Goal: Contribute content: Contribute content

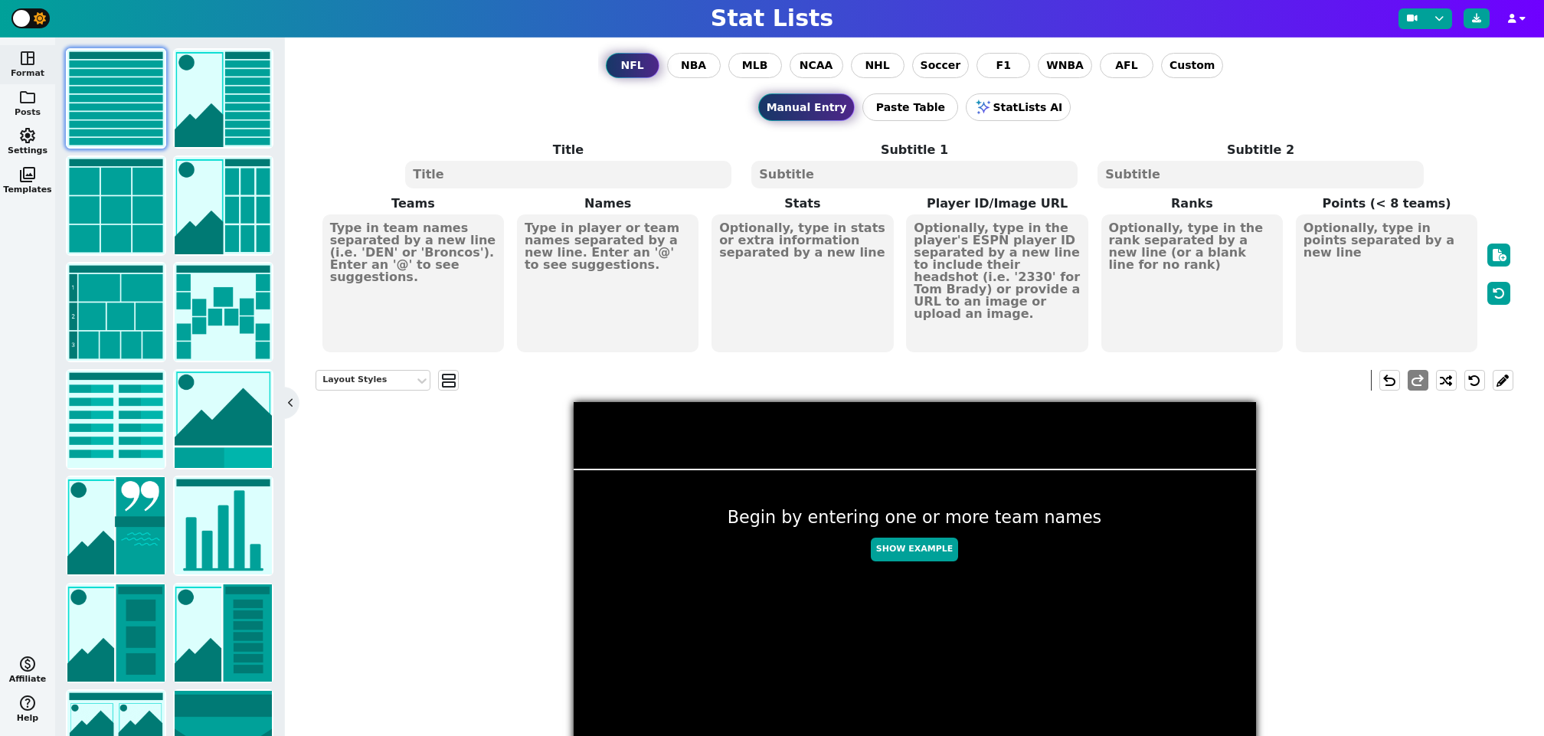
click at [31, 100] on span "folder" at bounding box center [27, 97] width 18 height 18
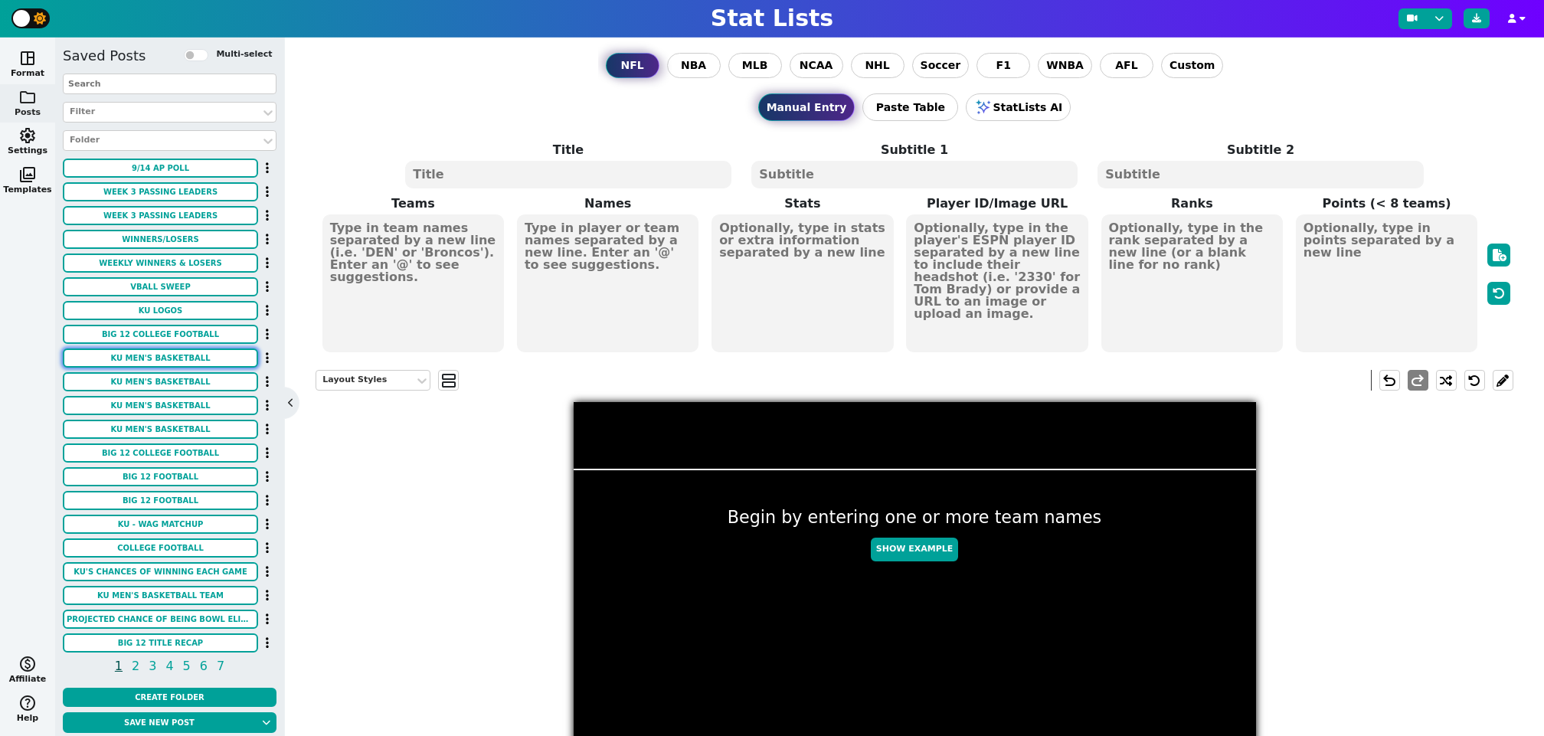
click at [189, 362] on button "KU MEN'S BASKETBALL" at bounding box center [160, 357] width 195 height 19
type textarea "KU MEN'S BASKETBALL"
type textarea "2025-2026 ROSTER/STAFF"
type textarea "KU KU KU KU KU KU KU KU KU KU KU KU KU KU KU KU KU KU KU KU KU KU KU KU KU KU K…"
type textarea "NGINYU NGALA JAYDEN DAWSON CORBIN ALLEN TRE WHITE SAMIS CALDERON KOHL ROSARIO J…"
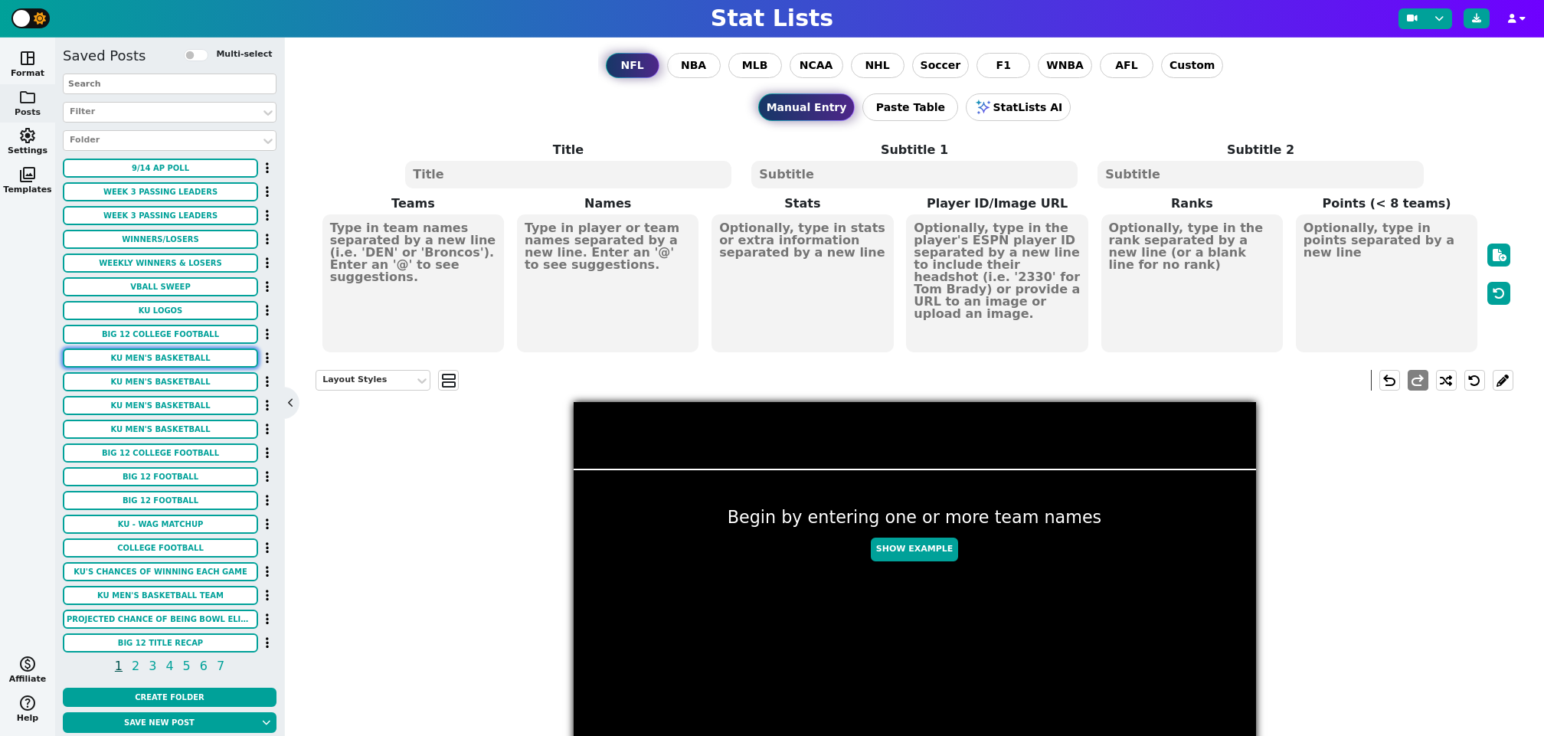
type textarea "https://images.sidearmdev.com/crop?url=https%3A%2F%2Fdxbhsrqyrr690.cloudfront.n…"
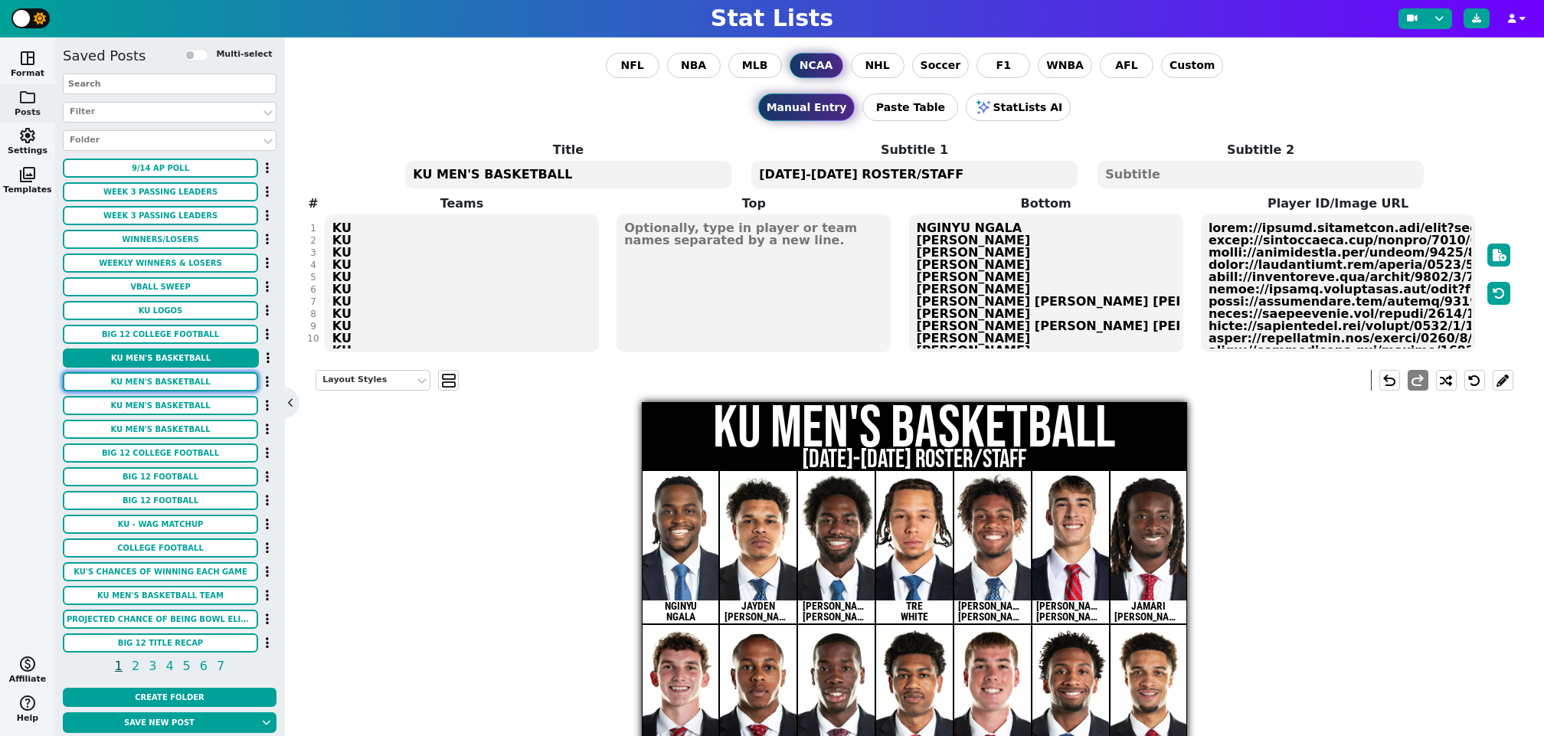
click at [197, 374] on button "KU MEN'S BASKETBALL" at bounding box center [160, 381] width 195 height 19
type textarea "NGINYU NGALA JAYDEN DAWSON CORBIN ALLEN TRE WHITE SAMIS CALDERON KOHL ROSARIO J…"
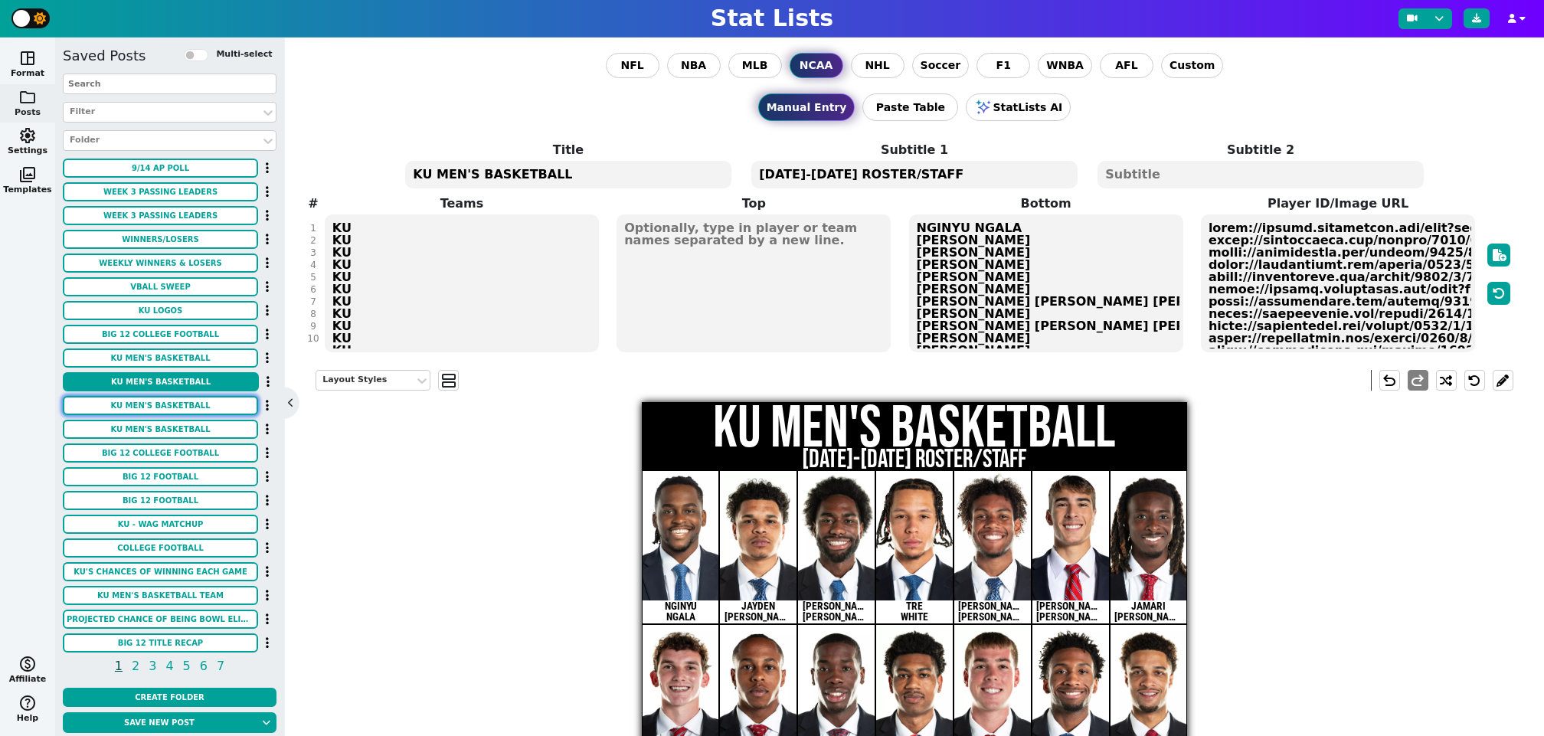
click at [198, 404] on button "KU MEN'S BASKETBALL" at bounding box center [160, 405] width 195 height 19
type textarea "2025-2026 ROSTER"
type textarea "#0 NGINYU NGALA #1 JAYDEN DAWSON #2 CORBIN ALLEN #3 TRE WHITE #6 SAMIS CALDERON…"
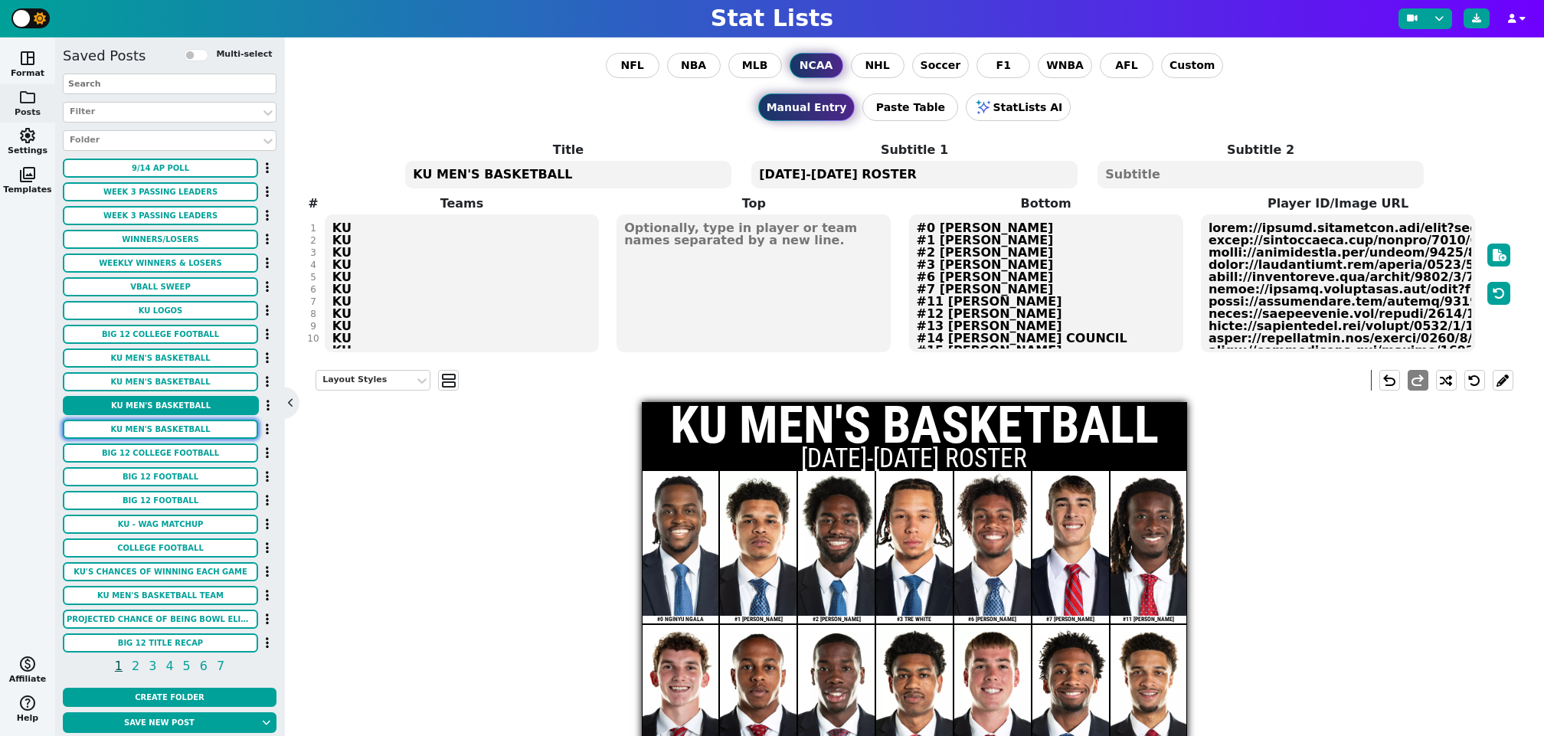
click at [198, 424] on button "KU MEN'S BASKETBALL" at bounding box center [160, 429] width 195 height 19
type textarea "https://images.sidearmdev.com/crop?url=https%3A%2F%2Fdxbhsrqyrr690.cloudfront.n…"
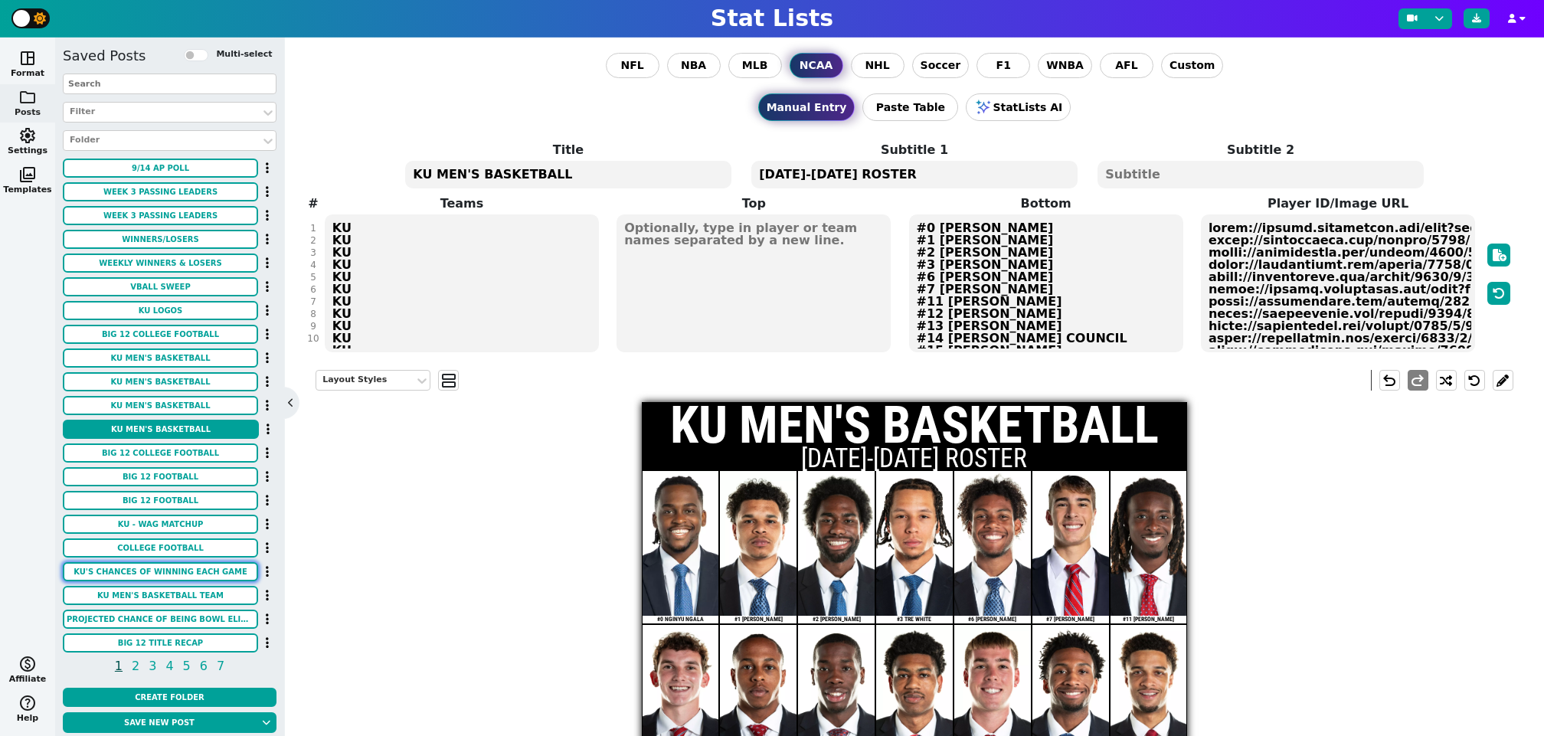
click at [191, 570] on button "KU'S CHANCES OF WINNING EACH GAME" at bounding box center [160, 571] width 195 height 19
type textarea "KU'S CHANCES OF WINNING EACH GAME"
type textarea "OF THE 2025 FOOTBALL SEASON (VIA ESPN)"
type textarea "FRES WAG MIZ WVU CIN UCF TTU KSU OKST ARIZ ISU UTAH"
type textarea "89.8% 99.0% 40.9% 80.1% 70.7% 50.3% 49.9% 48.8% 78.2% 69.1% 50.2% 70.0%"
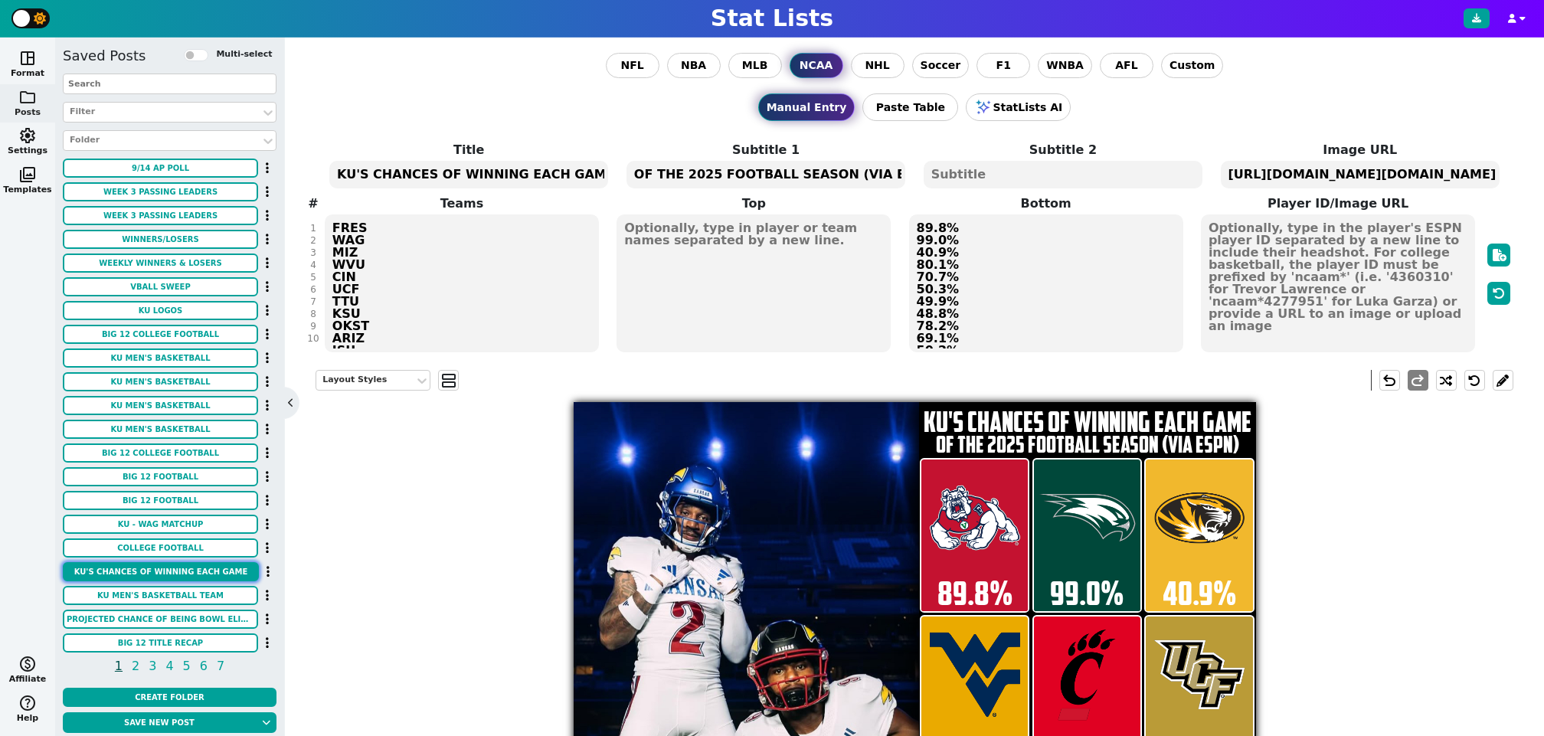
scroll to position [3, 0]
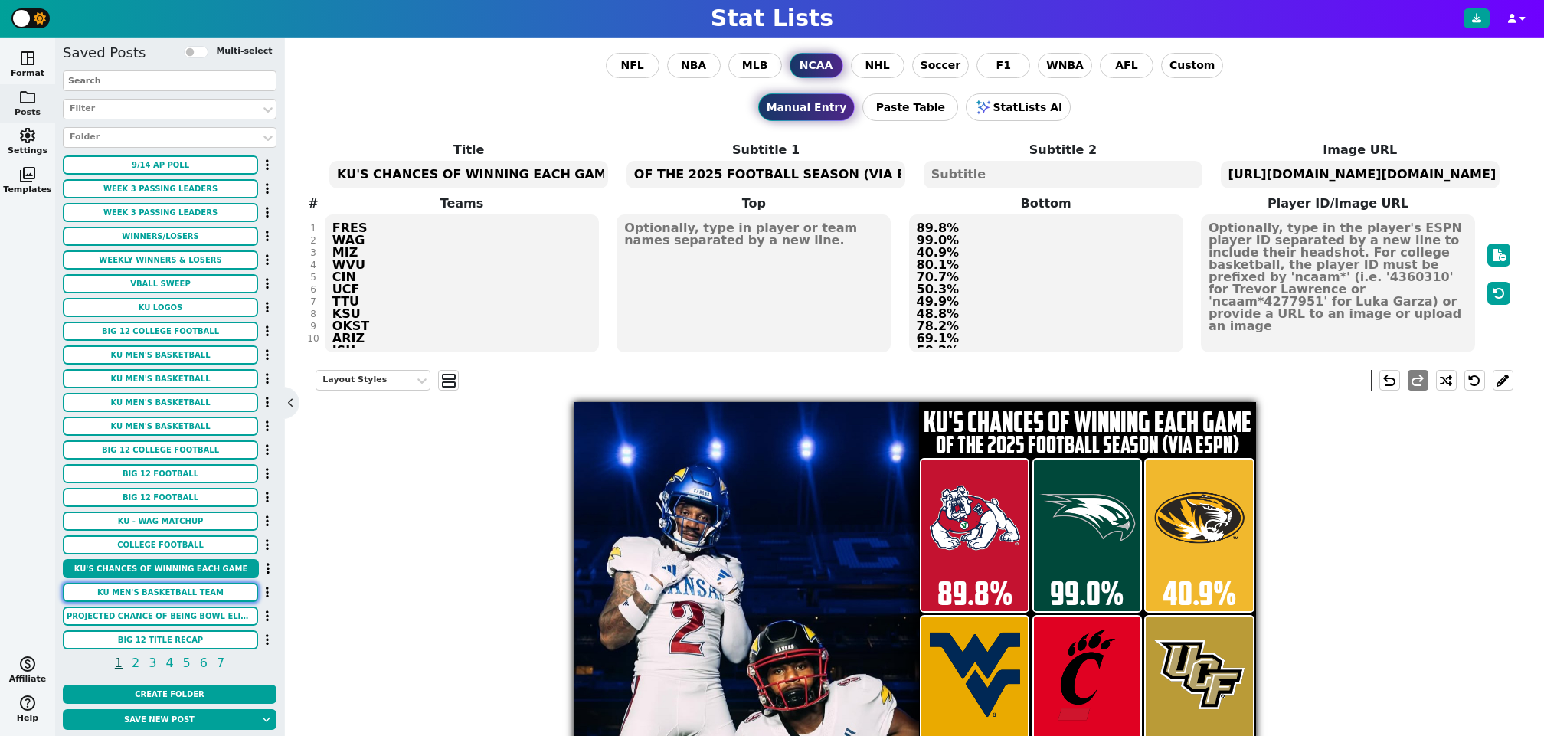
click at [182, 591] on button "KU MEN'S BASKETBALL TEAM" at bounding box center [160, 592] width 195 height 19
type textarea "KU MEN'S BASKETBALL TEAM"
type textarea "2024-2025 SEASON"
type textarea "KU KU KU KU KU KU KU KU KU KU KU KU KU KU KU KU KU KU KU KU KU KU KU KU KU KU K…"
type textarea "SHAK MOORE HUNTER DICKINSON AJ STORR DAJUAN HARRIS RAKEASE PASSMORE ZEKE MAYO R…"
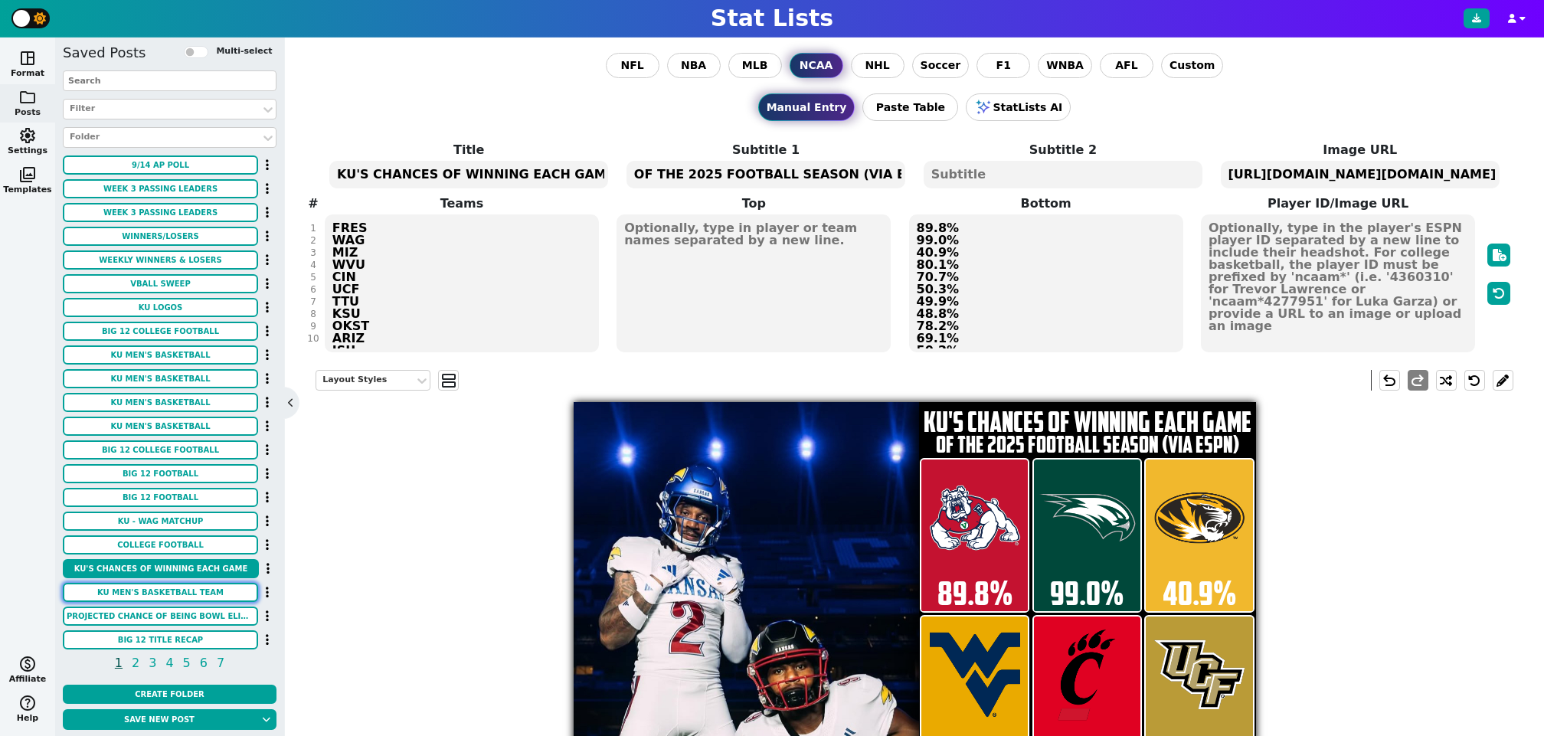
type textarea "https://images.sidearmdev.com/crop?url=https%3A%2F%2Fdxbhsrqyrr690.cloudfront.n…"
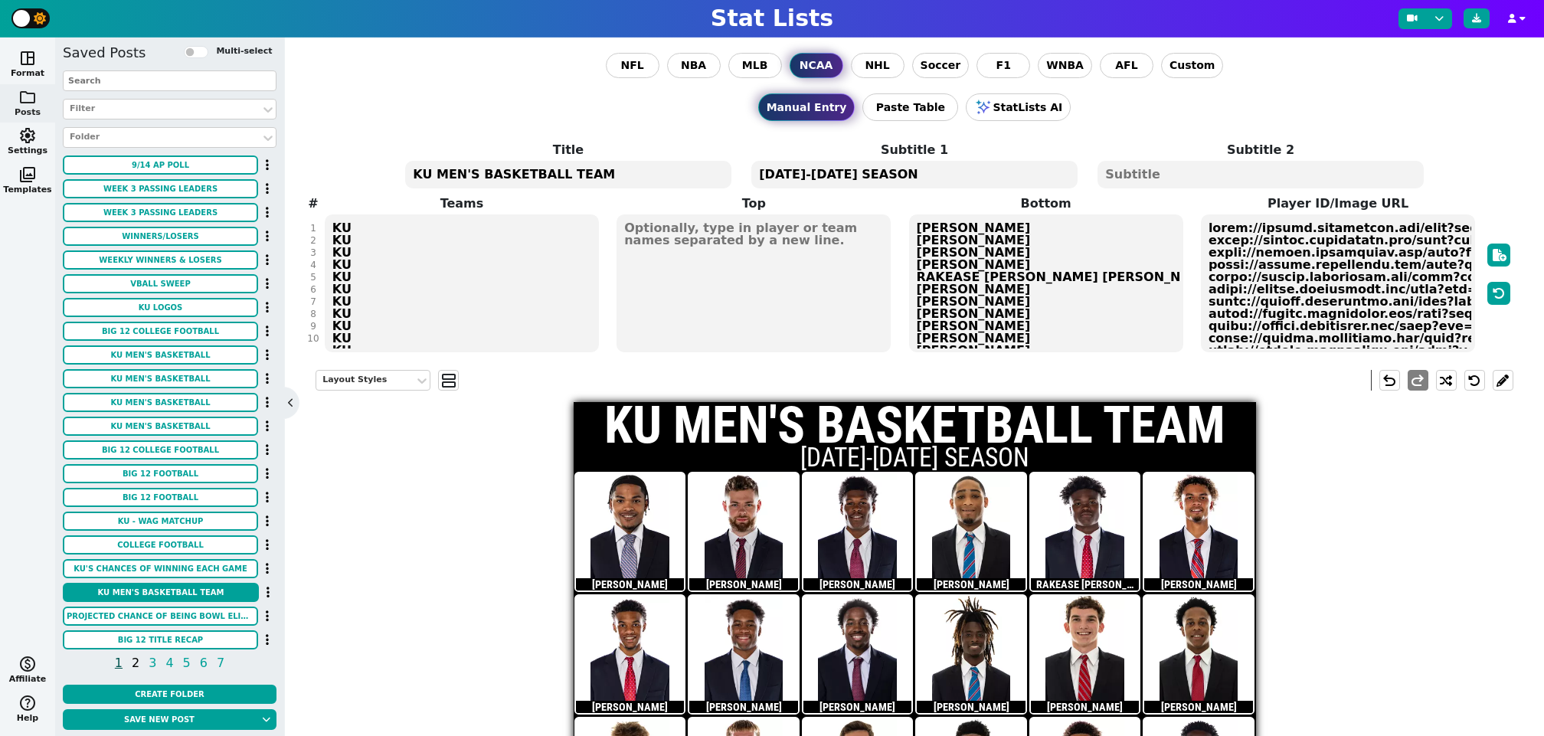
click at [137, 665] on span "2" at bounding box center [135, 662] width 12 height 19
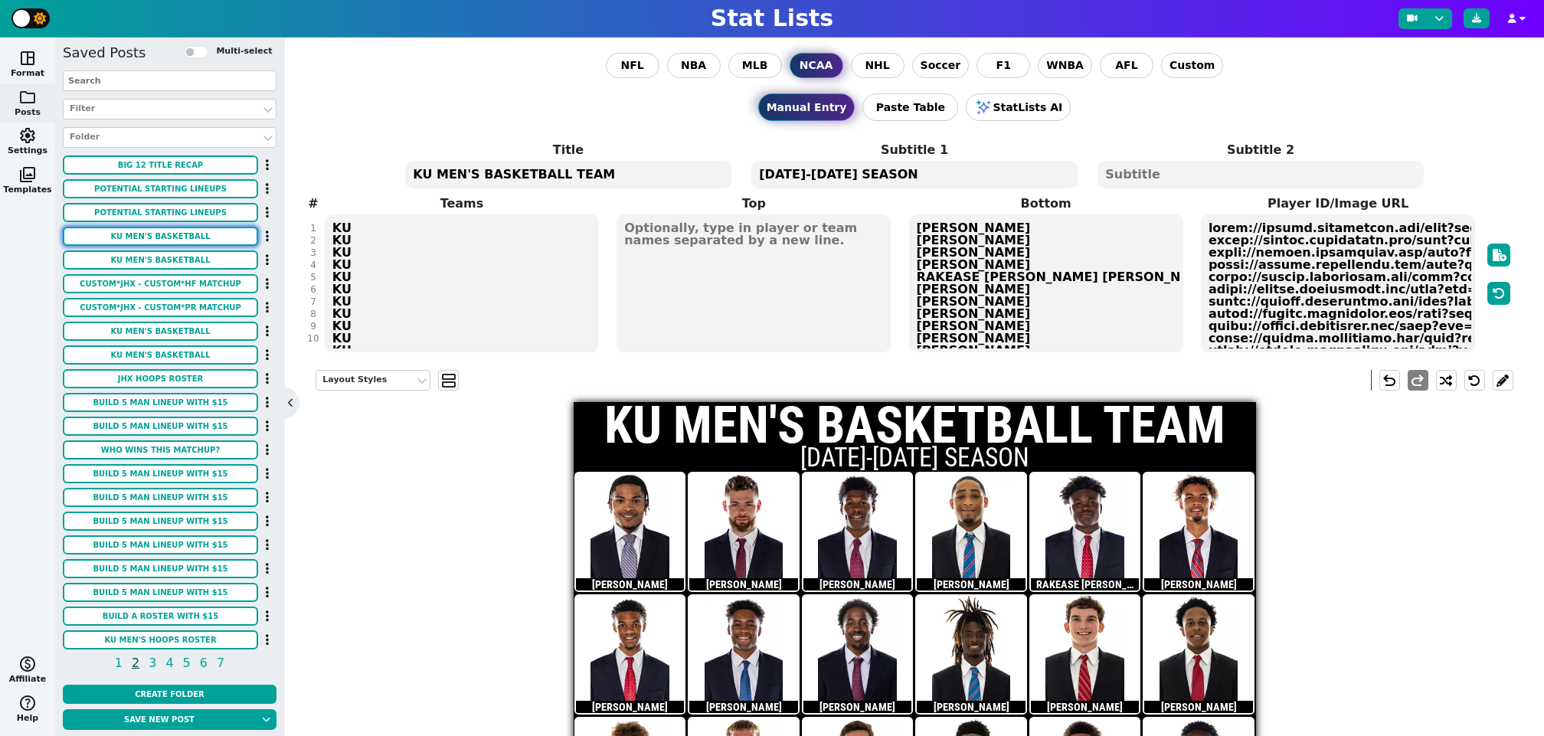
click at [181, 240] on button "KU MEN'S BASKETBALL" at bounding box center [160, 236] width 195 height 19
type textarea "KU MEN'S BASKETBALL"
type textarea "2025-2026 ROSTER"
type textarea "KU KU KU KU KU KU KU KU KU KU KU KU KU KU KU KU KU KU"
type textarea "#0 NGINYU NGALA #1 JAYDEN DAWSON #2 CORBIN ALLEN #3 TRE WHITE #6 SAMIS CALDERON…"
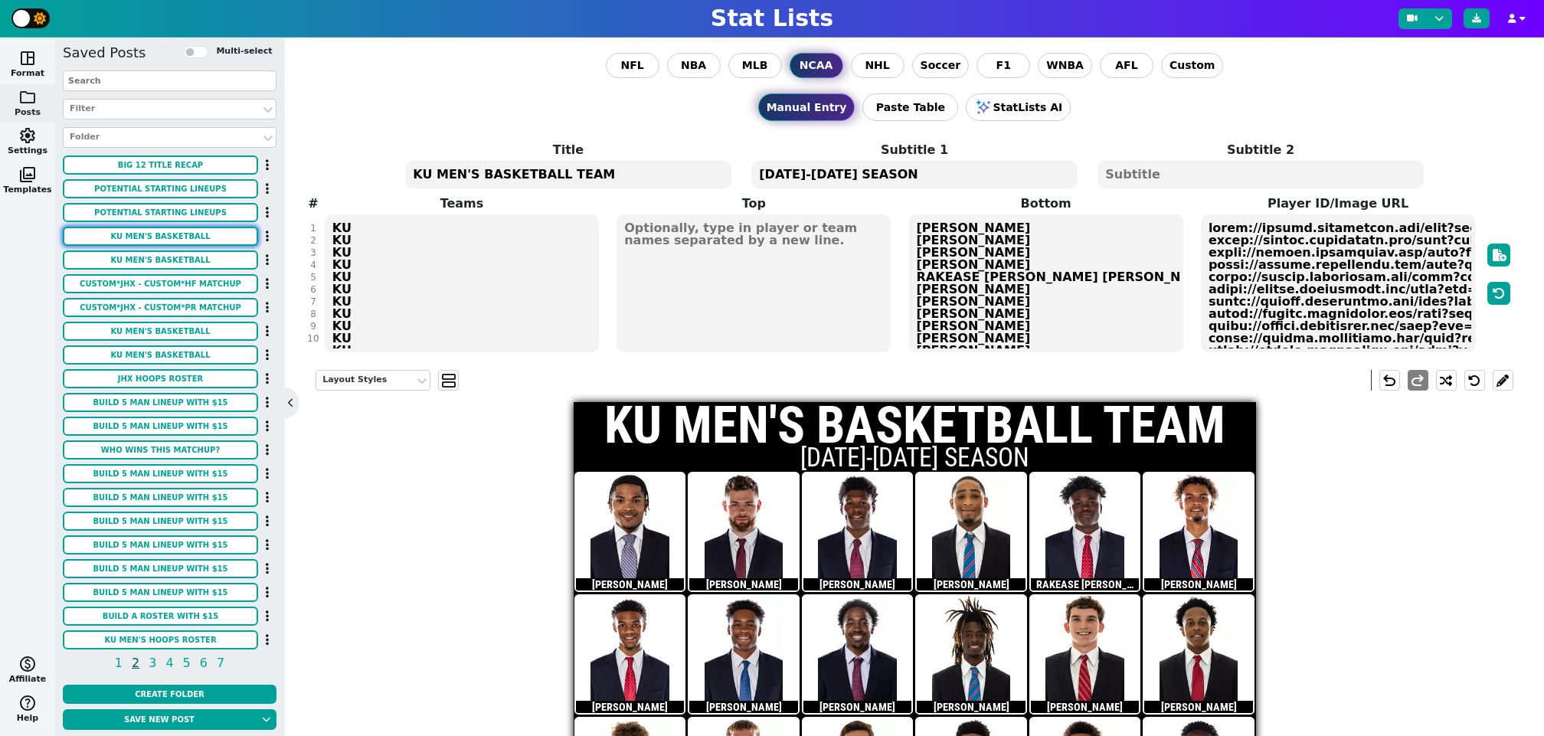
type textarea "https://images.sidearmdev.com/crop?url=https%3A%2F%2Fdxbhsrqyrr690.cloudfront.n…"
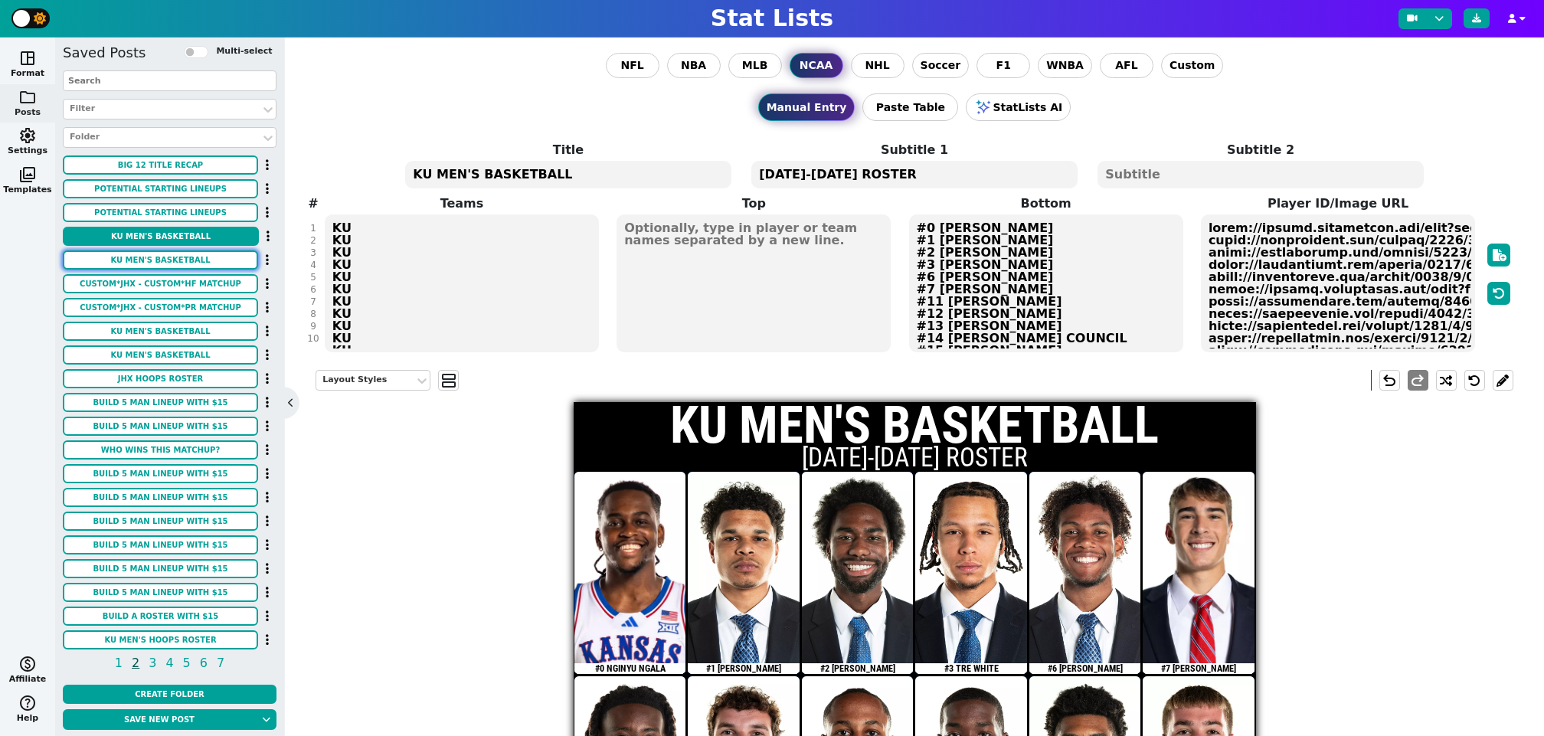
click at [180, 259] on button "KU MEN'S BASKETBALL" at bounding box center [160, 259] width 195 height 19
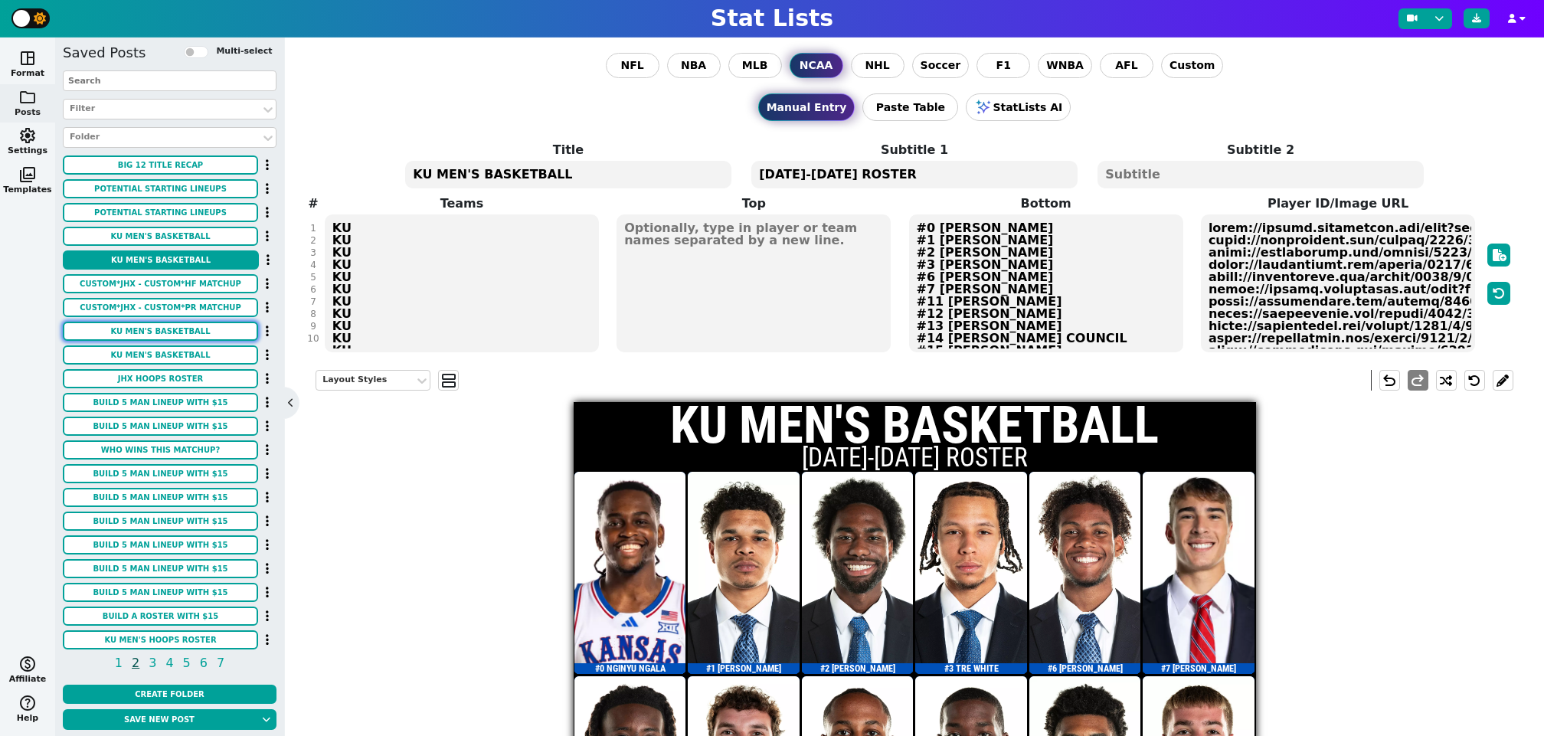
click at [163, 329] on button "KU MEN'S BASKETBALL" at bounding box center [160, 331] width 195 height 19
type textarea "KU KU KU KU KU KU KU KU KU KU KU KU KU KU KU"
type textarea "#1 JAYDEN DAWSON #2 CORBIN ALLEN #3 TRE WHITE #6 SAMIS CALDERON #7 KOHL ROSARIO…"
type textarea "https://kuathletics.com/images/2025/6/11/Dawson_Jayden.jpg https://kuathletics.…"
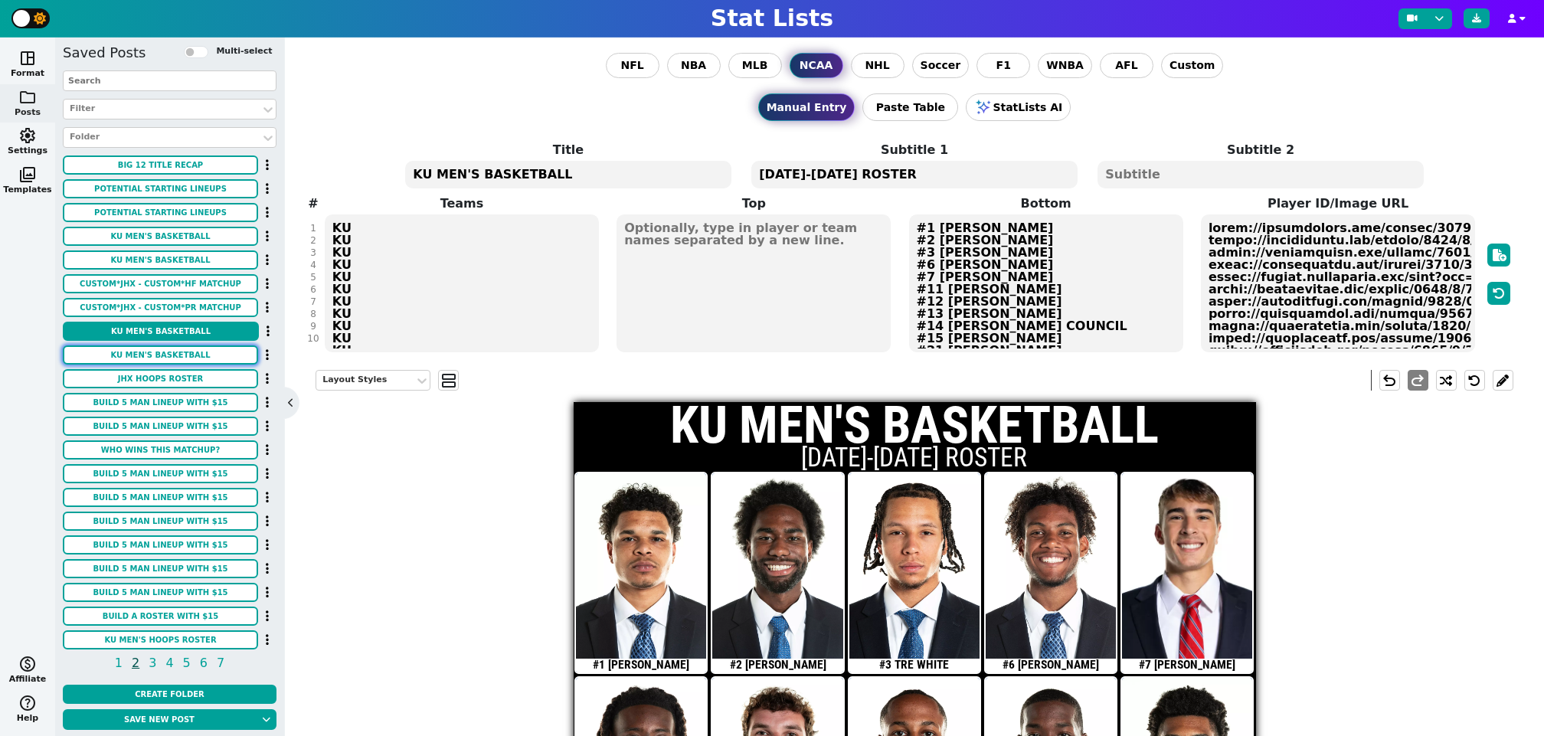
click at [172, 348] on button "KU MEN'S BASKETBALL" at bounding box center [160, 354] width 195 height 19
type textarea "#1 JAYDEN DAWSON #2 CORBIN ALLEN #3 TRE WHITE #6 SAMIS CALDERON #7 NOAH SHELBY …"
click at [153, 665] on span "3" at bounding box center [152, 662] width 12 height 19
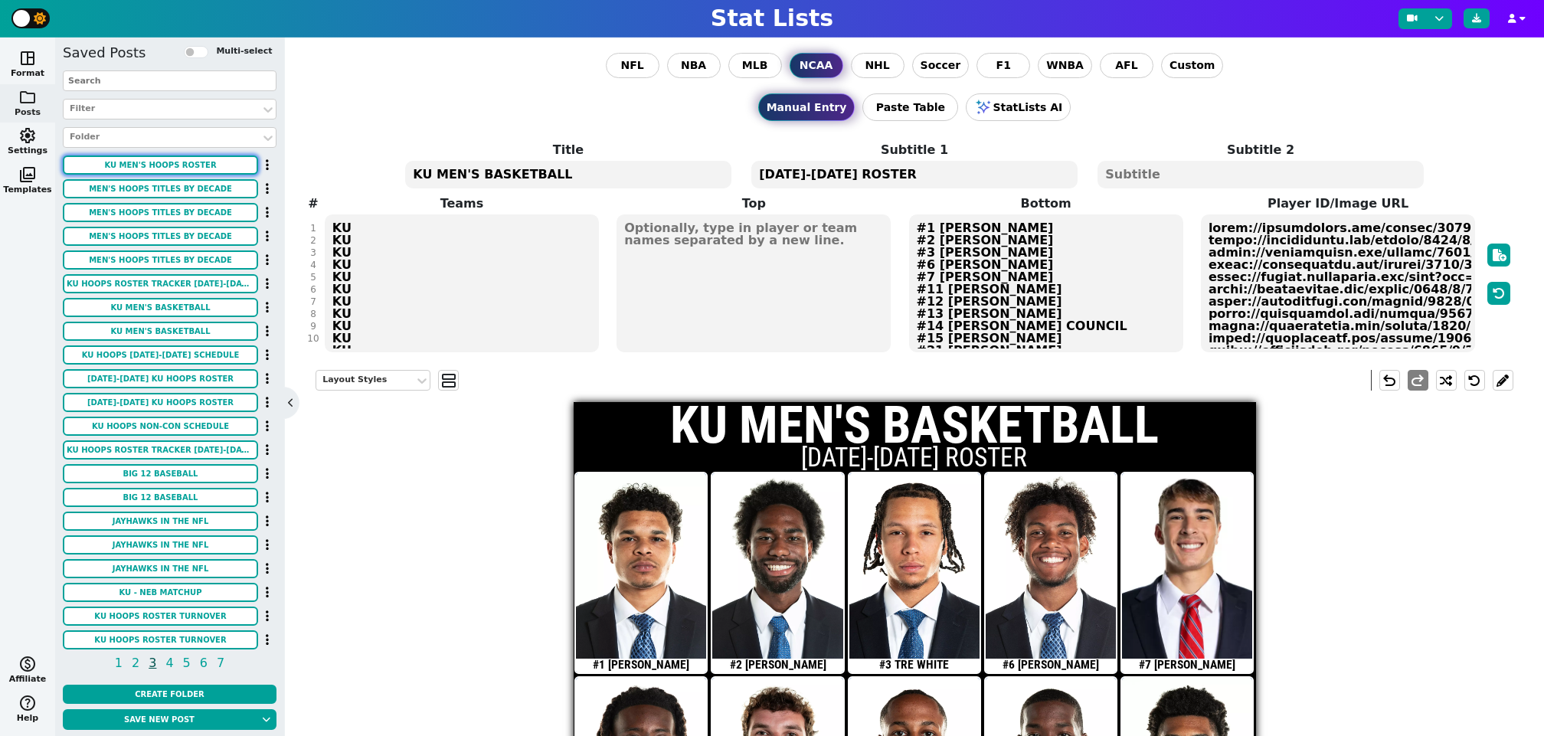
click at [187, 166] on button "KU MEN'S HOOPS ROSTER" at bounding box center [160, 164] width 195 height 19
type textarea "KU MEN'S HOOPS ROSTER"
type textarea "2025 - 2026 SEASON (SCHOLARSHIP PLAYERS)"
type textarea "KU KU KU KU KU KU KU # KU KU KU KU KU"
type textarea "ELMARKO JACKSON JAYDEN DAWSON JAMARI MCDOWELL MELVIN COUNCIL KOHL ROSARIO CORBI…"
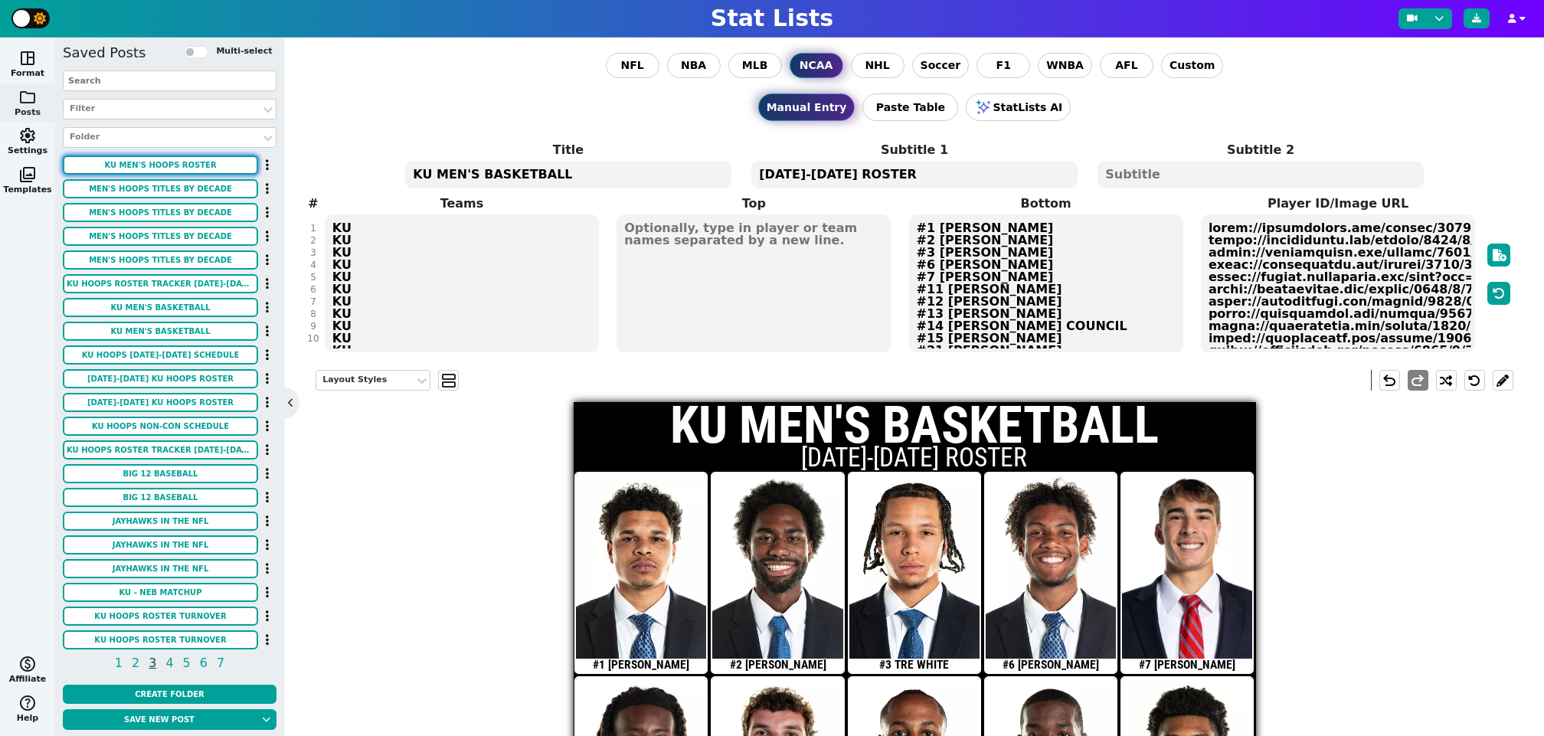
type textarea "https://kuathletics.com/images/2025/6/11/Jackson_Elmarko.jpg https://kuathletic…"
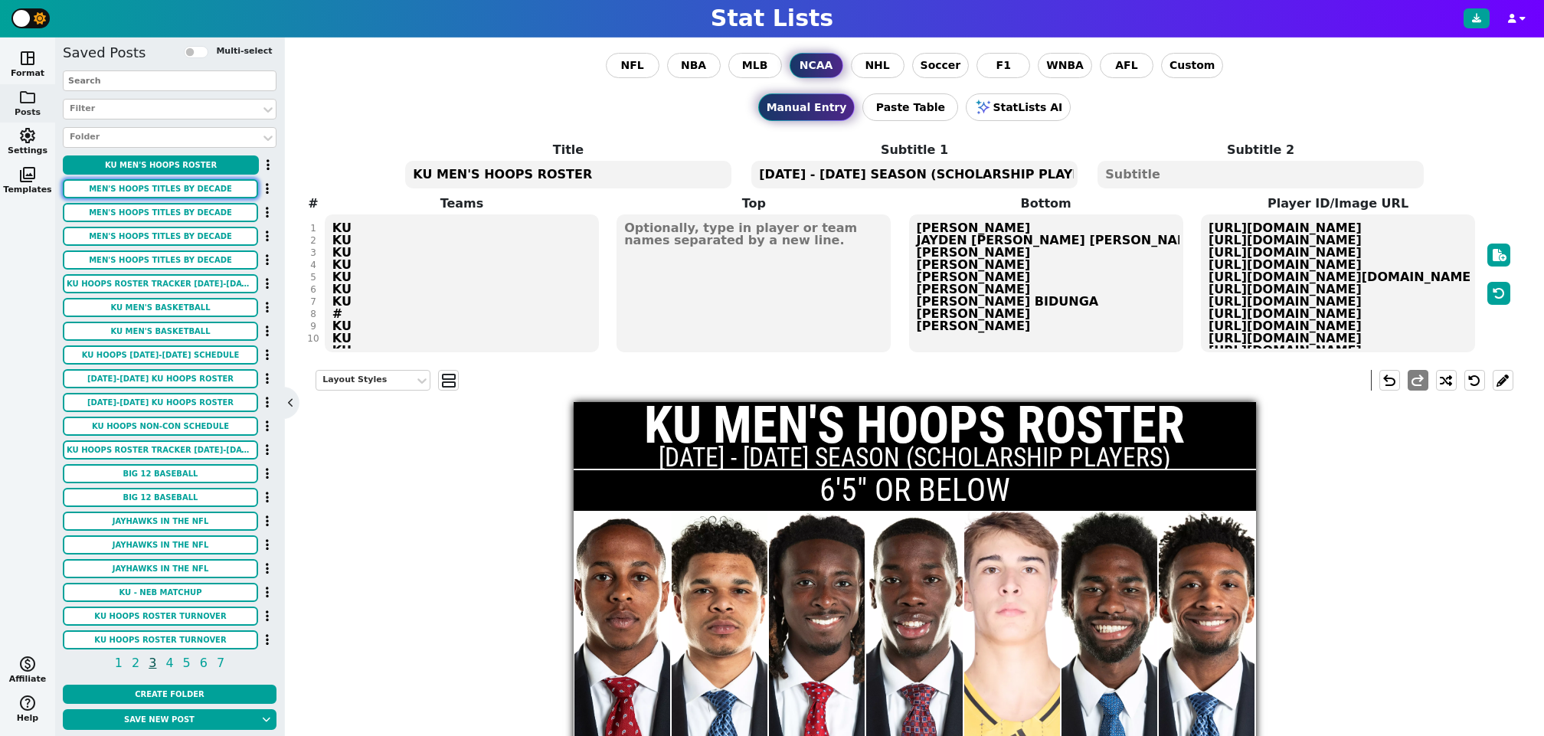
click at [185, 189] on button "MEN'S HOOPS TITLES BY DECADE" at bounding box center [160, 188] width 195 height 19
type textarea "MEN'S HOOPS TITLES BY DECADE"
type textarea "BIG EIGHT / BIG 12 REGULAR SEASON CHAMPIONS"
type textarea "MIZ OKST/KU KU KU MIZ KU KU KU KU TEX # ISU ISU KU KU OKST KU/OU KU/TEX KU KU/T…"
type textarea "1990 1991 1992 1993 1994 1995 1996 1997 1998 1999 2000 2001 2002 2003 2004 2005…"
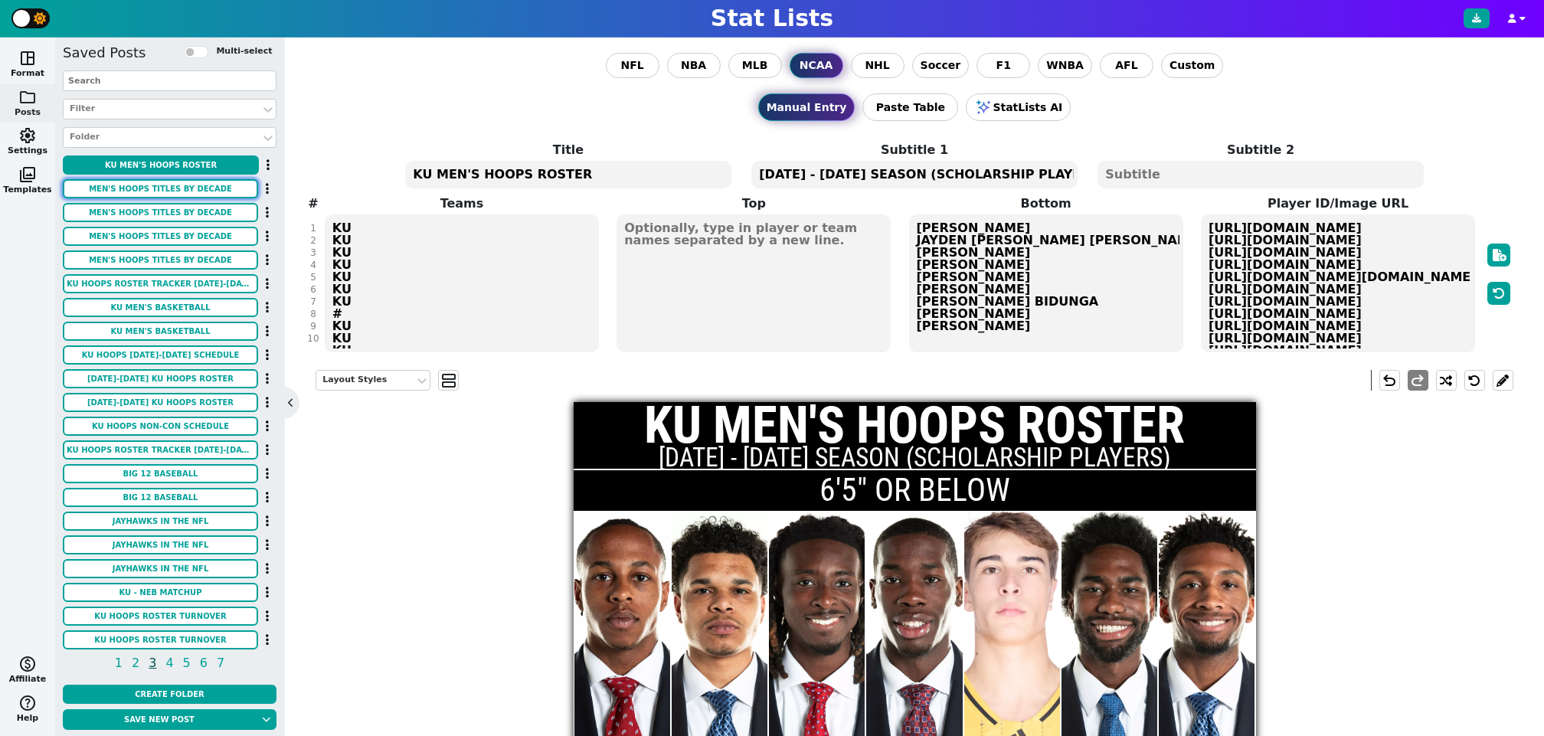
type input "1990s"
type input "2000s"
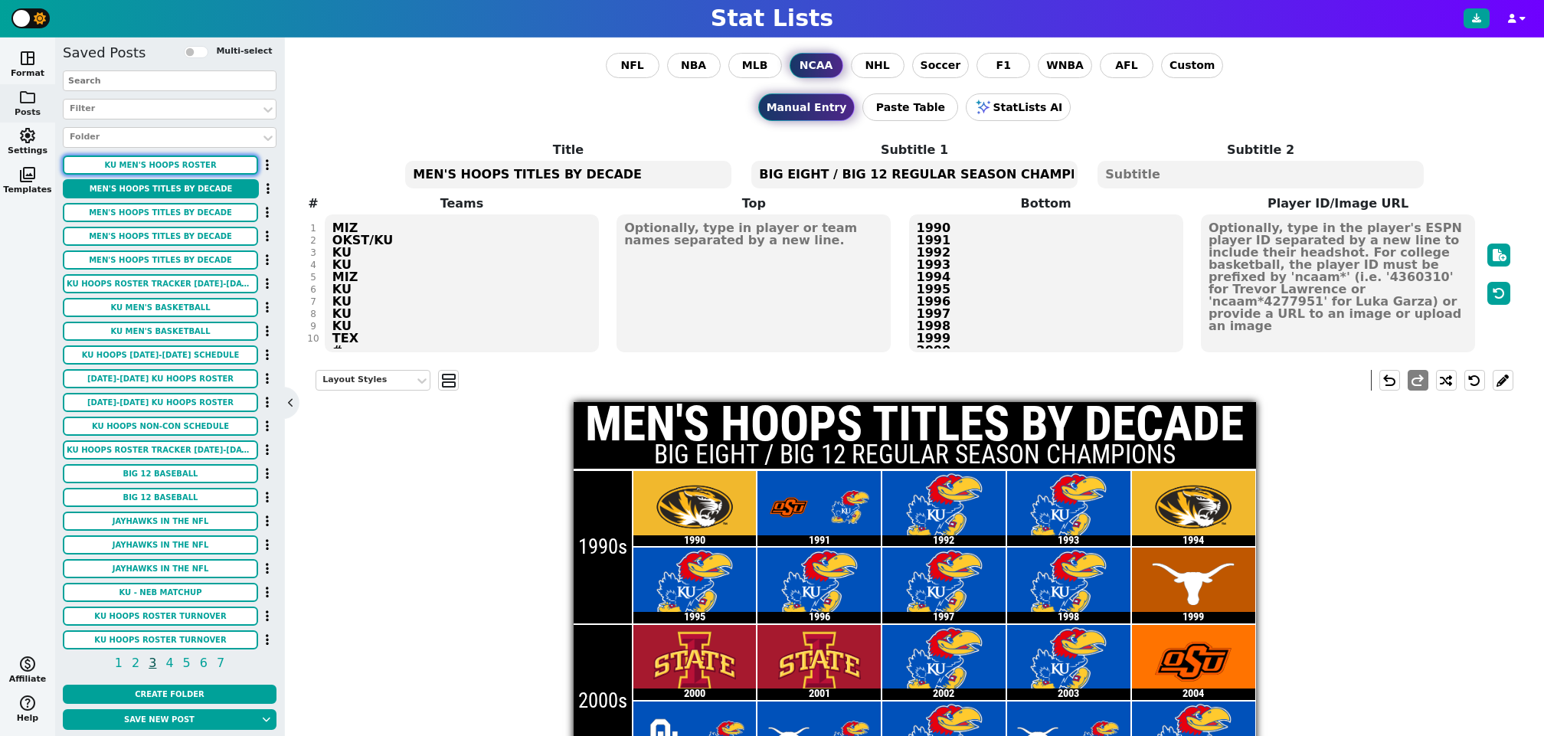
click at [189, 168] on button "KU MEN'S HOOPS ROSTER" at bounding box center [160, 164] width 195 height 19
type textarea "KU MEN'S HOOPS ROSTER"
type textarea "2025 - 2026 SEASON (SCHOLARSHIP PLAYERS)"
type textarea "KU KU KU KU KU KU KU # KU KU KU KU KU"
type textarea "ELMARKO JACKSON JAYDEN DAWSON JAMARI MCDOWELL MELVIN COUNCIL KOHL ROSARIO CORBI…"
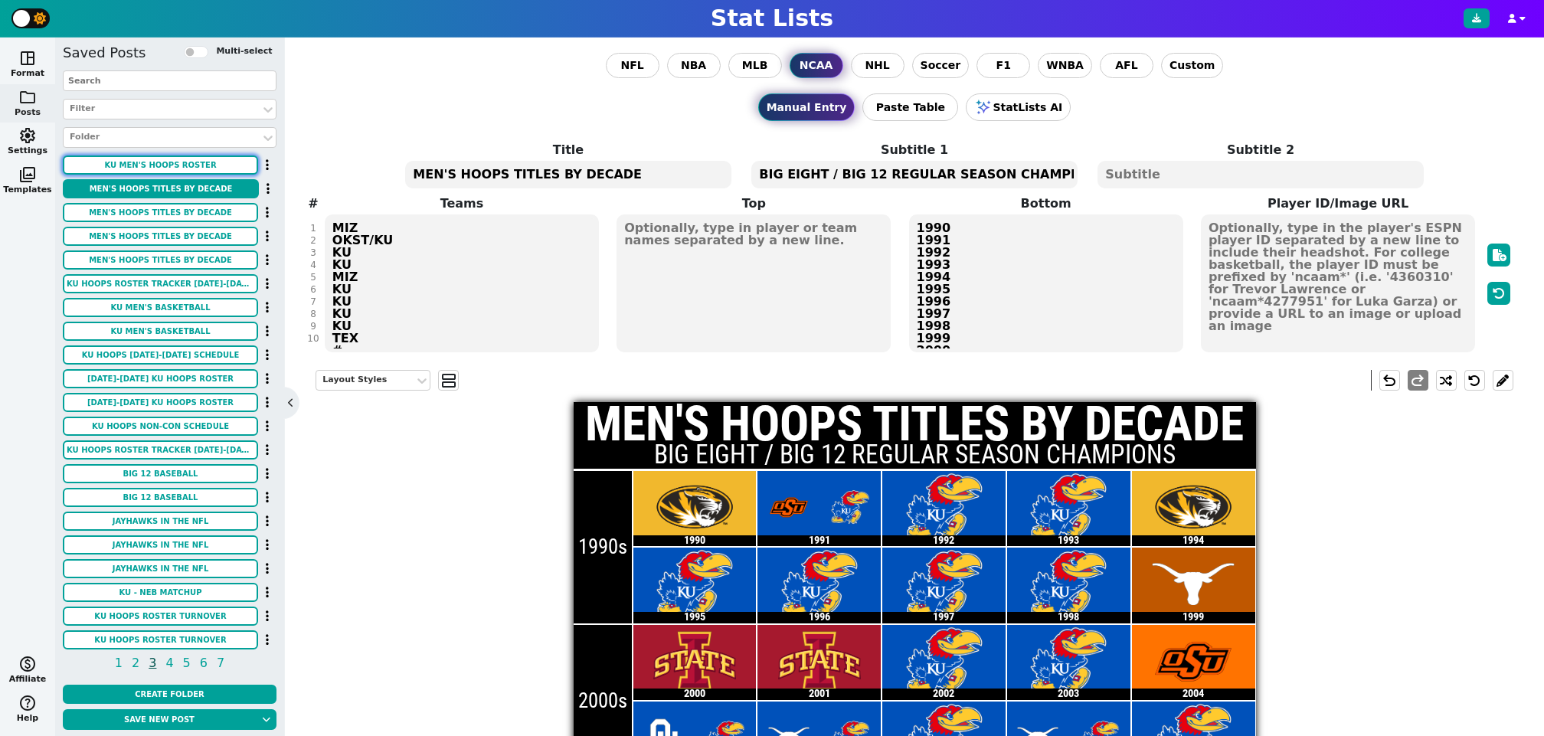
type textarea "https://kuathletics.com/images/2025/6/11/Jackson_Elmarko.jpg https://kuathletic…"
type input "6'5" OR BELOW"
type input "6'6" OR ABOVE"
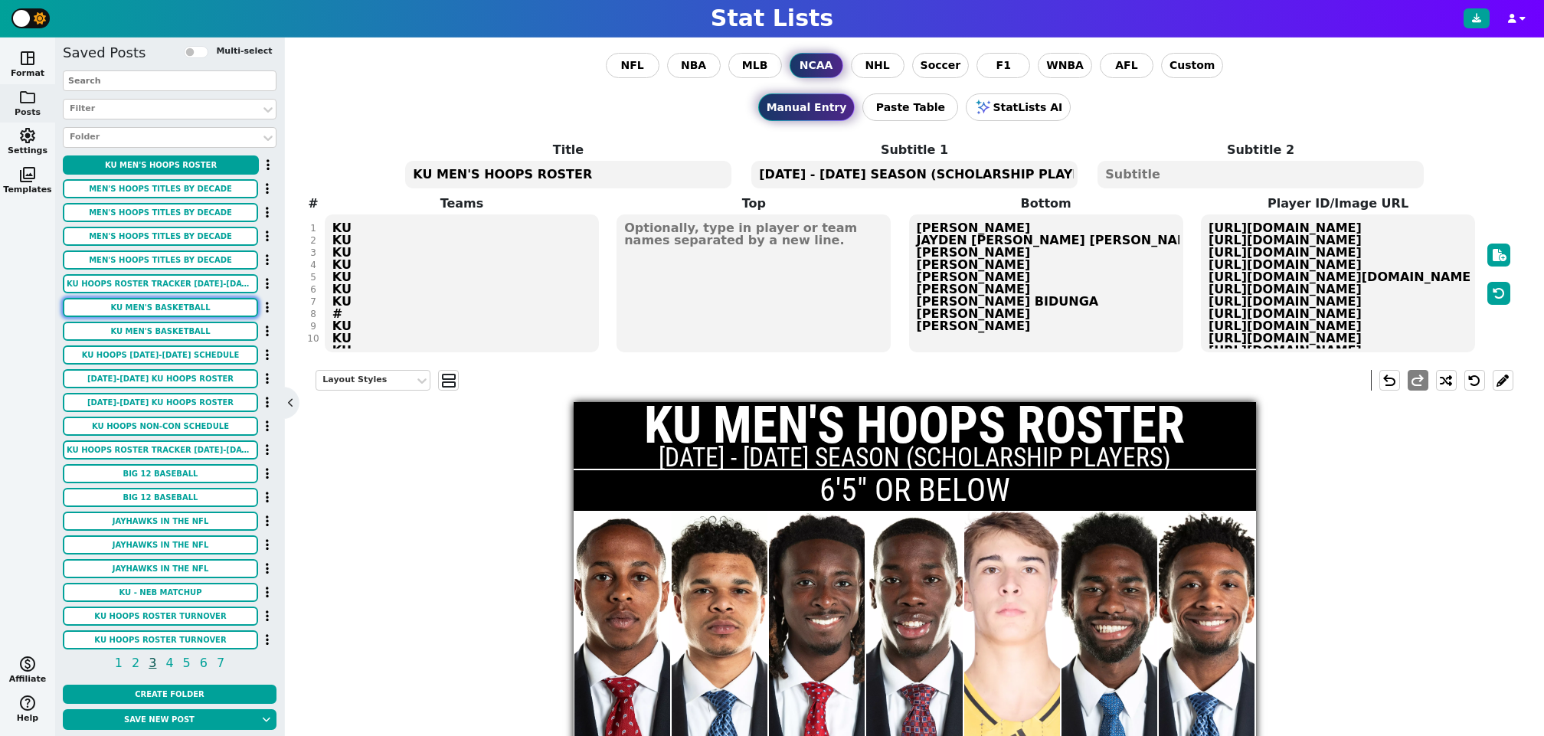
click at [175, 302] on button "KU MEN'S BASKETBALL" at bounding box center [160, 307] width 195 height 19
type textarea "KU MEN'S BASKETBALL"
type textarea "2025-2026 ROSTER"
type textarea "KU KU KU KU KU KU KU KU KU KU KU KU KU KU KU"
type textarea "#1 JAYDEN DAWSON #2 CORBIN ALLEN #3 TRE WHITE #6 SAMIS CALDERON #7 NOAH SHELBY …"
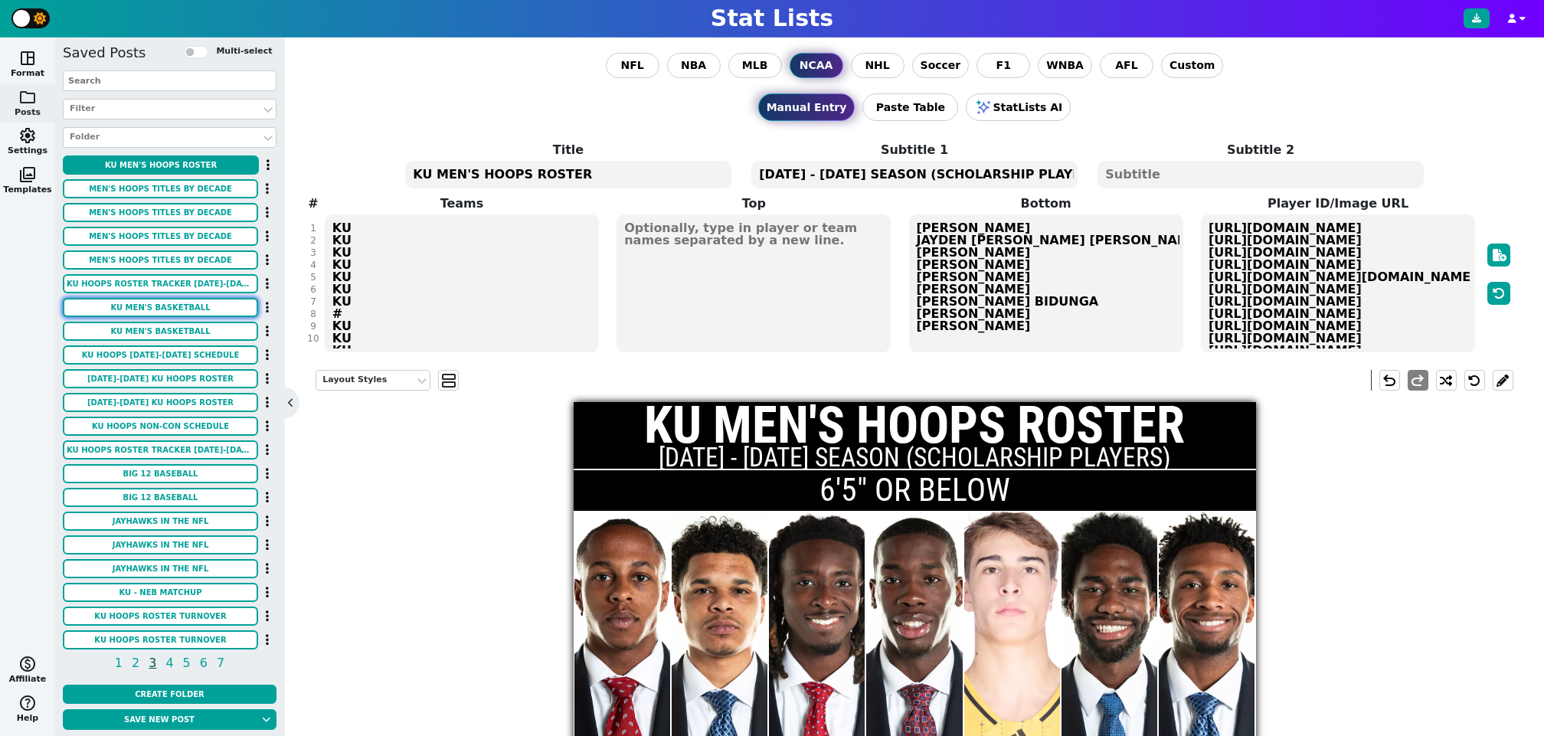
type textarea "https://kuathletics.com/images/2025/6/11/Dawson_Jayden.jpg https://kuathletics.…"
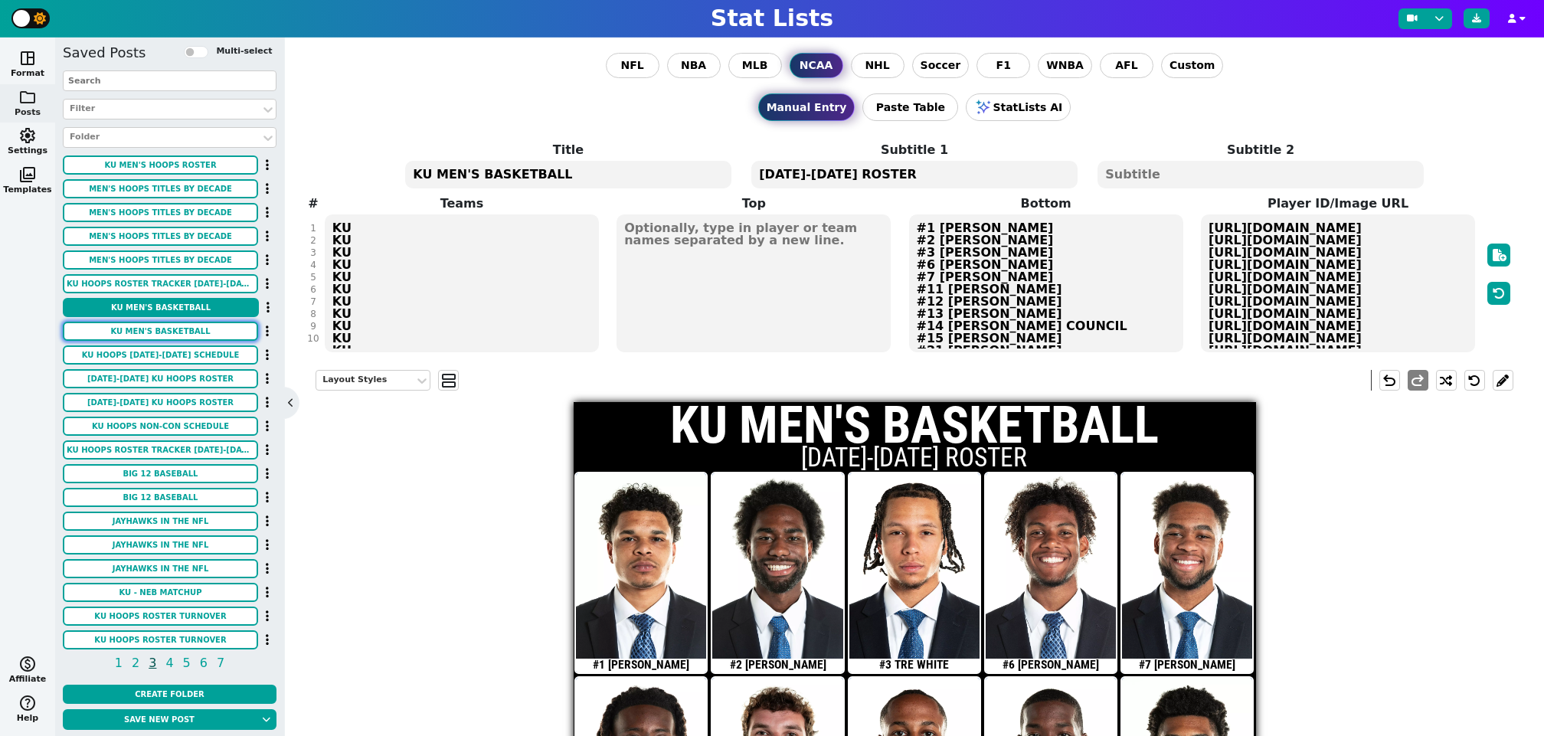
click at [175, 328] on button "KU MEN'S BASKETBALL" at bounding box center [160, 331] width 195 height 19
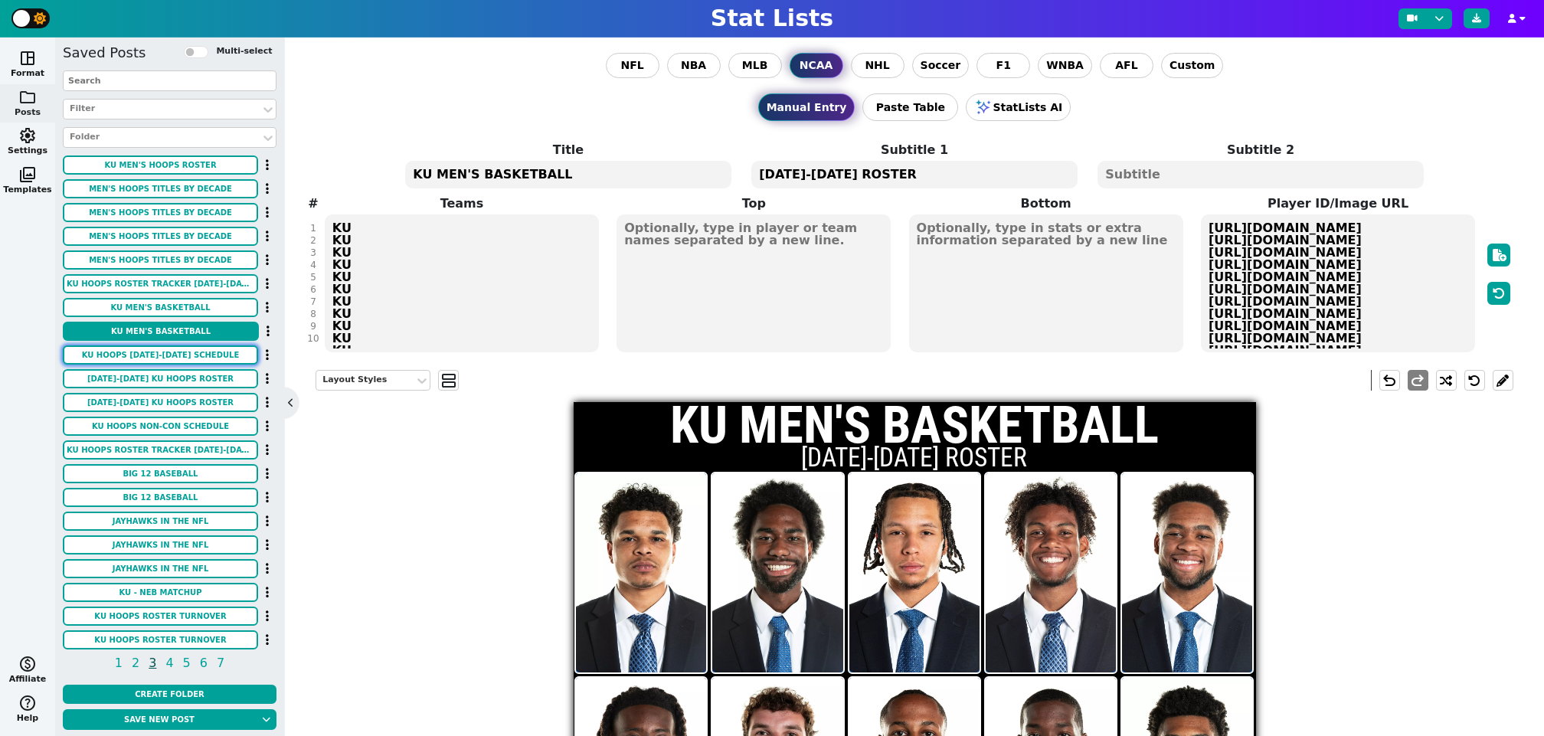
click at [171, 352] on button "KU HOOPS 2025-2026 SCHEDULE" at bounding box center [160, 354] width 195 height 19
type textarea "KU HOOPS 2025-2026 SCHEDULE"
type textarea "BIG 12 MATCHUPS"
type textarea "ARIZ ISU KSU2 # BYU UTAH TCU2 BAY2 CIN HOU # UCF ASU2 OKST TTU2 WVU2 COLO"
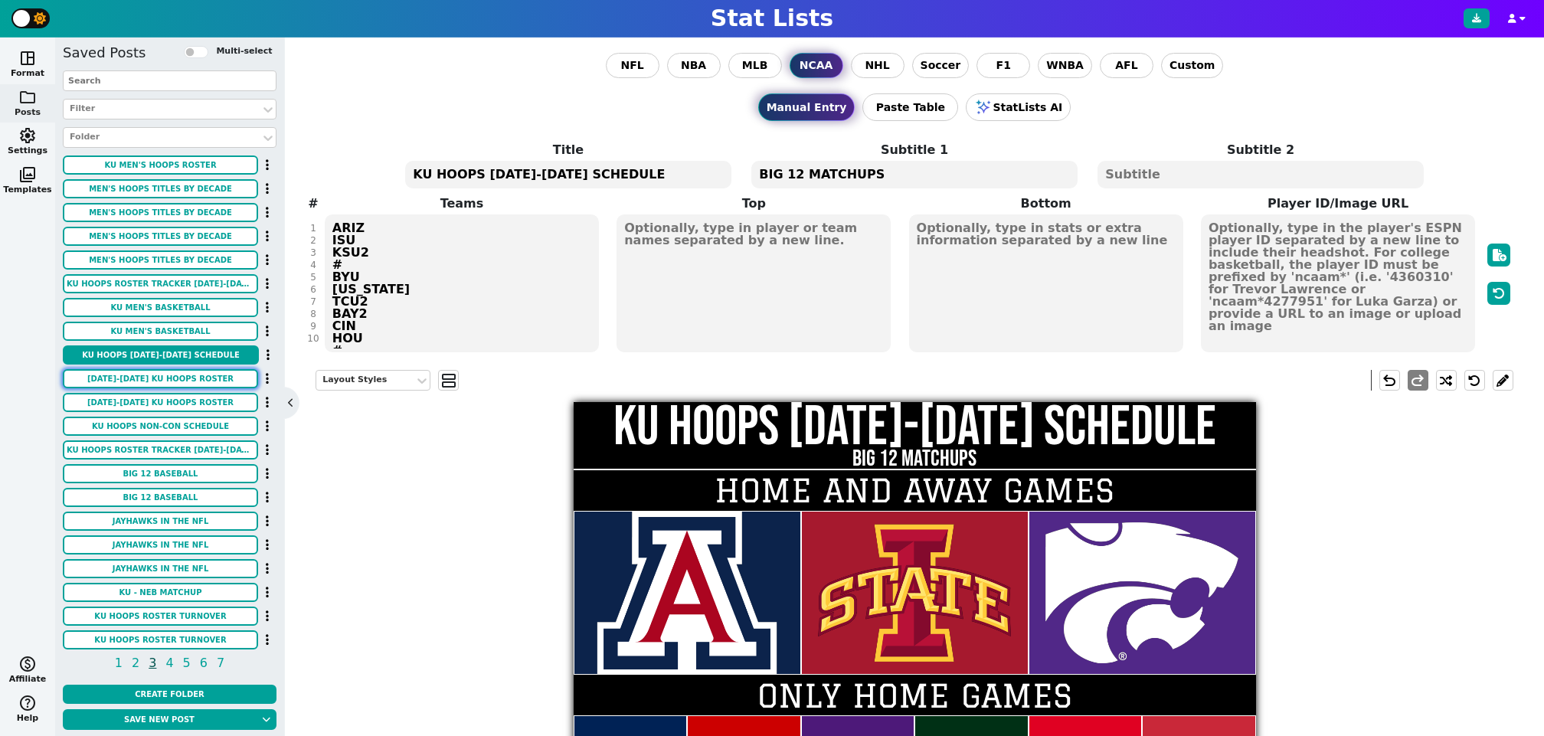
click at [202, 377] on button "2025-2026 KU HOOPS ROSTER" at bounding box center [160, 378] width 195 height 19
type textarea "2025-2026 KU HOOPS ROSTER"
type textarea "AS OF 6/11/25"
type textarea "KU KU KU KU KU KU KU KU KU KU KU KU KU KU"
type textarea "CORBIN ALLEN FLORY BIDUNGA SAMIS CALDERON MELVIN COUNCIL JUSTIN CROSS JAYDEN DA…"
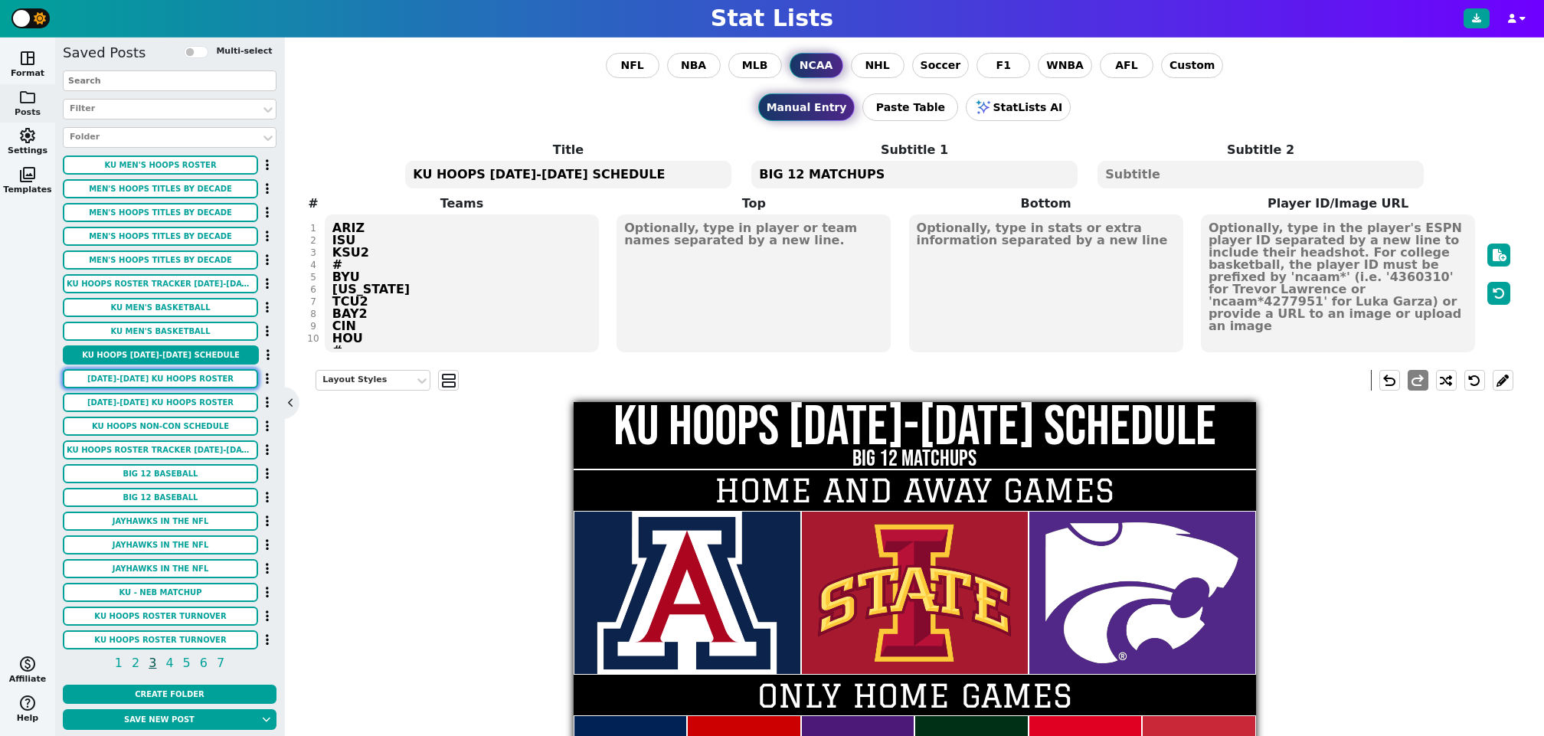
type textarea "FR / 6'5" 175 LBS SO / 6'9" 220 LBS FR / 6'8" 200 LBS SR / 6'4" 180 LBS R-SR / …"
type textarea "https://firebasestorage.googleapis.com/v0/b/statlist-images.appspot.com/o/image…"
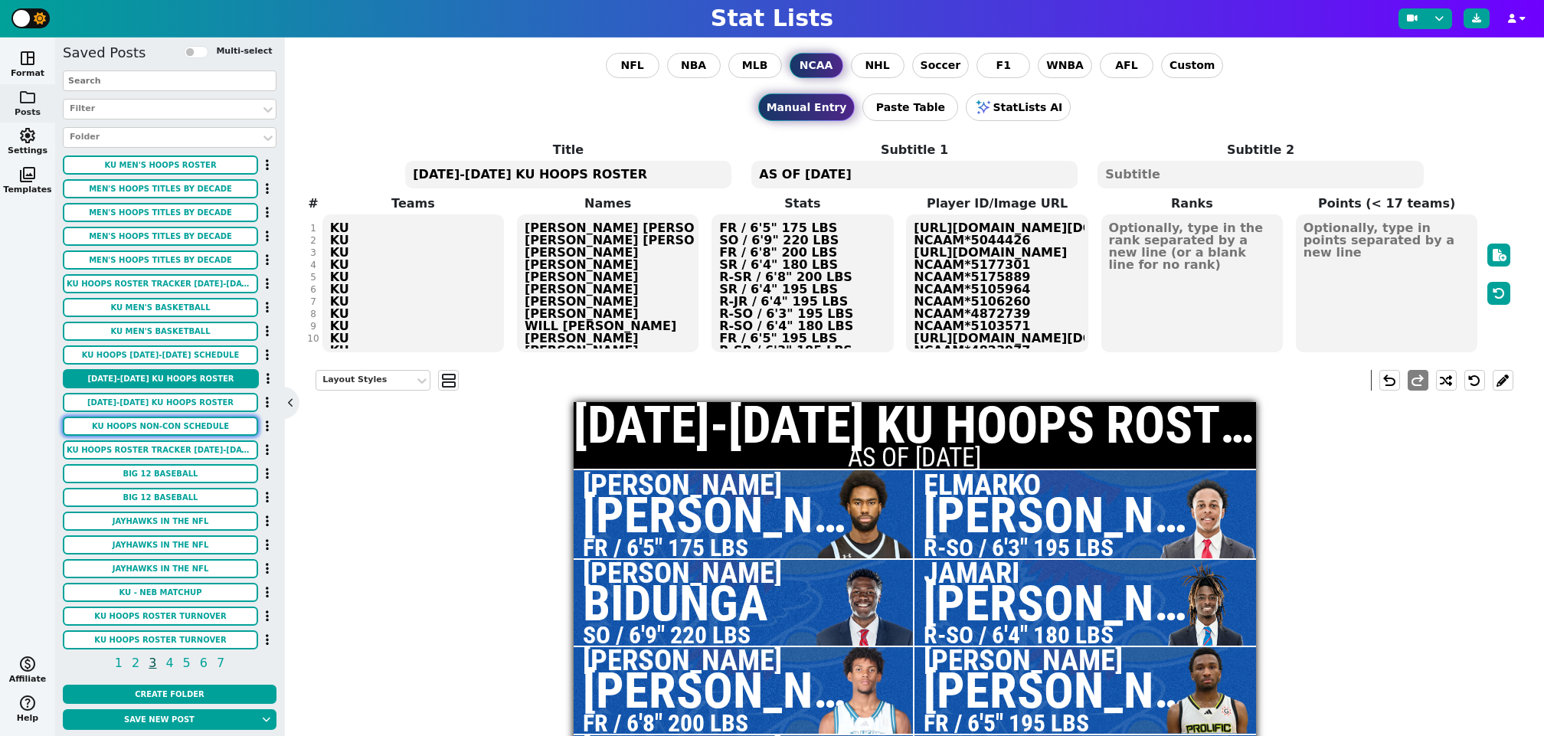
click at [182, 423] on button "KU HOOPS NON-CON SCHEDULE" at bounding box center [160, 426] width 195 height 19
type textarea "KU HOOPS NON-CON SCHEDULE"
type textarea "2025-2026 SEASON"
type textarea "GB UNC AMCC PRIN DUKE UCONN MIZ NCST TOW DAV"
type textarea "GREEN BAY UNC TX A&M CC PRINCETON DUKE UCONN MIZZOU NC STATE TOWSON DAVIDSON"
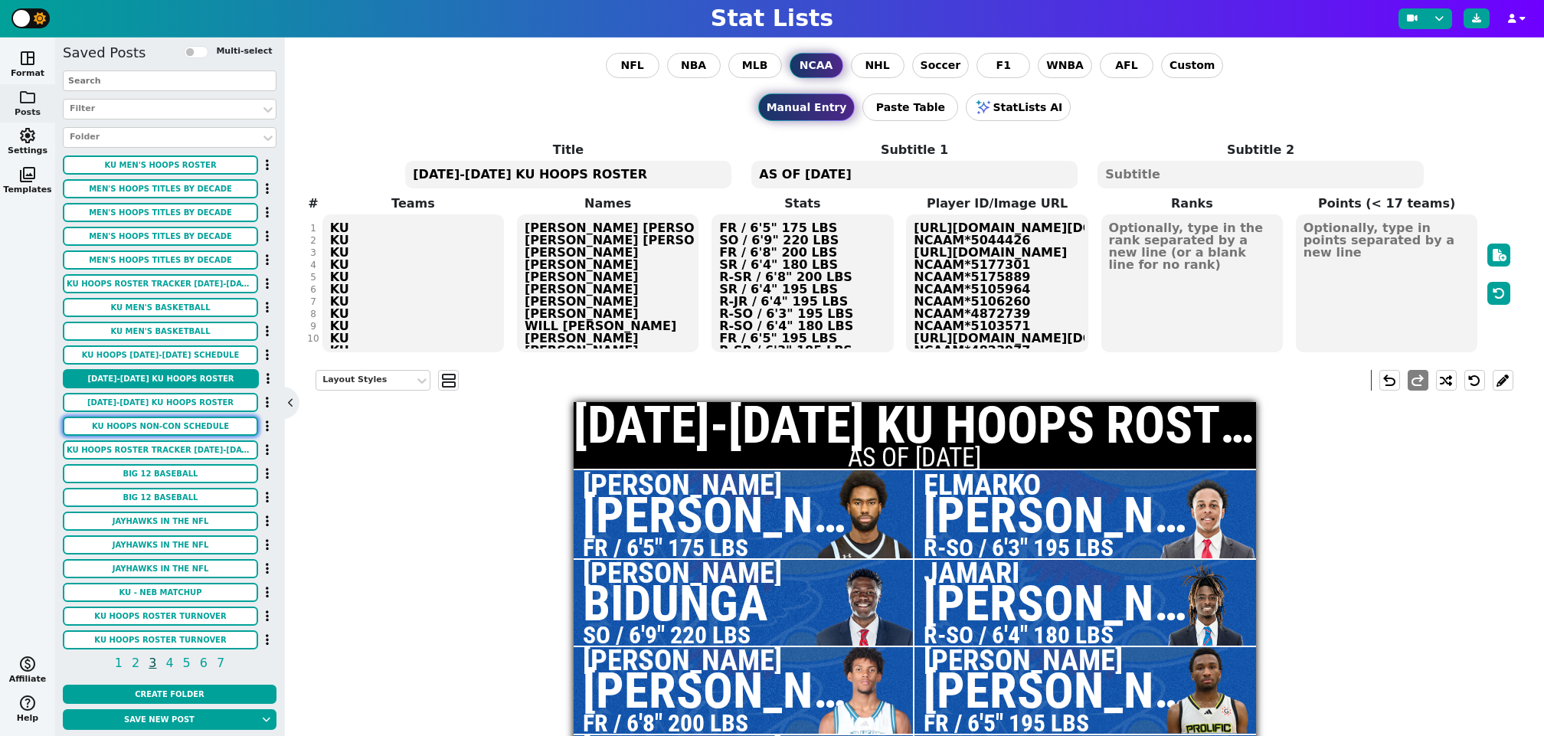
type textarea "HOME AWAY HOME HOME NEUTRAL HOME NEUTRAL AWAY HOME HOME"
type textarea "11/3 11/7 11/11 11/15 11/18 12/2 12/7 12/13 12/16 12/22"
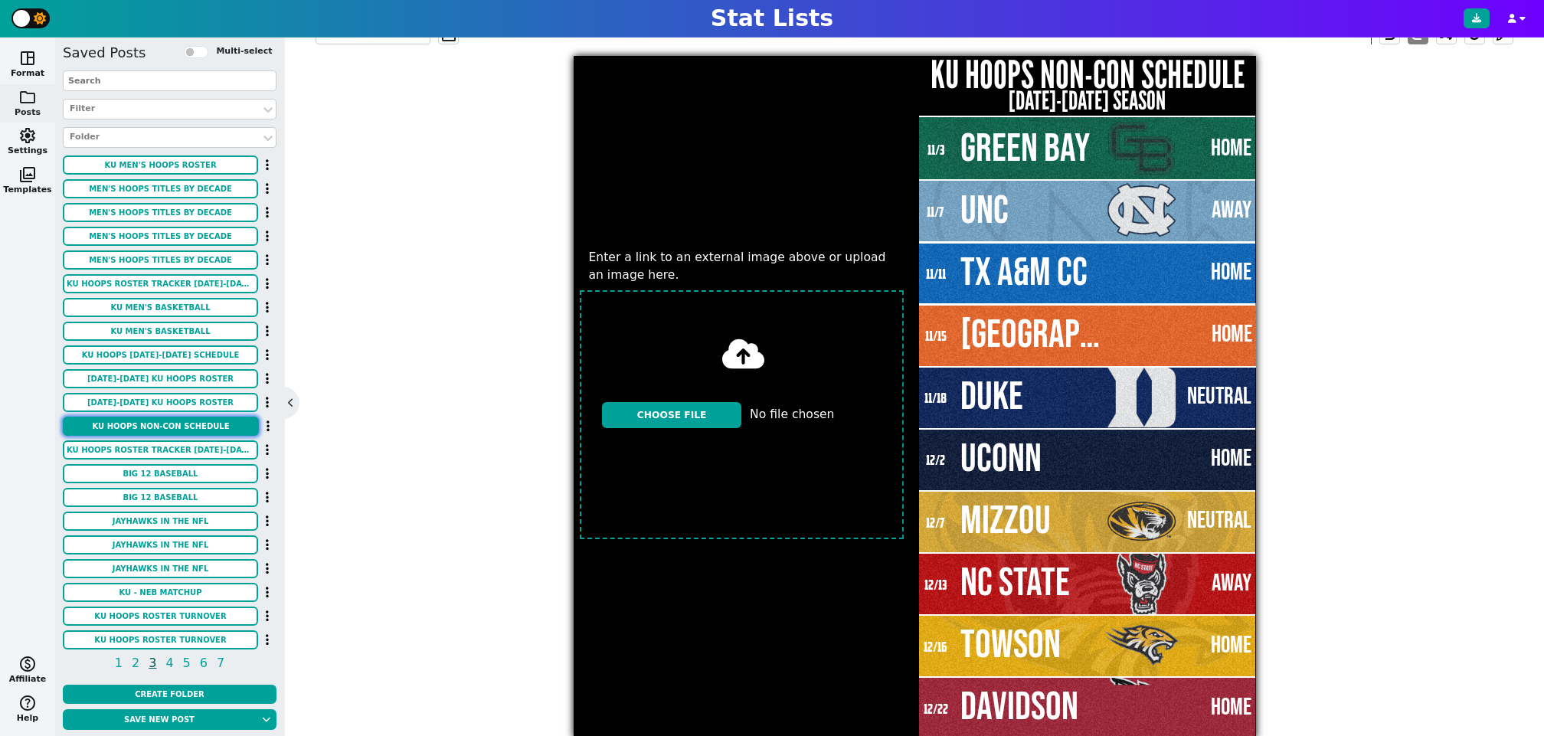
scroll to position [372, 0]
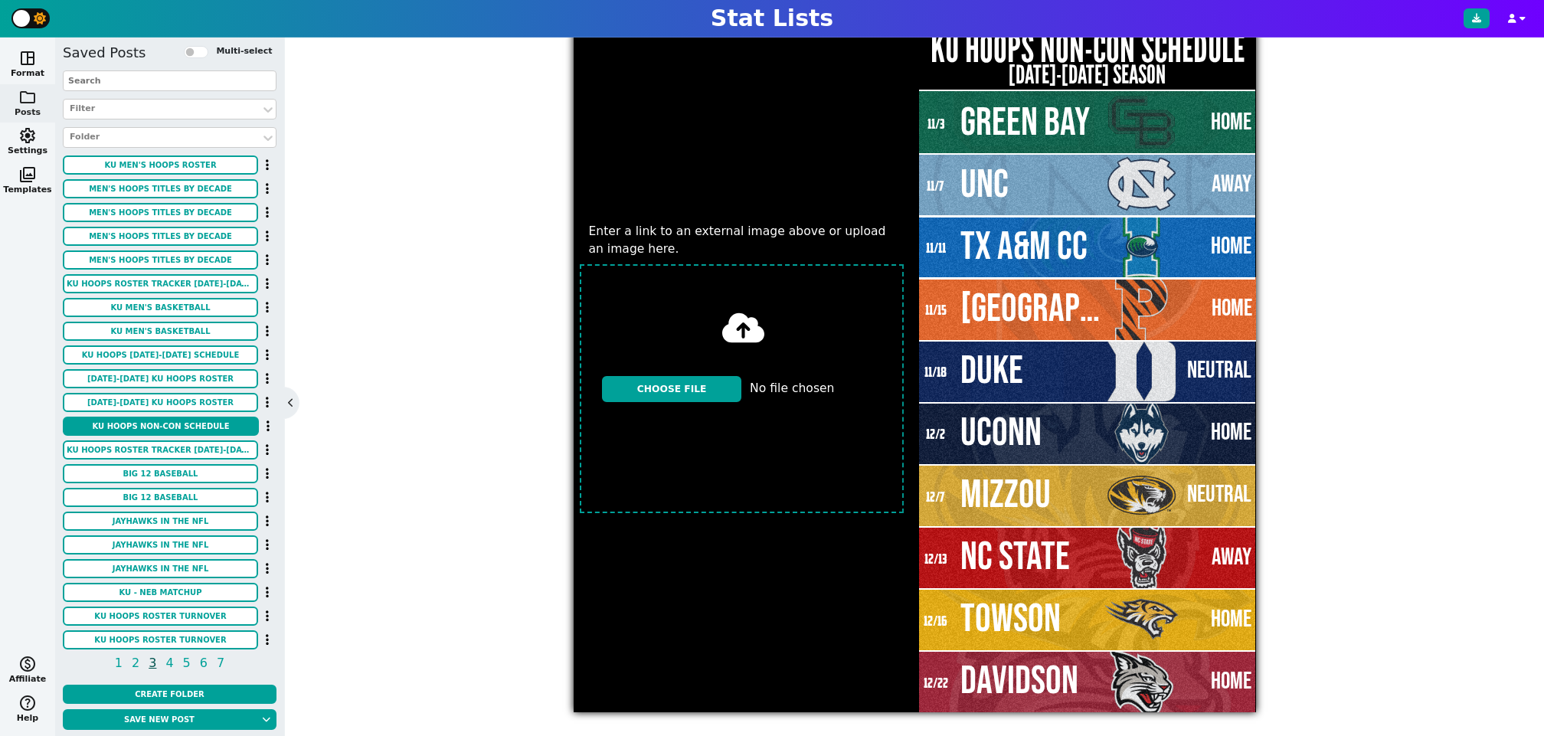
click at [694, 385] on input "file" at bounding box center [741, 388] width 337 height 261
type input "C:\fakepath\IMG_2850.jpeg"
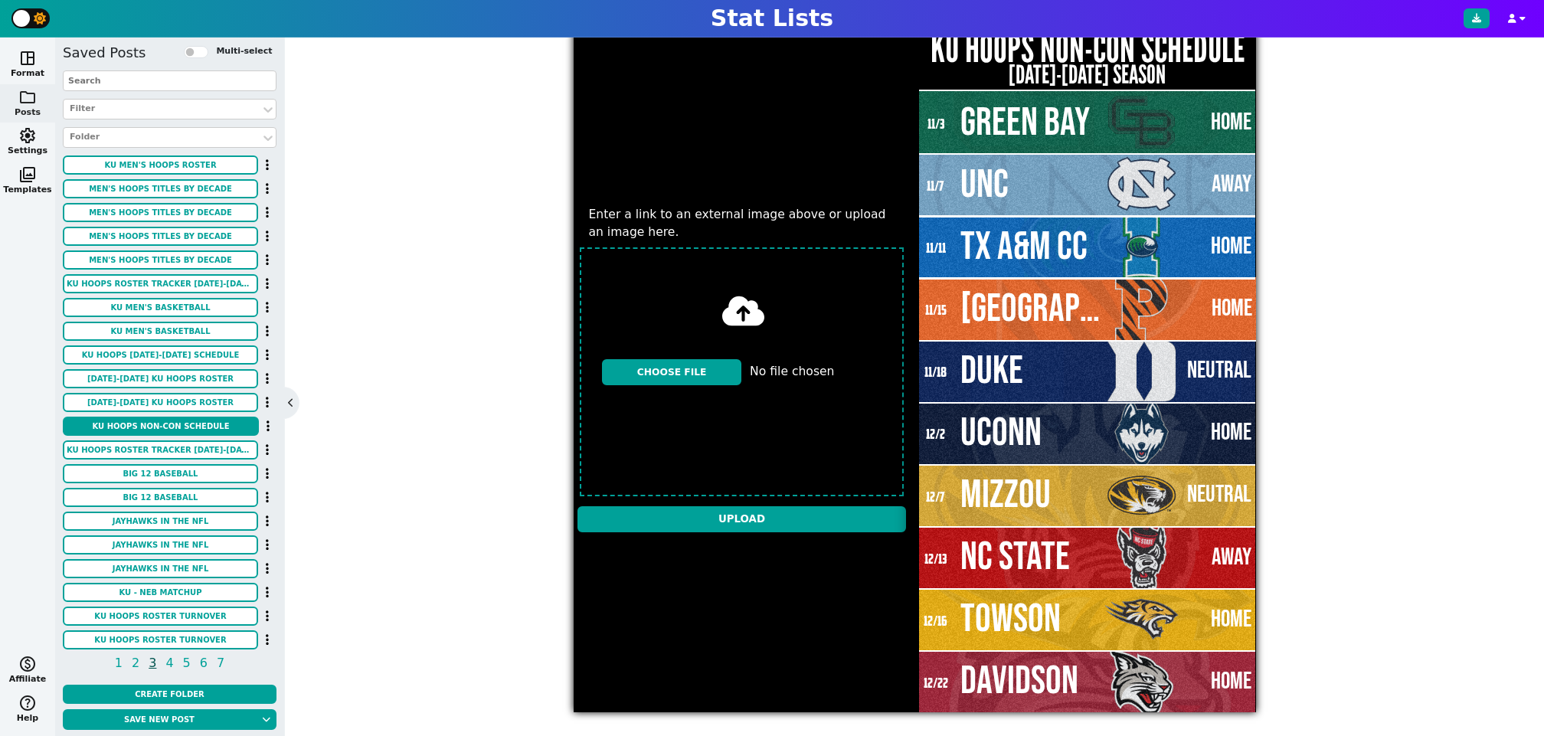
scroll to position [355, 0]
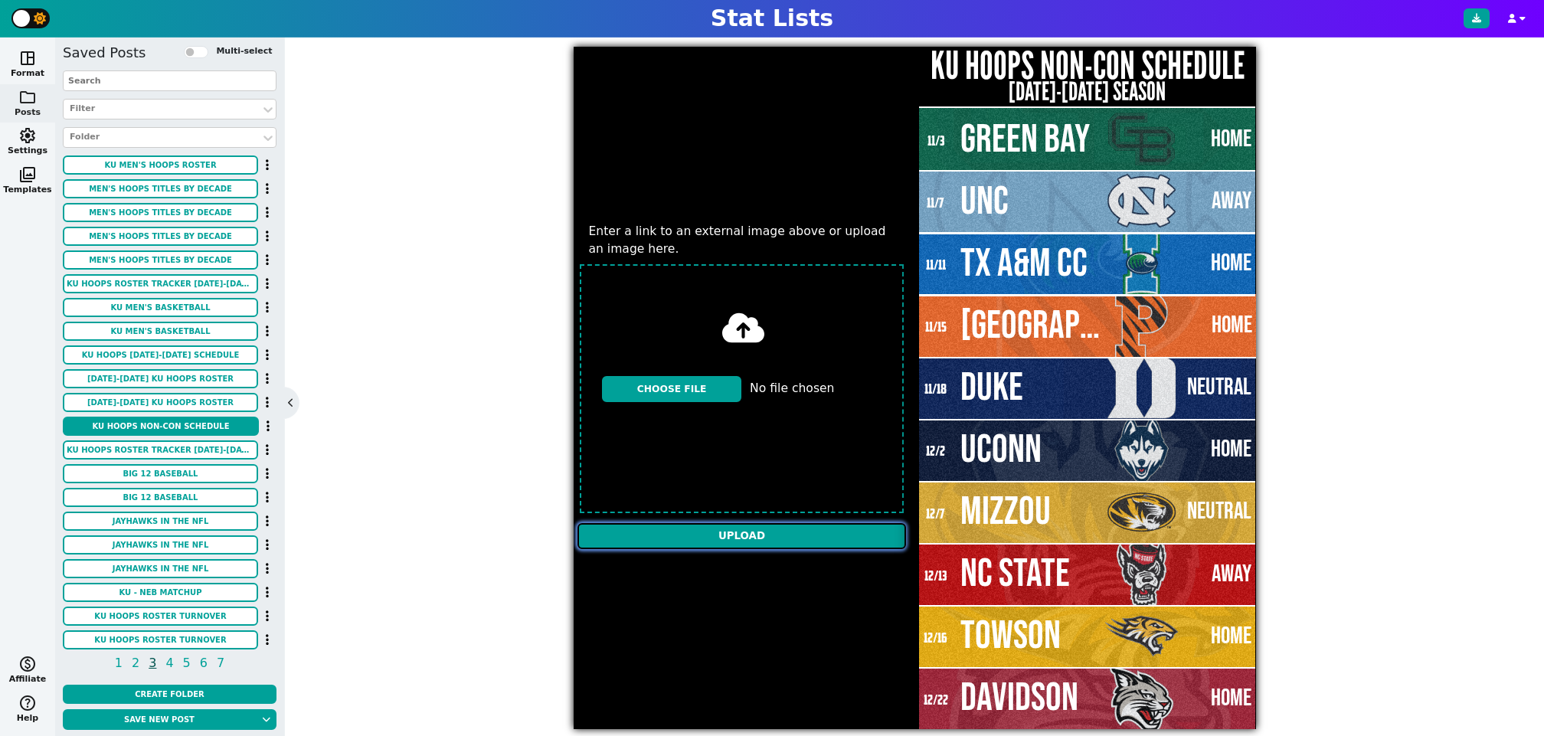
click at [773, 528] on input "Upload" at bounding box center [741, 536] width 329 height 26
type textarea "https://firebasestorage.googleapis.com/v0/b/statlist-images.appspot.com/o/image…"
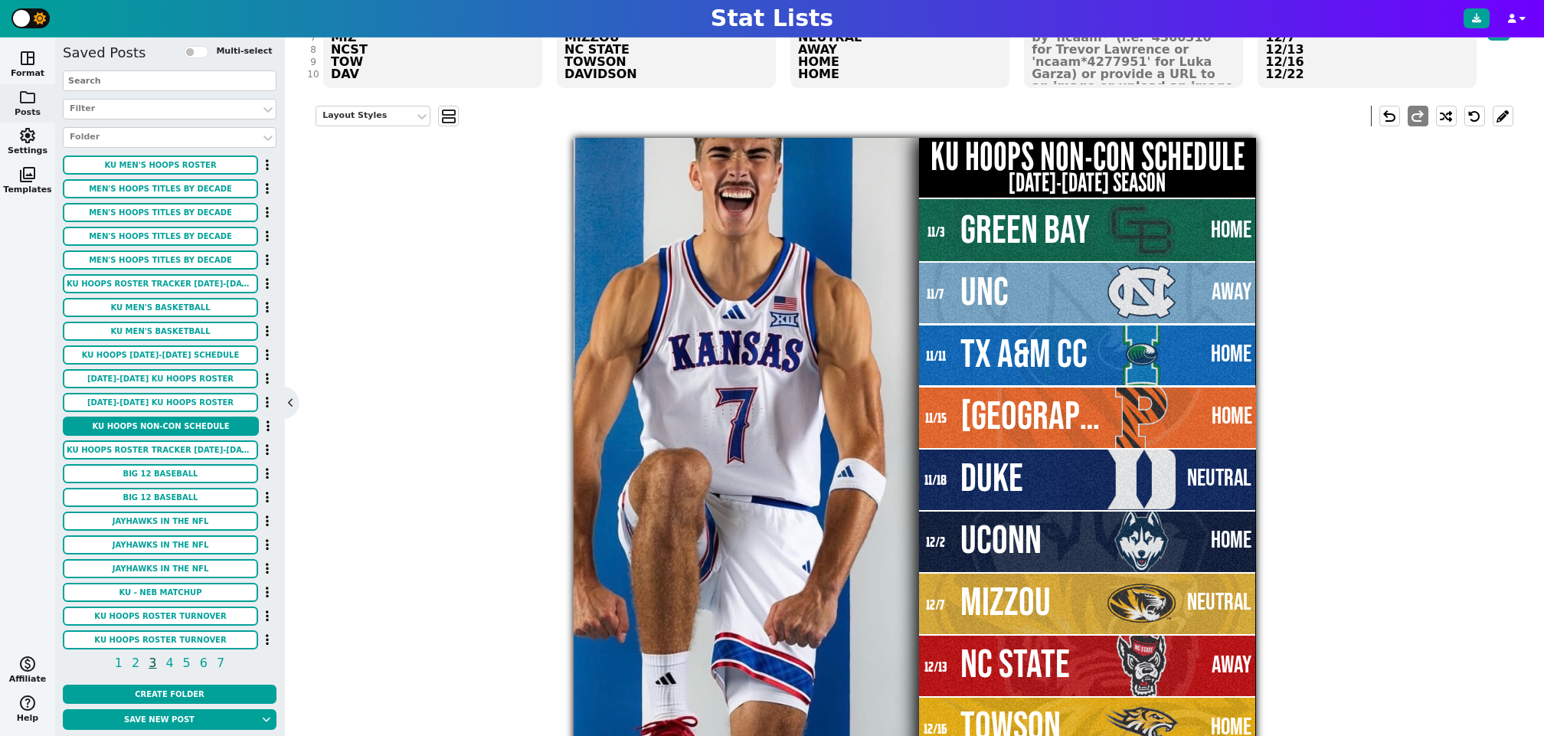
scroll to position [265, 0]
click at [388, 116] on div "Layout Styles" at bounding box center [365, 115] width 86 height 13
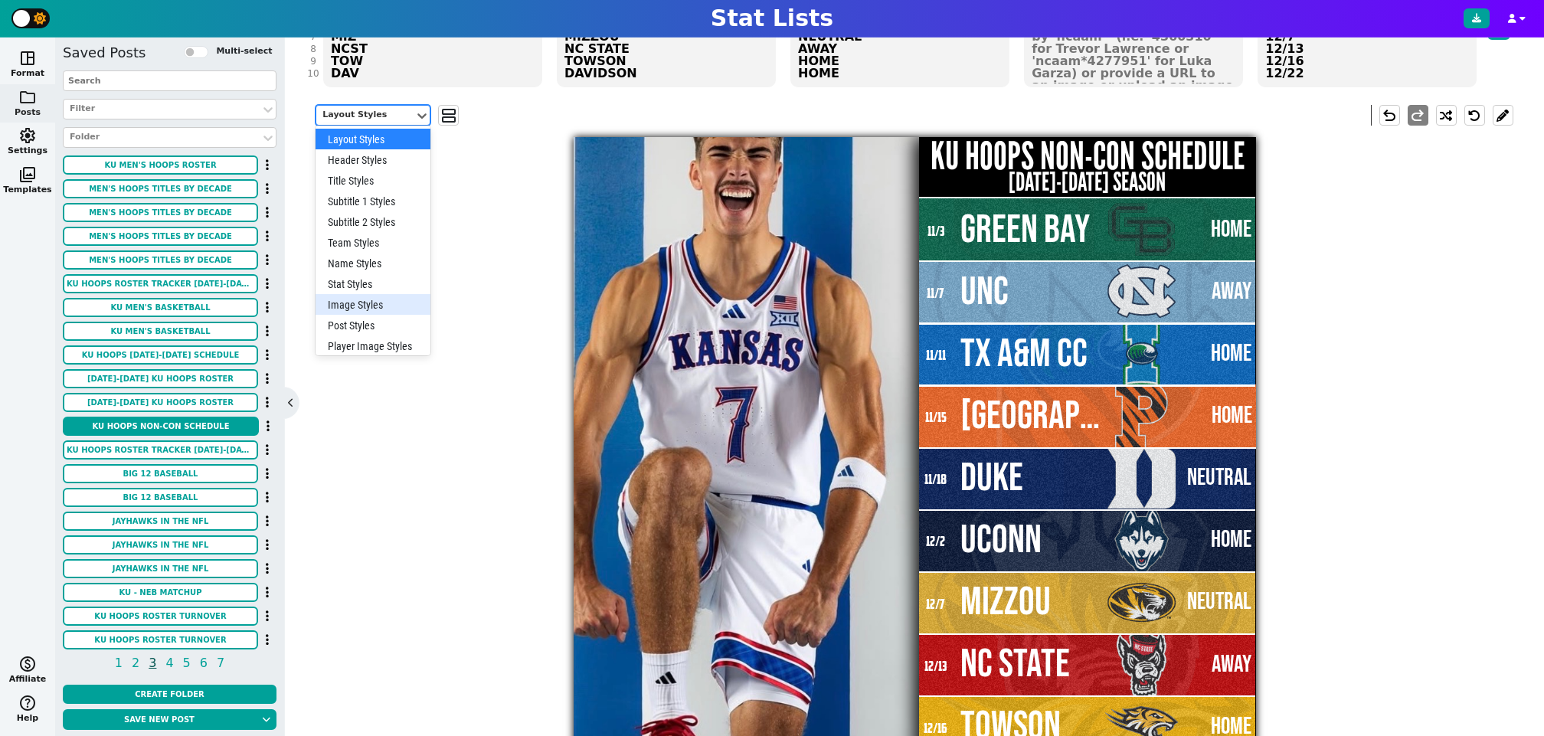
click at [354, 302] on div "Image Styles" at bounding box center [372, 304] width 115 height 21
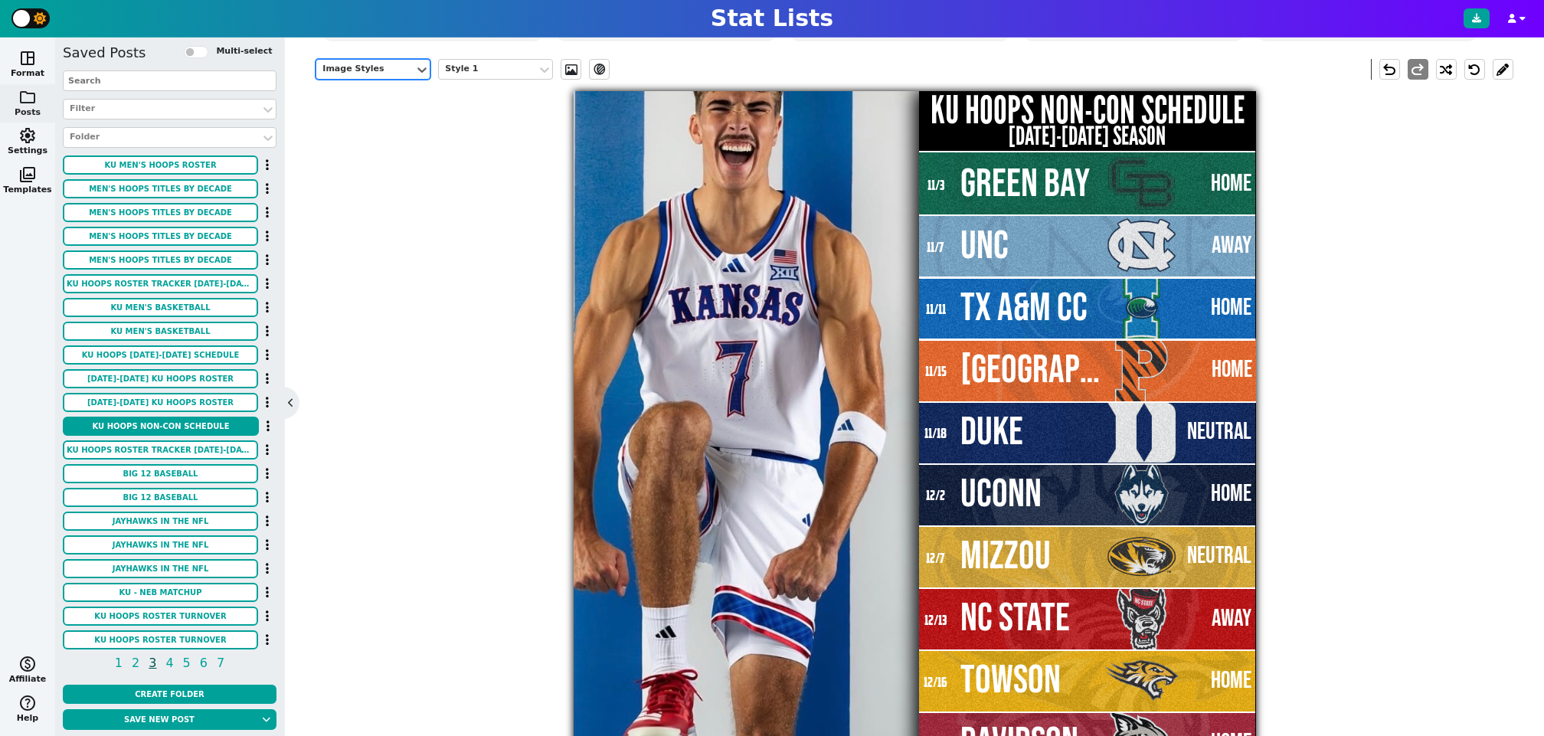
scroll to position [329, 0]
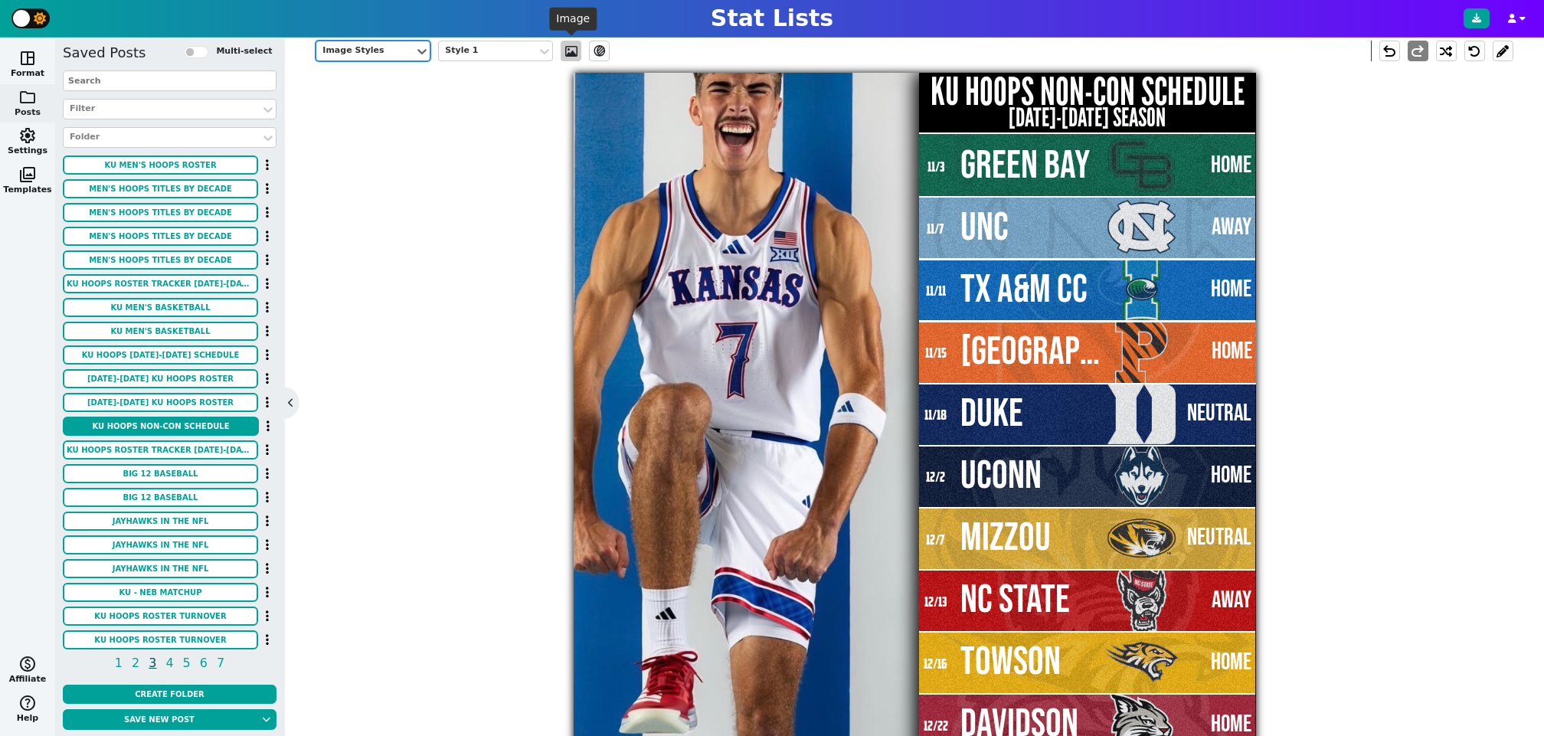
click at [567, 49] on span at bounding box center [571, 51] width 15 height 12
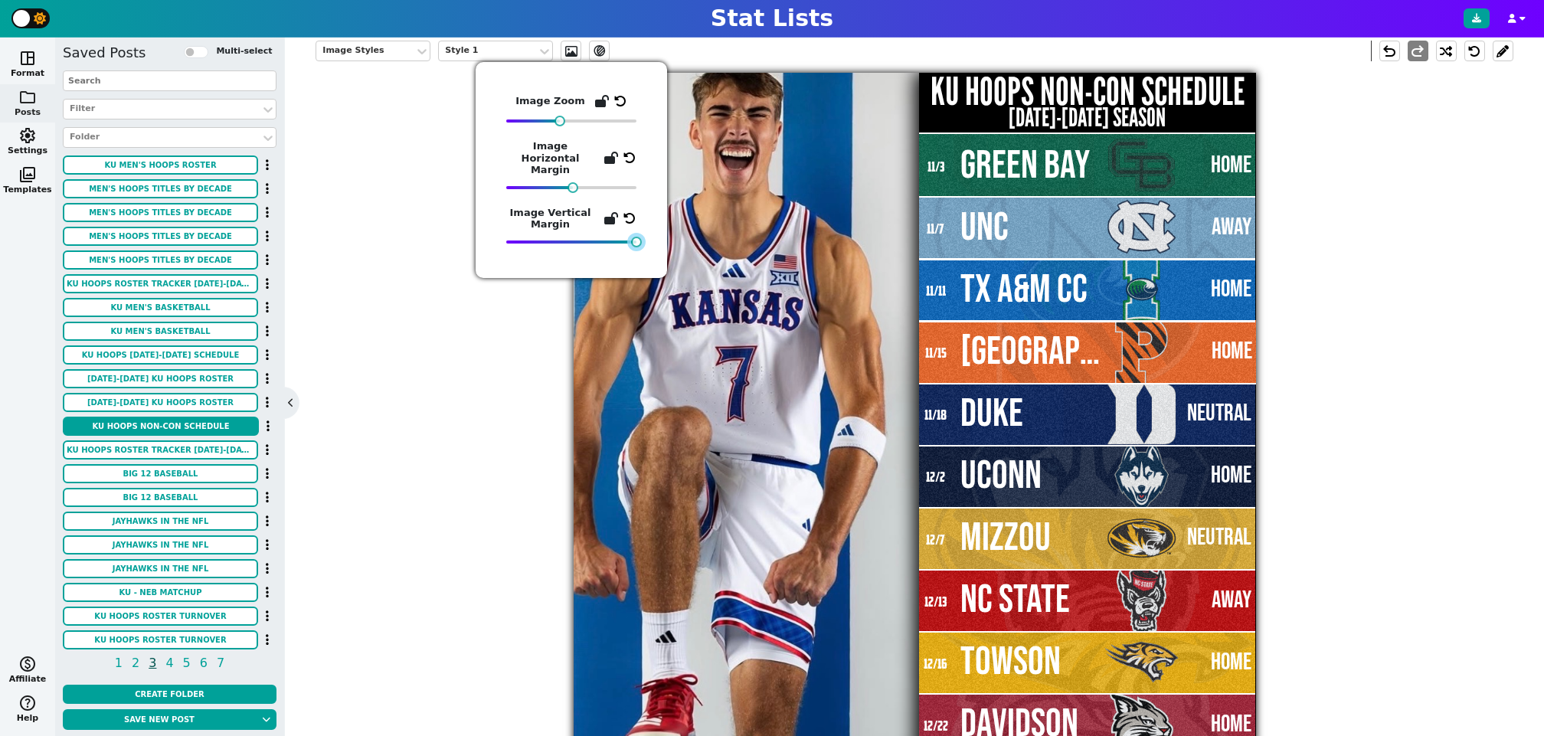
drag, startPoint x: 628, startPoint y: 234, endPoint x: 666, endPoint y: 227, distance: 38.9
click at [666, 227] on div "Image Zoom Image Horizontal Margin Image Vertical Margin" at bounding box center [570, 170] width 191 height 216
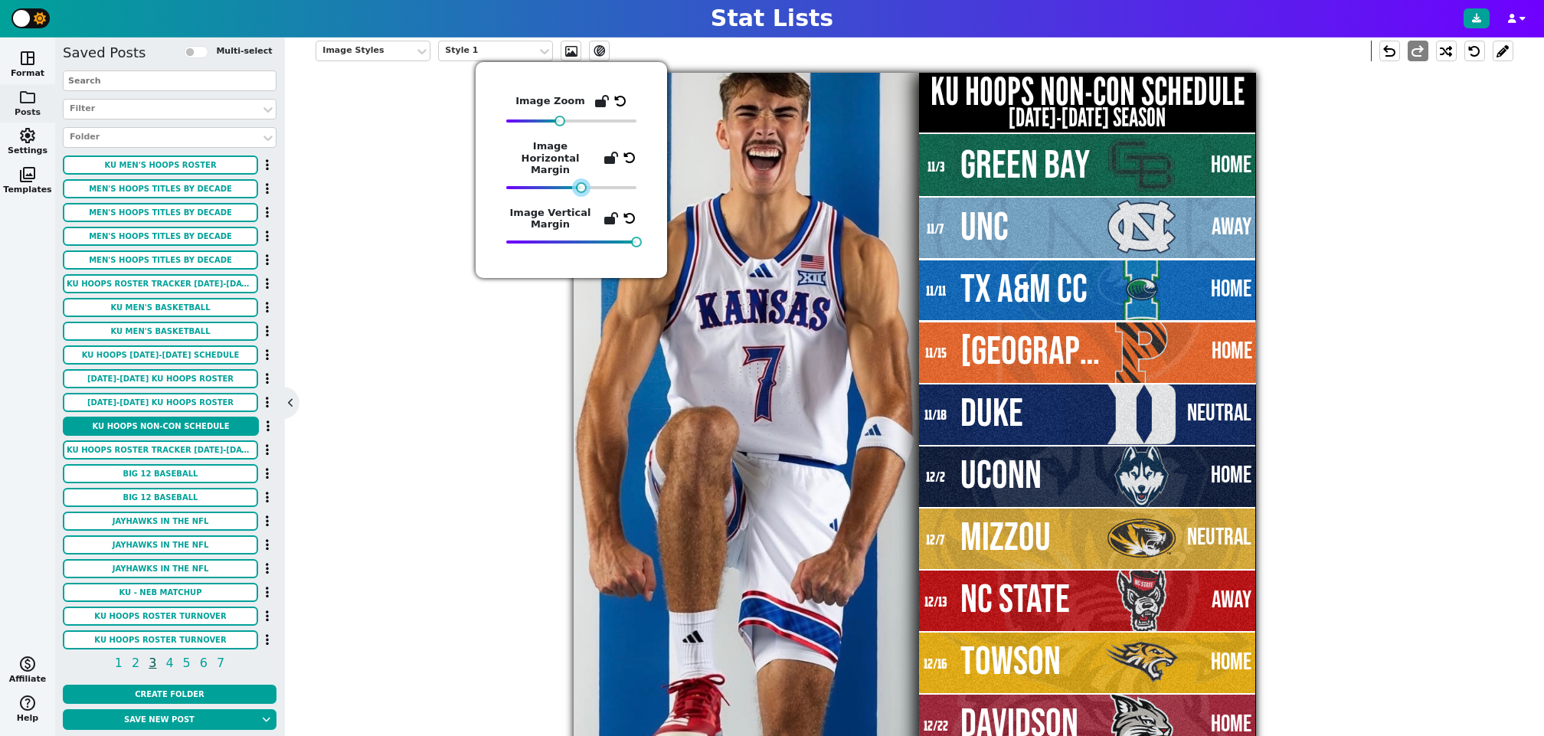
drag, startPoint x: 576, startPoint y: 175, endPoint x: 585, endPoint y: 175, distance: 9.2
click at [585, 182] on div at bounding box center [581, 187] width 11 height 11
click at [450, 494] on div "Image Styles Style 1 ev_shadow undo redo KU HOOPS NON-CON SCHEDULE 2025-2026 SE…" at bounding box center [913, 392] width 1197 height 726
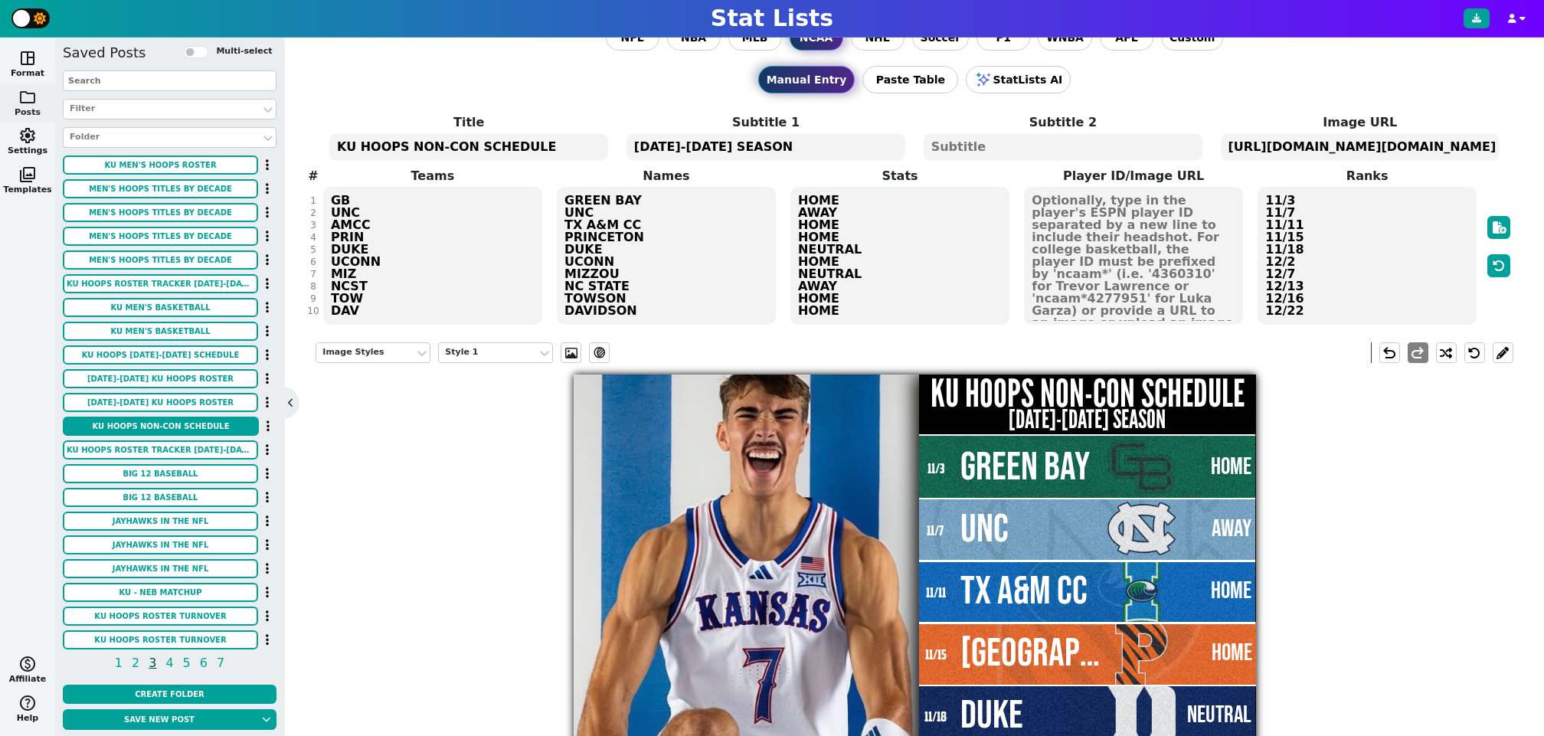
scroll to position [0, 0]
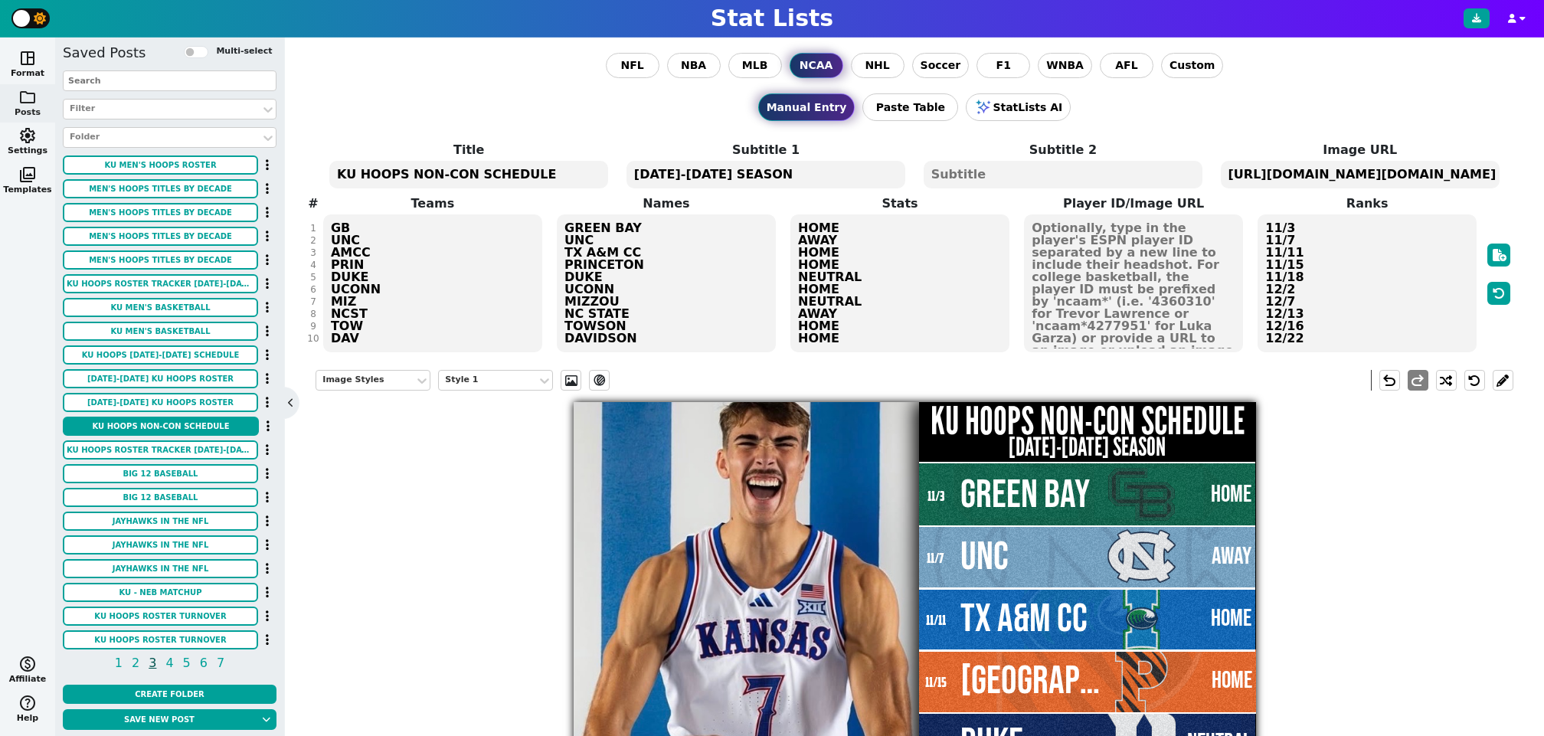
click at [325, 226] on textarea "GB UNC AMCC PRIN DUKE UCONN MIZ NCST TOW DAV" at bounding box center [432, 283] width 219 height 138
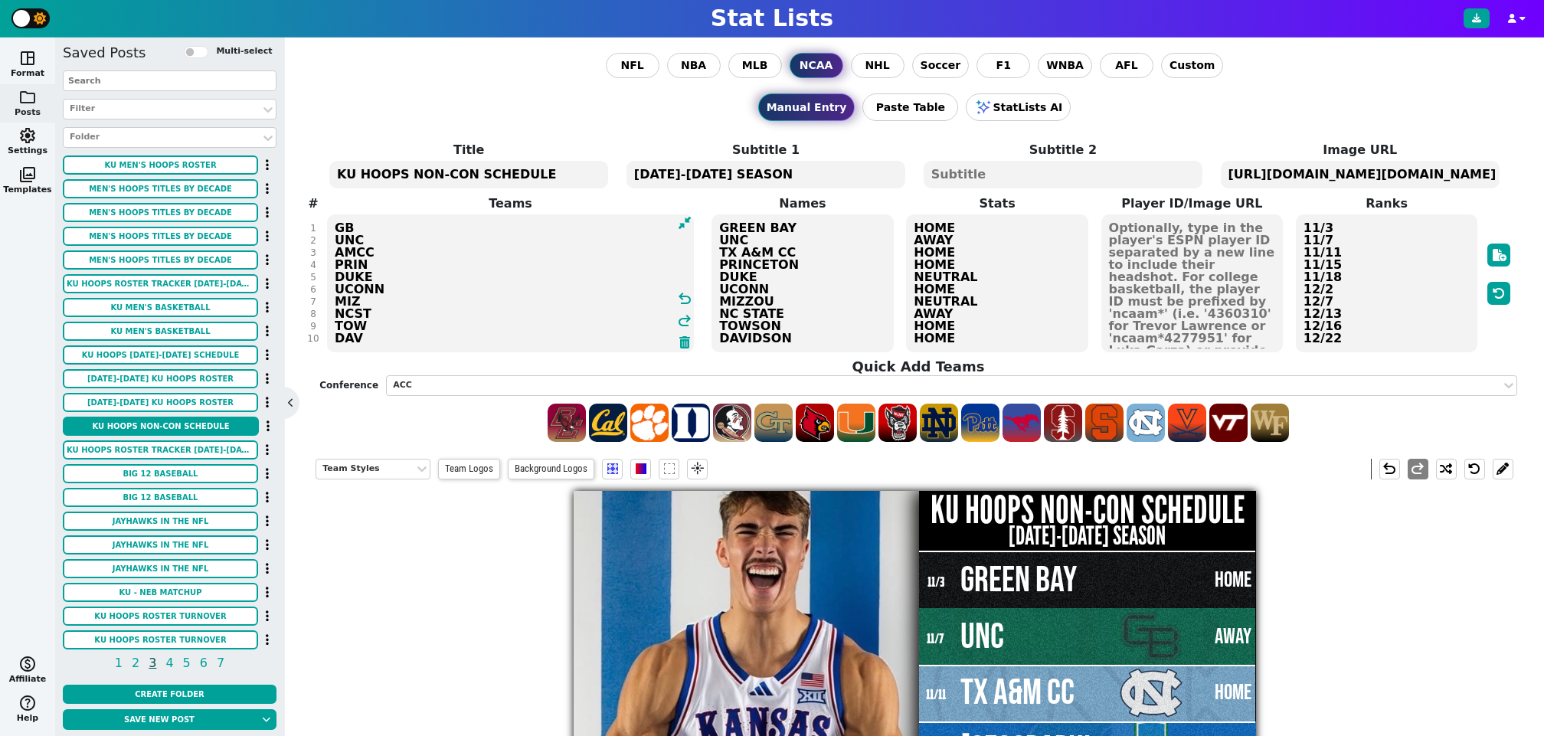
click at [371, 222] on textarea "GB UNC AMCC PRIN DUKE UCONN MIZ NCST TOW DAV" at bounding box center [510, 283] width 367 height 138
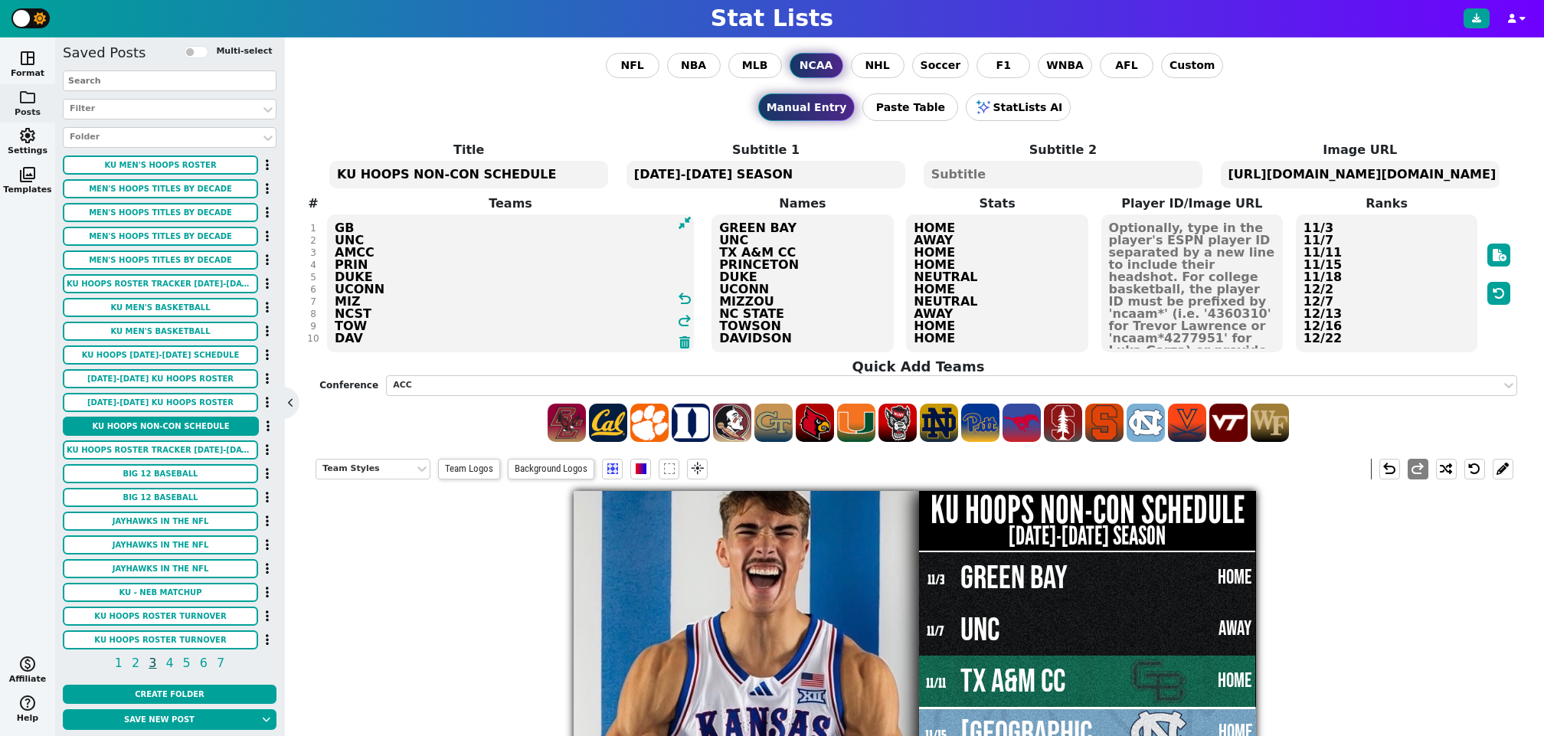
click at [360, 224] on textarea "GB UNC AMCC PRIN DUKE UCONN MIZ NCST TOW DAV" at bounding box center [510, 283] width 367 height 138
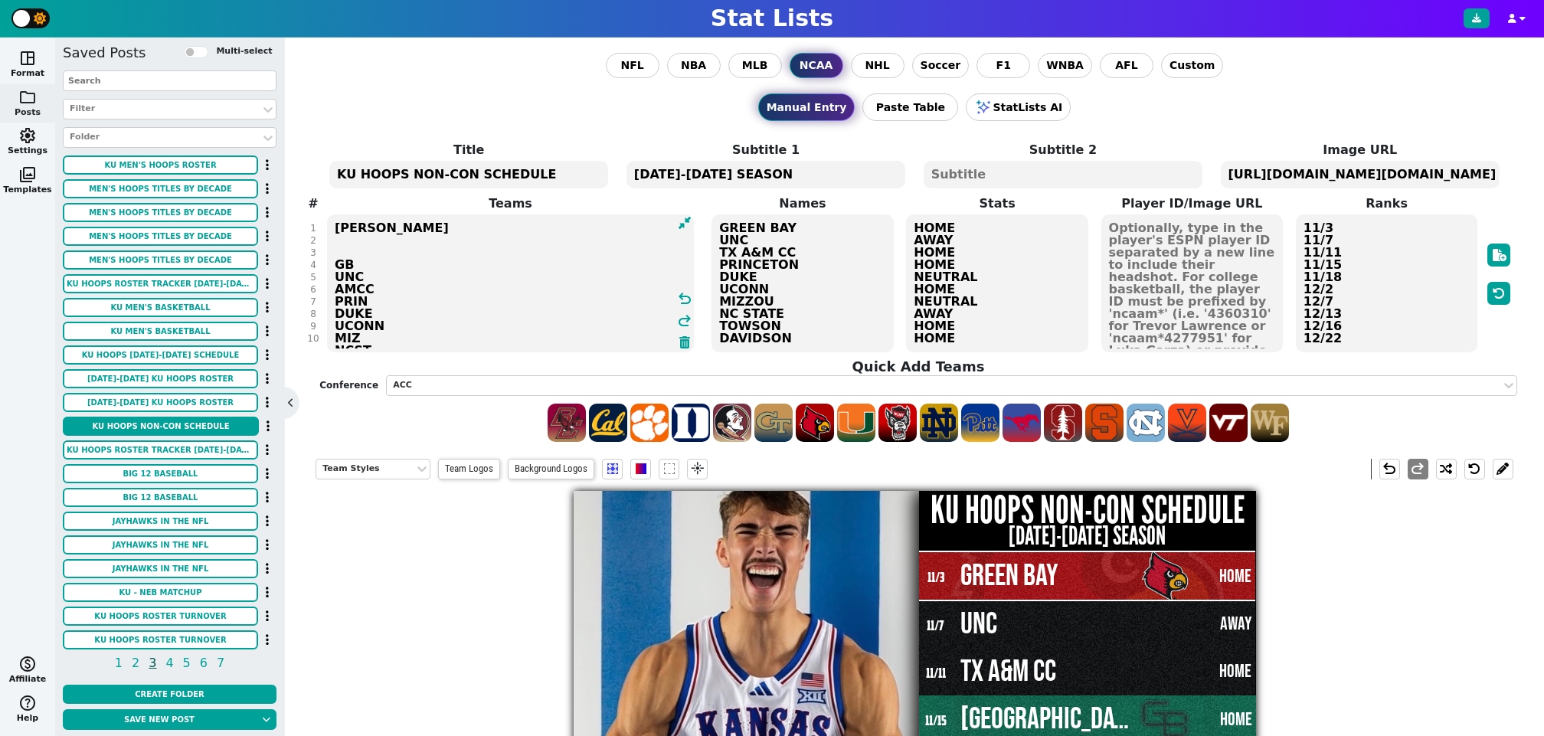
click at [355, 249] on textarea "LOU GB UNC AMCC PRIN DUKE UCONN MIZ NCST TOW DAV" at bounding box center [510, 283] width 367 height 138
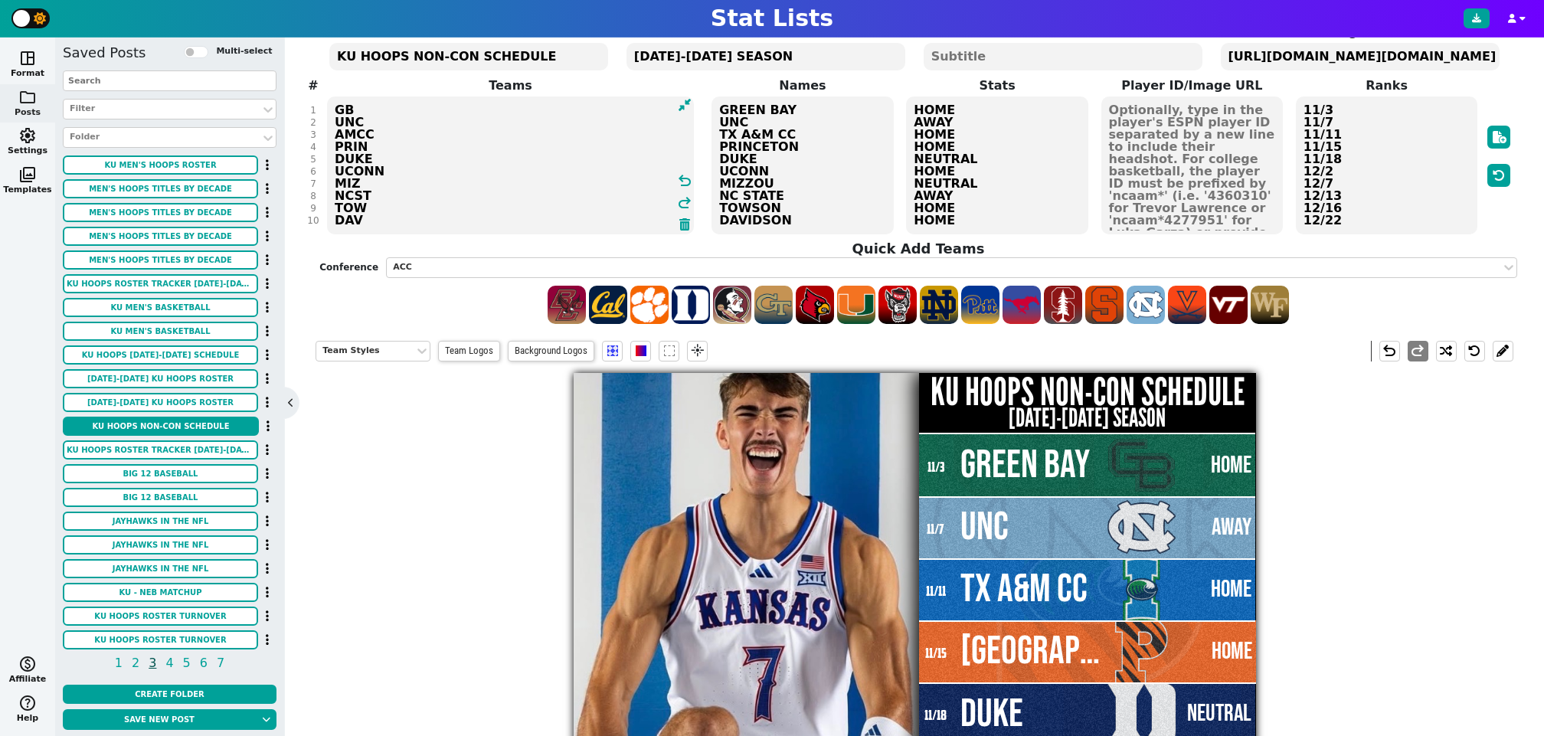
scroll to position [109, 0]
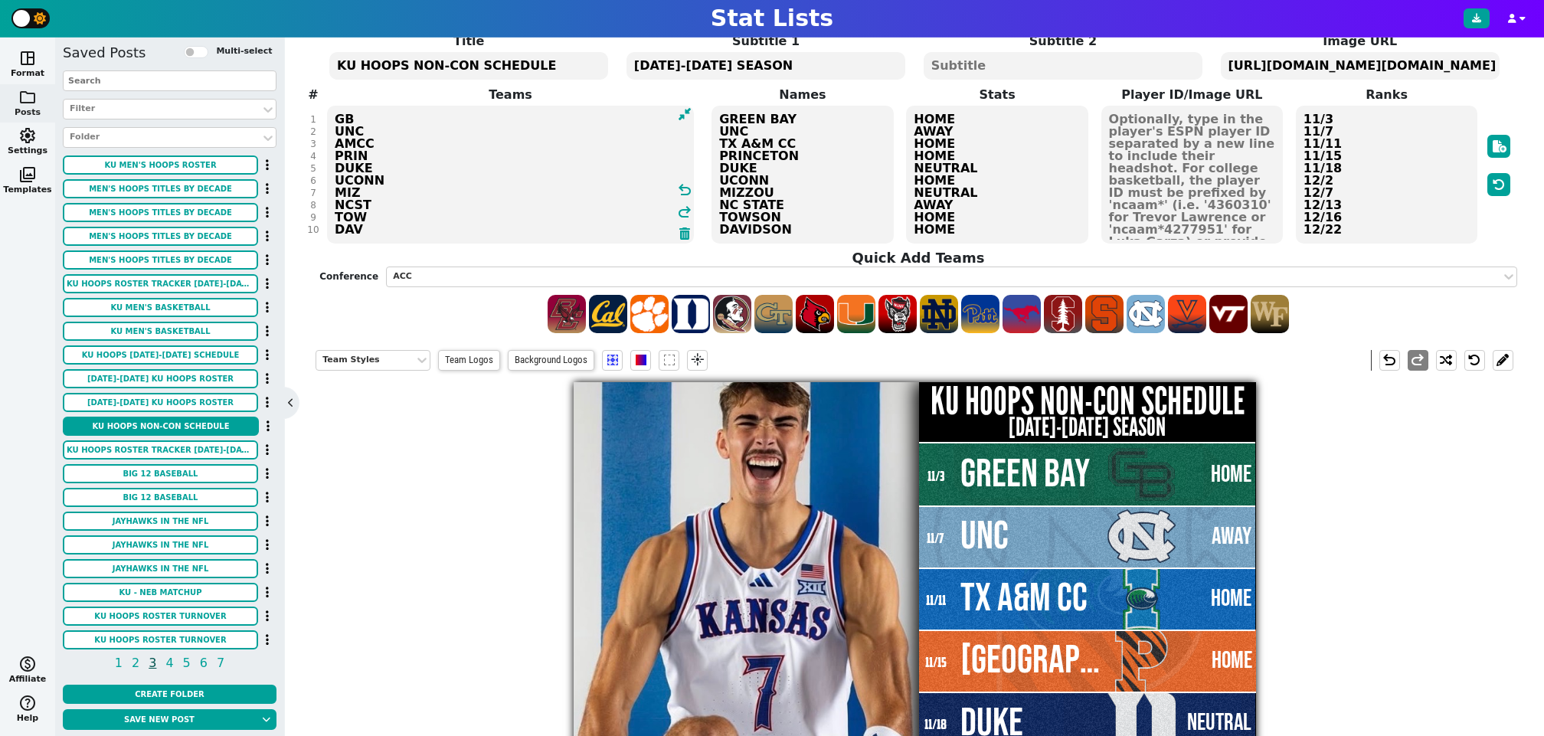
click at [414, 179] on textarea "GB UNC AMCC PRIN DUKE UCONN MIZ NCST TOW DAV" at bounding box center [510, 175] width 367 height 138
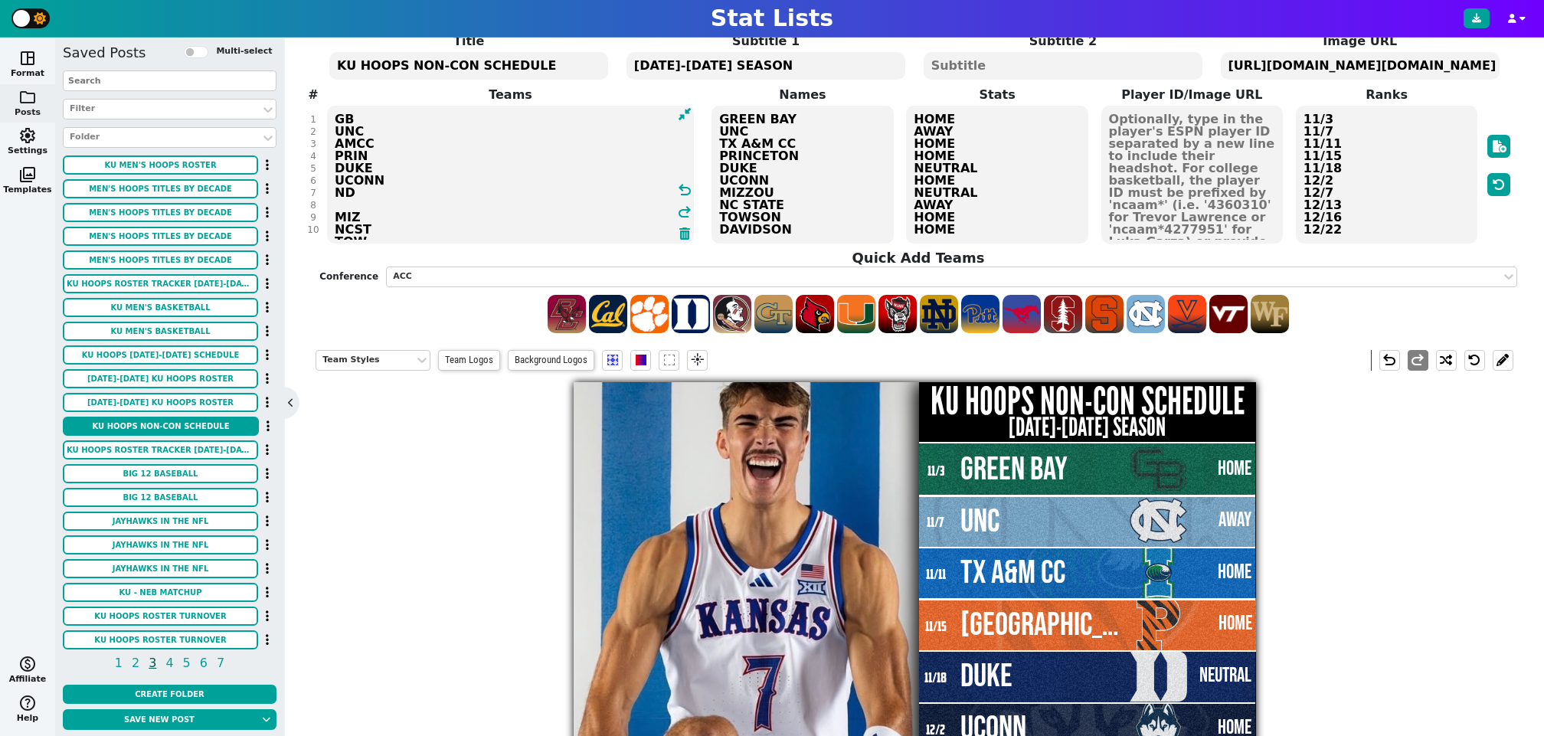
click at [363, 203] on textarea "GB UNC AMCC PRIN DUKE UCONN ND MIZ NCST TOW DAV" at bounding box center [510, 175] width 367 height 138
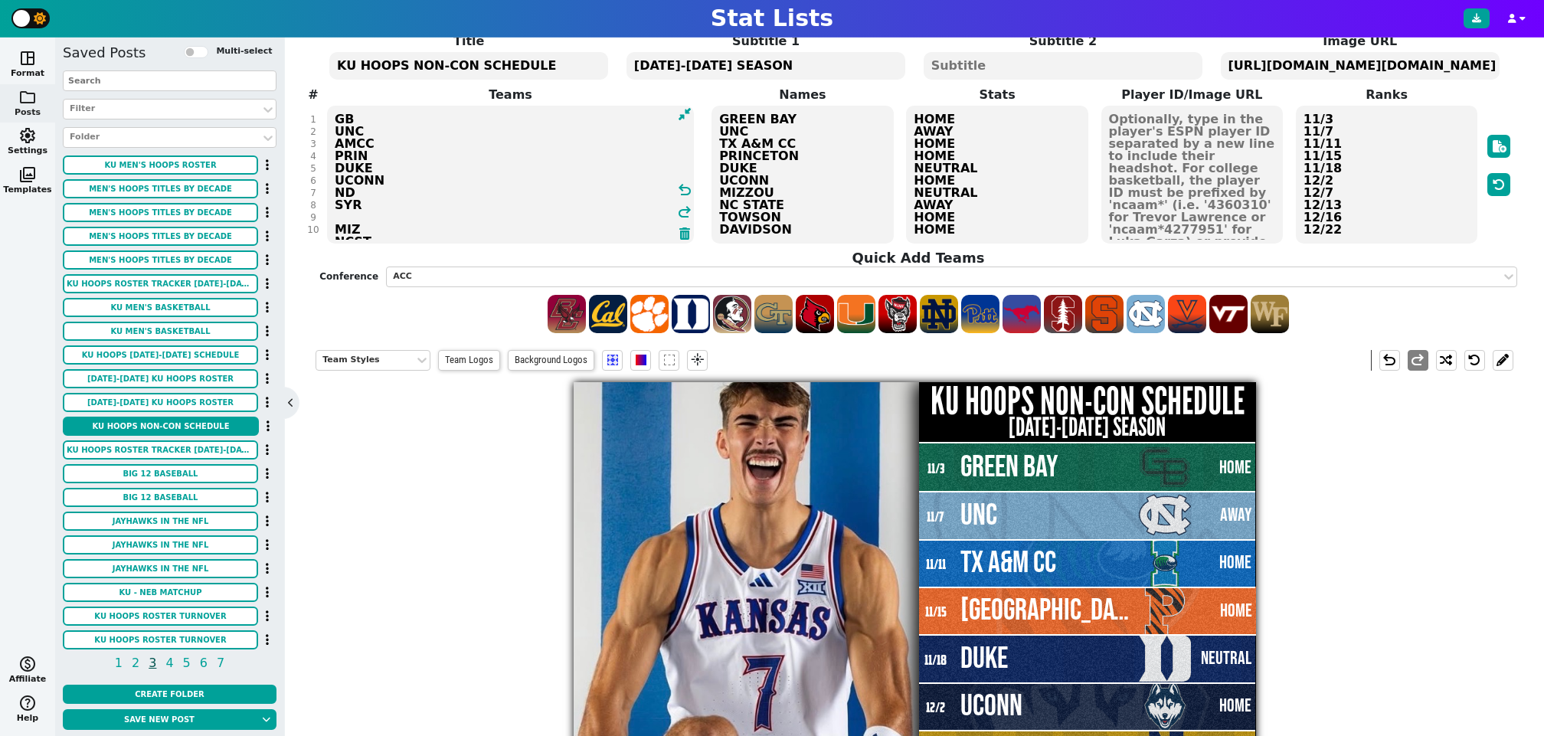
click at [378, 218] on textarea "GB UNC AMCC PRIN DUKE UCONN ND SYR MIZ NCST TOW DAV" at bounding box center [510, 175] width 367 height 138
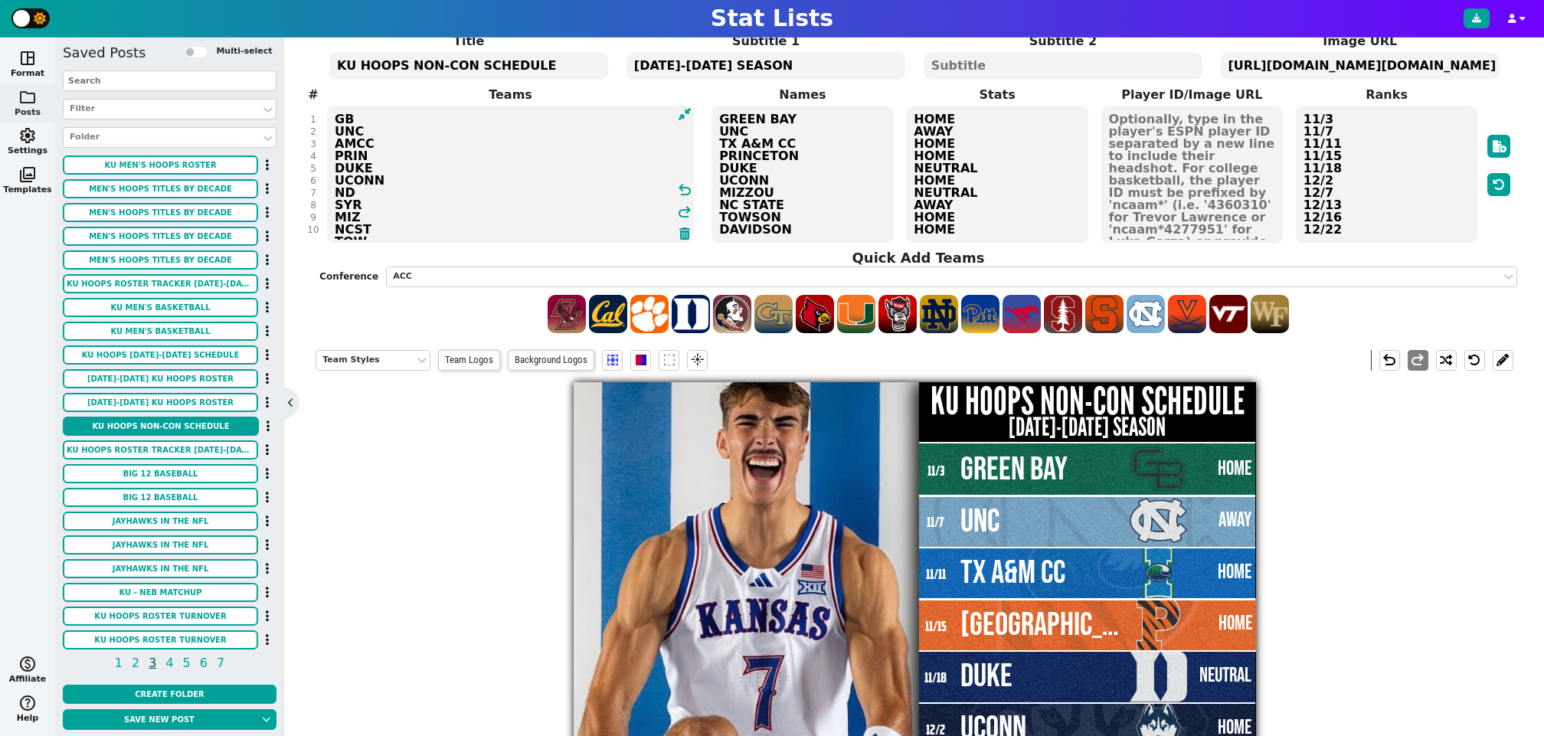
type textarea "GB UNC AMCC PRIN DUKE UCONN ND SYR MIZ NCST TOW DAV"
click at [768, 165] on textarea "GREEN BAY UNC TX A&M CC PRINCETON DUKE UCONN MIZZOU NC STATE TOWSON DAVIDSON" at bounding box center [802, 175] width 182 height 138
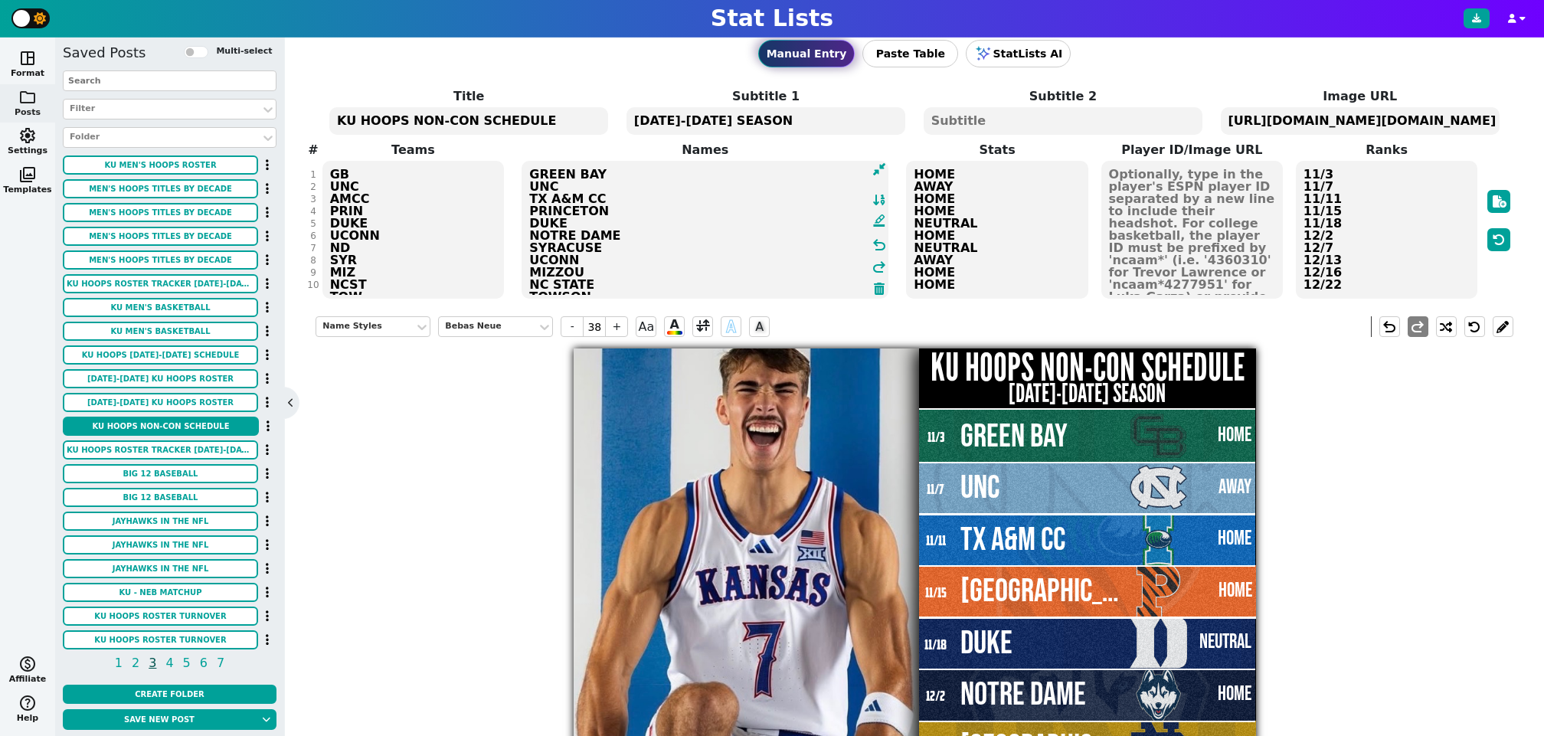
scroll to position [29, 0]
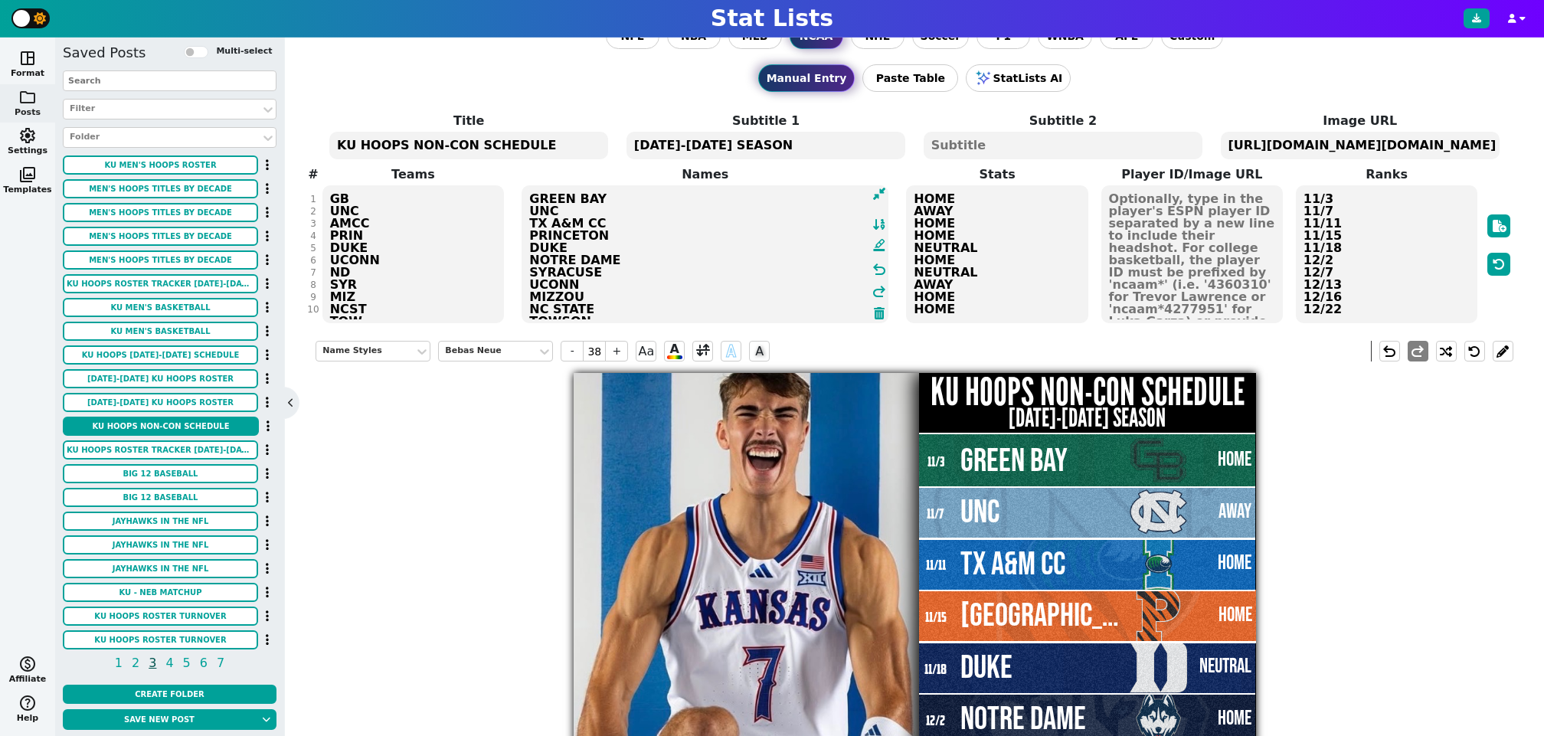
type textarea "GREEN BAY UNC TX A&M CC PRINCETON DUKE NOTRE DAME SYRACUSE UCONN MIZZOU NC STAT…"
click at [359, 260] on textarea "GB UNC AMCC PRIN DUKE UCONN ND SYR MIZ NCST TOW DAV" at bounding box center [413, 254] width 182 height 138
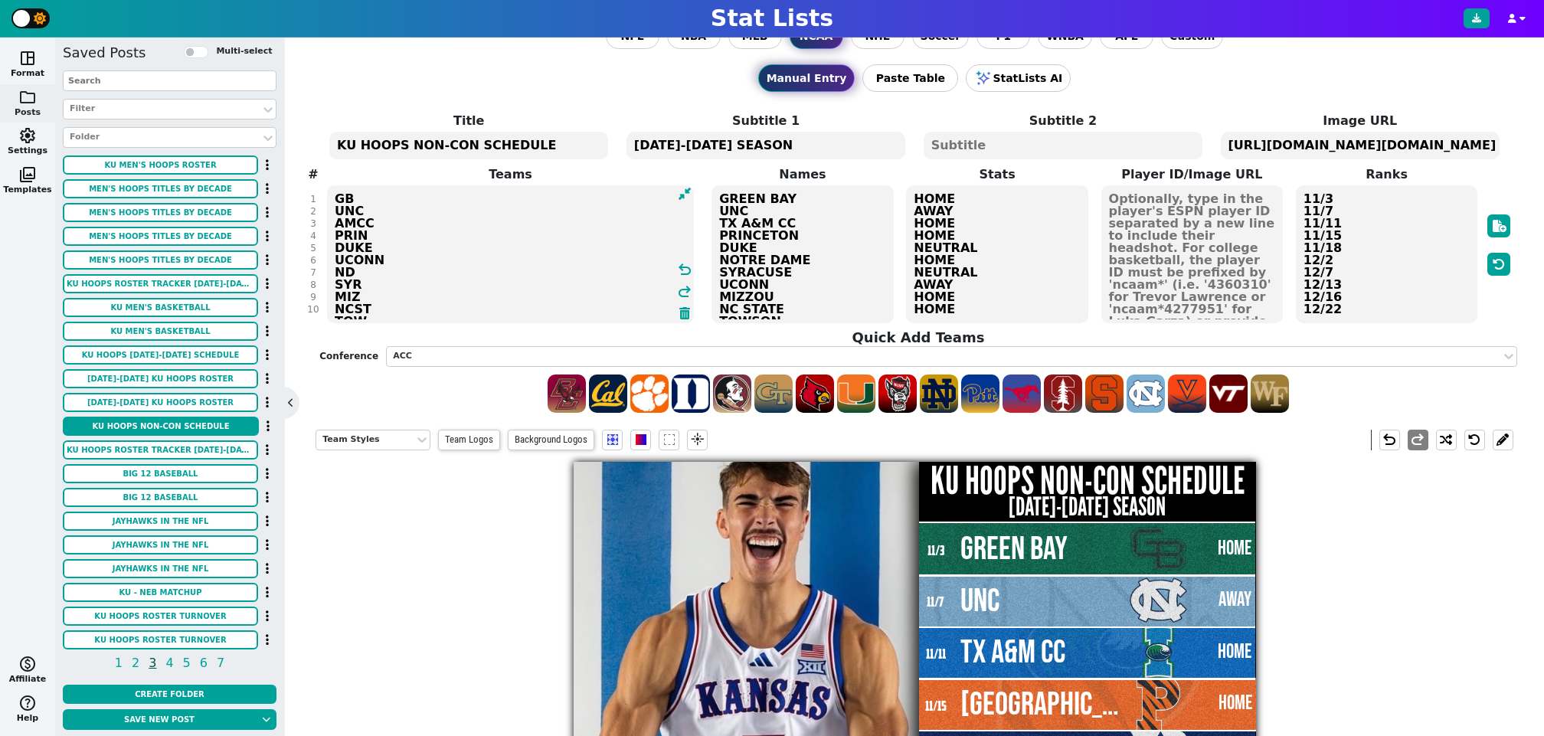
click at [359, 260] on textarea "GB UNC AMCC PRIN DUKE UCONN ND SYR MIZ NCST TOW DAV" at bounding box center [510, 254] width 367 height 138
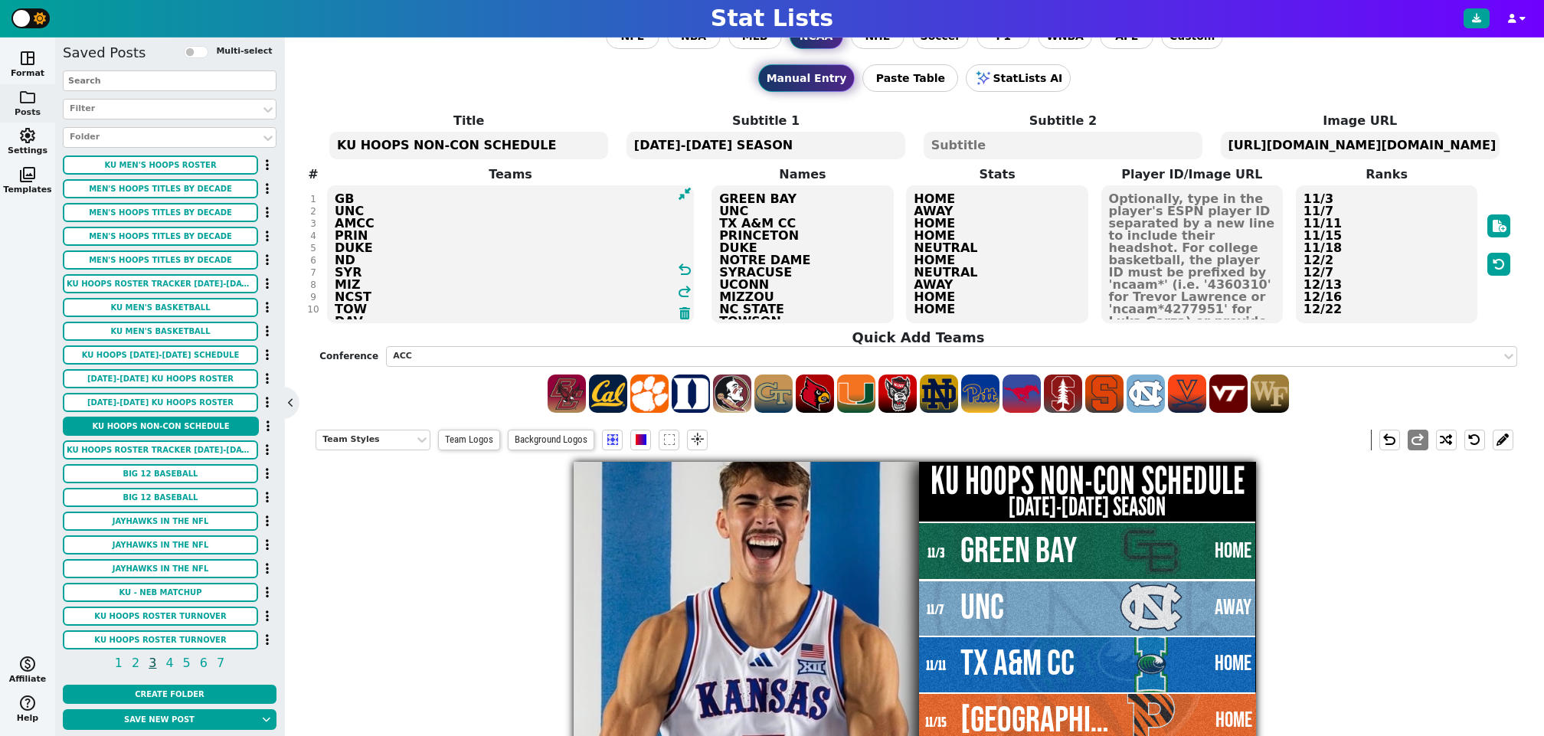
click at [388, 264] on textarea "GB UNC AMCC PRIN DUKE ND SYR MIZ NCST TOW DAV" at bounding box center [510, 254] width 367 height 138
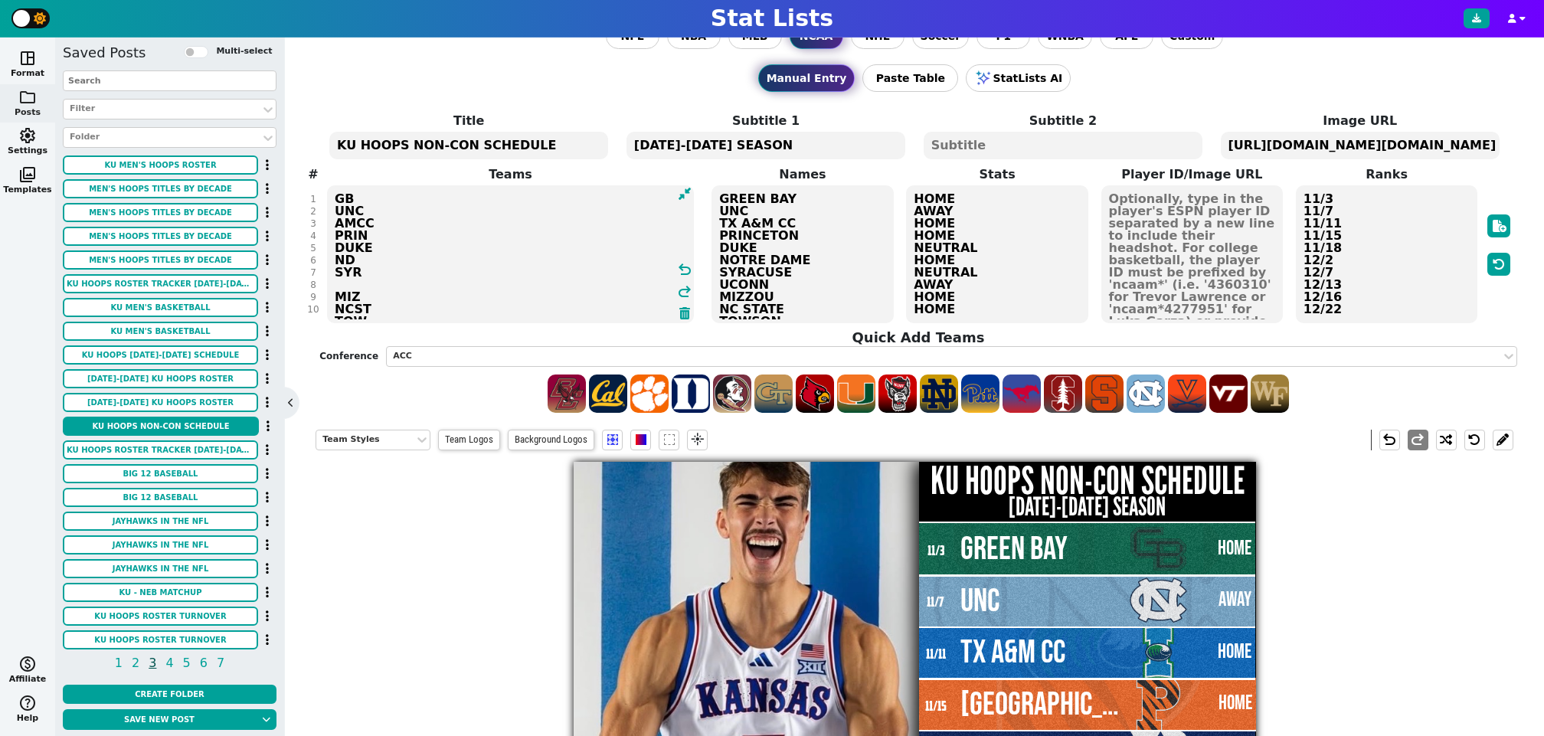
paste textarea "UCONN"
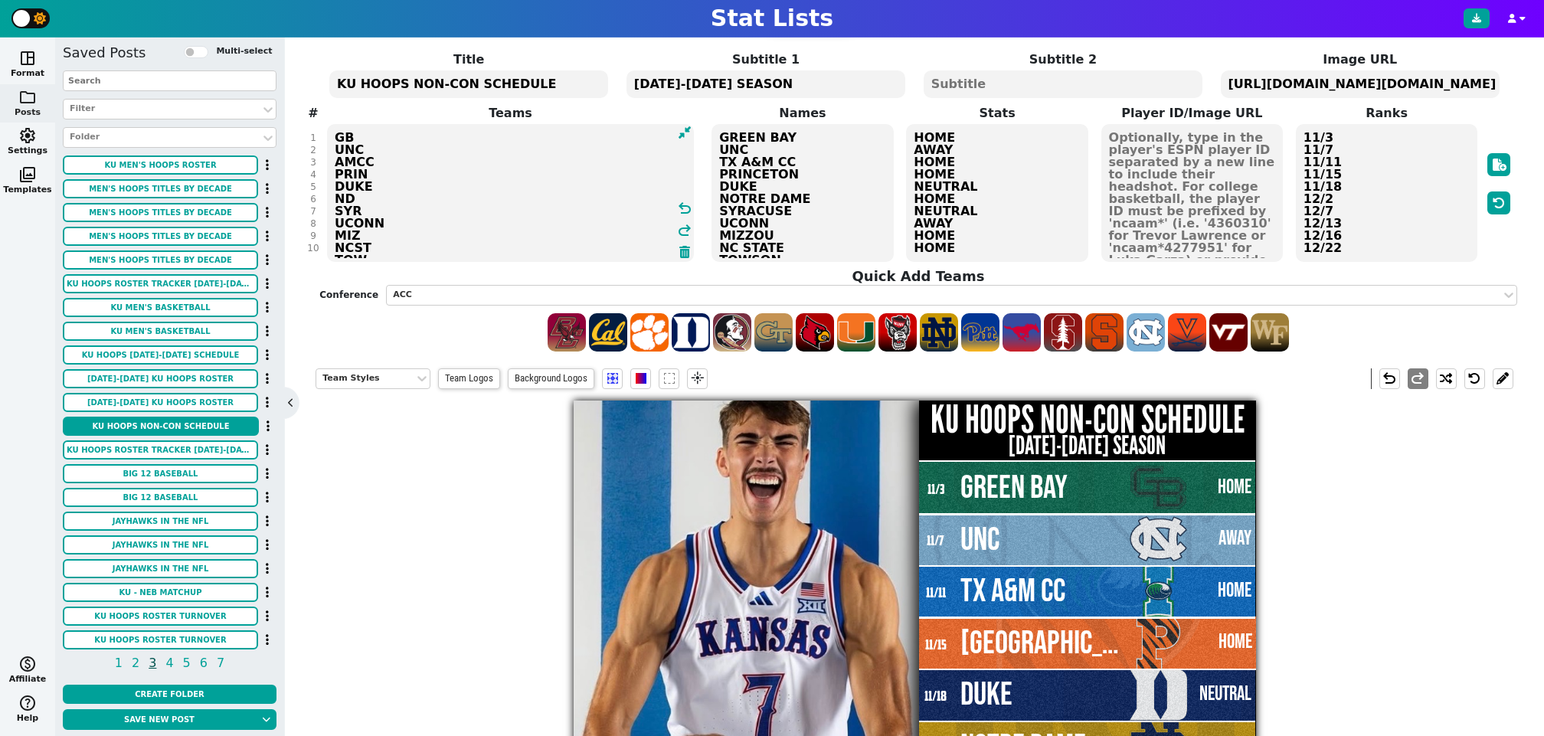
scroll to position [135, 0]
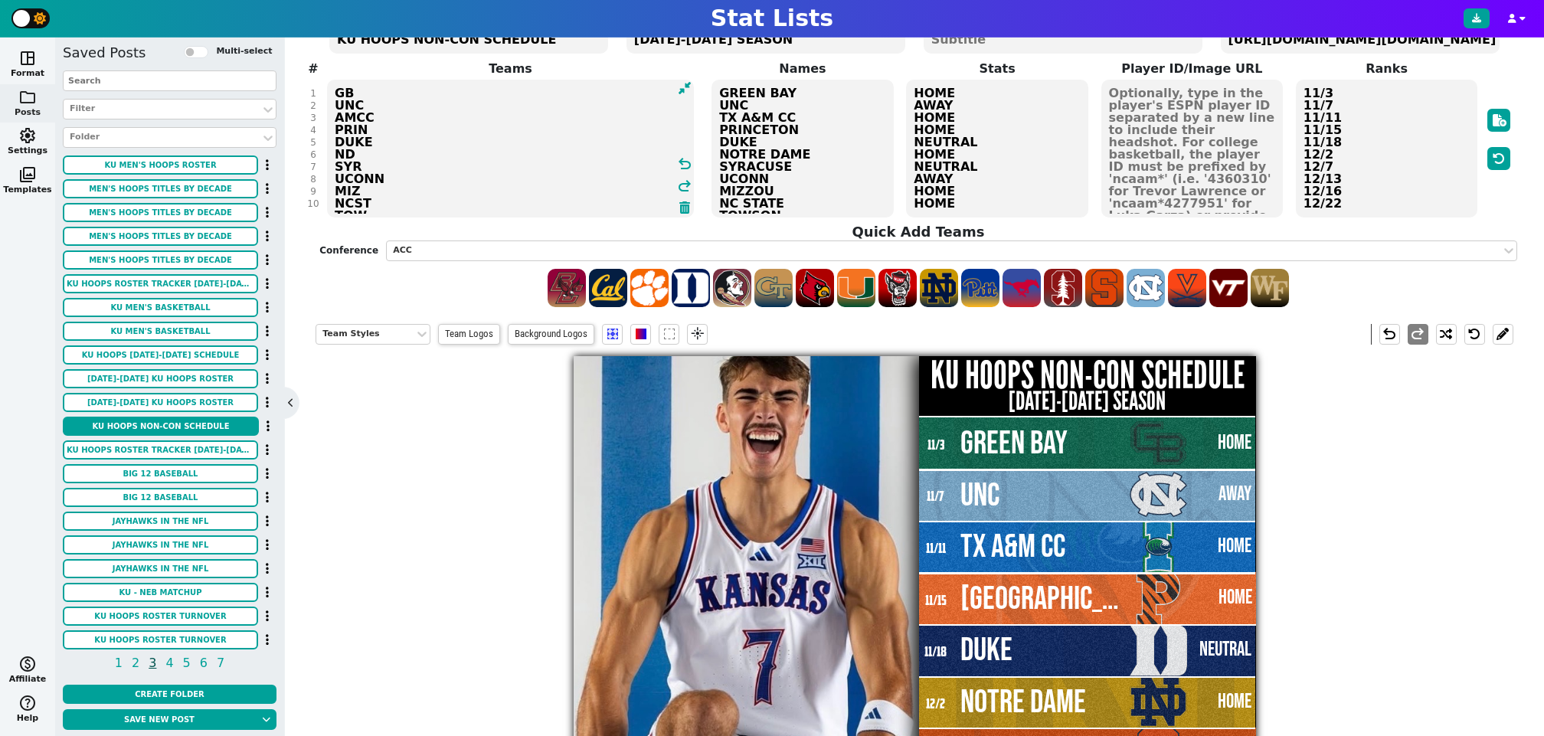
type textarea "GB UNC AMCC PRIN DUKE ND SYR UCONN MIZ NCST TOW DAV"
click at [989, 140] on textarea "HOME AWAY HOME HOME NEUTRAL HOME NEUTRAL AWAY HOME HOME" at bounding box center [997, 149] width 182 height 138
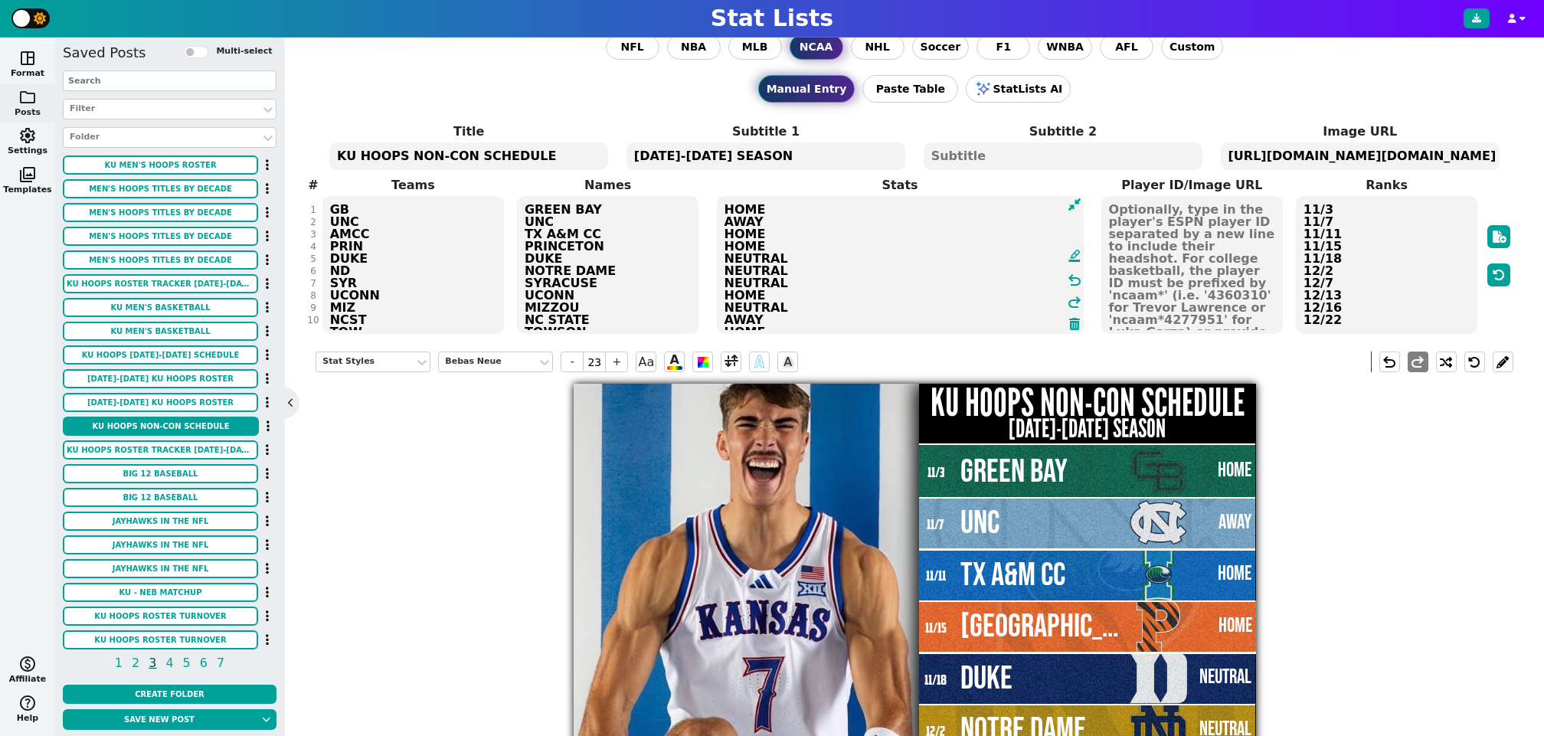
scroll to position [16, 0]
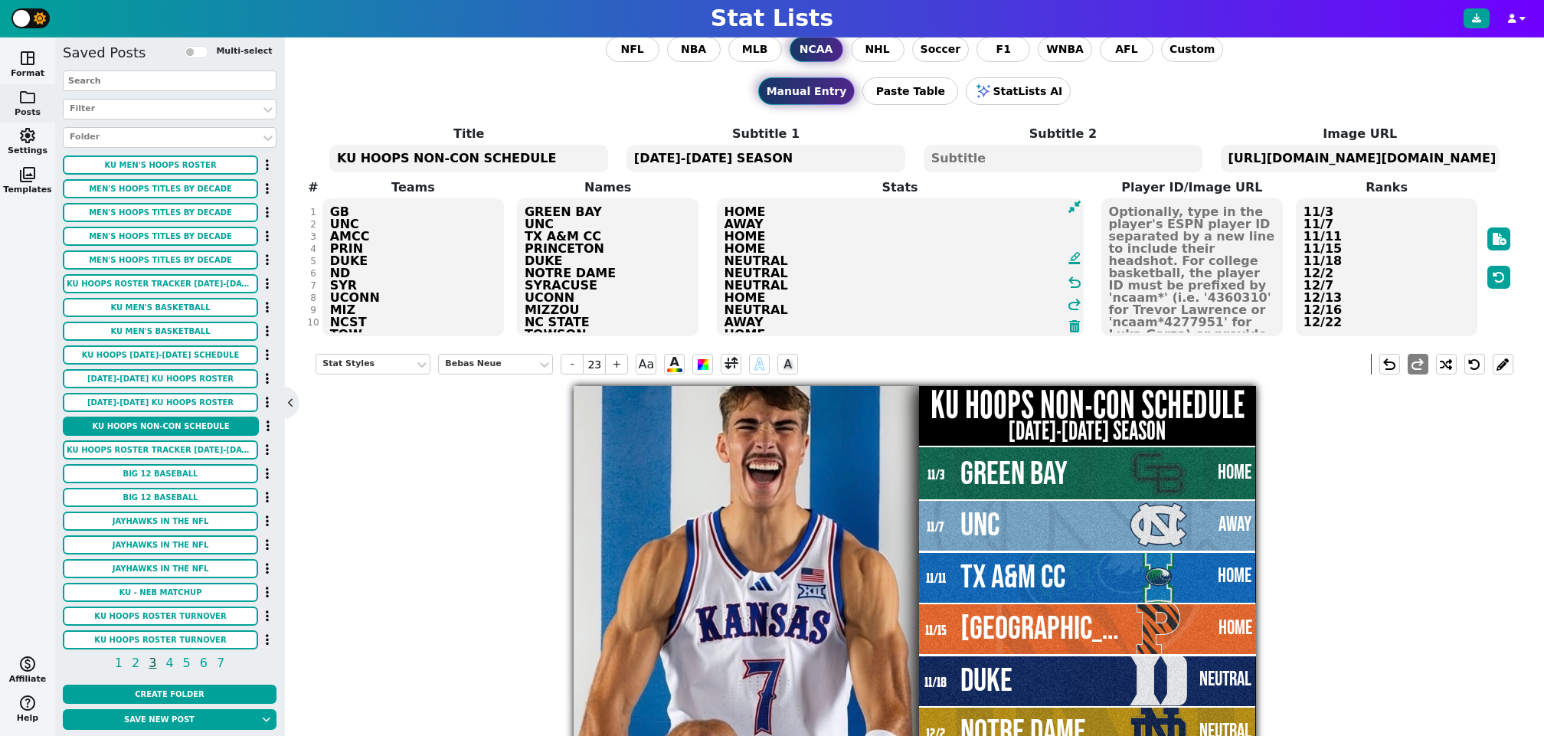
type textarea "HOME AWAY HOME HOME NEUTRAL NEUTRAL NEUTRAL HOME NEUTRAL AWAY HOME HOME"
click at [1360, 258] on textarea "11/3 11/7 11/11 11/15 11/18 12/2 12/7 12/13 12/16 12/22" at bounding box center [1386, 267] width 182 height 138
type input "16"
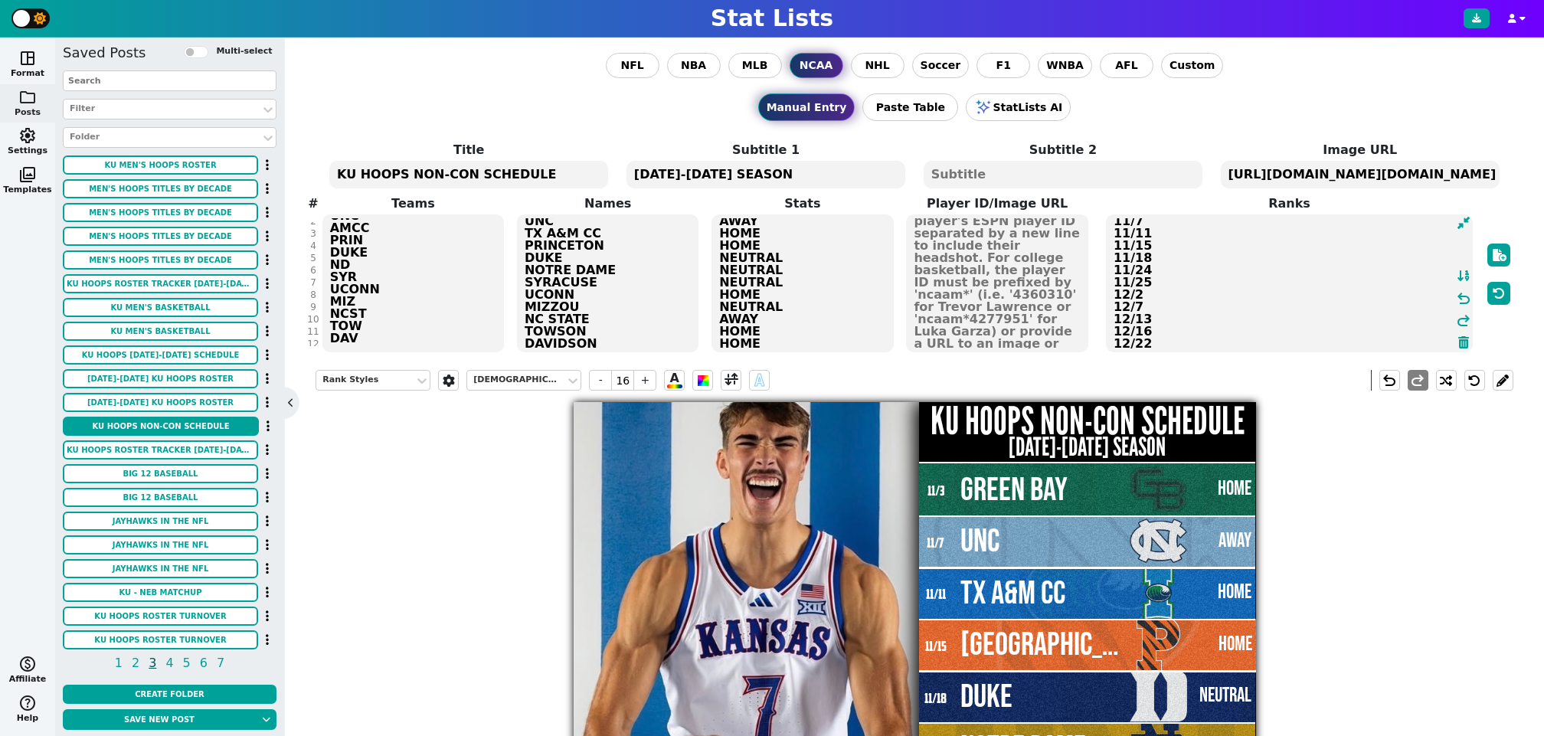
scroll to position [19, 0]
type textarea "11/3 11/7 11/11 11/15 11/18 11/24 11/25 12/2 12/7 12/13 12/16 12/22"
click at [401, 335] on div "Title KU HOOPS NON-CON SCHEDULE Subtitle 1 2025-2026 SEASON Subtitle 2 Image UR…" at bounding box center [913, 247] width 1197 height 213
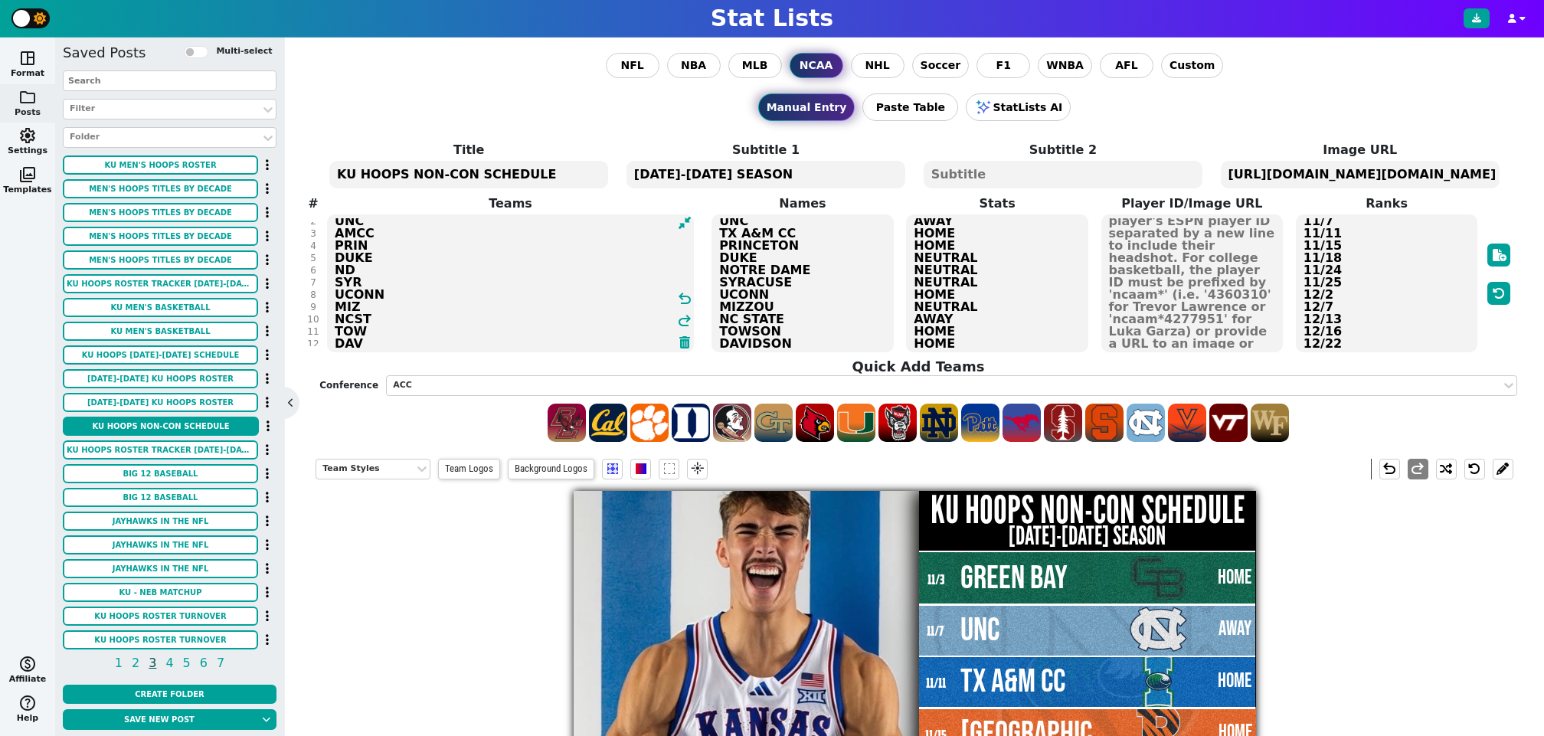
click at [417, 348] on textarea "GB UNC AMCC PRIN DUKE ND SYR UCONN MIZ NCST TOW DAV" at bounding box center [510, 283] width 367 height 138
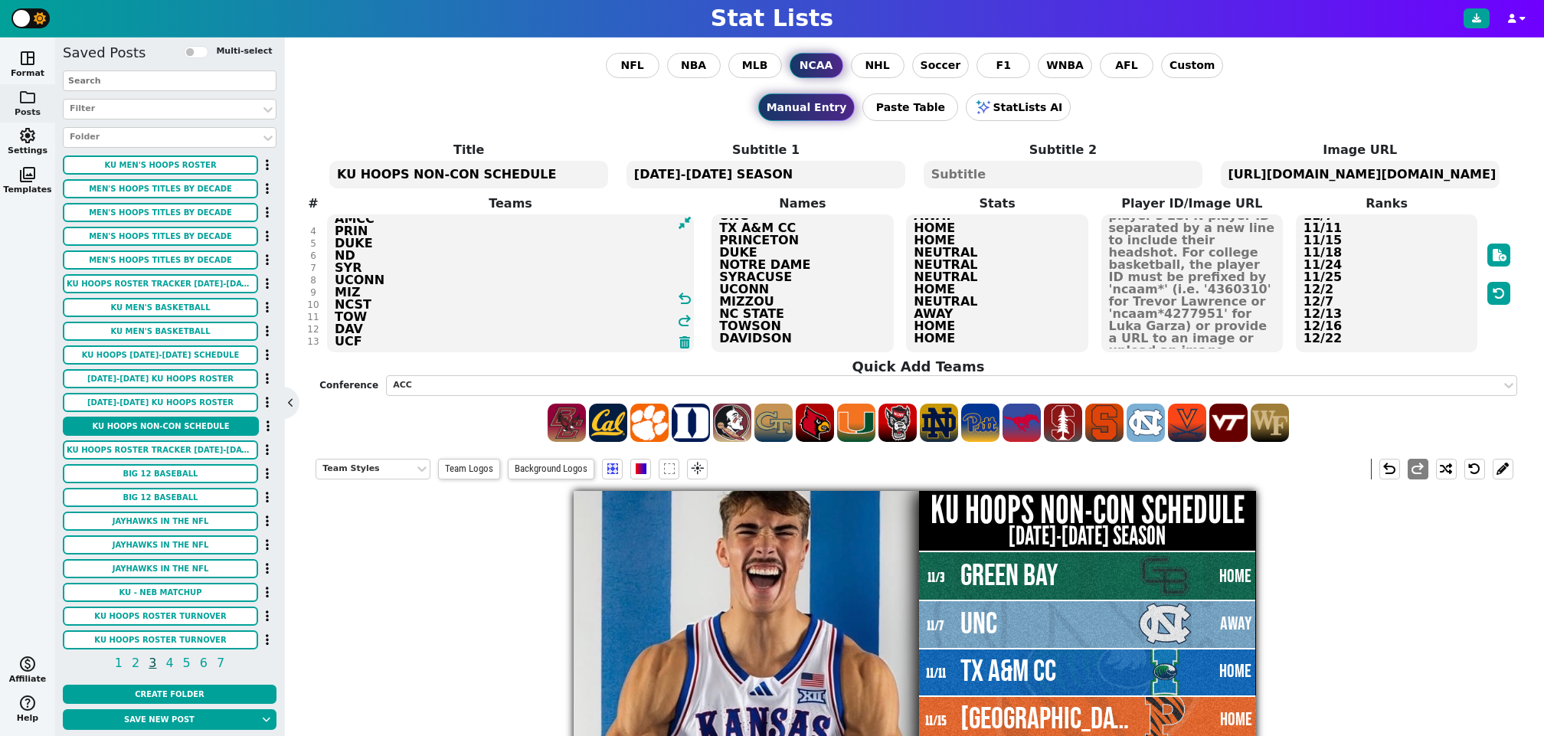
scroll to position [44, 0]
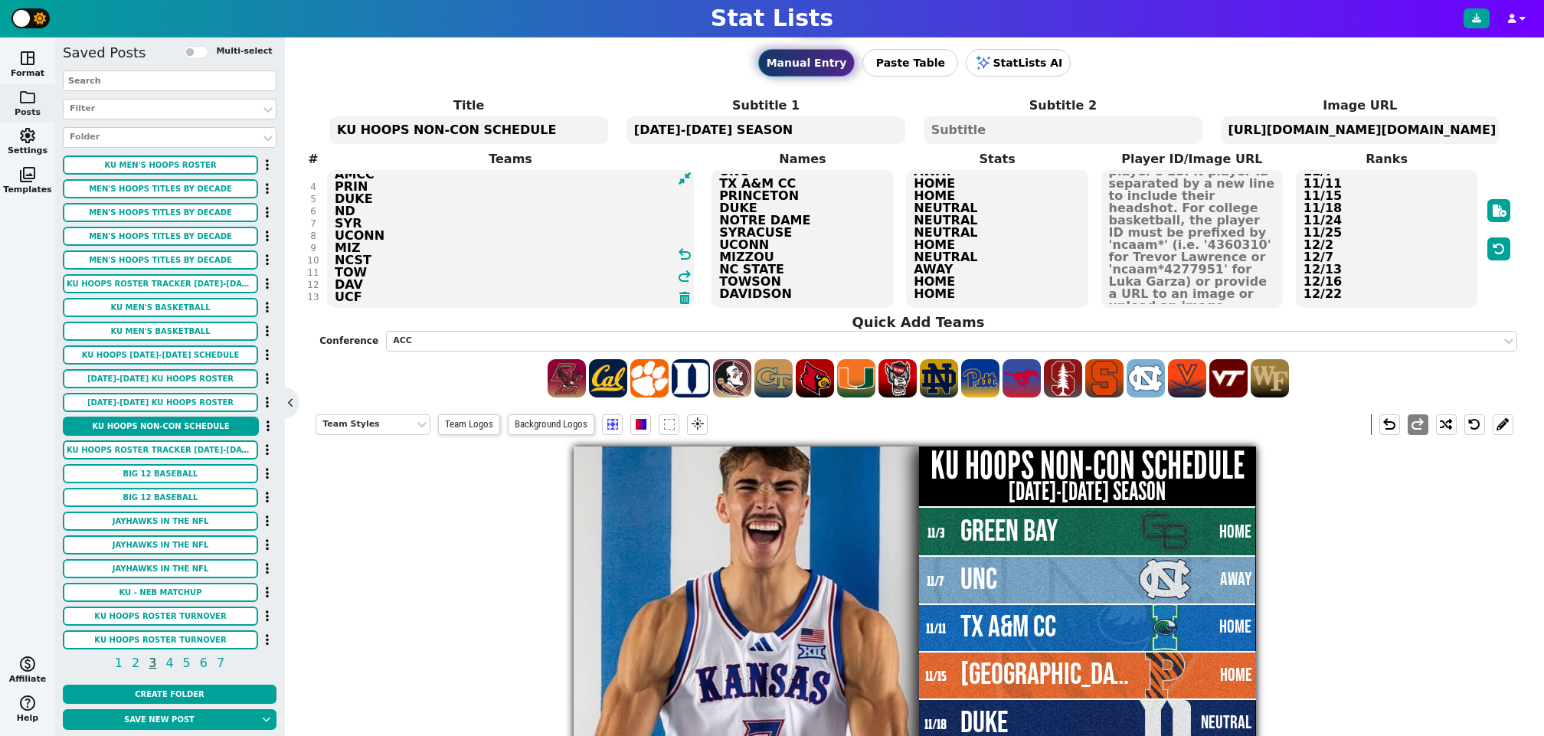
type textarea "GB UNC AMCC PRIN DUKE ND SYR UCONN MIZ NCST TOW DAV UCF"
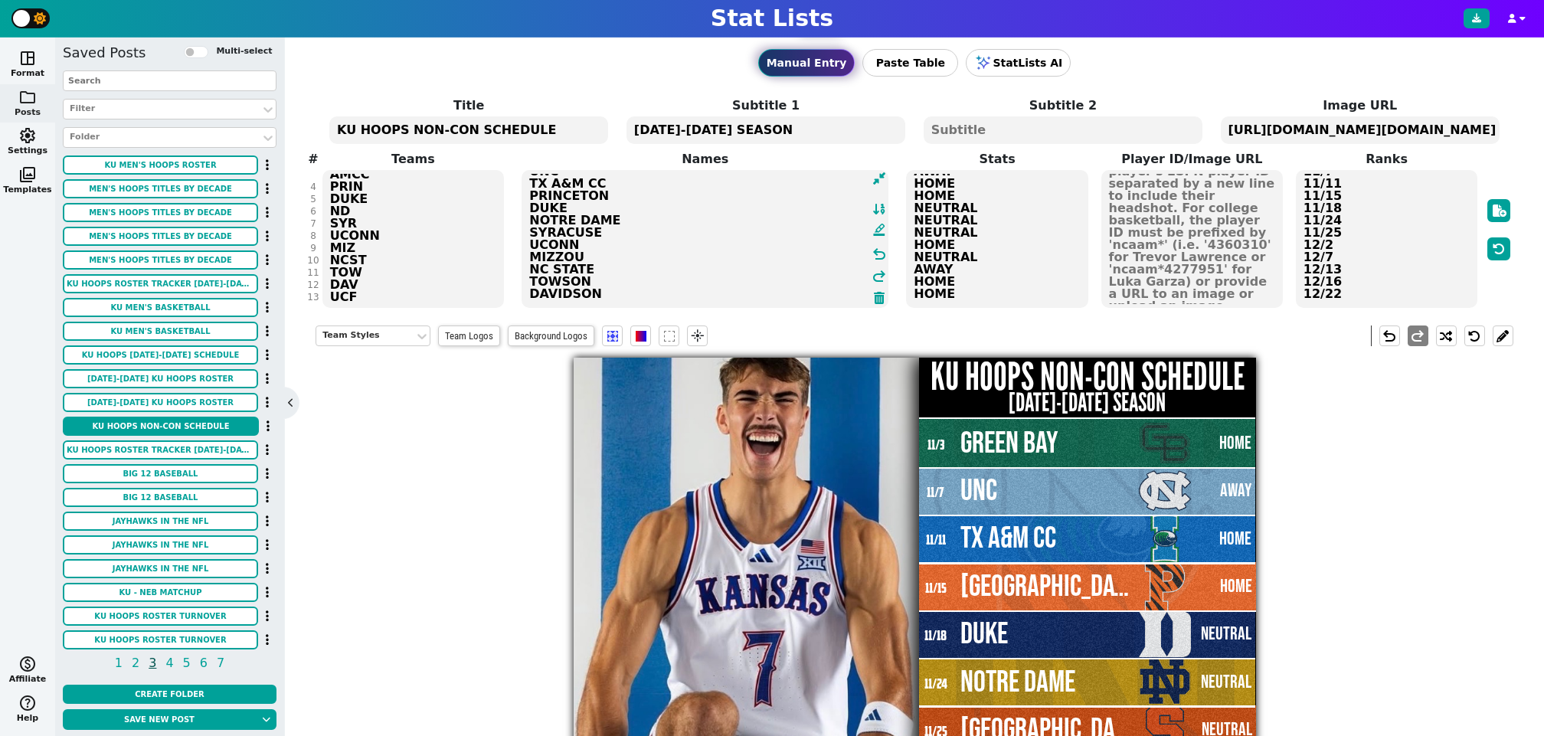
click at [794, 299] on textarea "GREEN BAY UNC TX A&M CC PRINCETON DUKE NOTRE DAME SYRACUSE UCONN MIZZOU NC STAT…" at bounding box center [704, 239] width 367 height 138
type textarea "GREEN BAY UNC TX A&M CC PRINCETON DUKE NOTRE DAME SYRACUSE UCONN MIZZOU NC STAT…"
click at [996, 293] on textarea "HOME AWAY HOME HOME NEUTRAL NEUTRAL NEUTRAL HOME NEUTRAL AWAY HOME HOME" at bounding box center [997, 239] width 182 height 138
type input "23"
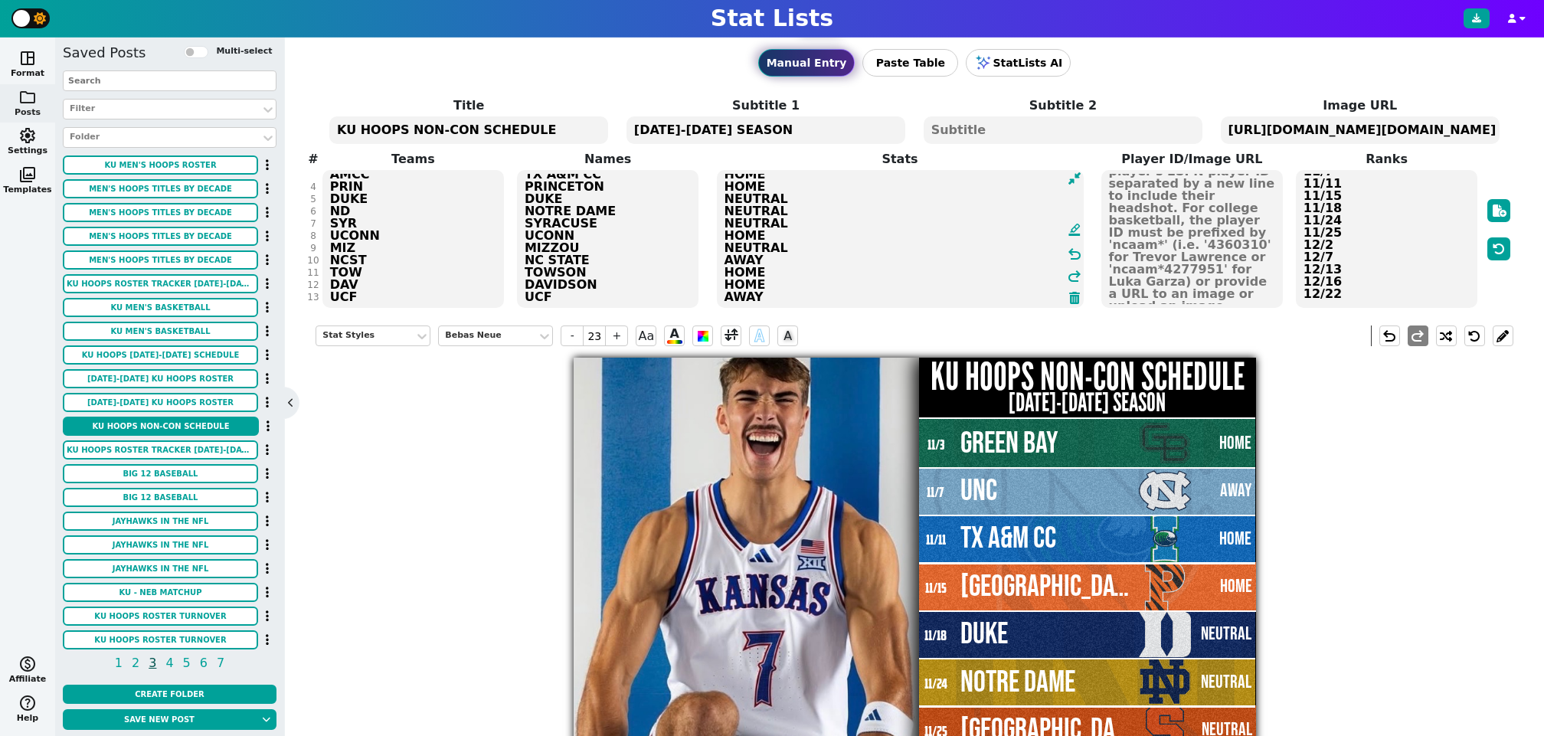
type textarea "HOME AWAY HOME HOME NEUTRAL NEUTRAL NEUTRAL HOME NEUTRAL AWAY HOME HOME AWAY"
click at [1377, 289] on textarea "11/3 11/7 11/11 11/15 11/18 11/24 11/25 12/2 12/7 12/13 12/16 12/22" at bounding box center [1386, 239] width 182 height 138
type input "16"
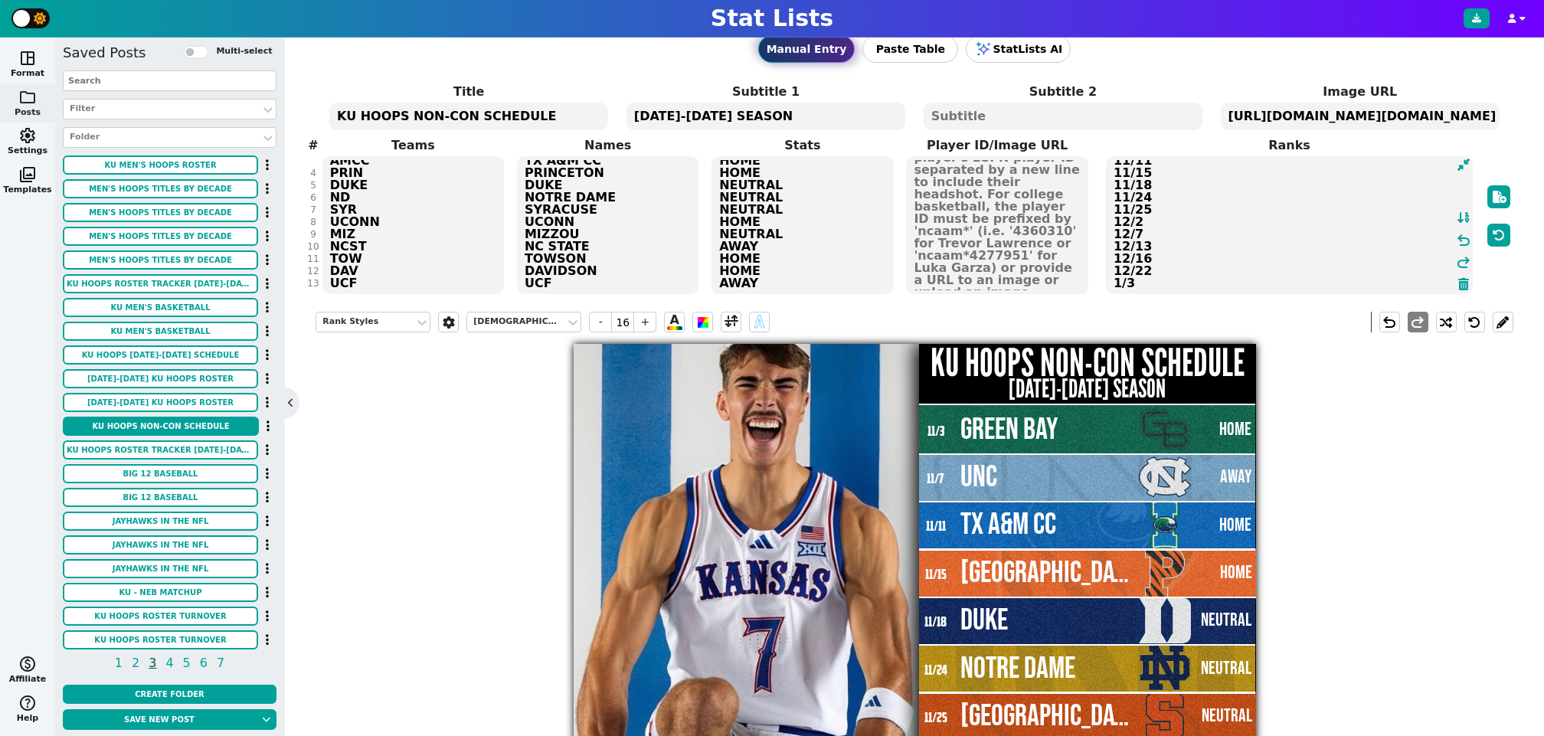
scroll to position [0, 0]
type textarea "11/3 11/7 11/11 11/15 11/18 11/24 11/25 12/2 12/7 12/13 12/16 12/22 1/3"
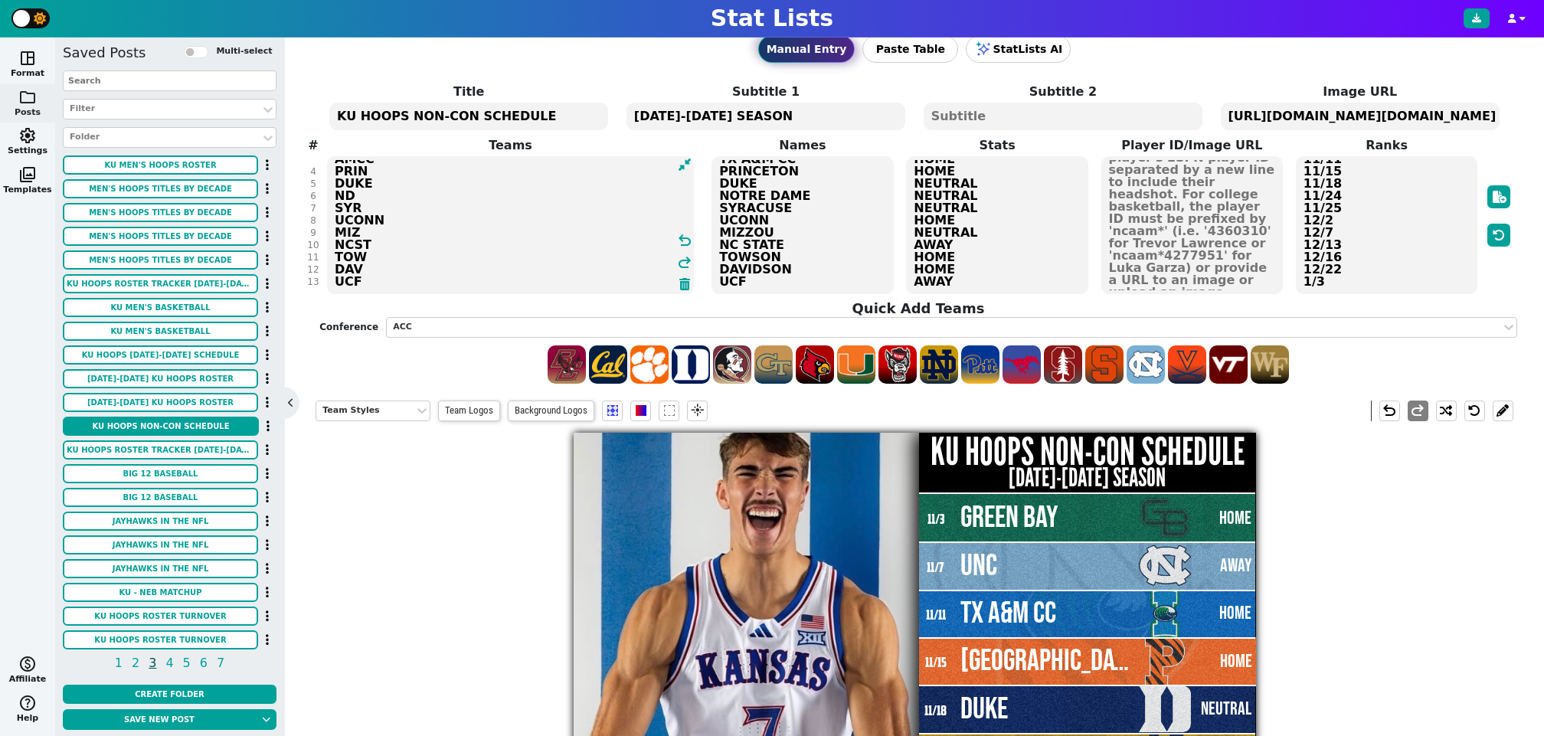
click at [404, 281] on div "Title KU HOOPS NON-CON SCHEDULE Subtitle 1 2025-2026 SEASON Subtitle 2 Image UR…" at bounding box center [913, 234] width 1197 height 302
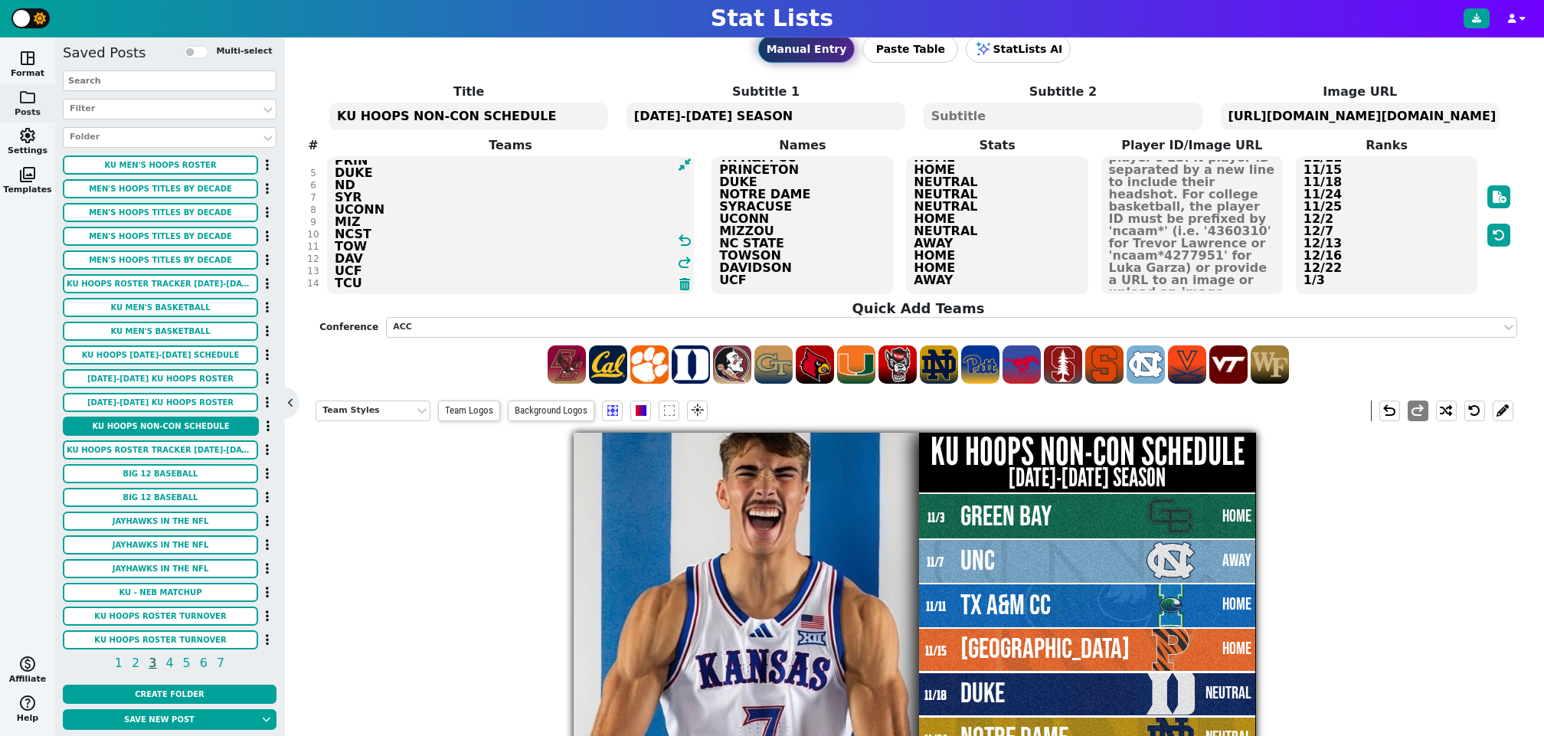
type textarea "GB UNC AMCC PRIN DUKE ND SYR UCONN MIZ NCST TOW DAV UCF TCU"
click at [779, 276] on textarea "GREEN BAY UNC TX A&M CC PRINCETON DUKE NOTRE DAME SYRACUSE UCONN MIZZOU NC STAT…" at bounding box center [802, 225] width 182 height 138
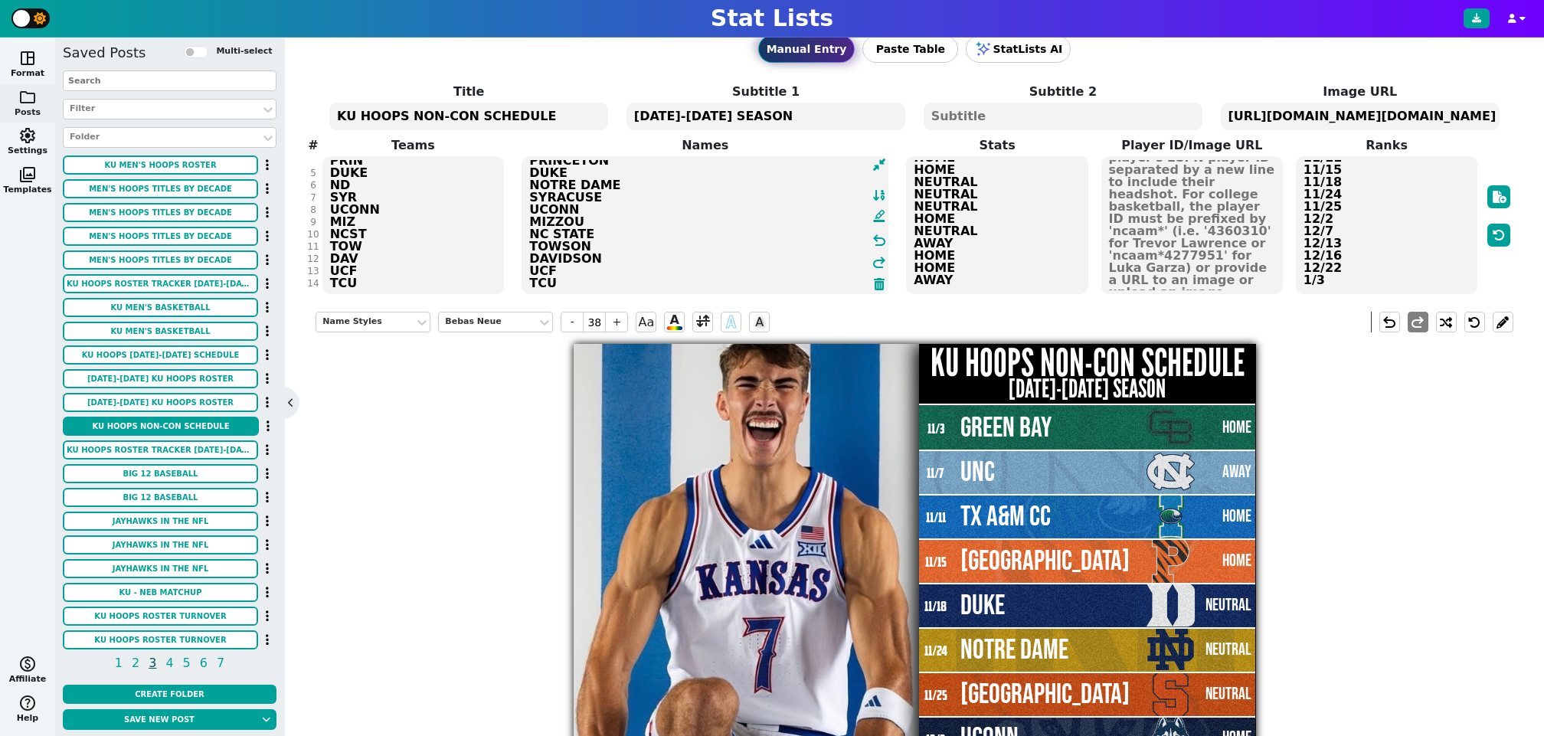
type textarea "GREEN BAY UNC TX A&M CC PRINCETON DUKE NOTRE DAME SYRACUSE UCONN MIZZOU NC STAT…"
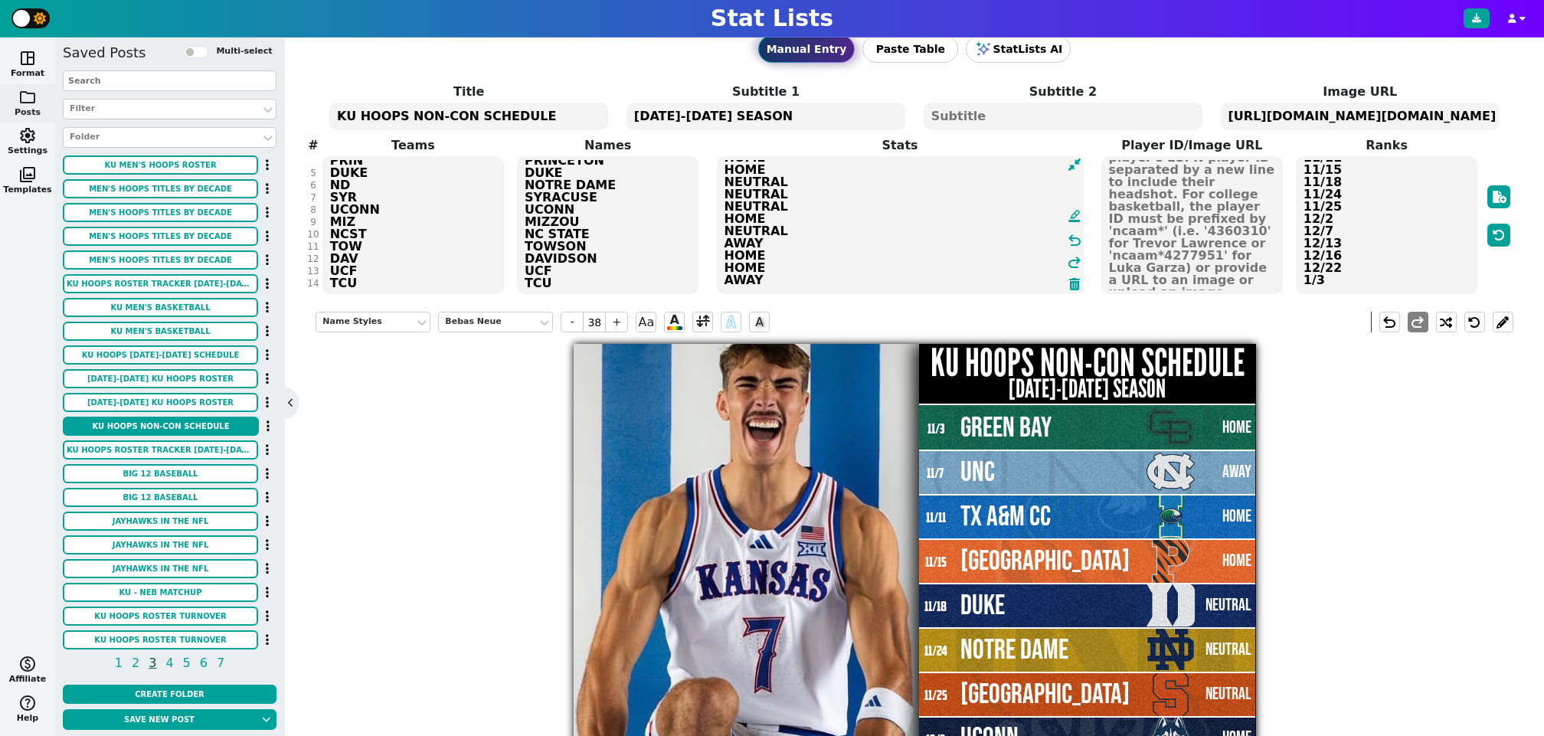
click at [977, 279] on textarea "HOME AWAY HOME HOME NEUTRAL NEUTRAL NEUTRAL HOME NEUTRAL AWAY HOME HOME AWAY" at bounding box center [900, 225] width 367 height 138
type input "23"
type textarea "HOME AWAY HOME HOME NEUTRAL NEUTRAL NEUTRAL HOME NEUTRAL AWAY HOME HOME AWAY HO…"
click at [1351, 277] on textarea "11/3 11/7 11/11 11/15 11/18 11/24 11/25 12/2 12/7 12/13 12/16 12/22 1/3" at bounding box center [1386, 225] width 182 height 138
type input "16"
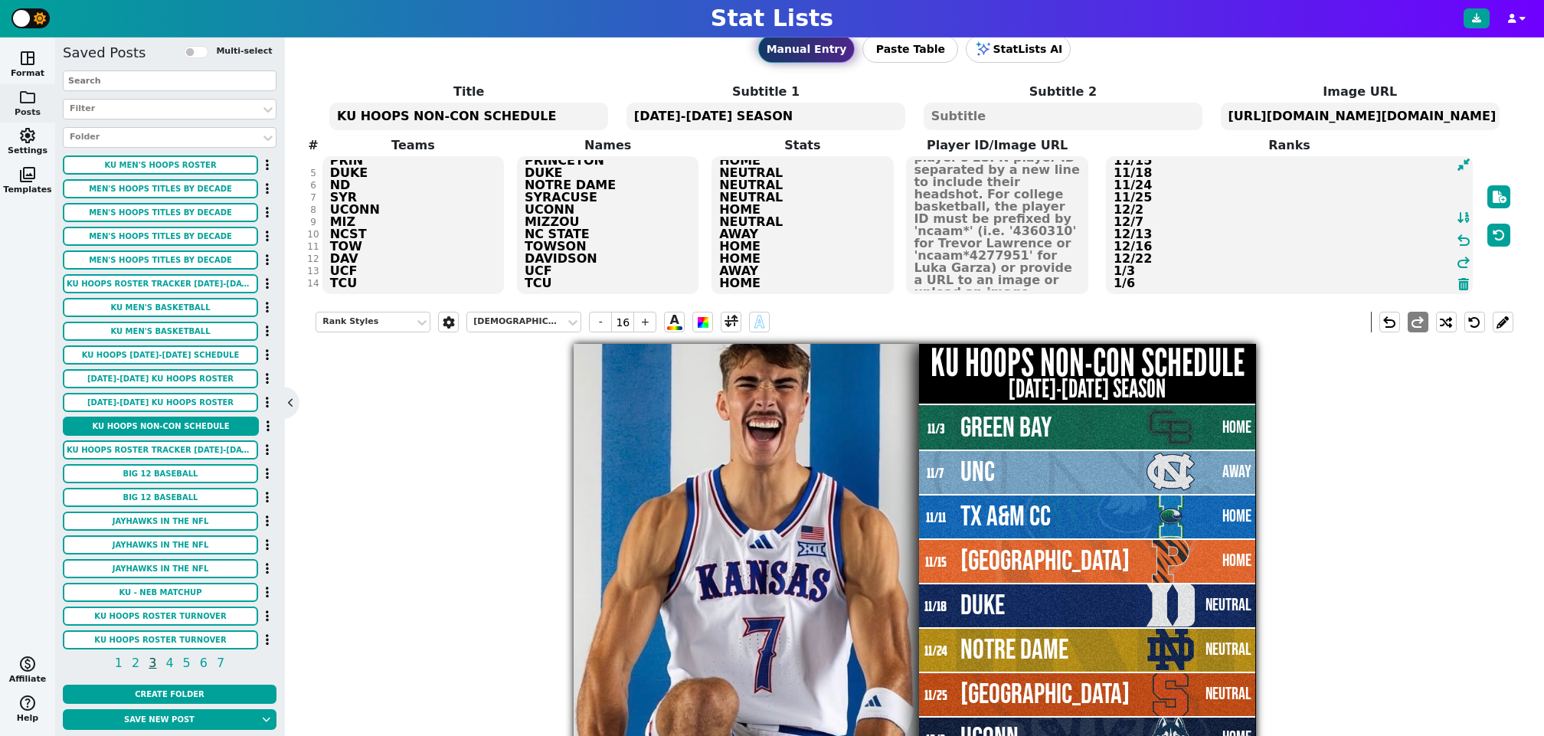
type textarea "11/3 11/7 11/11 11/15 11/18 11/24 11/25 12/2 12/7 12/13 12/16 12/22 1/3 1/6"
click at [379, 283] on div "Title KU HOOPS NON-CON SCHEDULE Subtitle 1 2025-2026 SEASON Subtitle 2 Image UR…" at bounding box center [913, 189] width 1197 height 213
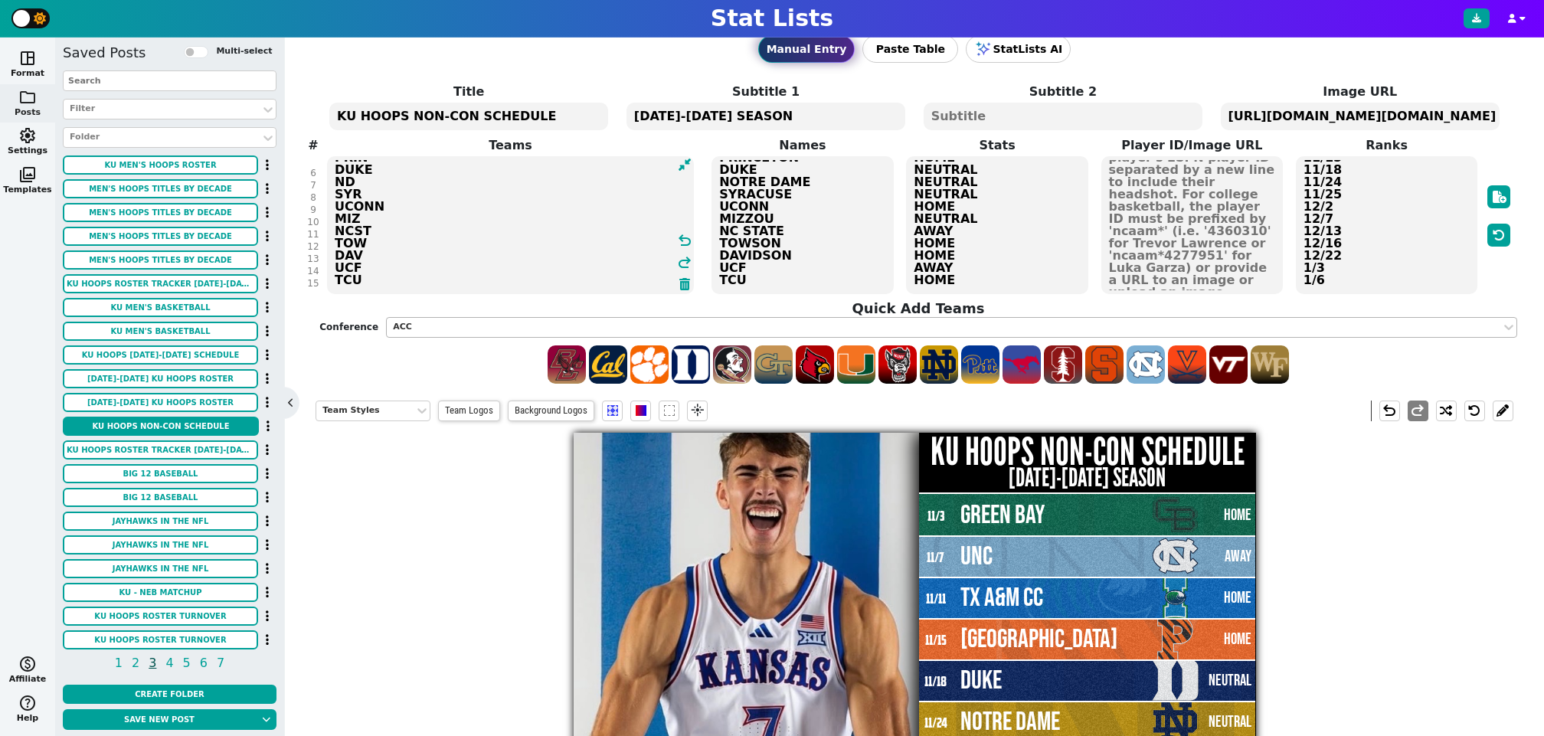
click at [433, 323] on div "ACC" at bounding box center [944, 327] width 1102 height 13
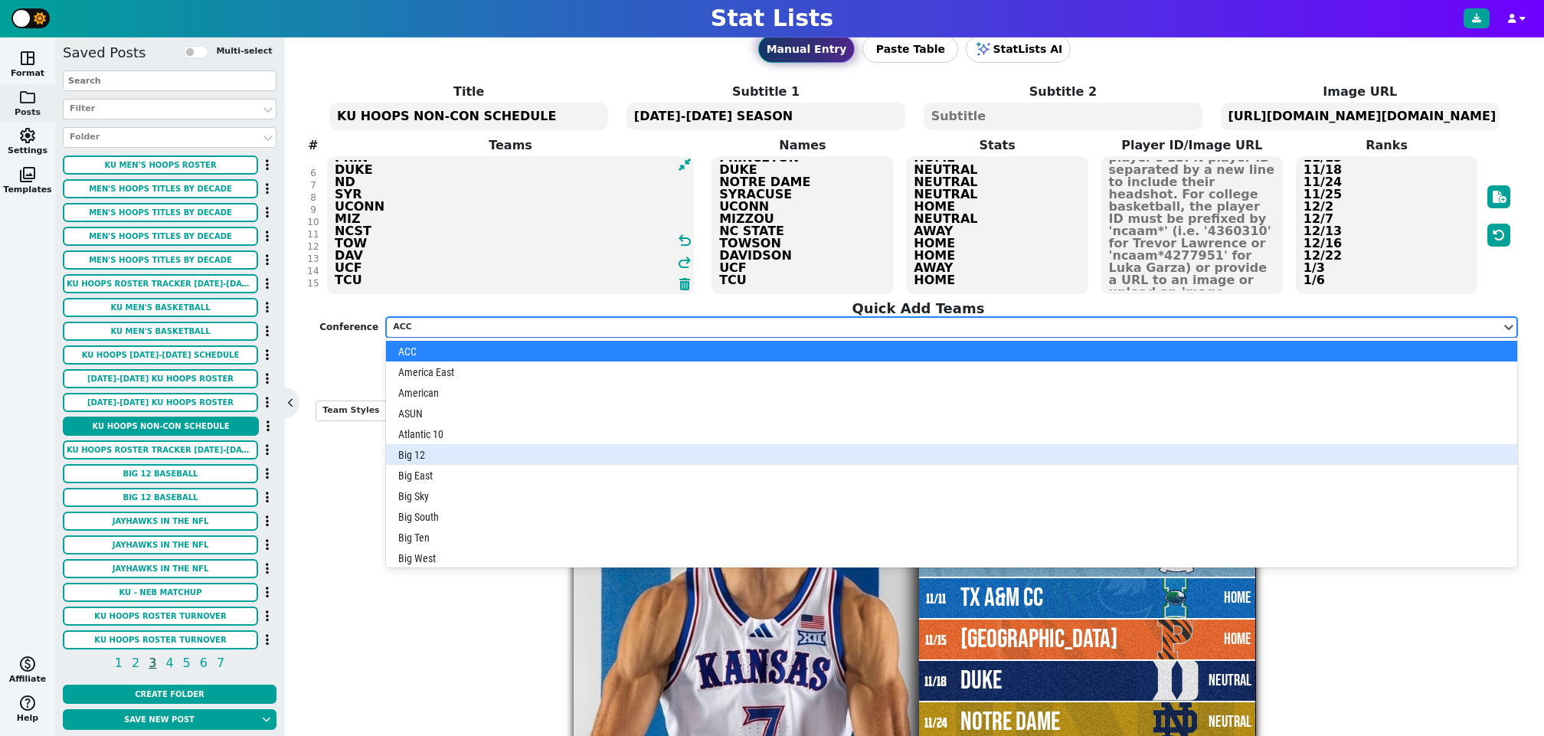
click at [433, 444] on div "Big 12" at bounding box center [951, 454] width 1131 height 21
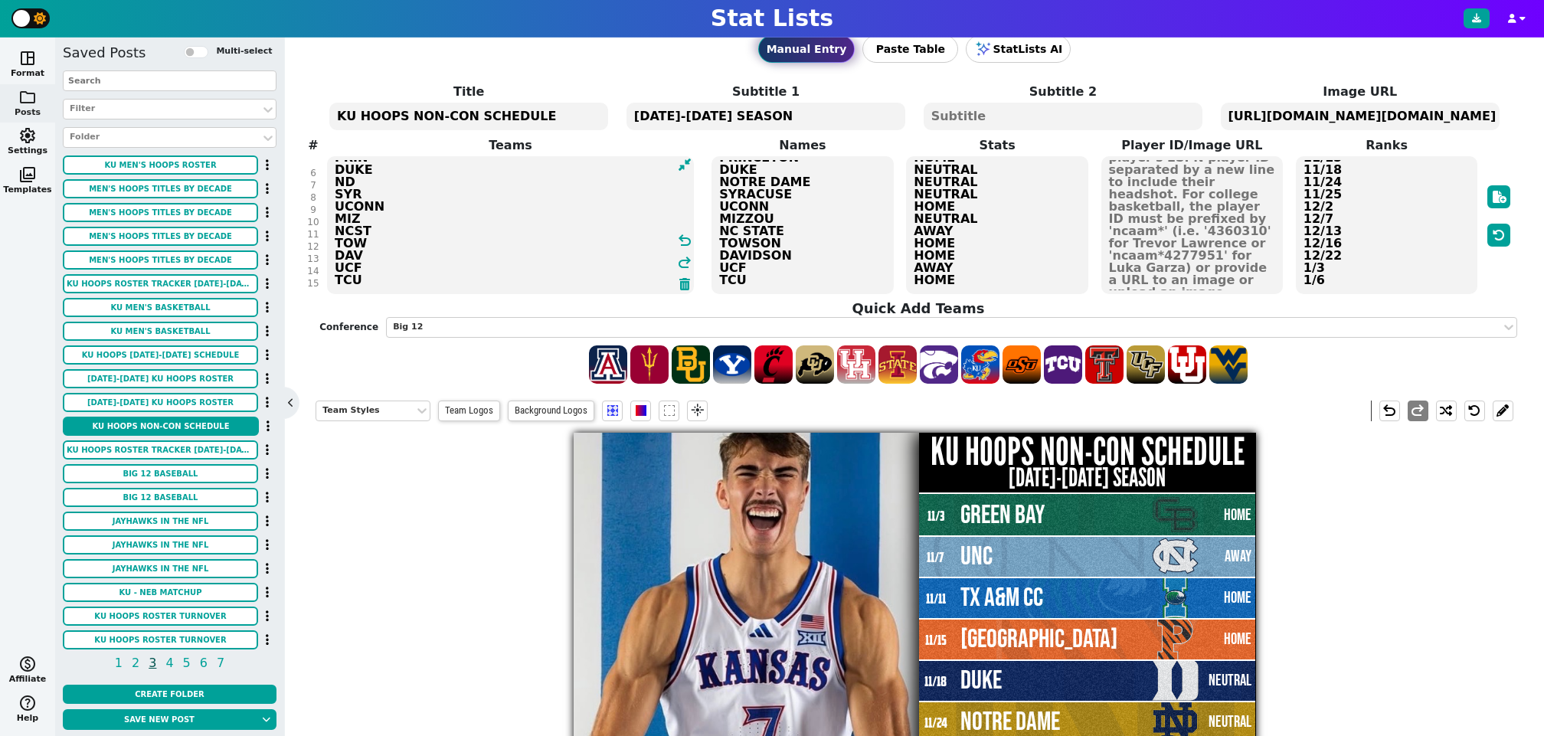
click at [394, 286] on textarea "GB UNC AMCC PRIN DUKE ND SYR UCONN MIZ NCST TOW DAV UCF TCU" at bounding box center [510, 225] width 367 height 138
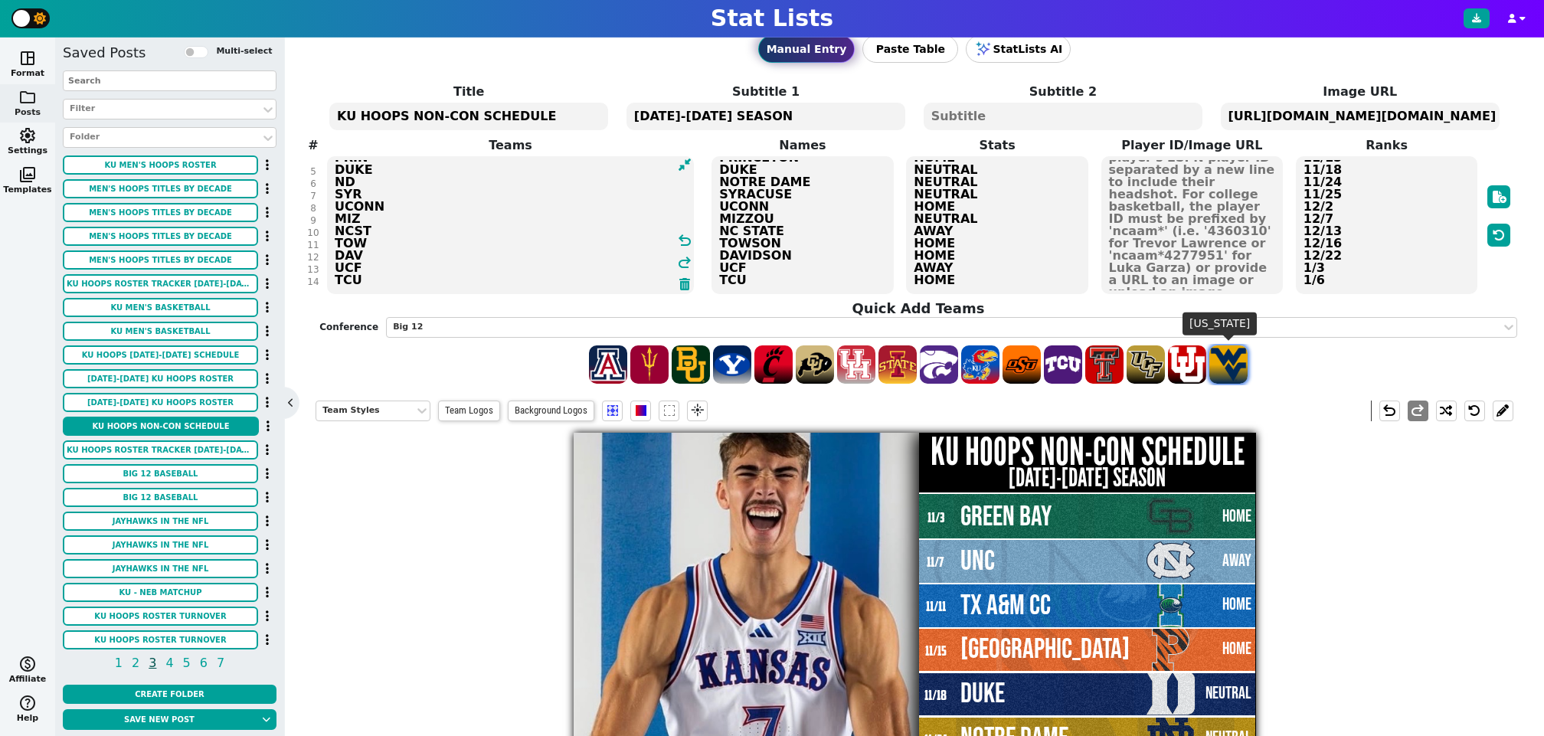
click at [1229, 367] on span at bounding box center [1228, 364] width 38 height 38
type textarea "GB UNC AMCC PRIN DUKE ND SYR UCONN MIZ NCST TOW DAV UCF TCU WVU"
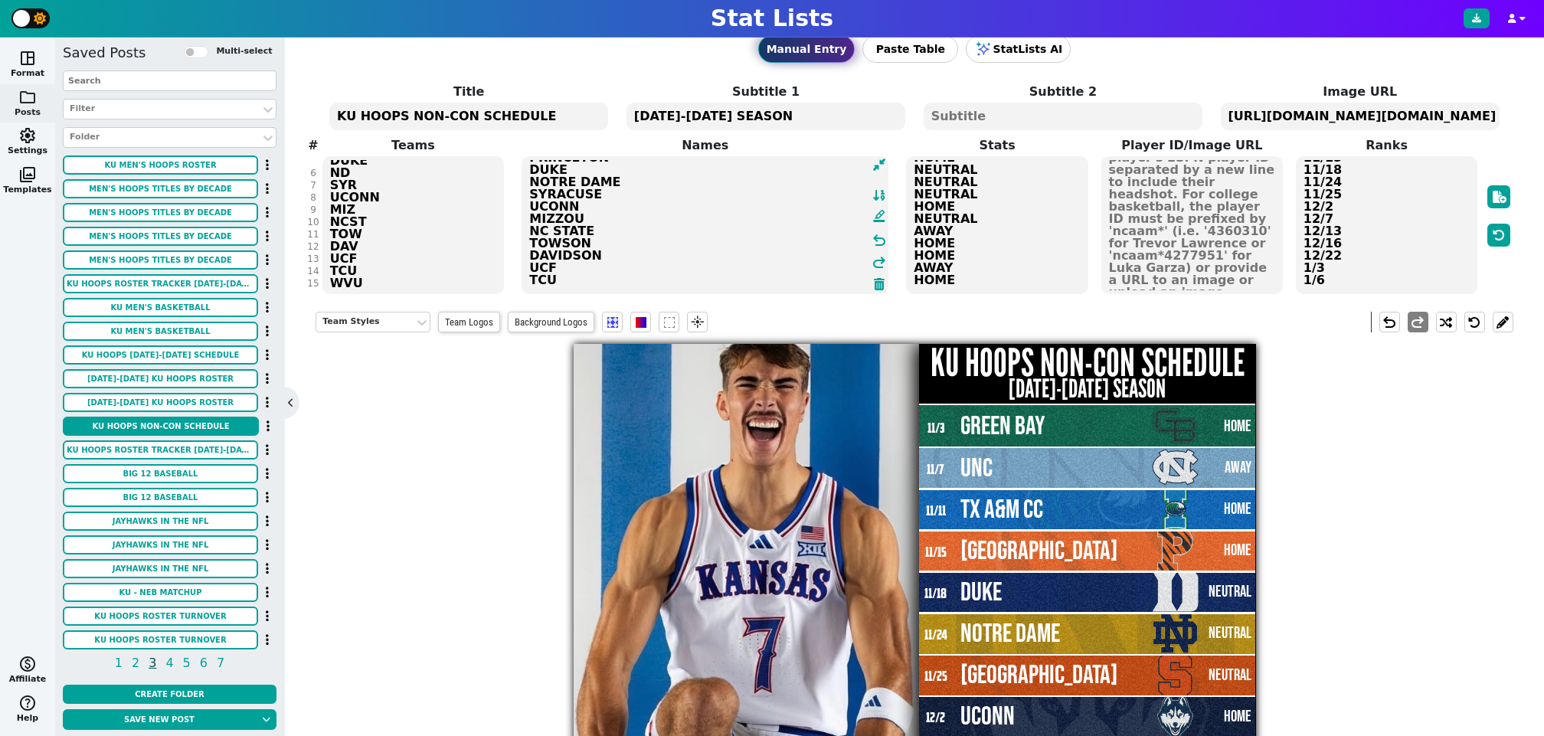
click at [837, 277] on textarea "GREEN BAY UNC TX A&M CC PRINCETON DUKE NOTRE DAME SYRACUSE UCONN MIZZOU NC STAT…" at bounding box center [704, 225] width 367 height 138
type textarea "GREEN BAY UNC TX A&M CC PRINCETON DUKE NOTRE DAME SYRACUSE UCONN MIZZOU NC STAT…"
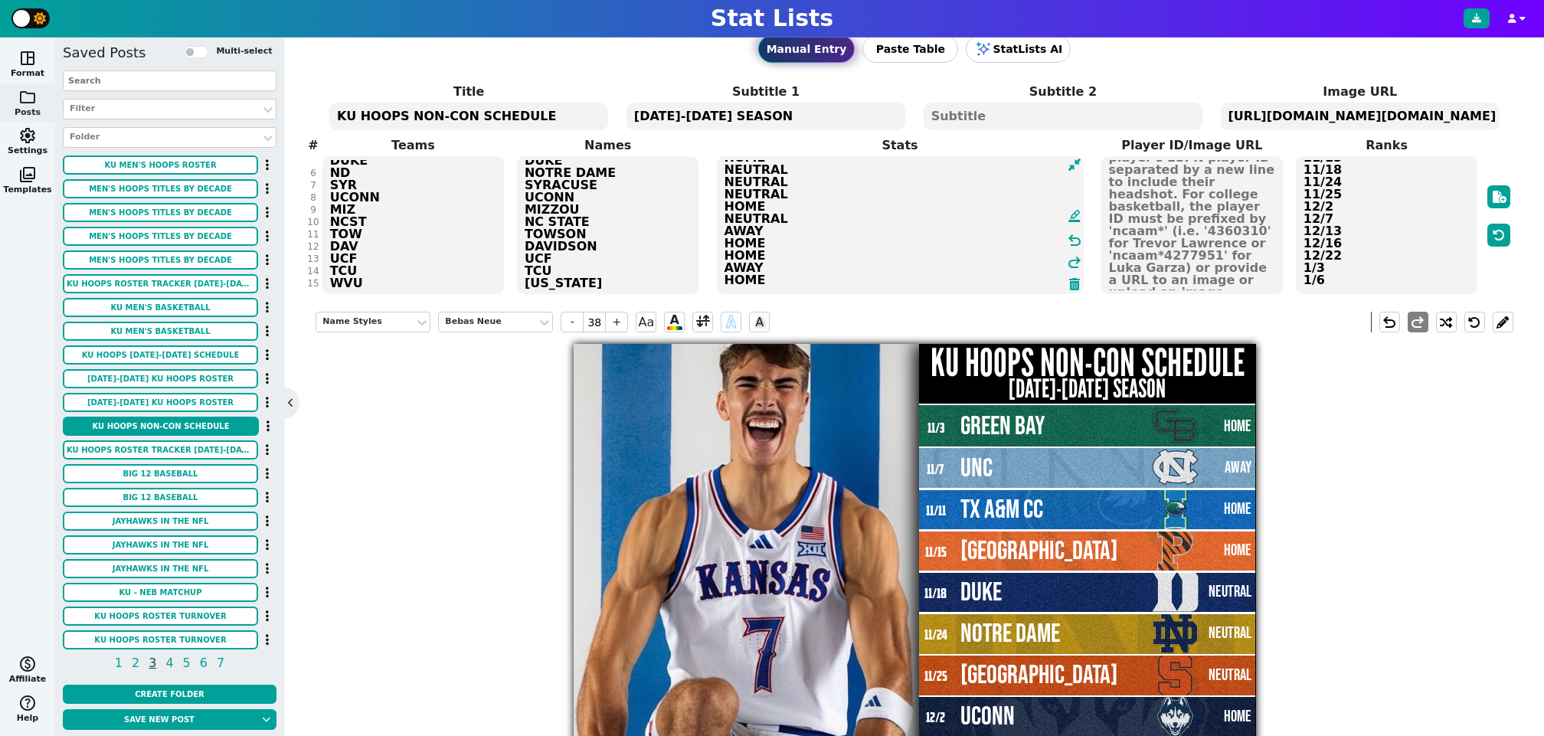
click at [1018, 279] on textarea "HOME AWAY HOME HOME NEUTRAL NEUTRAL NEUTRAL HOME NEUTRAL AWAY HOME HOME AWAY HO…" at bounding box center [900, 225] width 367 height 138
type input "23"
type textarea "HOME AWAY HOME HOME NEUTRAL NEUTRAL NEUTRAL HOME NEUTRAL AWAY HOME HOME AWAY HO…"
click at [1355, 280] on textarea "11/3 11/7 11/11 11/15 11/18 11/24 11/25 12/2 12/7 12/13 12/16 12/22 1/3 1/6" at bounding box center [1386, 225] width 182 height 138
type input "16"
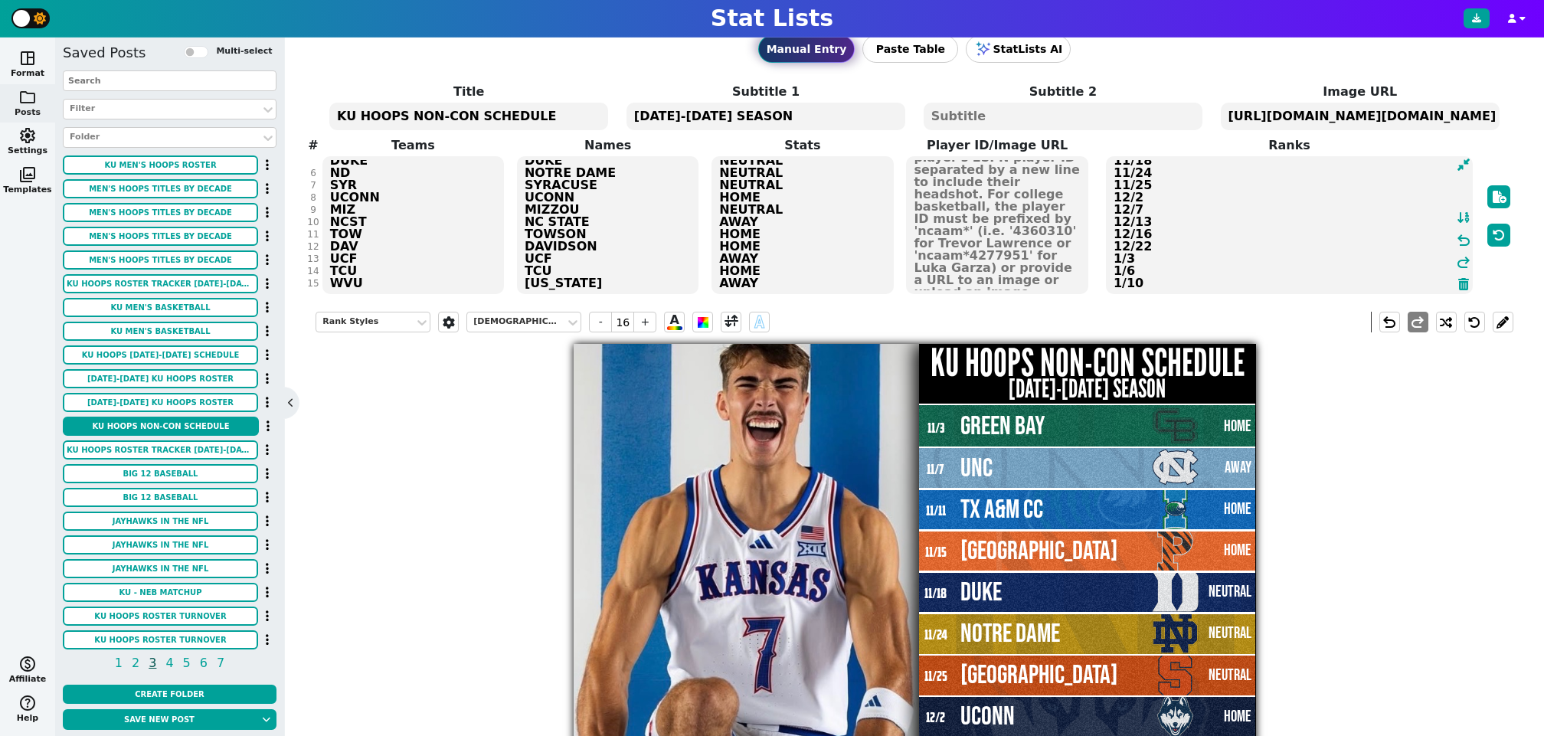
type textarea "11/3 11/7 11/11 11/15 11/18 11/24 11/25 12/2 12/7 12/13 12/16 12/22 1/3 1/6 1/10"
click at [415, 271] on textarea "GB UNC AMCC PRIN DUKE ND SYR UCONN MIZ NCST TOW DAV UCF TCU WVU" at bounding box center [413, 225] width 182 height 138
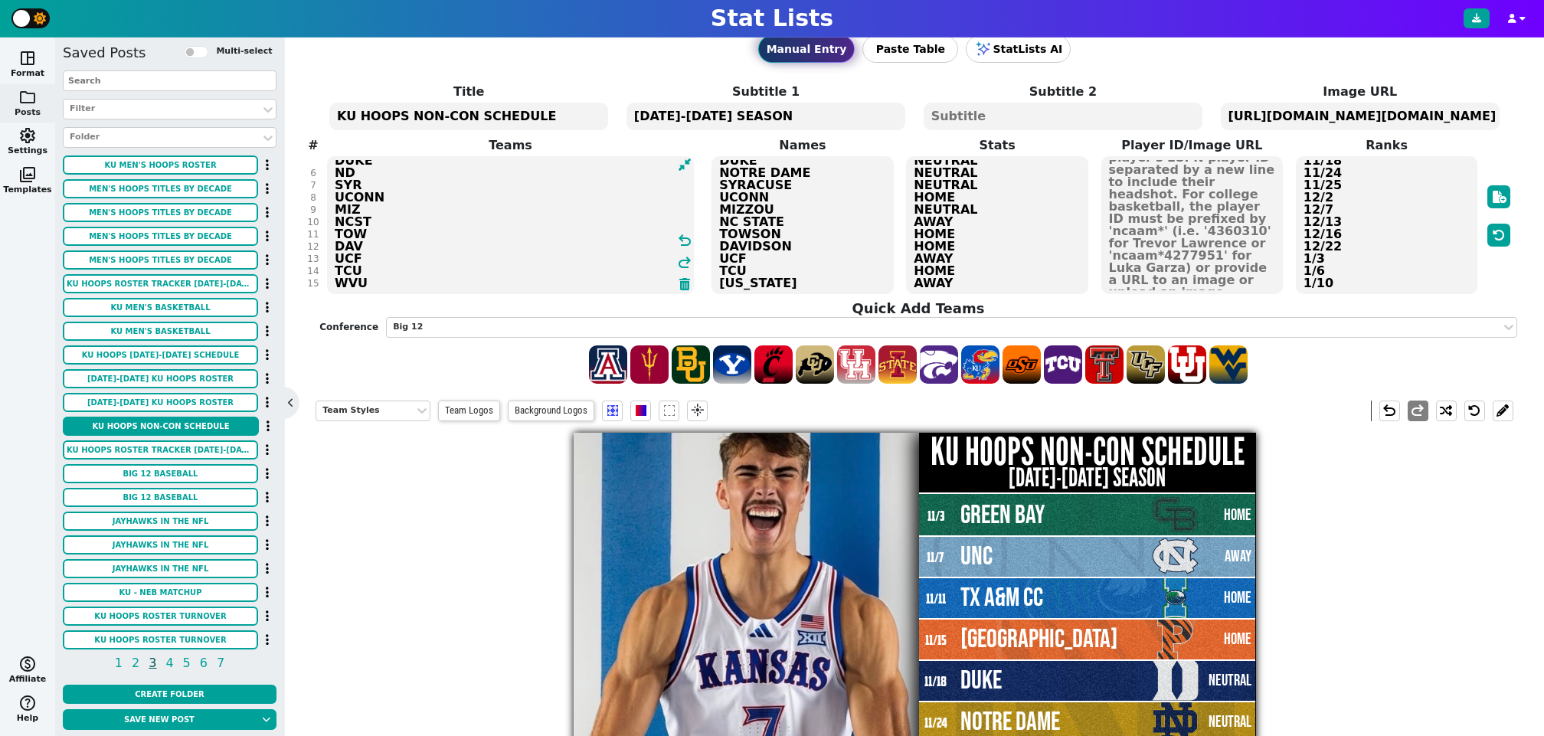
click at [426, 284] on textarea "GB UNC AMCC PRIN DUKE ND SYR UCONN MIZ NCST TOW DAV UCF TCU WVU" at bounding box center [510, 225] width 367 height 138
click at [877, 368] on div at bounding box center [917, 364] width 1197 height 41
click at [400, 279] on textarea "GB UNC AMCC PRIN DUKE ND SYR UCONN MIZ NCST TOW DAV UCF TCU WVU" at bounding box center [510, 225] width 367 height 138
click at [899, 357] on span at bounding box center [897, 364] width 38 height 38
type textarea "GB UNC AMCC PRIN DUKE ND SYR UCONN MIZ NCST TOW DAV UCF TCU WVU ISU"
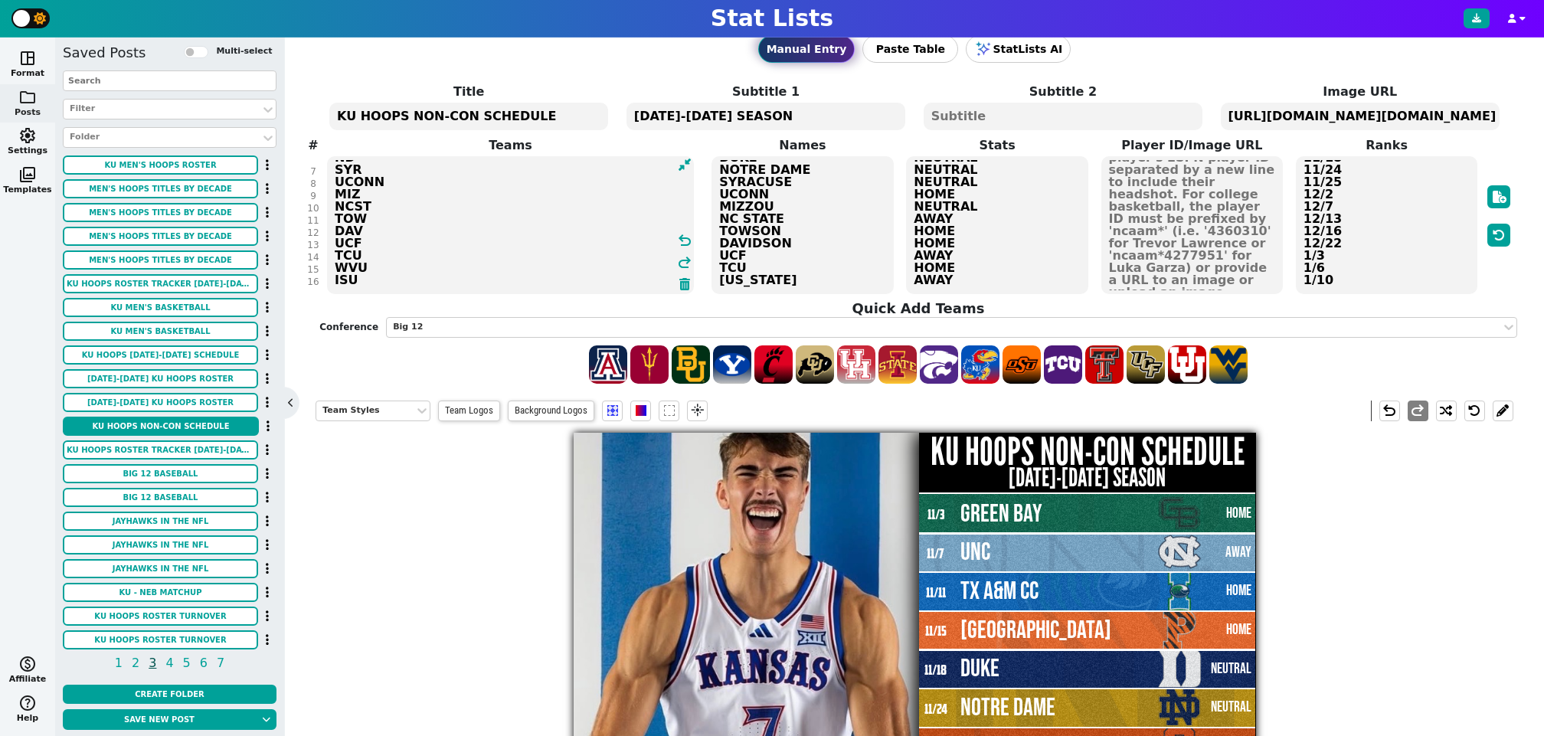
click at [856, 281] on textarea "GREEN BAY UNC TX A&M CC PRINCETON DUKE NOTRE DAME SYRACUSE UCONN MIZZOU NC STAT…" at bounding box center [802, 225] width 182 height 138
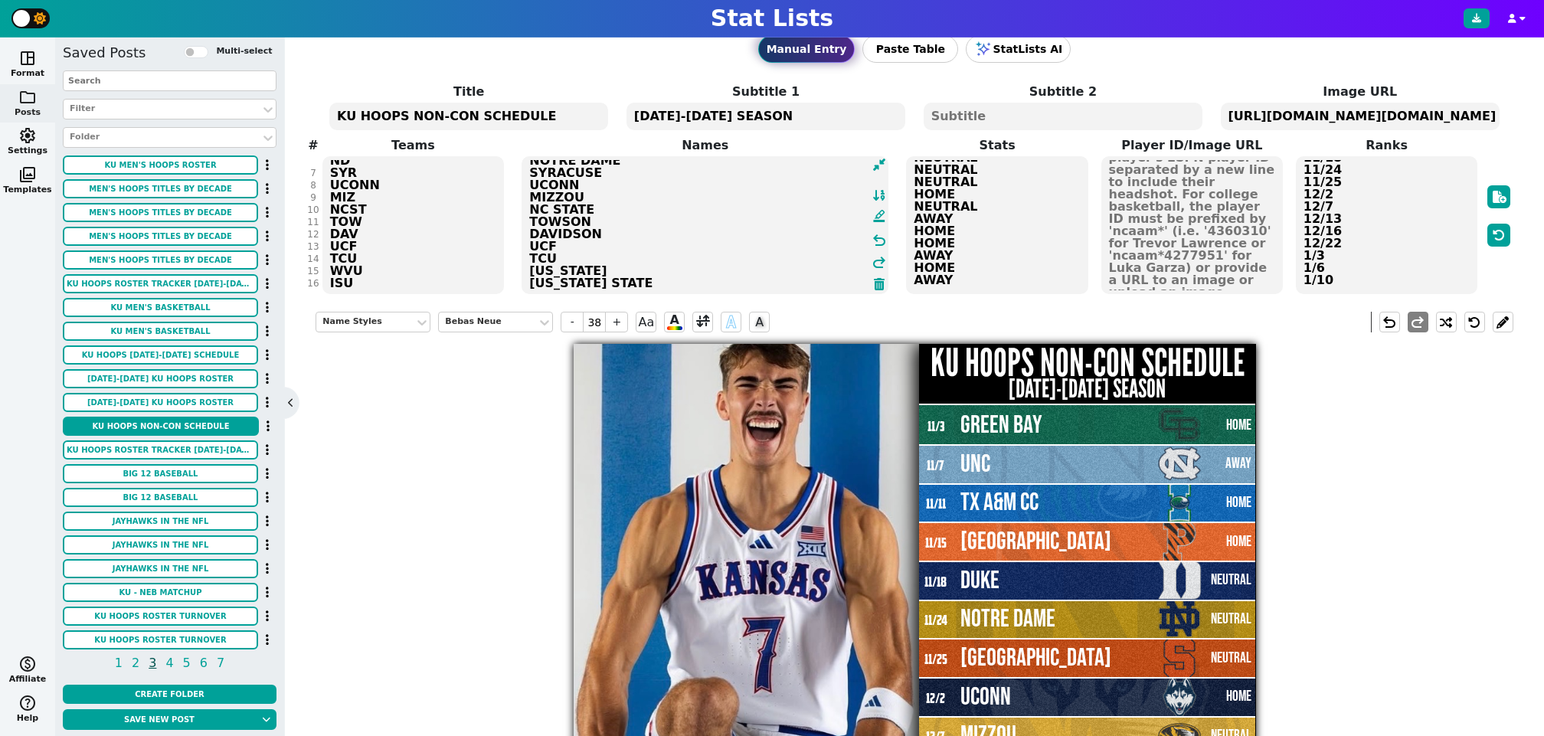
type textarea "GREEN BAY UNC TX A&M CC PRINCETON DUKE NOTRE DAME SYRACUSE UCONN MIZZOU NC STAT…"
click at [1020, 280] on textarea "HOME AWAY HOME HOME NEUTRAL NEUTRAL NEUTRAL HOME NEUTRAL AWAY HOME HOME AWAY HO…" at bounding box center [997, 225] width 182 height 138
type input "23"
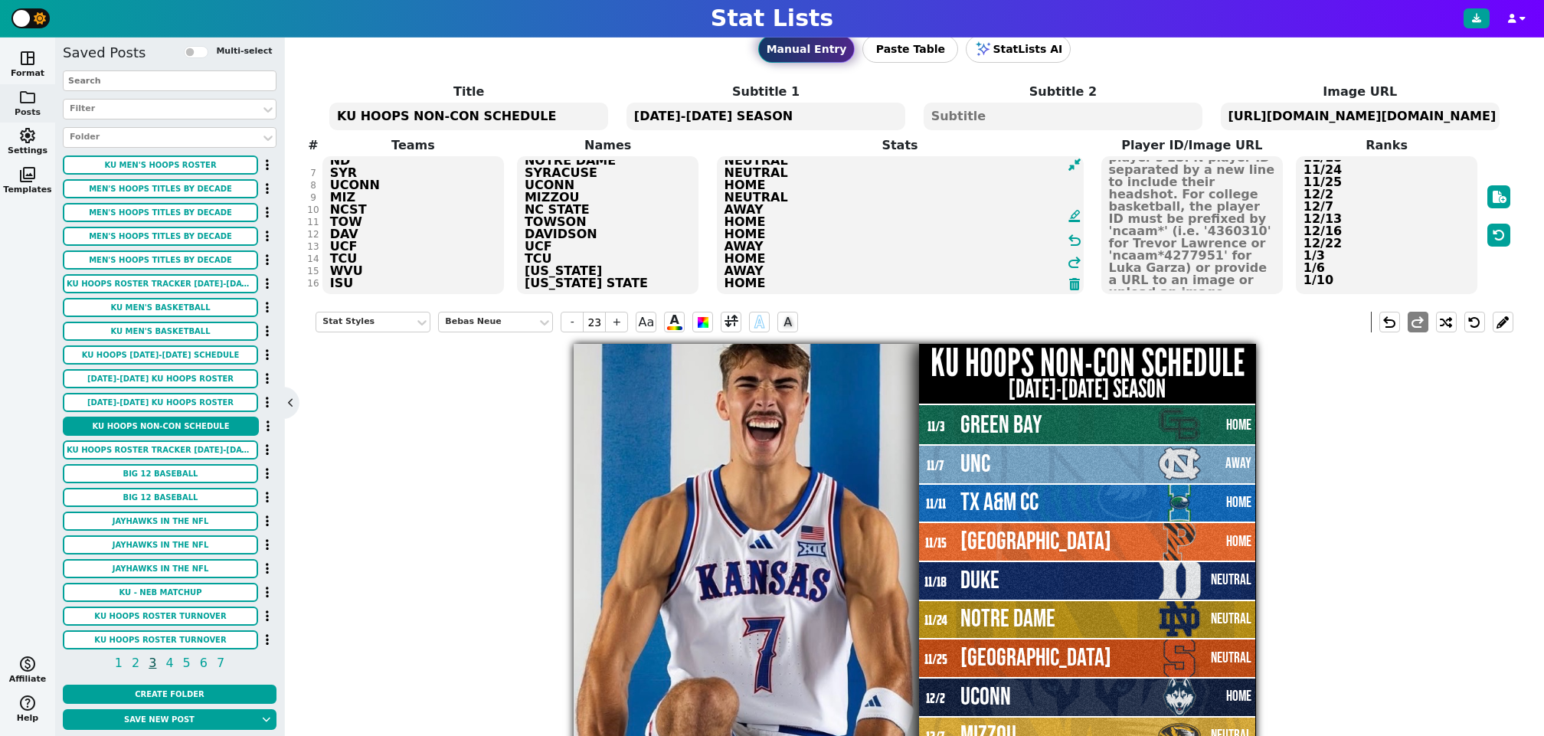
type textarea "HOME AWAY HOME HOME NEUTRAL NEUTRAL NEUTRAL HOME NEUTRAL AWAY HOME HOME AWAY HO…"
click at [1367, 279] on textarea "11/3 11/7 11/11 11/15 11/18 11/24 11/25 12/2 12/7 12/13 12/16 12/22 1/3 1/6 1/10" at bounding box center [1386, 225] width 182 height 138
type input "16"
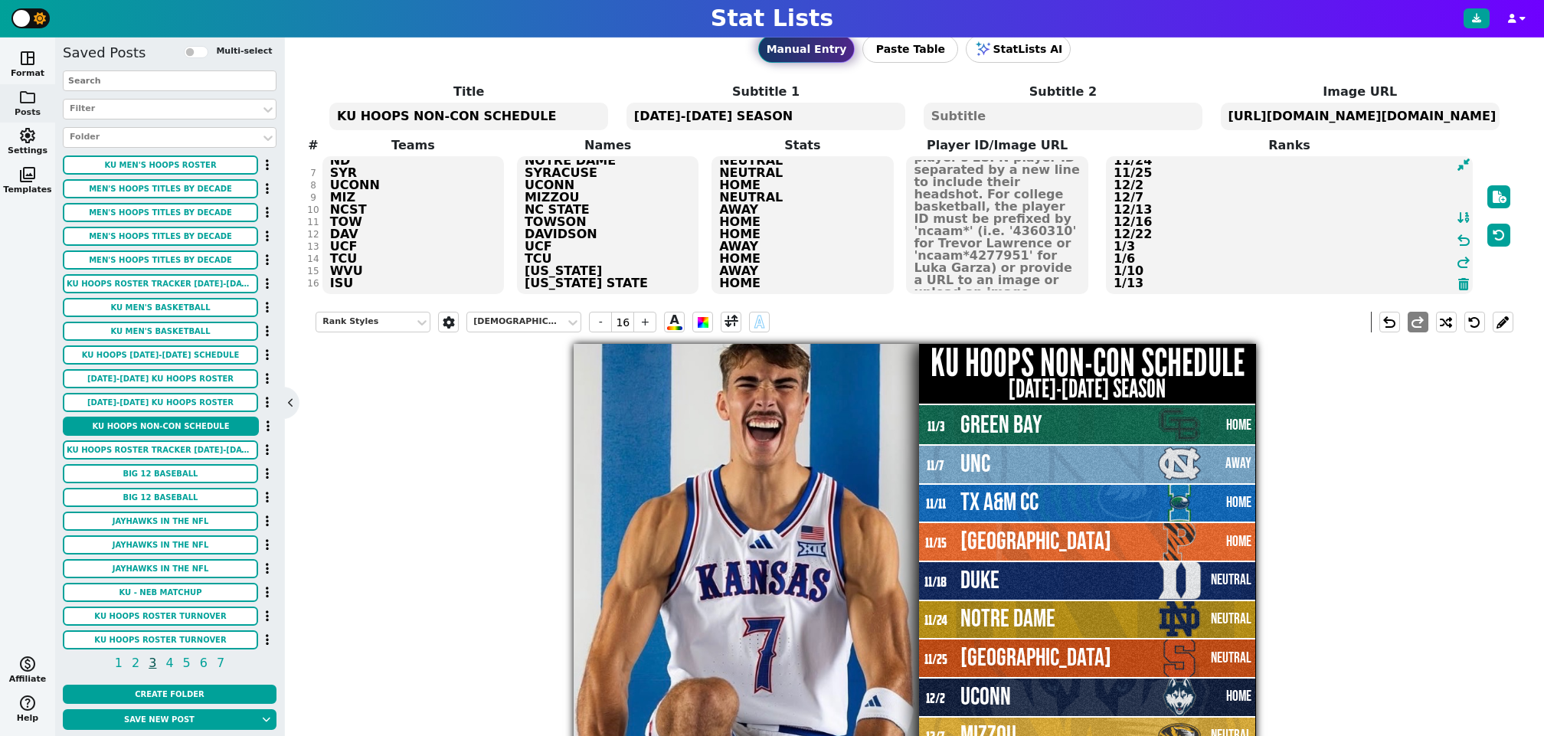
type textarea "11/3 11/7 11/11 11/15 11/18 11/24 11/25 12/2 12/7 12/13 12/16 12/22 1/3 1/6 1/1…"
click at [408, 279] on div "Title KU HOOPS NON-CON SCHEDULE Subtitle 1 2025-2026 SEASON Subtitle 2 Image UR…" at bounding box center [913, 189] width 1197 height 213
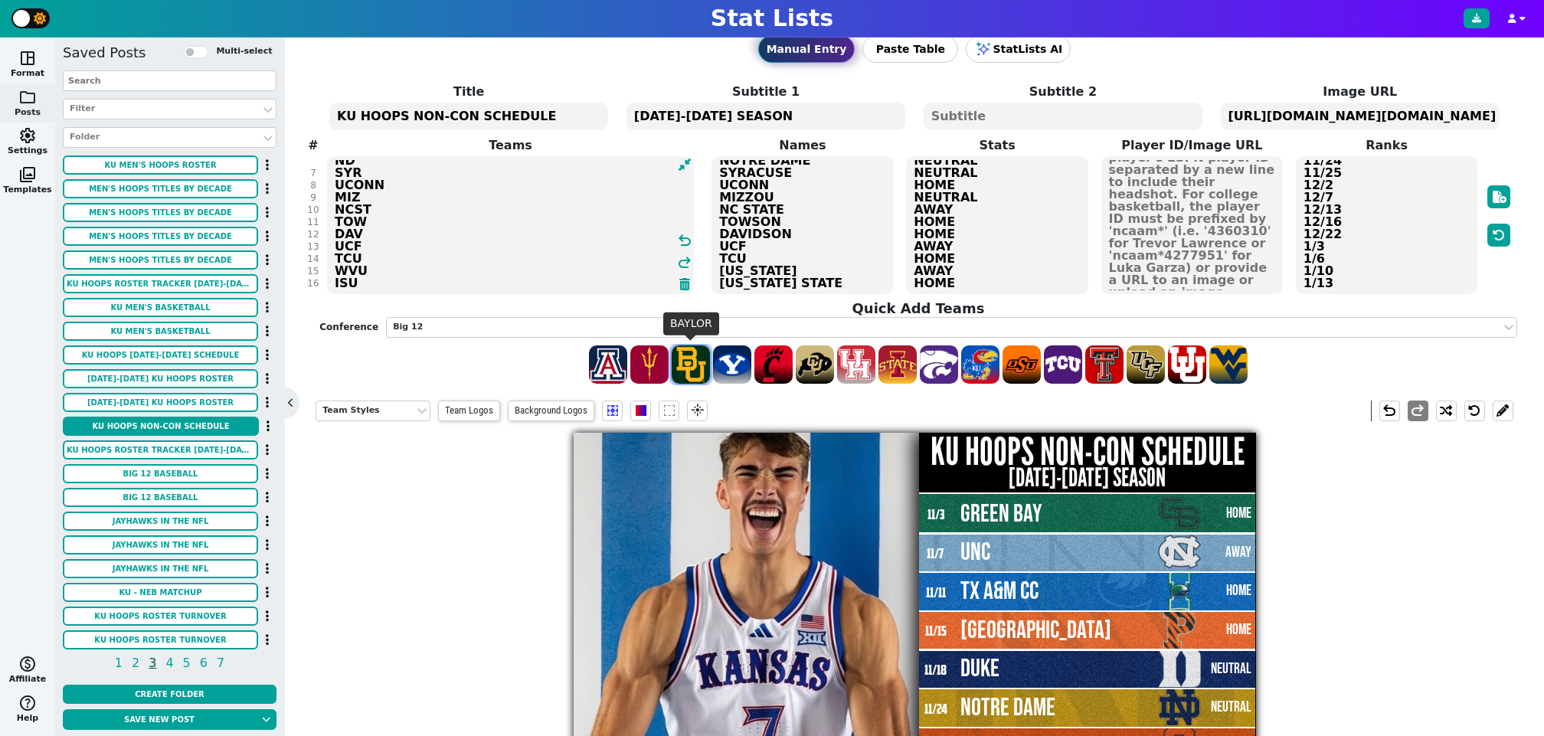
click at [684, 363] on span at bounding box center [690, 364] width 38 height 38
type textarea "GB UNC AMCC PRIN DUKE ND SYR UCONN MIZ NCST TOW DAV UCF TCU WVU ISU BAY"
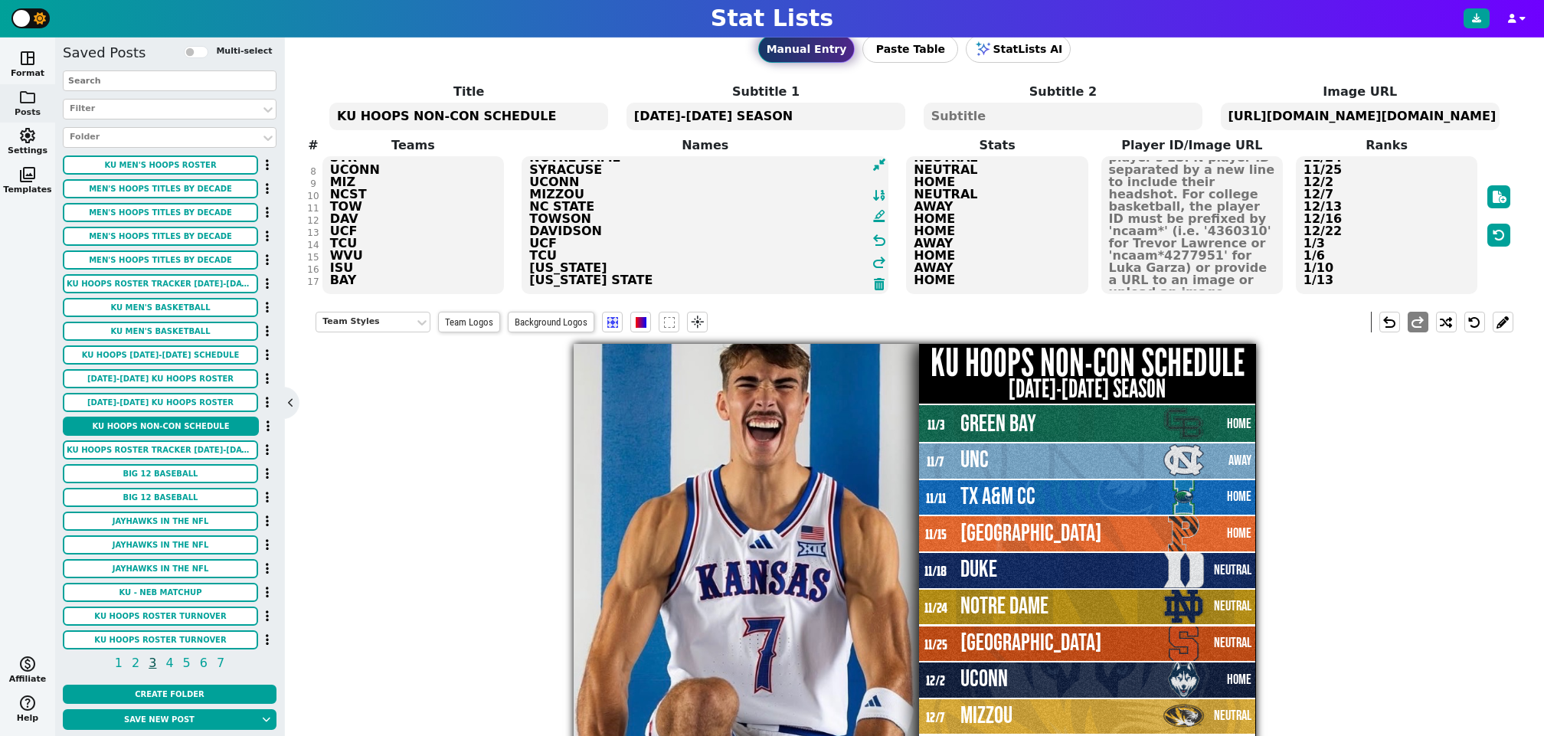
click at [815, 279] on textarea "GREEN BAY UNC TX A&M CC PRINCETON DUKE NOTRE DAME SYRACUSE UCONN MIZZOU NC STAT…" at bounding box center [704, 225] width 367 height 138
type textarea "GREEN BAY UNC TX A&M CC PRINCETON DUKE NOTRE DAME SYRACUSE UCONN MIZZOU NC STAT…"
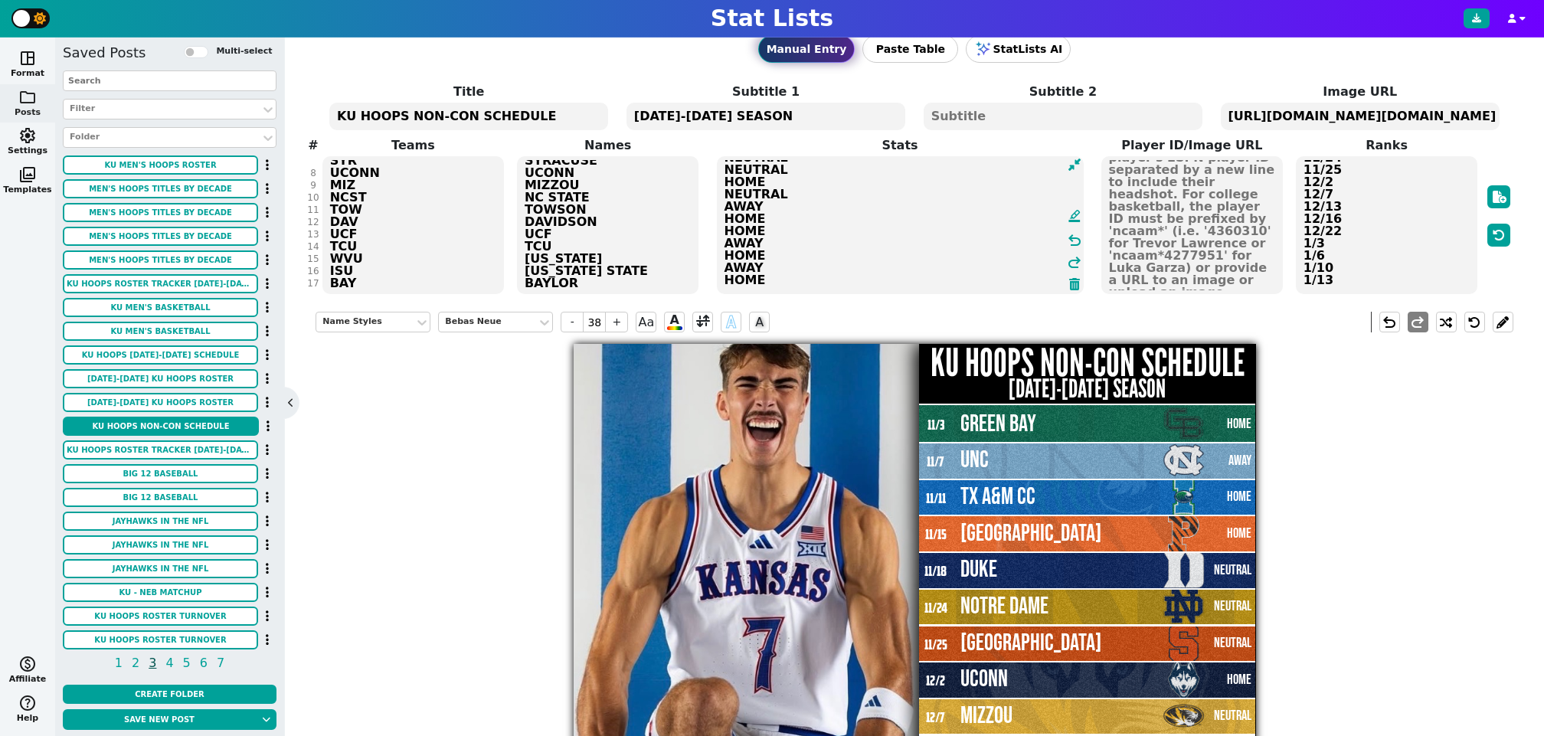
click at [1024, 276] on textarea "HOME AWAY HOME HOME NEUTRAL NEUTRAL NEUTRAL HOME NEUTRAL AWAY HOME HOME AWAY HO…" at bounding box center [900, 225] width 367 height 138
type input "23"
type textarea "HOME AWAY HOME HOME NEUTRAL NEUTRAL NEUTRAL HOME NEUTRAL AWAY HOME HOME AWAY HO…"
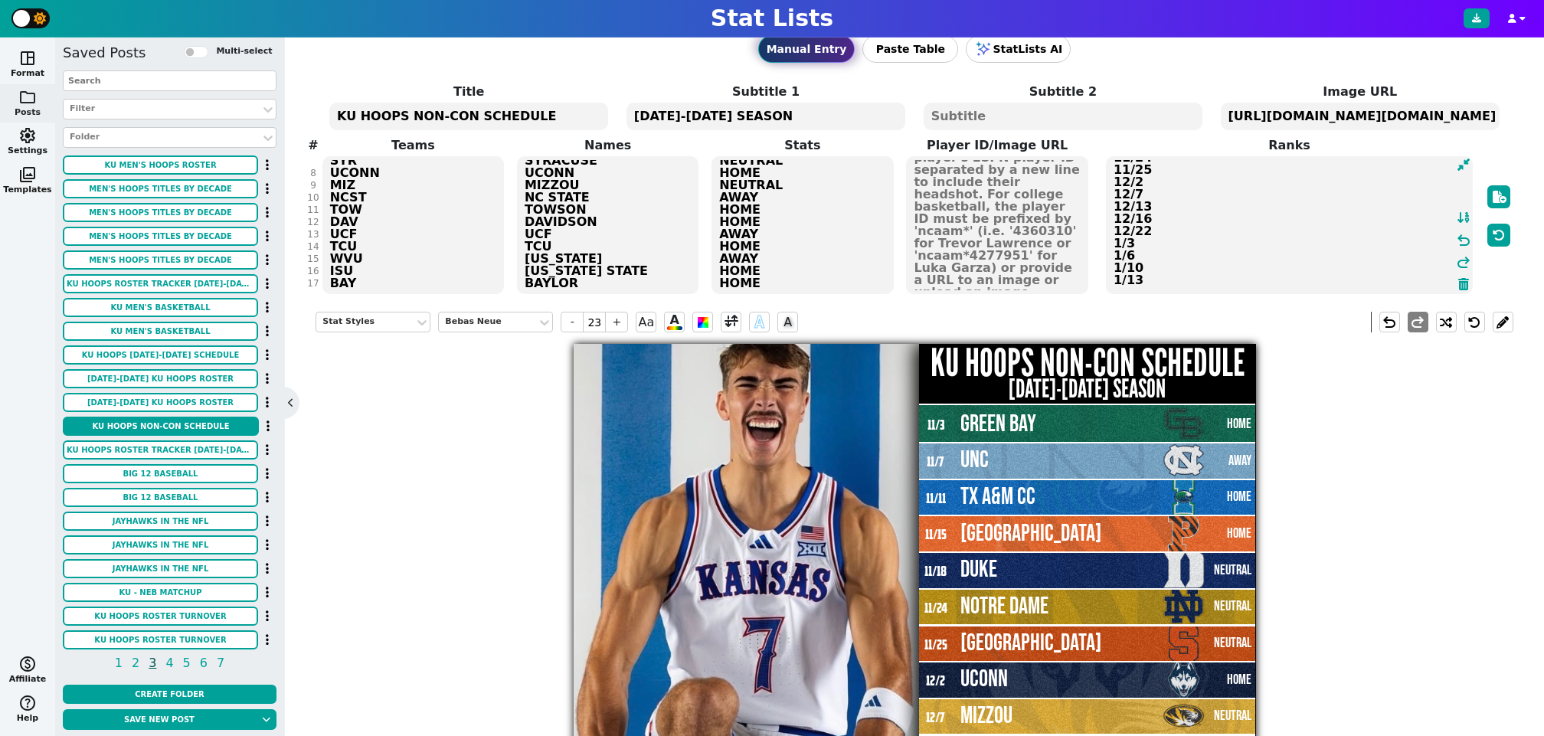
click at [1357, 283] on textarea "11/3 11/7 11/11 11/15 11/18 11/24 11/25 12/2 12/7 12/13 12/16 12/22 1/3 1/6 1/1…" at bounding box center [1289, 225] width 367 height 138
type input "16"
type textarea "11/3 11/7 11/11 11/15 11/18 11/24 11/25 12/2 12/7 12/13 12/16 12/22 1/3 1/6 1/1…"
click at [402, 276] on div "Title KU HOOPS NON-CON SCHEDULE Subtitle 1 2025-2026 SEASON Subtitle 2 Image UR…" at bounding box center [913, 189] width 1197 height 213
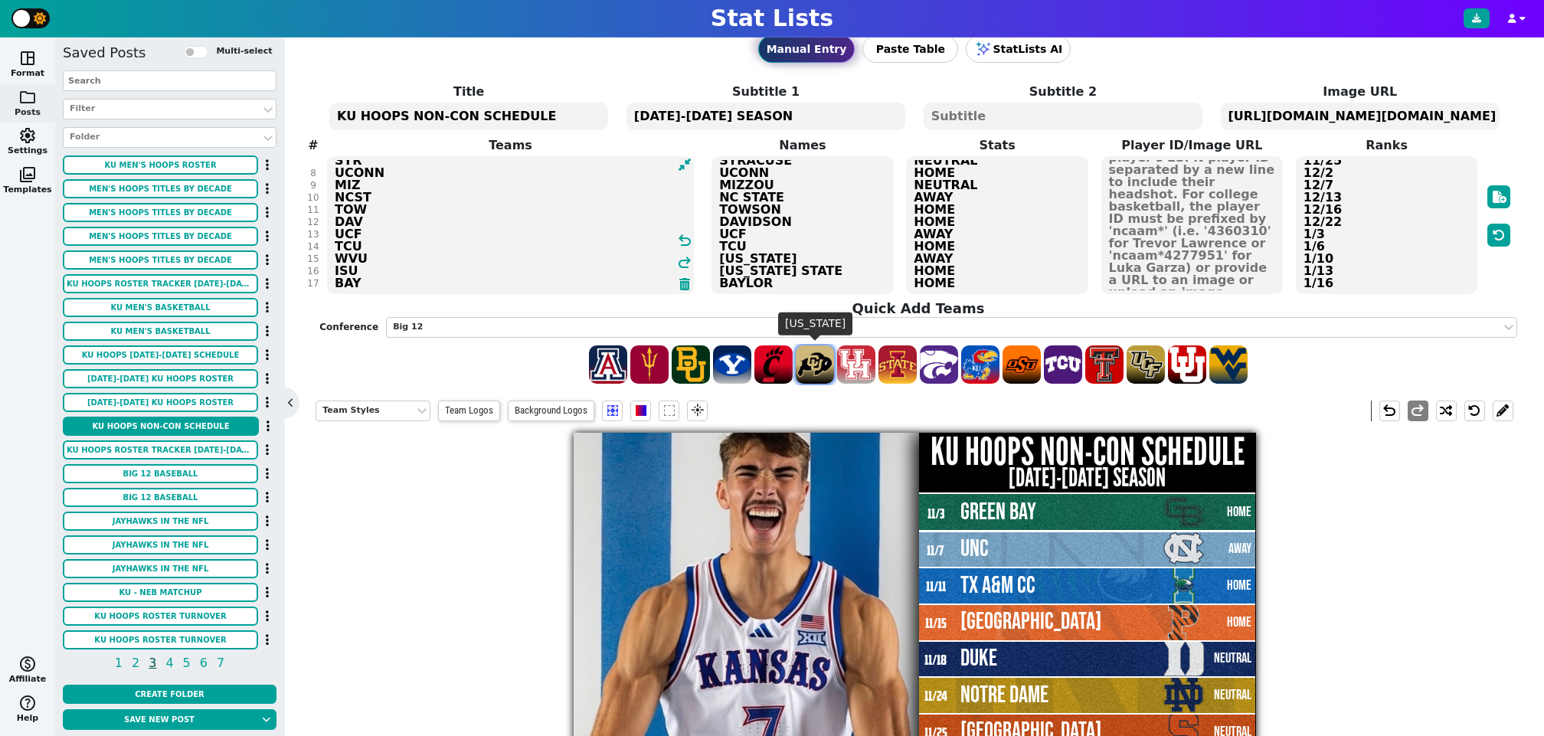
click at [812, 359] on span at bounding box center [815, 364] width 38 height 38
type textarea "GB UNC AMCC PRIN DUKE ND SYR UCONN MIZ NCST TOW DAV UCF TCU WVU ISU BAY COLO"
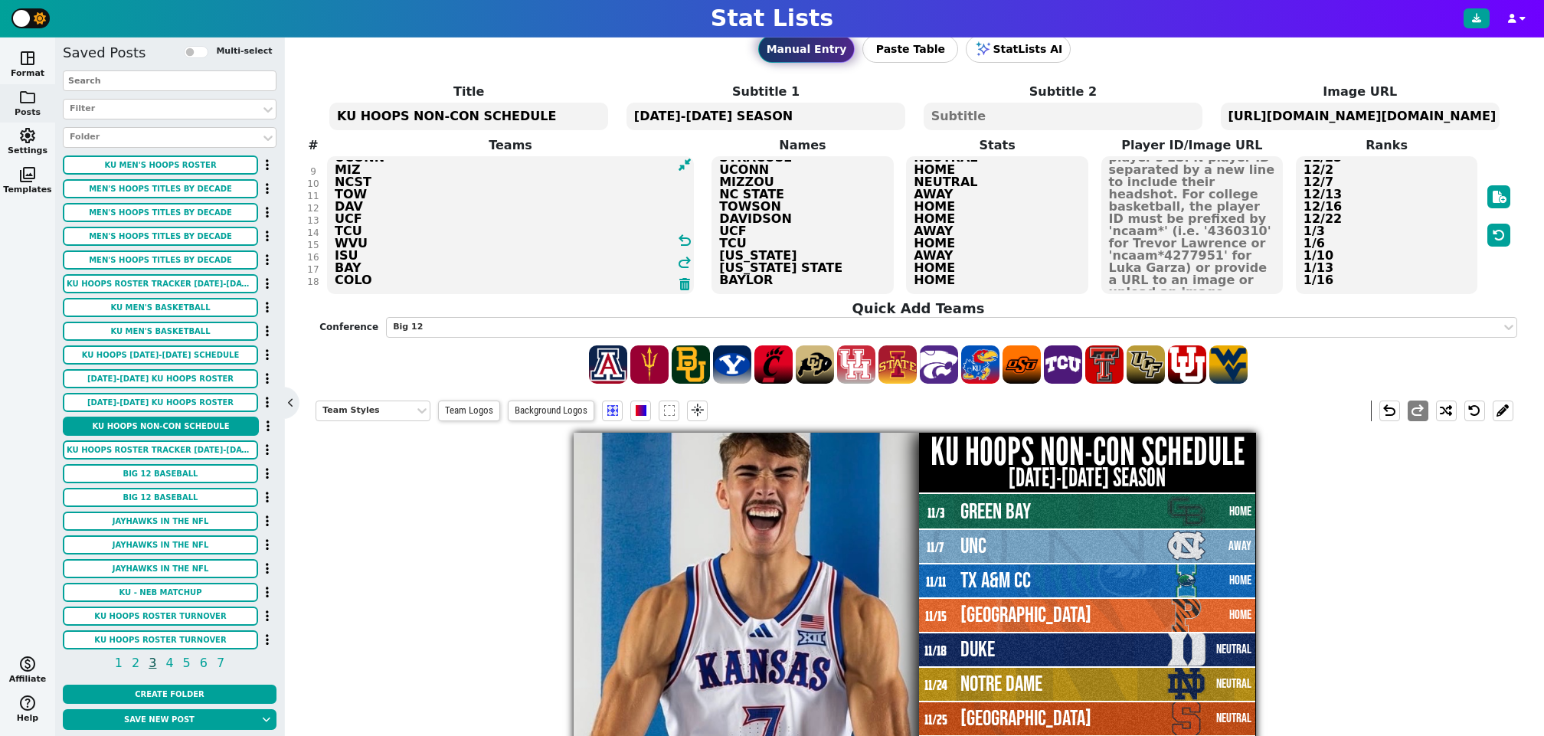
click at [786, 281] on textarea "GREEN BAY UNC TX A&M CC PRINCETON DUKE NOTRE DAME SYRACUSE UCONN MIZZOU NC STAT…" at bounding box center [802, 225] width 182 height 138
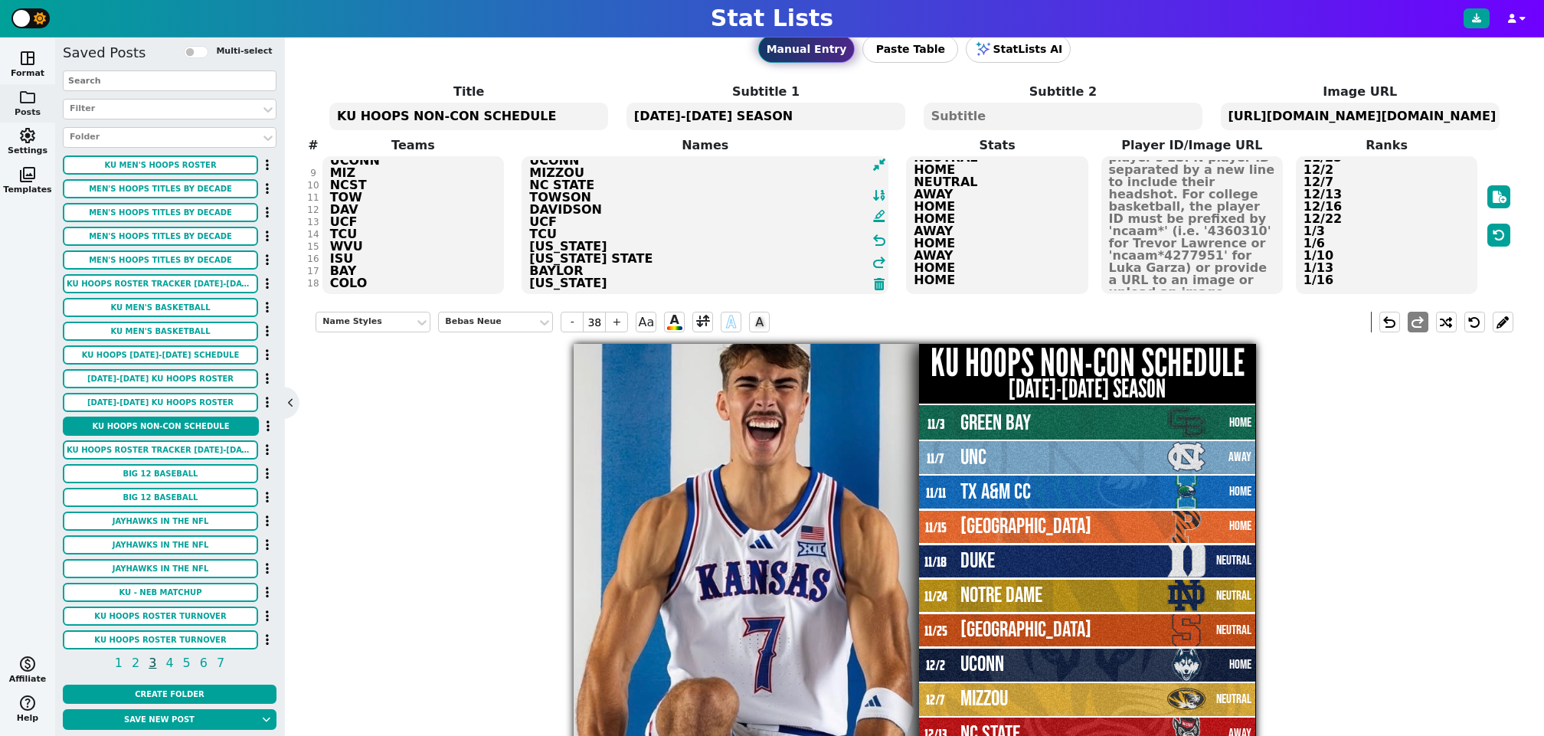
type textarea "GREEN BAY UNC TX A&M CC PRINCETON DUKE NOTRE DAME SYRACUSE UCONN MIZZOU NC STAT…"
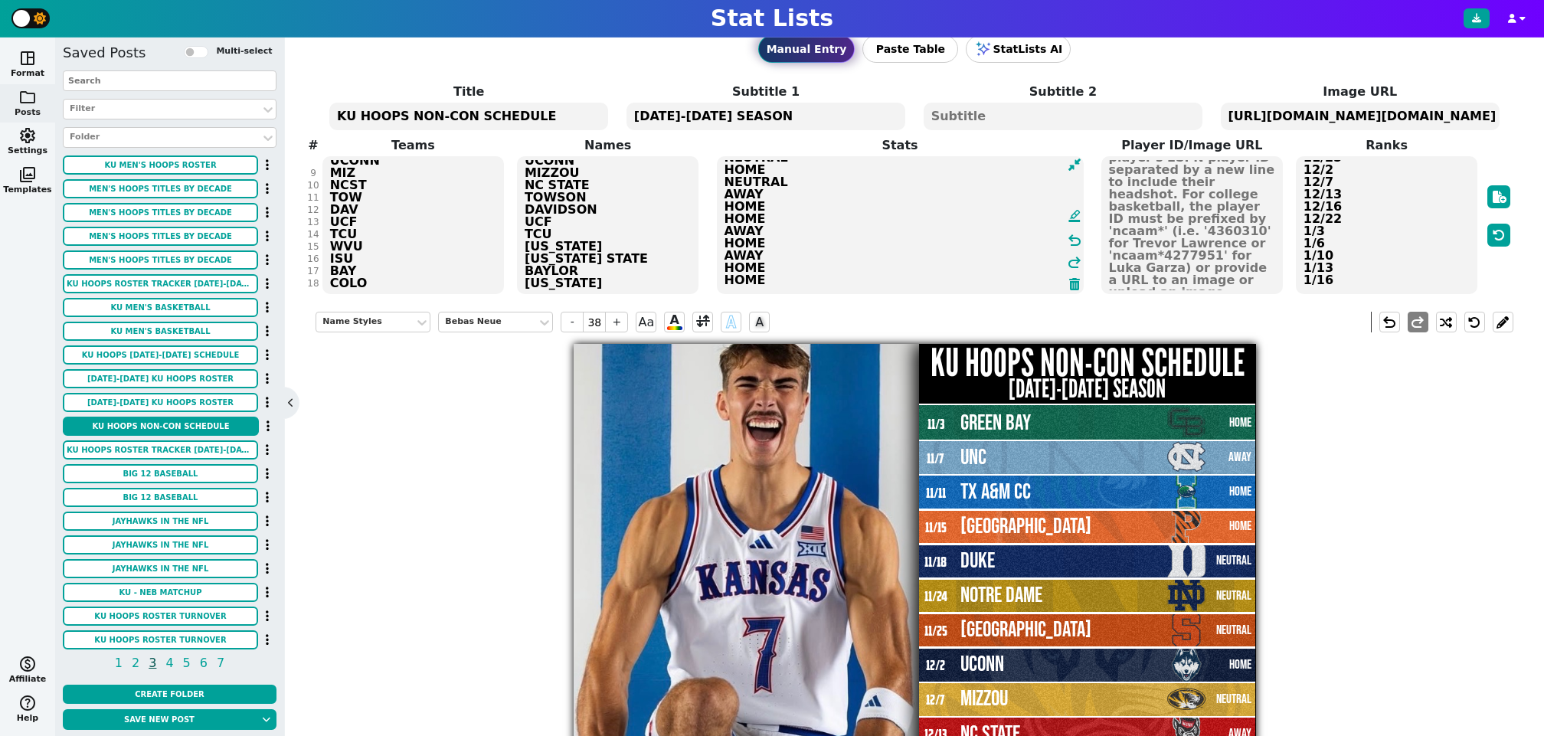
click at [1033, 277] on textarea "HOME AWAY HOME HOME NEUTRAL NEUTRAL NEUTRAL HOME NEUTRAL AWAY HOME HOME AWAY HO…" at bounding box center [900, 225] width 367 height 138
type input "23"
type textarea "HOME AWAY HOME HOME NEUTRAL NEUTRAL NEUTRAL HOME NEUTRAL AWAY HOME HOME AWAY HO…"
click at [1351, 278] on textarea "11/3 11/7 11/11 11/15 11/18 11/24 11/25 12/2 12/7 12/13 12/16 12/22 1/3 1/6 1/1…" at bounding box center [1386, 225] width 182 height 138
type input "16"
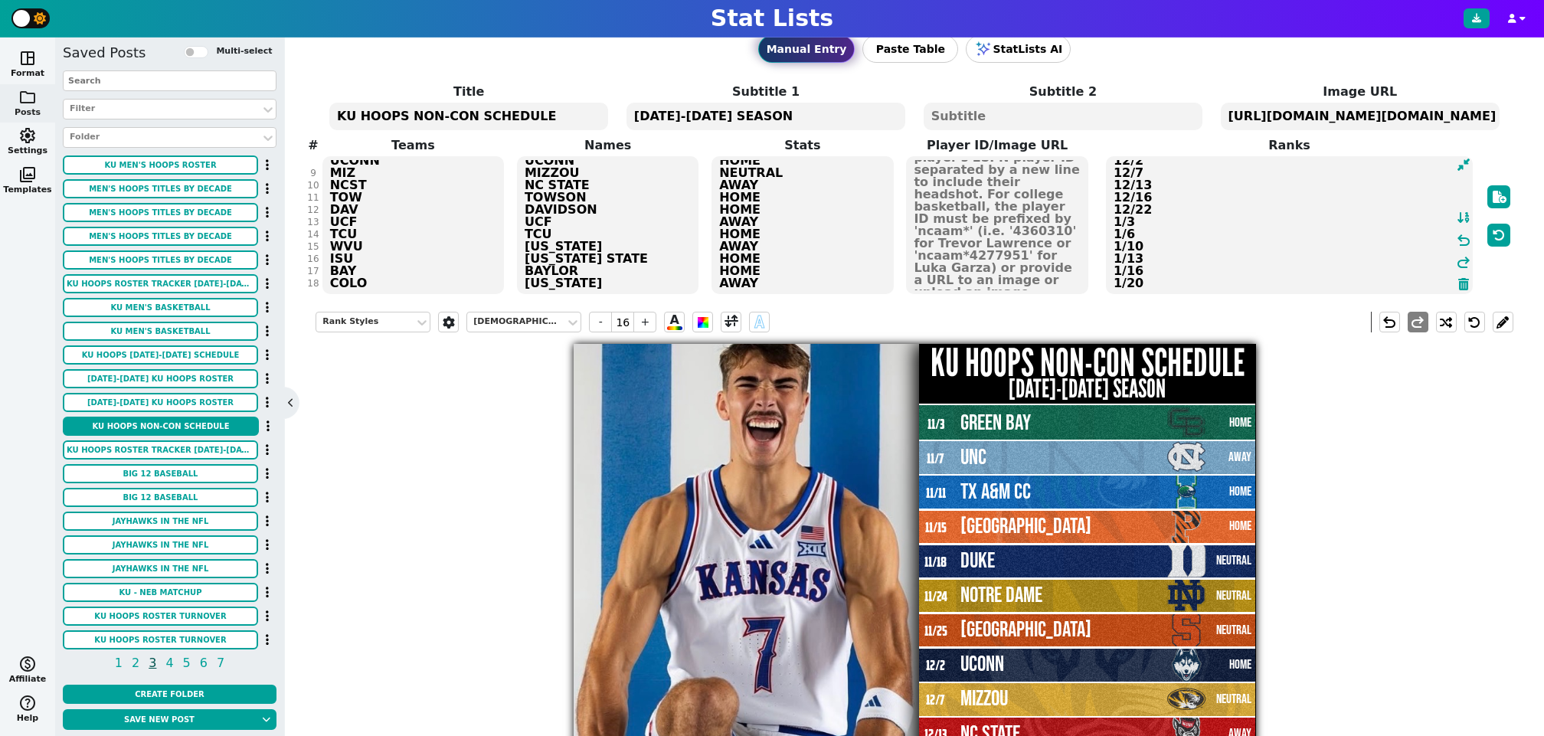
type textarea "11/3 11/7 11/11 11/15 11/18 11/24 11/25 12/2 12/7 12/13 12/16 12/22 1/3 1/6 1/1…"
click at [398, 279] on div "Title KU HOOPS NON-CON SCHEDULE Subtitle 1 2025-2026 SEASON Subtitle 2 Image UR…" at bounding box center [913, 189] width 1197 height 213
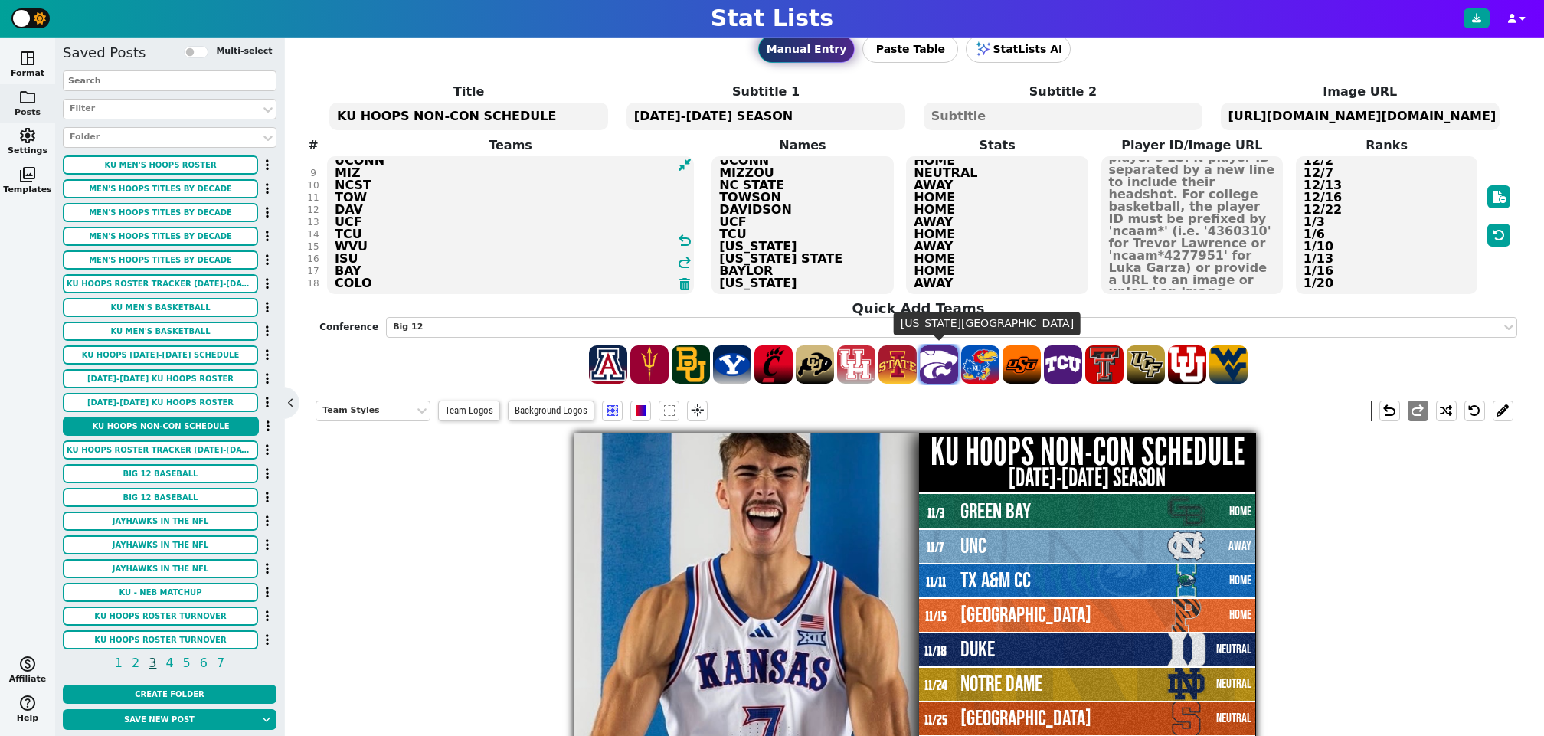
click at [939, 363] on span at bounding box center [939, 364] width 38 height 38
type textarea "GB UNC AMCC PRIN DUKE ND SYR UCONN MIZ NCST TOW DAV UCF TCU WVU ISU BAY COLO KSU"
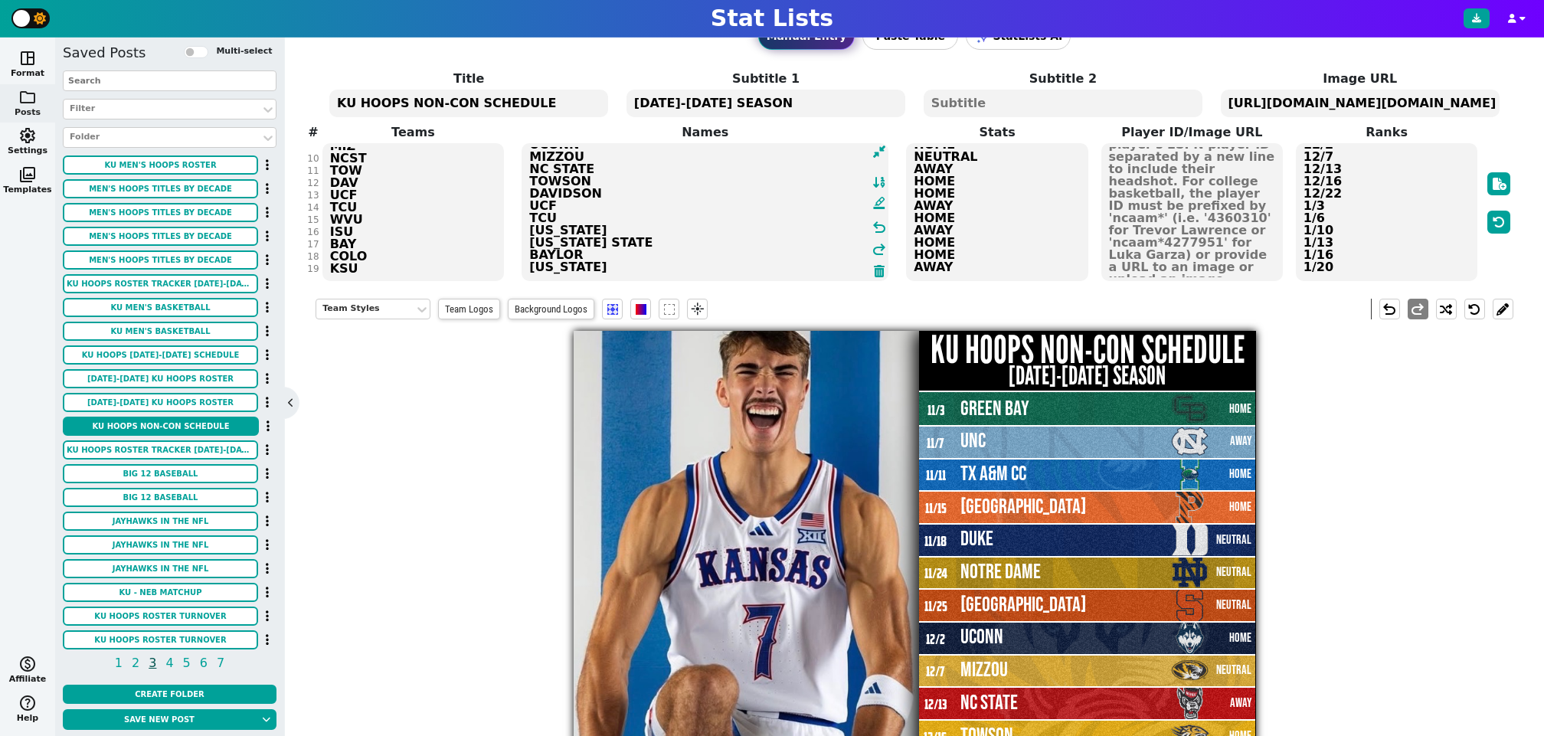
click at [803, 267] on textarea "GREEN BAY UNC TX A&M CC PRINCETON DUKE NOTRE DAME SYRACUSE UCONN MIZZOU NC STAT…" at bounding box center [704, 212] width 367 height 138
type textarea "GREEN BAY UNC TX A&M CC PRINCETON DUKE NOTRE DAME SYRACUSE UCONN MIZZOU NC STAT…"
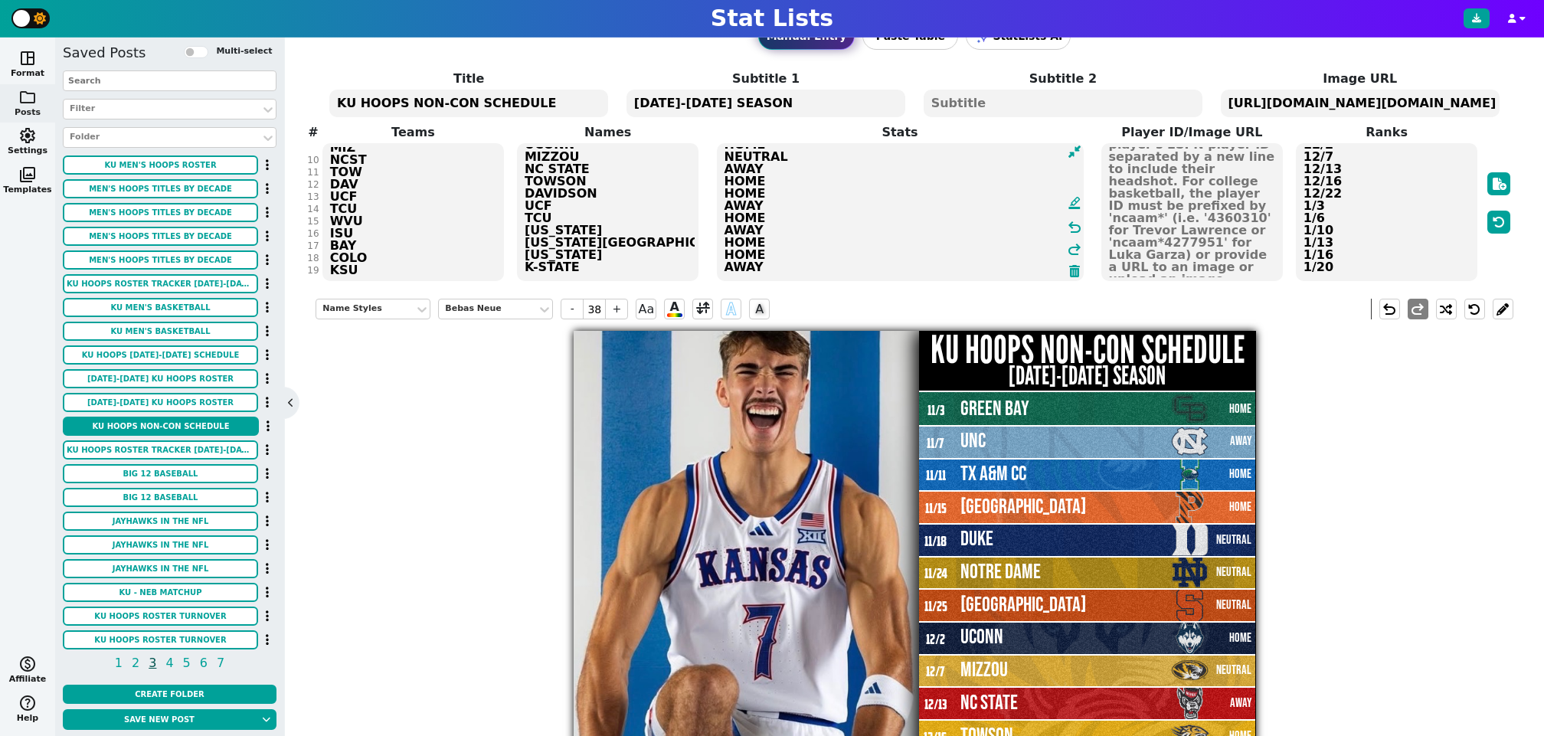
click at [1019, 270] on textarea "HOME AWAY HOME HOME NEUTRAL NEUTRAL NEUTRAL HOME NEUTRAL AWAY HOME HOME AWAY HO…" at bounding box center [900, 212] width 367 height 138
type input "23"
type textarea "HOME AWAY HOME HOME NEUTRAL NEUTRAL NEUTRAL HOME NEUTRAL AWAY HOME HOME AWAY HO…"
click at [1351, 266] on textarea "11/3 11/7 11/11 11/15 11/18 11/24 11/25 12/2 12/7 12/13 12/16 12/22 1/3 1/6 1/1…" at bounding box center [1386, 212] width 182 height 138
type input "16"
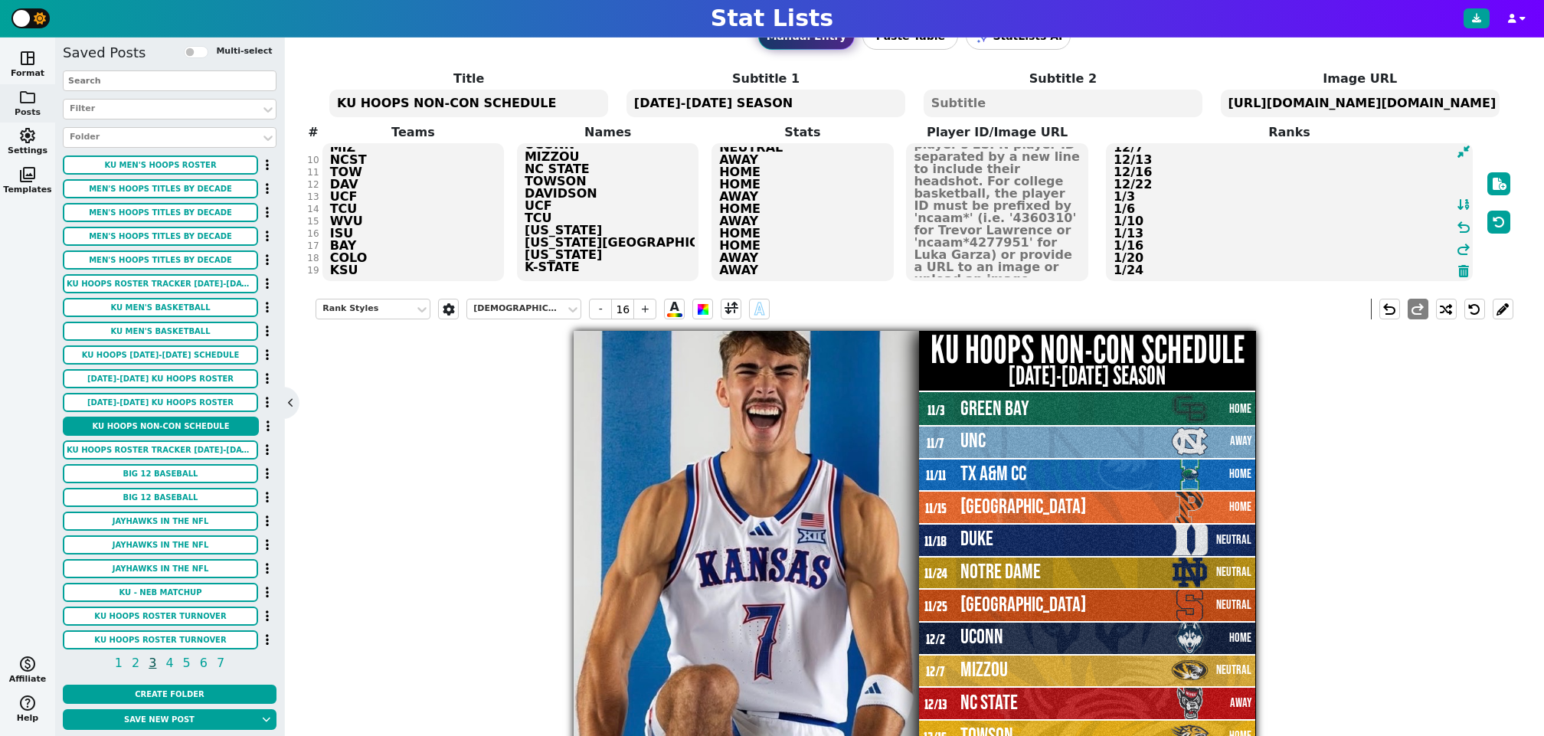
type textarea "11/3 11/7 11/11 11/15 11/18 11/24 11/25 12/2 12/7 12/13 12/16 12/22 1/3 1/6 1/1…"
click at [422, 272] on div "Title KU HOOPS NON-CON SCHEDULE Subtitle 1 2025-2026 SEASON Subtitle 2 Image UR…" at bounding box center [913, 176] width 1197 height 213
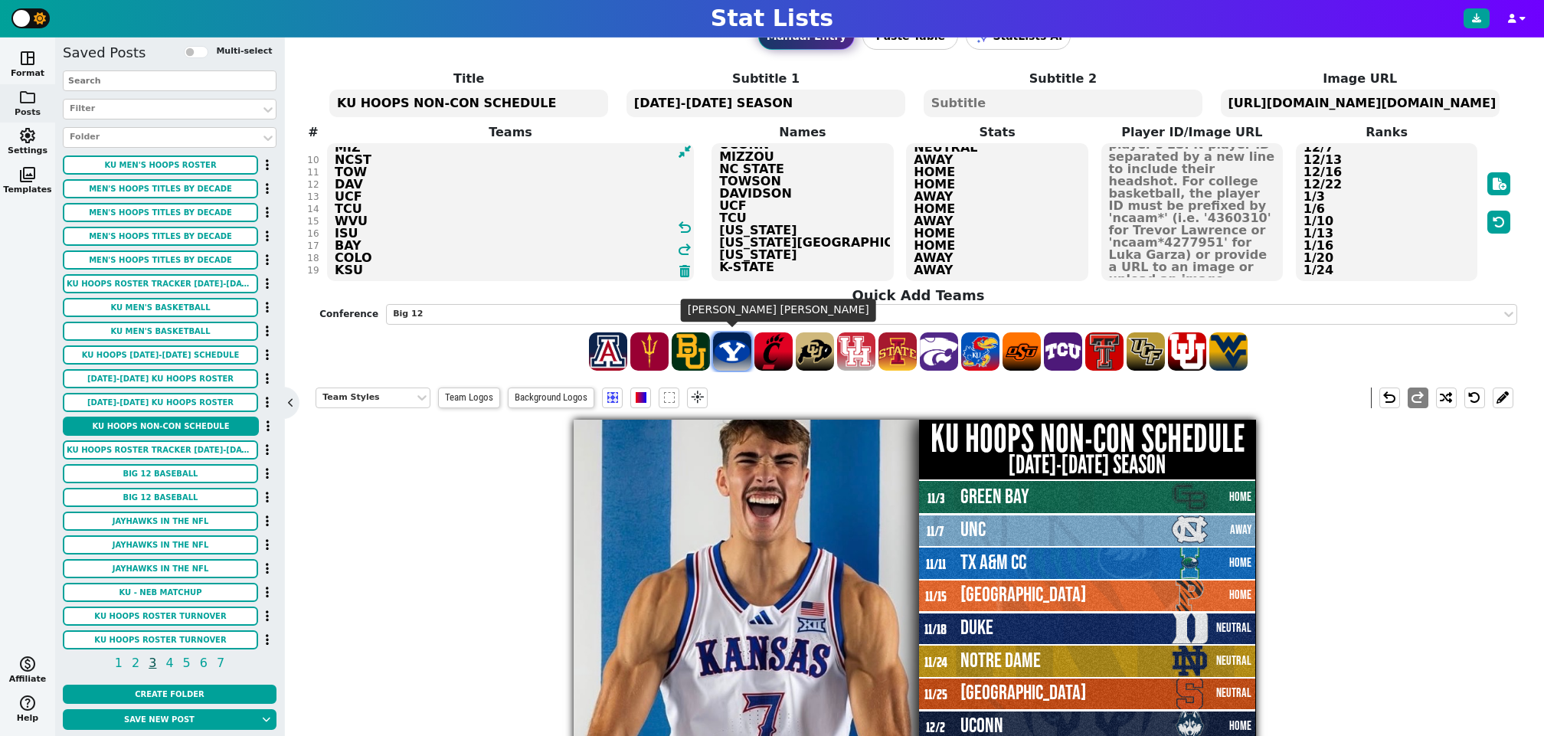
click at [738, 354] on span at bounding box center [732, 351] width 38 height 38
type textarea "GB UNC AMCC PRIN DUKE ND SYR UCONN MIZ NCST TOW DAV UCF TCU WVU ISU BAY COLO KS…"
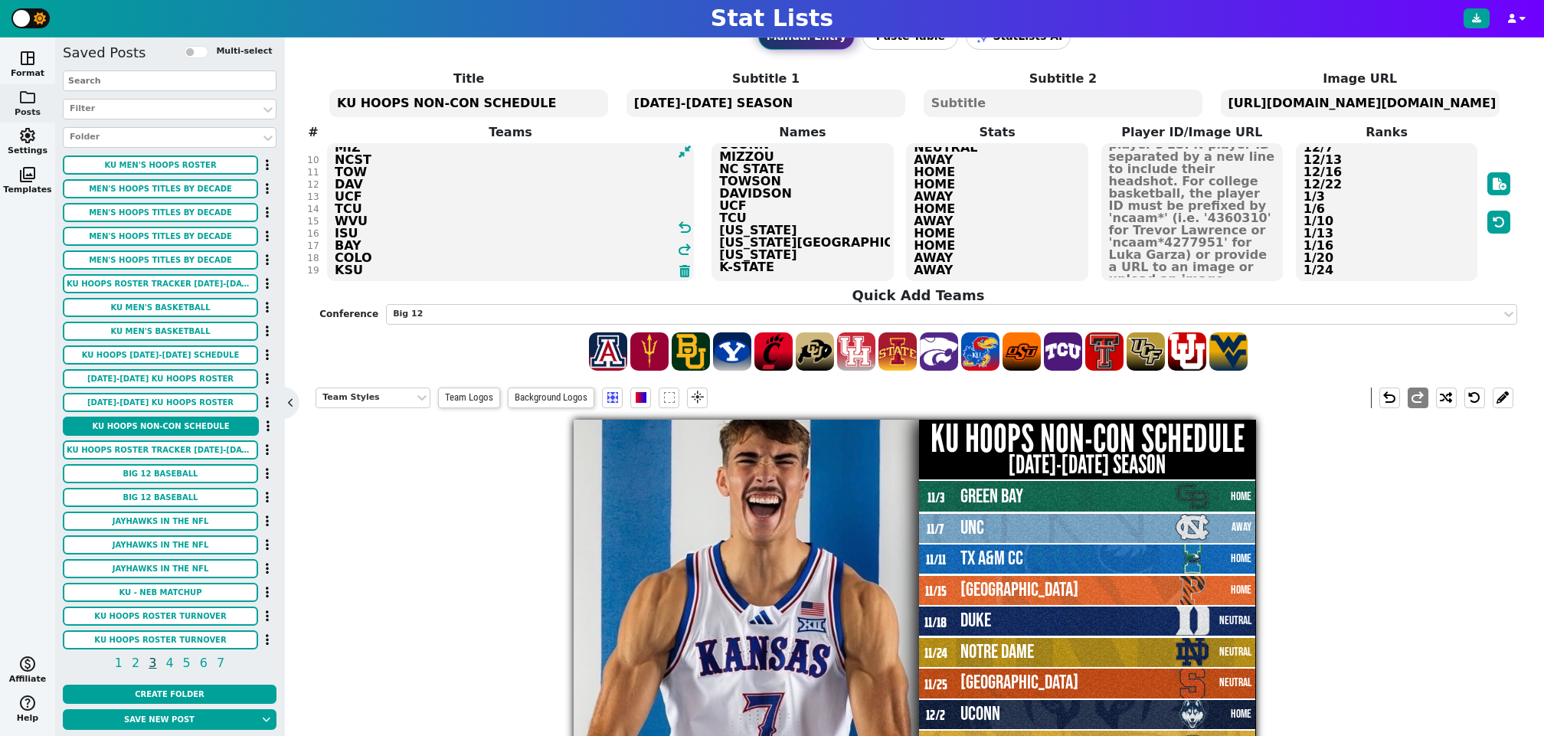
scroll to position [121, 0]
click at [827, 266] on textarea "GREEN BAY UNC TX A&M CC PRINCETON DUKE NOTRE DAME SYRACUSE UCONN MIZZOU NC STAT…" at bounding box center [802, 212] width 182 height 138
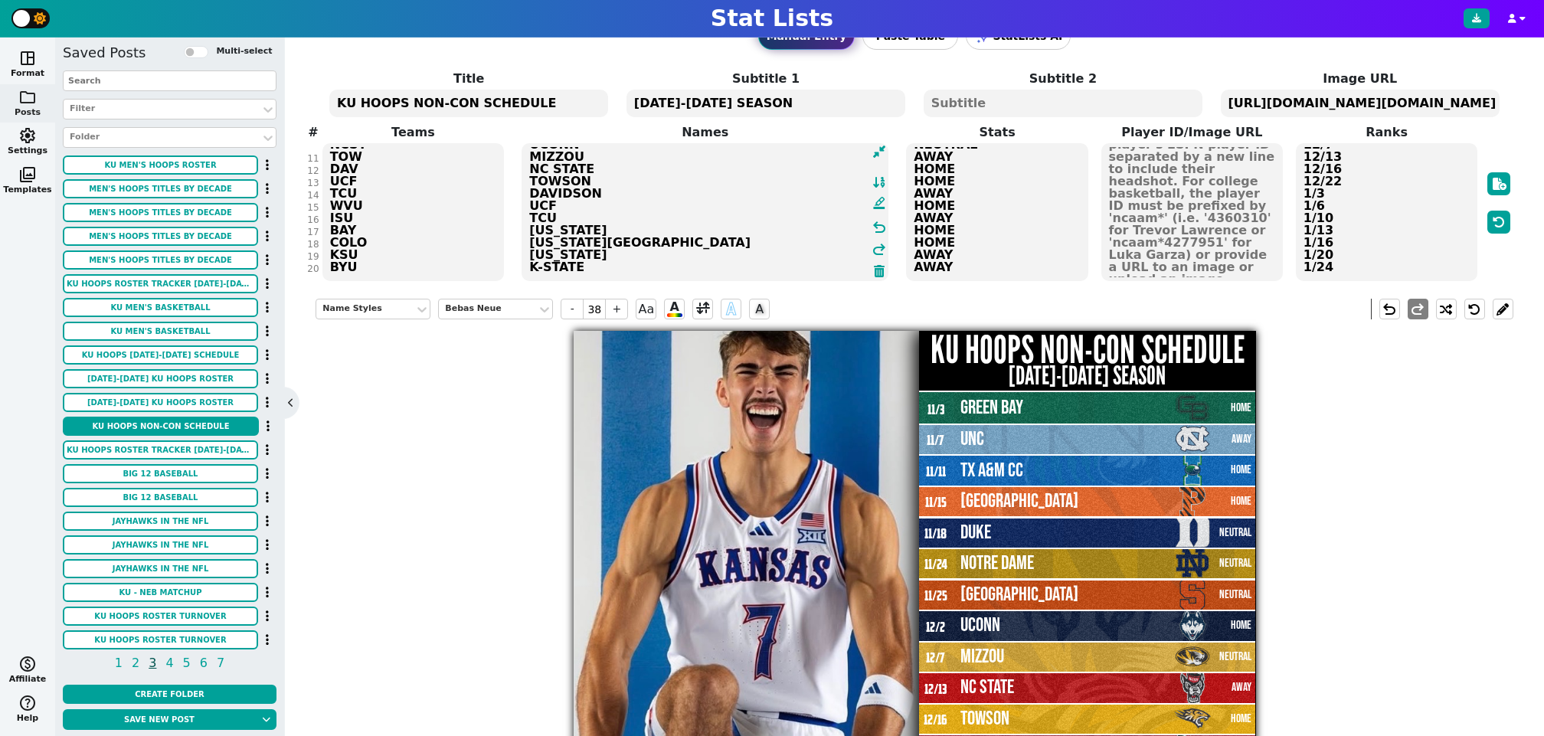
scroll to position [119, 0]
type textarea "GREEN BAY UNC TX A&M CC PRINCETON DUKE NOTRE DAME SYRACUSE UCONN MIZZOU NC STAT…"
click at [1018, 263] on textarea "HOME AWAY HOME HOME NEUTRAL NEUTRAL NEUTRAL HOME NEUTRAL AWAY HOME HOME AWAY HO…" at bounding box center [997, 212] width 182 height 138
type input "23"
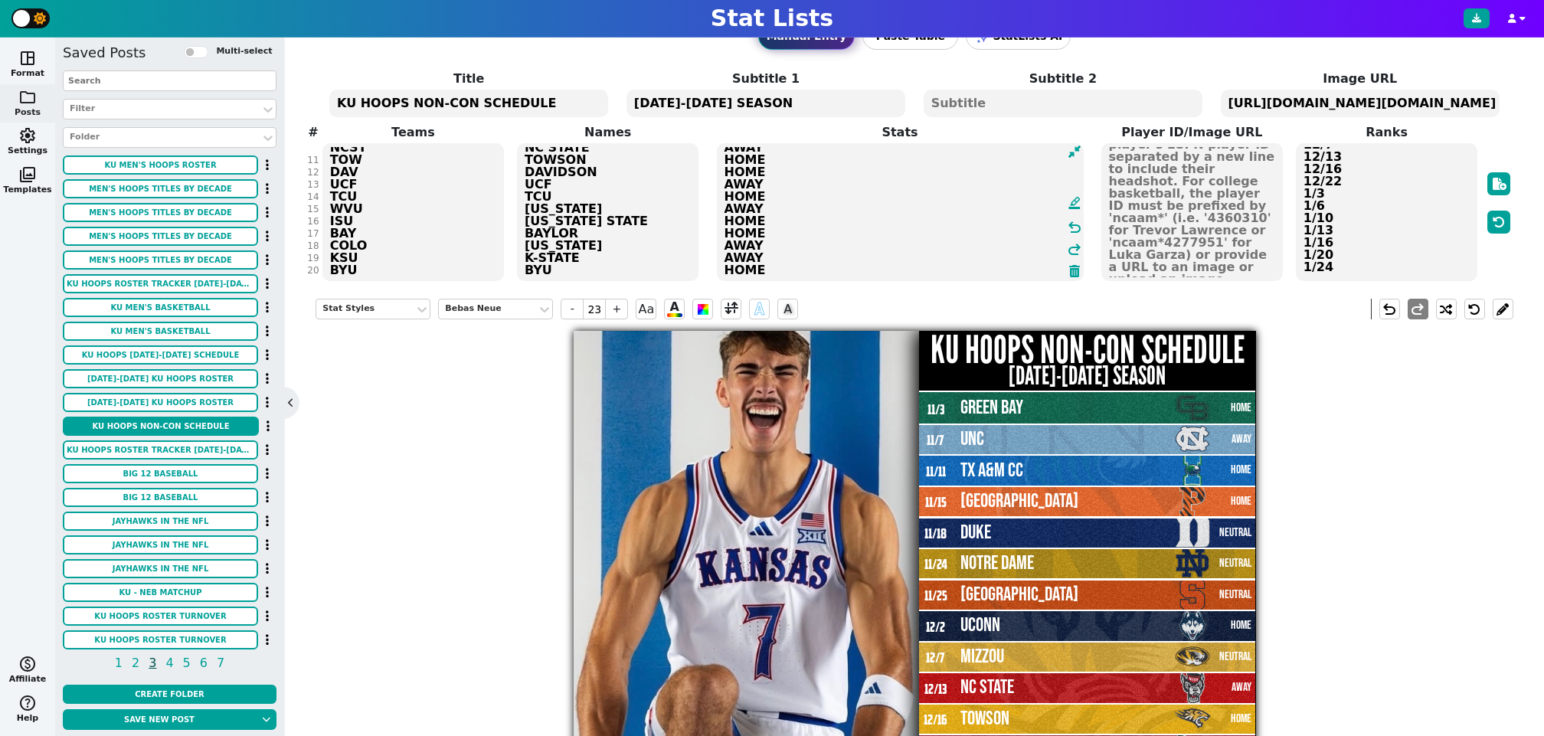
type textarea "HOME AWAY HOME HOME NEUTRAL NEUTRAL NEUTRAL HOME NEUTRAL AWAY HOME HOME AWAY HO…"
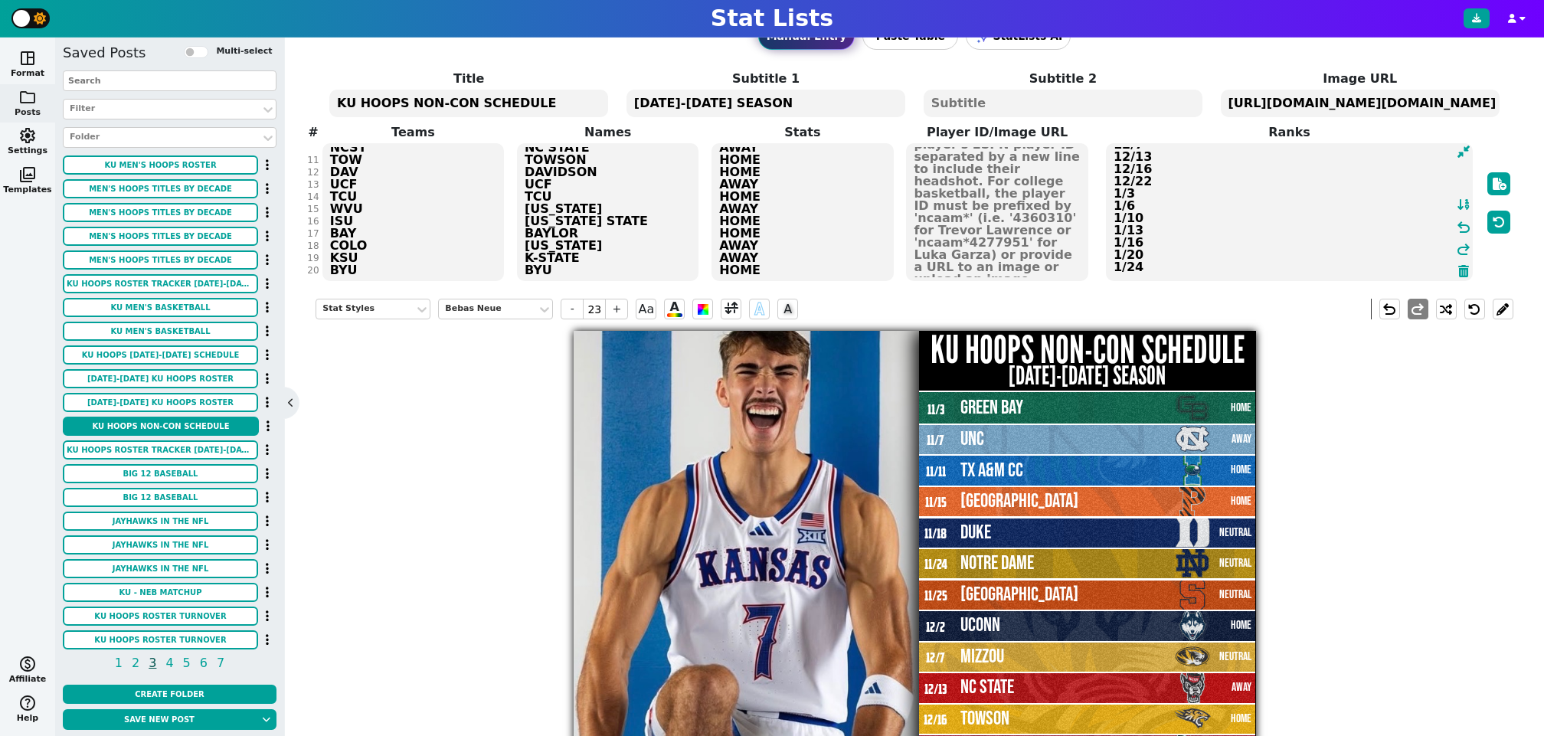
click at [1343, 265] on textarea "11/3 11/7 11/11 11/15 11/18 11/24 11/25 12/2 12/7 12/13 12/16 12/22 1/3 1/6 1/1…" at bounding box center [1289, 212] width 367 height 138
type input "16"
type textarea "11/3 11/7 11/11 11/15 11/18 11/24 11/25 12/2 12/7 12/13 12/16 12/22 1/3 1/6 1/1…"
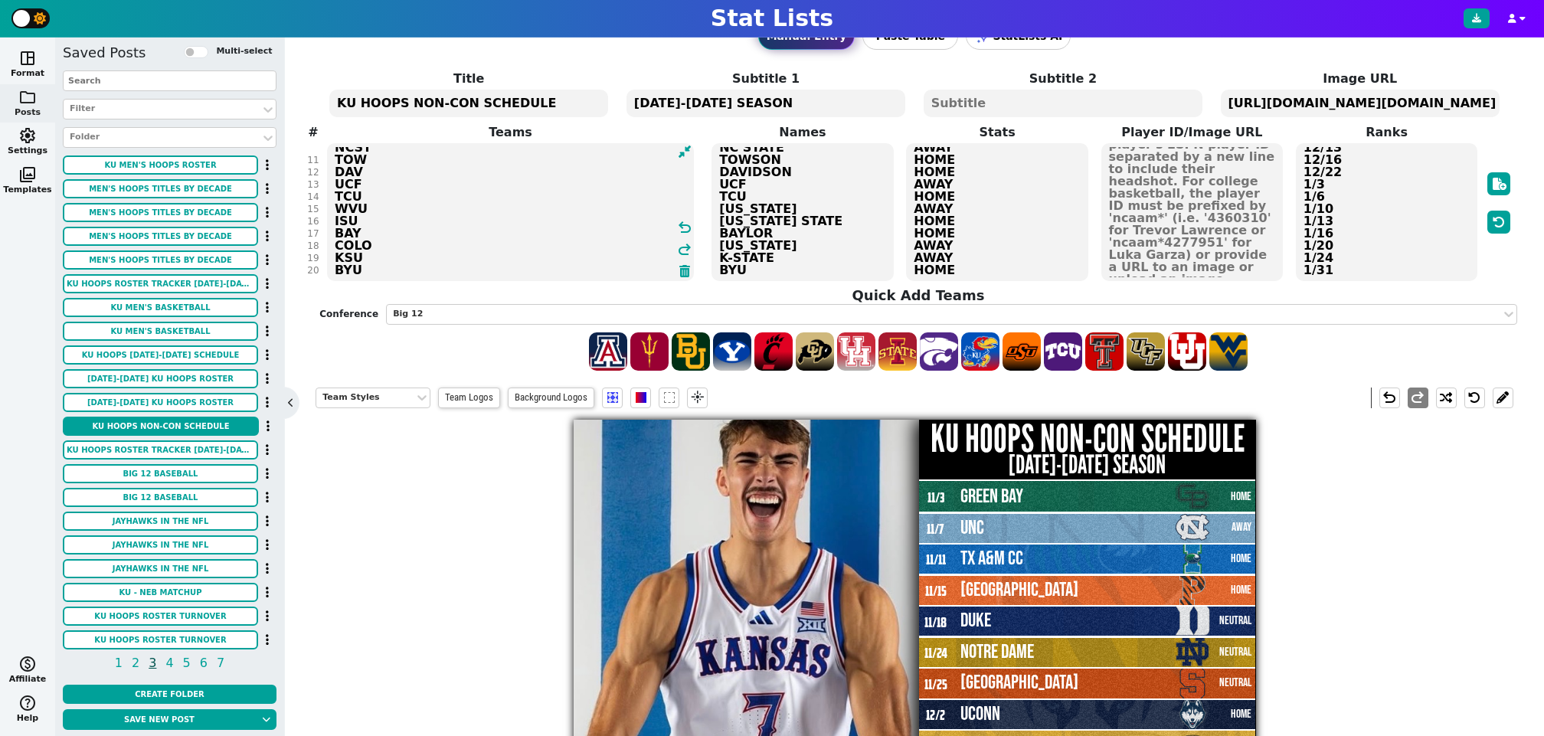
click at [442, 267] on div "Title KU HOOPS NON-CON SCHEDULE Subtitle 1 2025-2026 SEASON Subtitle 2 Image UR…" at bounding box center [913, 221] width 1197 height 302
click at [1104, 350] on span at bounding box center [1104, 351] width 38 height 38
type textarea "GB UNC AMCC PRIN DUKE ND SYR UCONN MIZ NCST TOW DAV UCF TCU WVU ISU BAY COLO KS…"
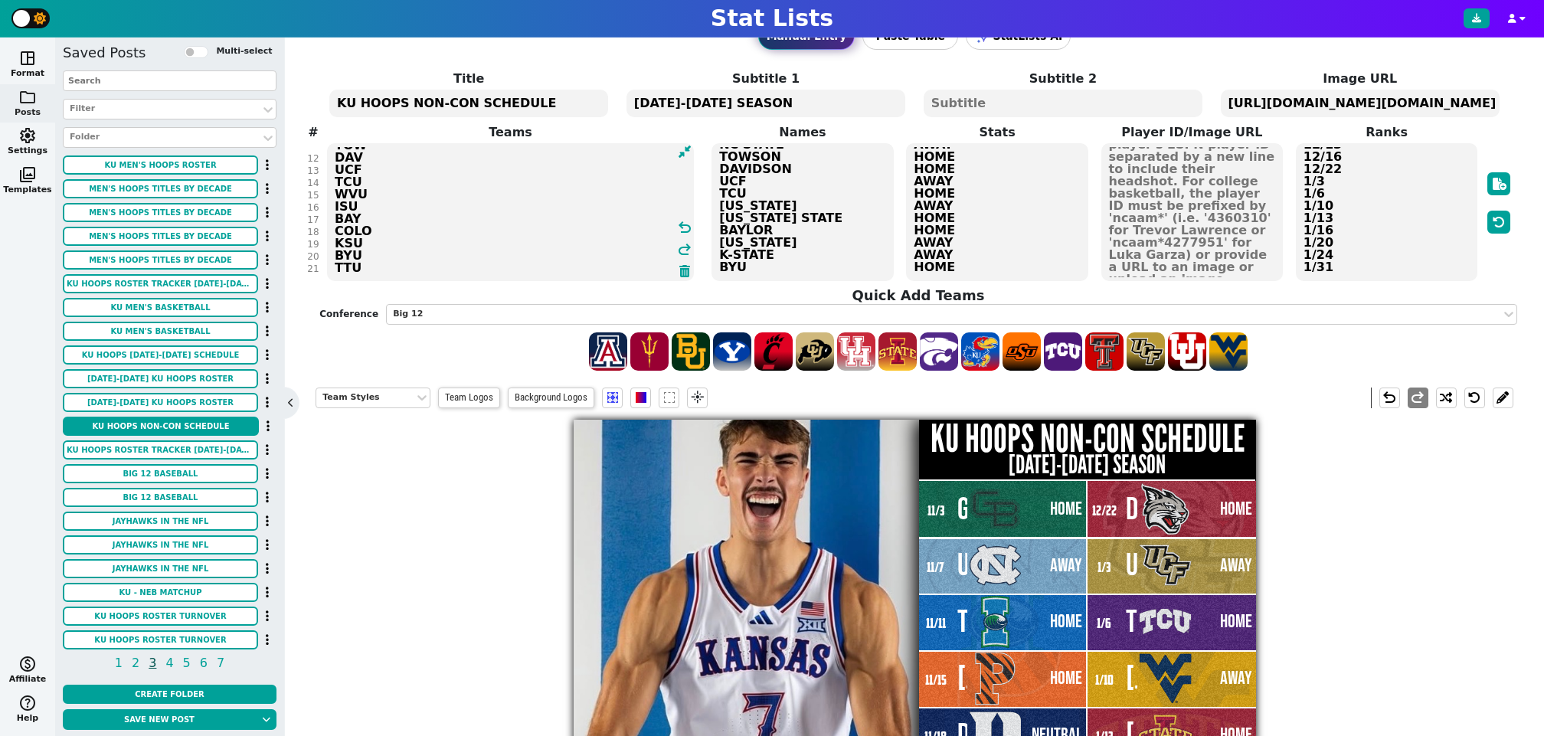
click at [791, 267] on textarea "GREEN BAY UNC TX A&M CC PRINCETON DUKE NOTRE DAME SYRACUSE UCONN MIZZOU NC STAT…" at bounding box center [802, 212] width 182 height 138
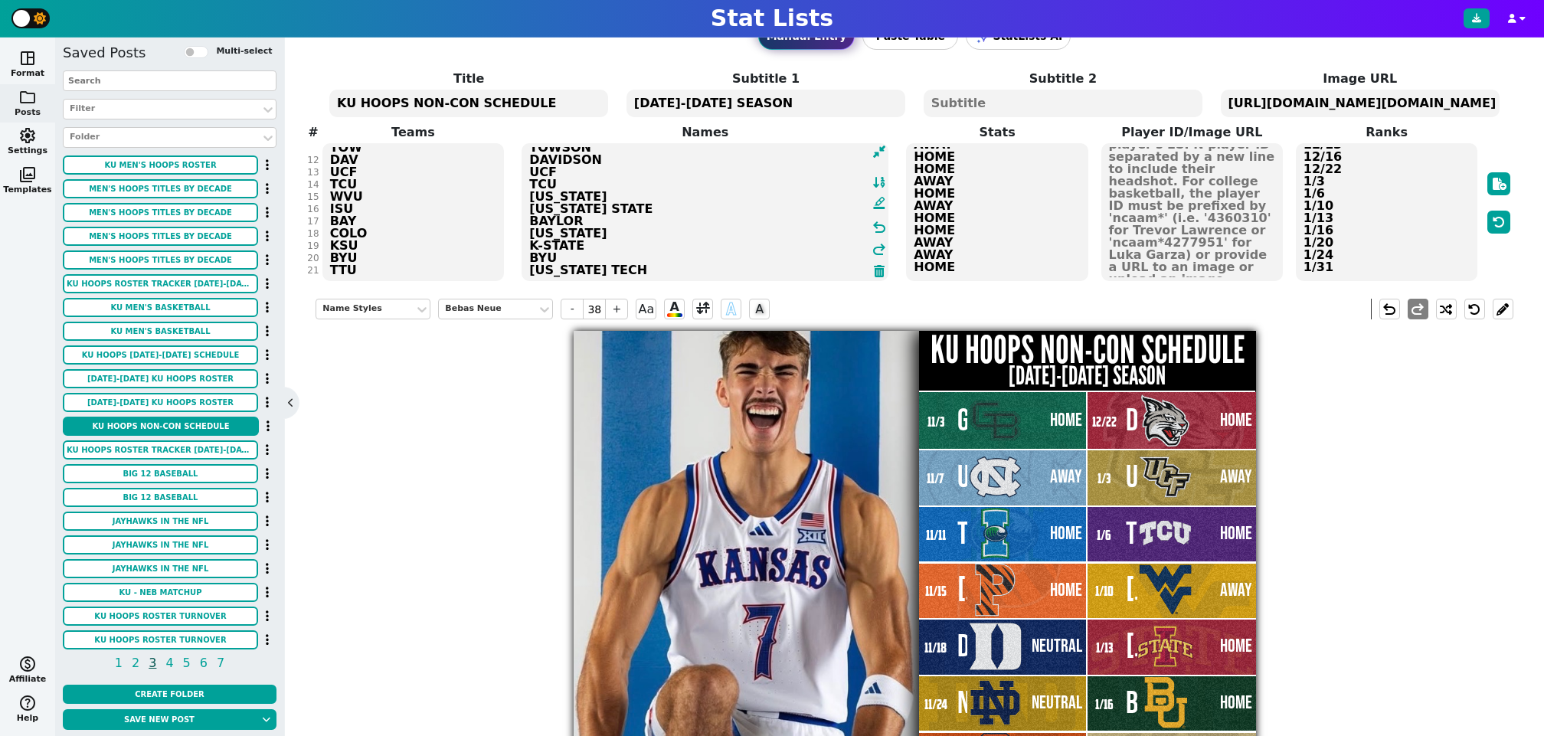
type textarea "GREEN BAY UNC TX A&M CC PRINCETON DUKE NOTRE DAME SYRACUSE UCONN MIZZOU NC STAT…"
click at [985, 265] on textarea "HOME AWAY HOME HOME NEUTRAL NEUTRAL NEUTRAL HOME NEUTRAL AWAY HOME HOME AWAY HO…" at bounding box center [997, 212] width 182 height 138
type input "23"
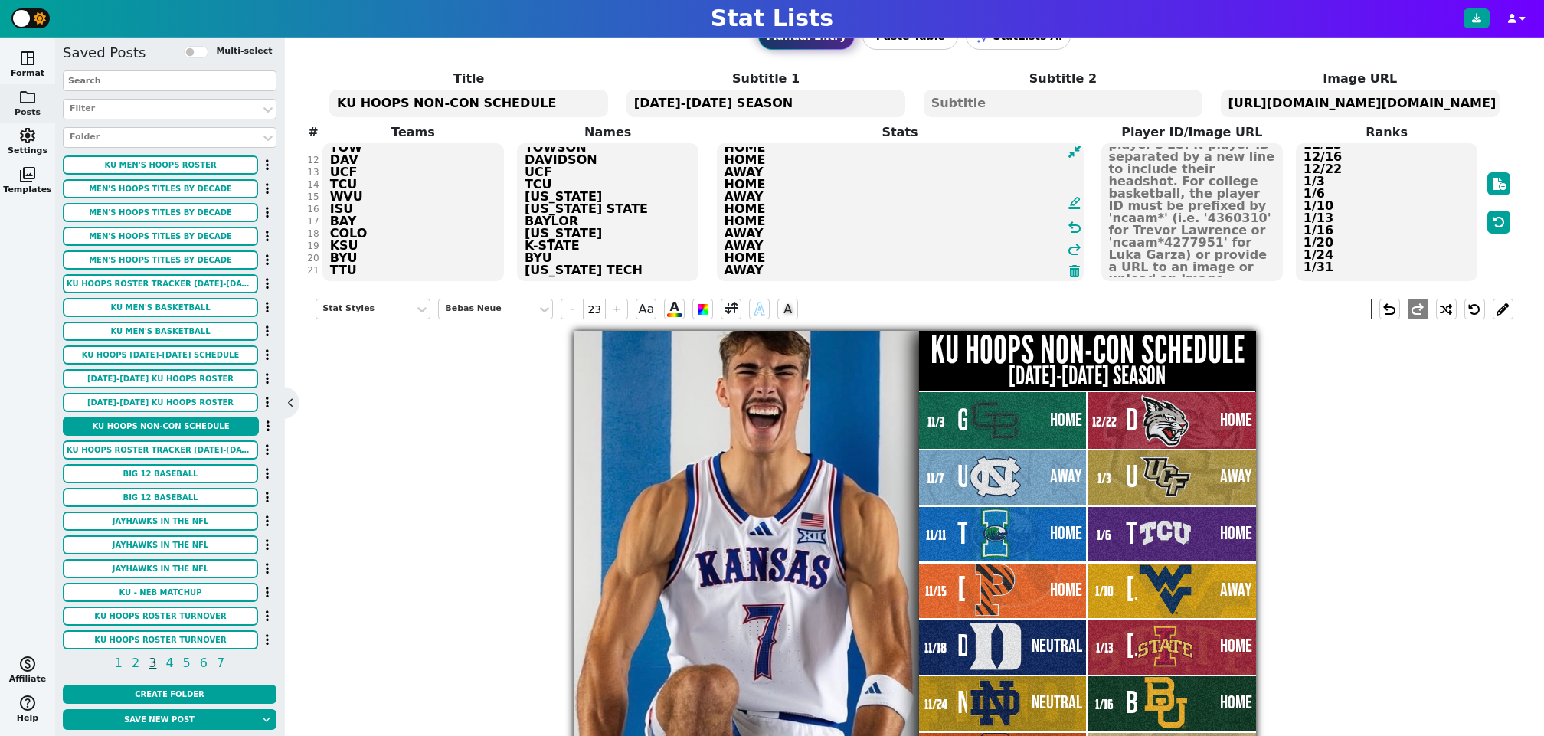
type textarea "HOME AWAY HOME HOME NEUTRAL NEUTRAL NEUTRAL HOME NEUTRAL AWAY HOME HOME AWAY HO…"
click at [1365, 264] on textarea "11/3 11/7 11/11 11/15 11/18 11/24 11/25 12/2 12/7 12/13 12/16 12/22 1/3 1/6 1/1…" at bounding box center [1386, 212] width 182 height 138
type input "16"
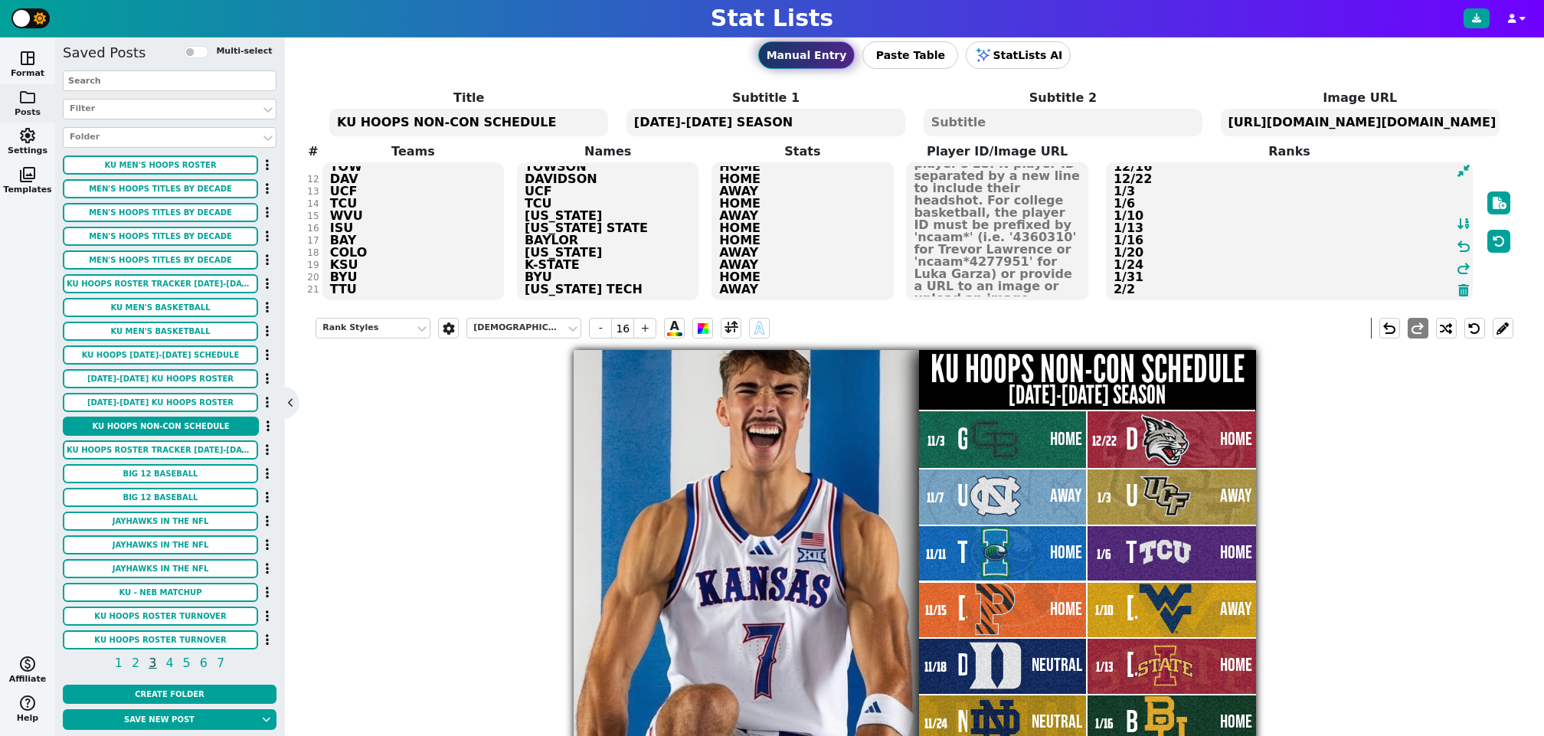
scroll to position [54, 0]
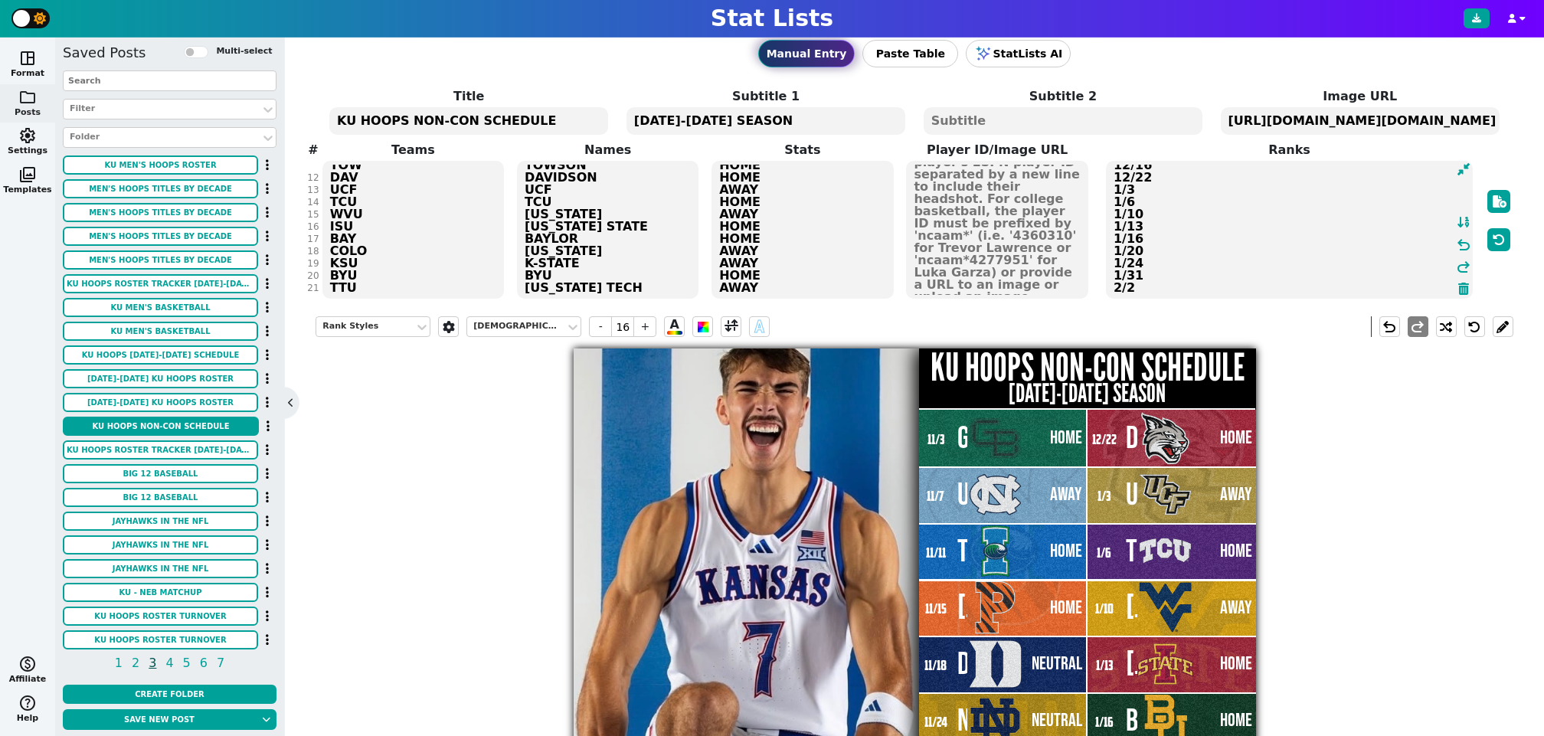
type textarea "11/3 11/7 11/11 11/15 11/18 11/24 11/25 12/2 12/7 12/13 12/16 12/22 1/3 1/6 1/1…"
click at [635, 234] on textarea "GREEN BAY UNC TX A&M CC PRINCETON DUKE NOTRE DAME SYRACUSE UCONN MIZZOU NC STAT…" at bounding box center [608, 230] width 182 height 138
type input "38"
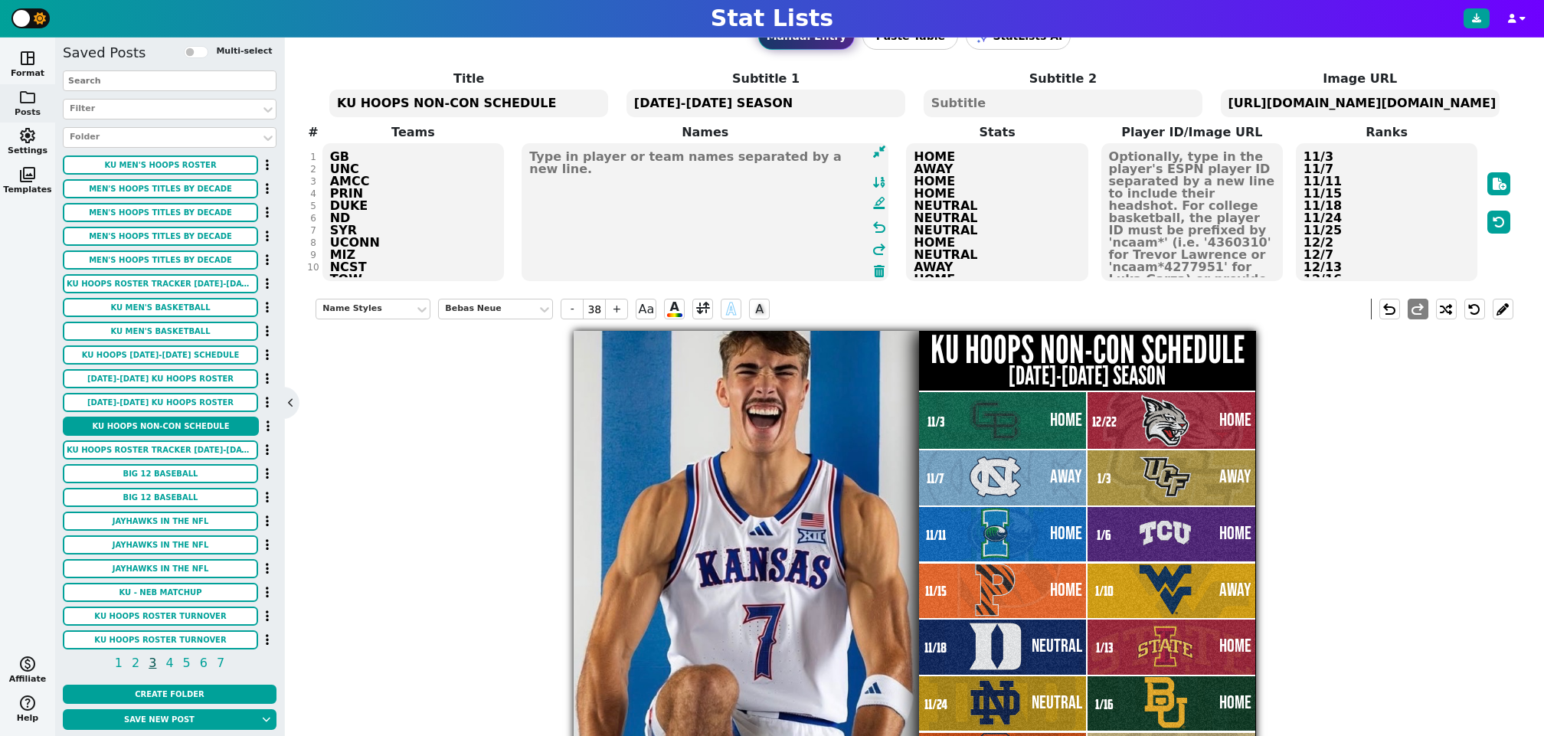
scroll to position [133, 0]
click at [400, 268] on div "Title KU HOOPS NON-CON SCHEDULE Subtitle 1 2025-2026 SEASON Subtitle 2 Image UR…" at bounding box center [913, 176] width 1197 height 213
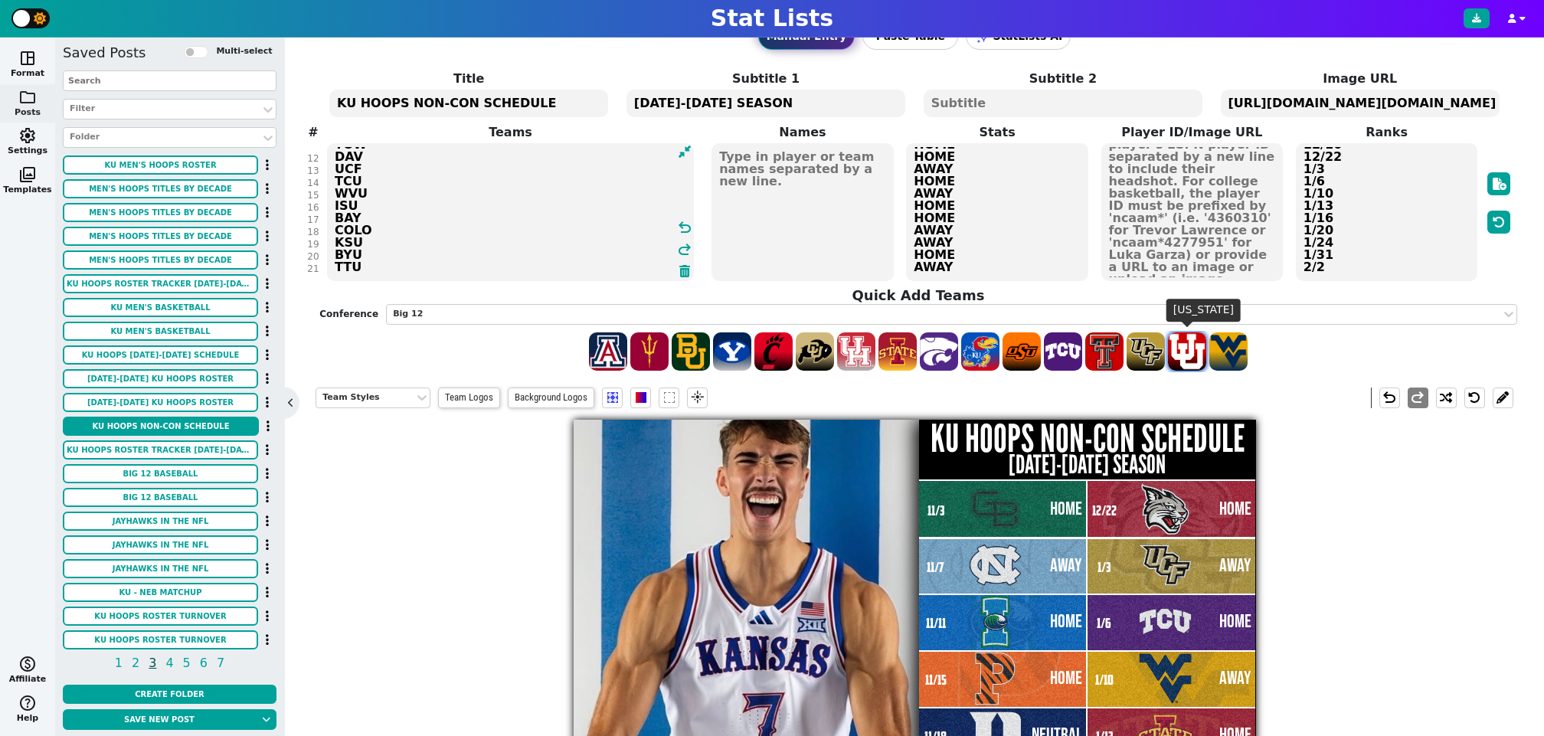
click at [1191, 348] on span at bounding box center [1187, 351] width 38 height 38
type textarea "GB UNC AMCC PRIN DUKE ND SYR UCONN MIZ NCST TOW DAV UCF TCU WVU ISU BAY COLO KS…"
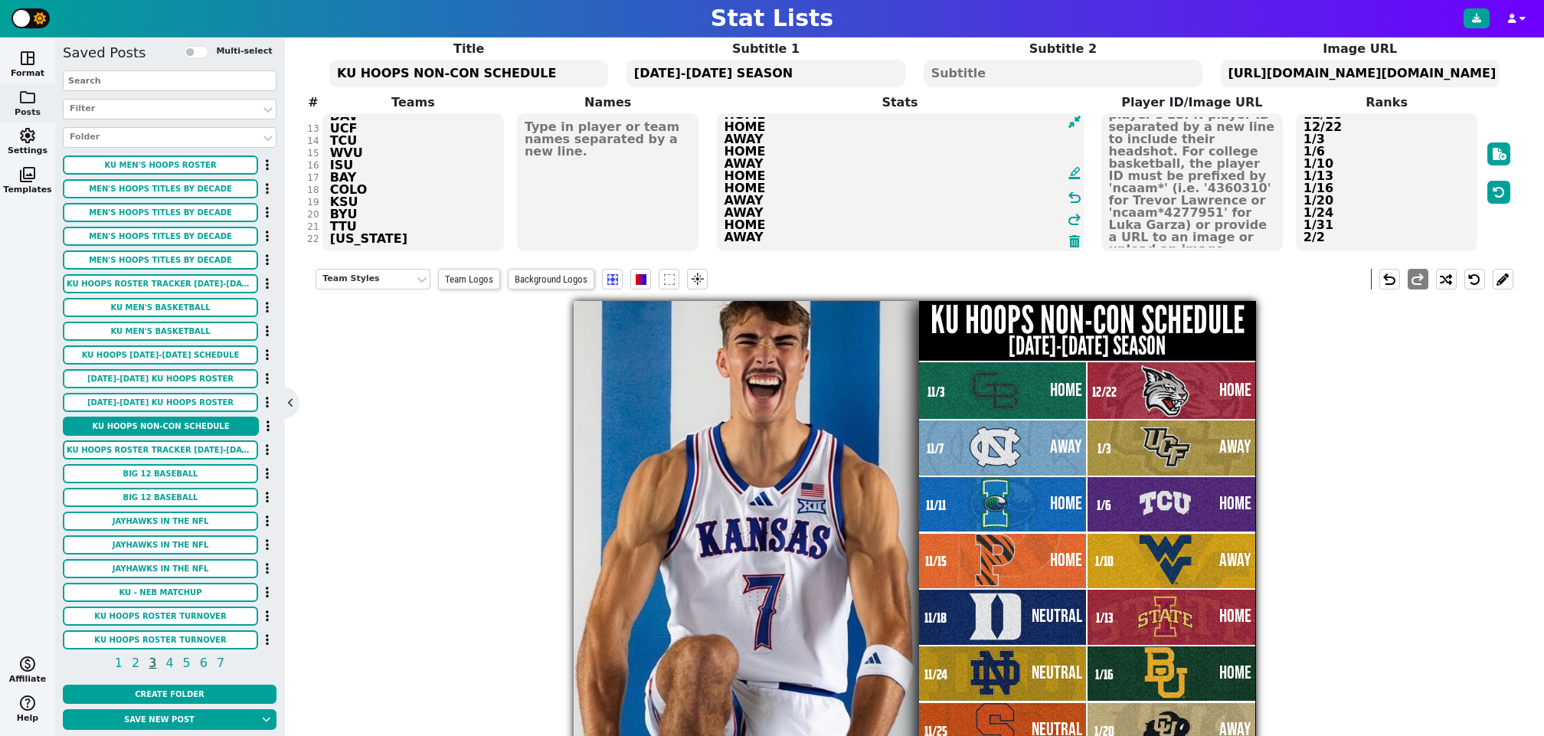
click at [1005, 237] on textarea "HOME AWAY HOME HOME NEUTRAL NEUTRAL NEUTRAL HOME NEUTRAL AWAY HOME HOME AWAY HO…" at bounding box center [900, 182] width 367 height 138
type textarea "HOME AWAY HOME HOME NEUTRAL NEUTRAL NEUTRAL HOME NEUTRAL AWAY HOME HOME AWAY HO…"
click at [1383, 243] on textarea "11/3 11/7 11/11 11/15 11/18 11/24 11/25 12/2 12/7 12/13 12/16 12/22 1/3 1/6 1/1…" at bounding box center [1386, 182] width 182 height 138
type input "16"
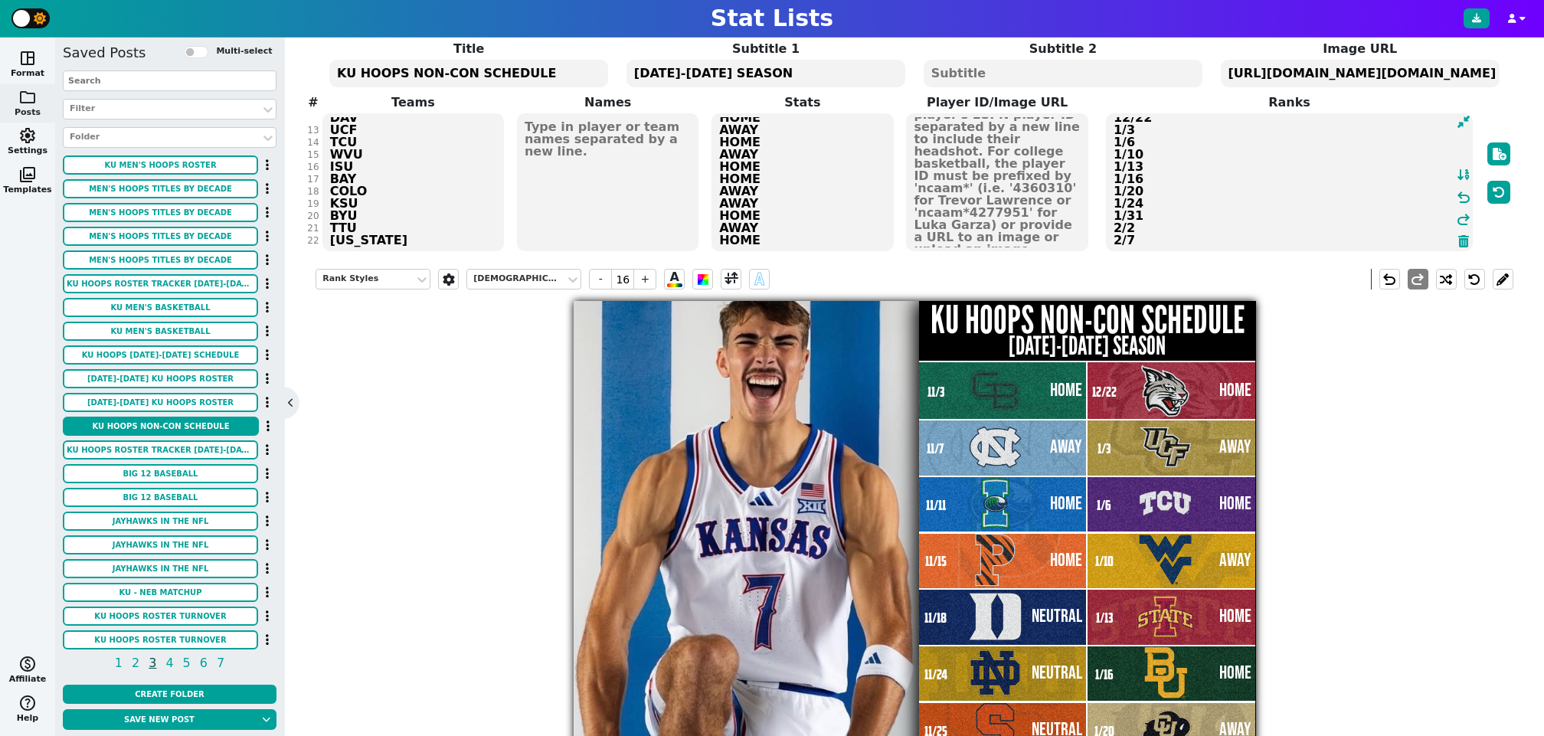
type textarea "11/3 11/7 11/11 11/15 11/18 11/24 11/25 12/2 12/7 12/13 12/16 12/22 1/3 1/6 1/1…"
click at [397, 238] on div "Title KU HOOPS NON-CON SCHEDULE Subtitle 1 2025-2026 SEASON Subtitle 2 Image UR…" at bounding box center [913, 146] width 1197 height 213
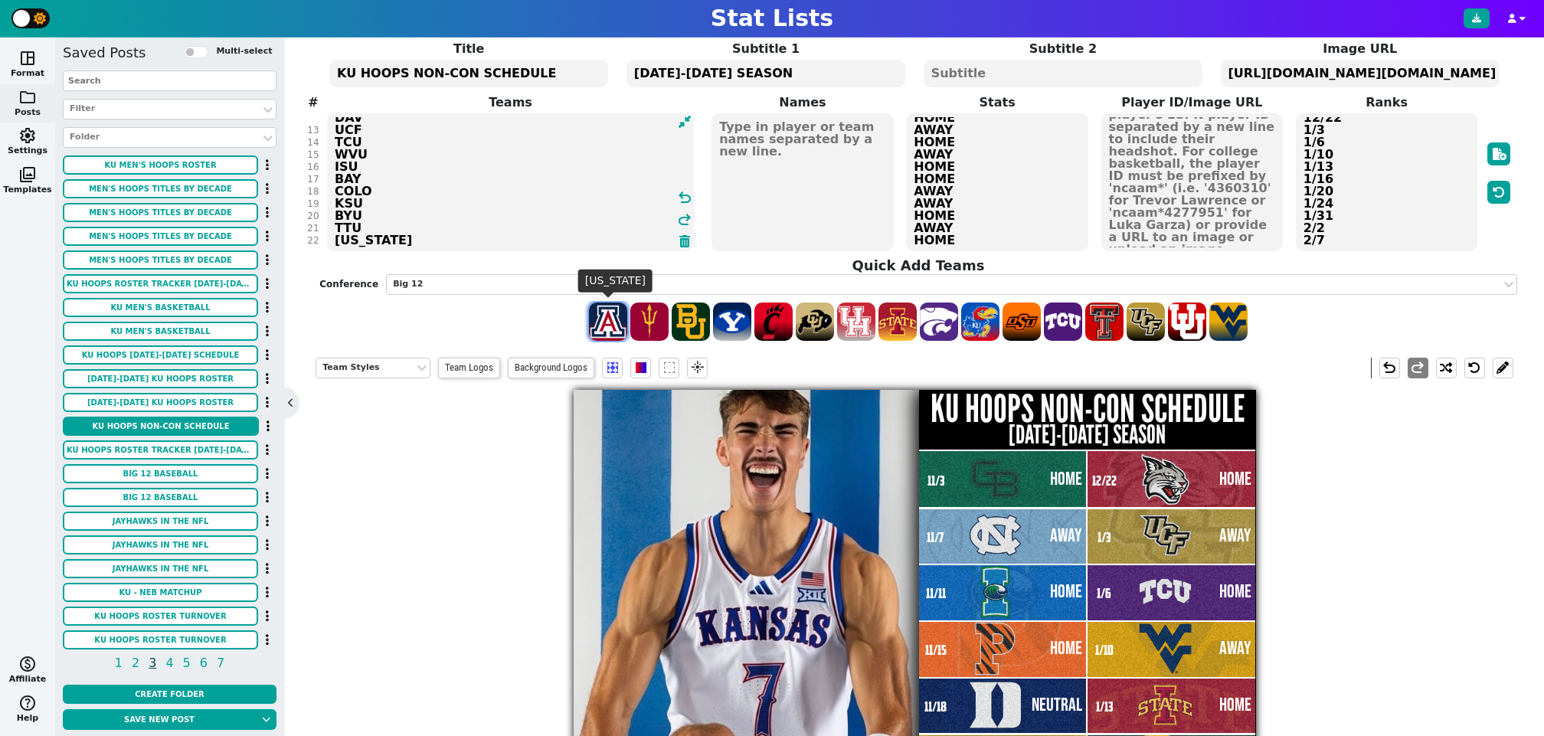
click at [610, 321] on span at bounding box center [608, 321] width 38 height 38
type textarea "GB UNC AMCC PRIN DUKE ND SYR UCONN MIZ NCST TOW DAV UCF TCU WVU ISU BAY COLO KS…"
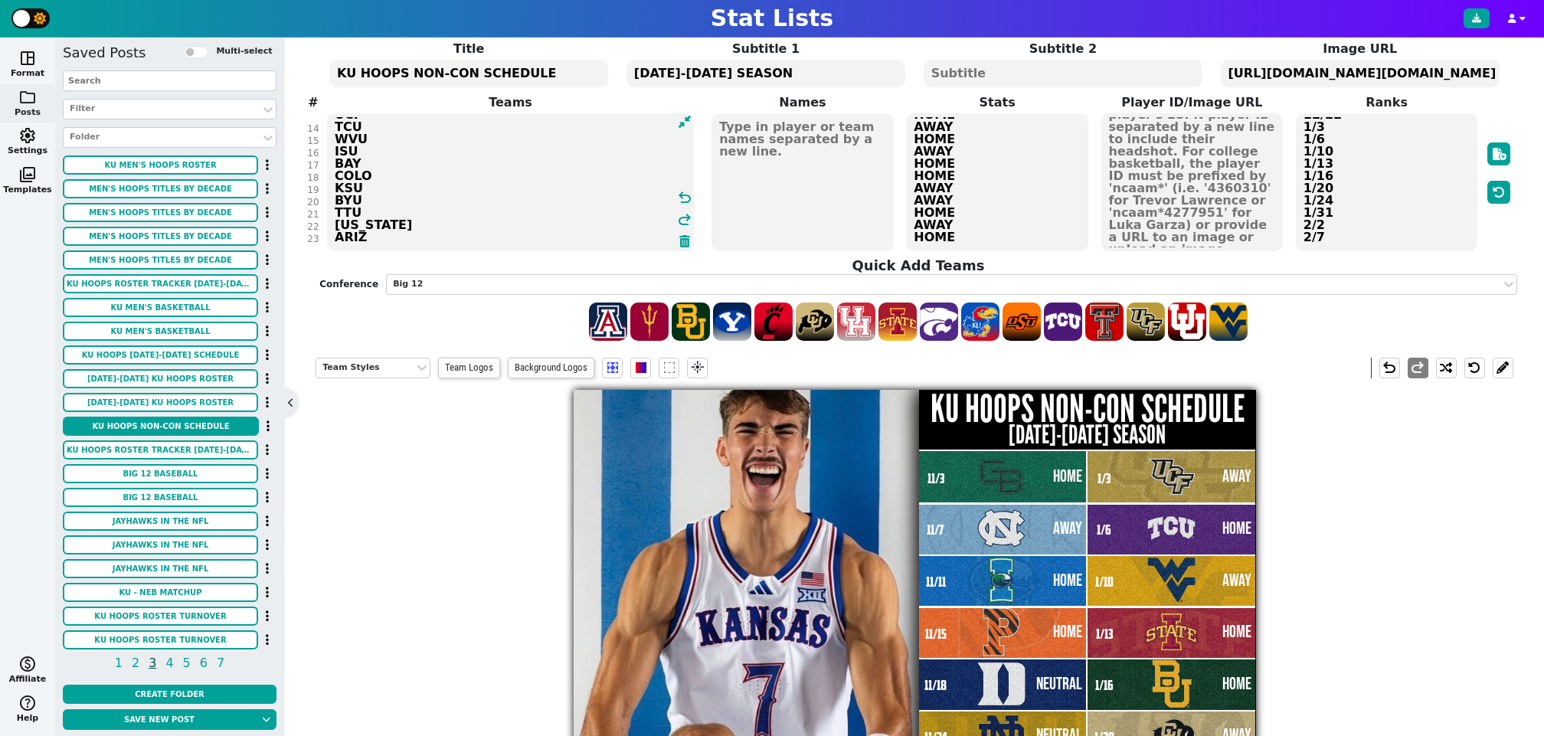
scroll to position [158, 0]
click at [983, 234] on textarea "HOME AWAY HOME HOME NEUTRAL NEUTRAL NEUTRAL HOME NEUTRAL AWAY HOME HOME AWAY HO…" at bounding box center [997, 182] width 182 height 138
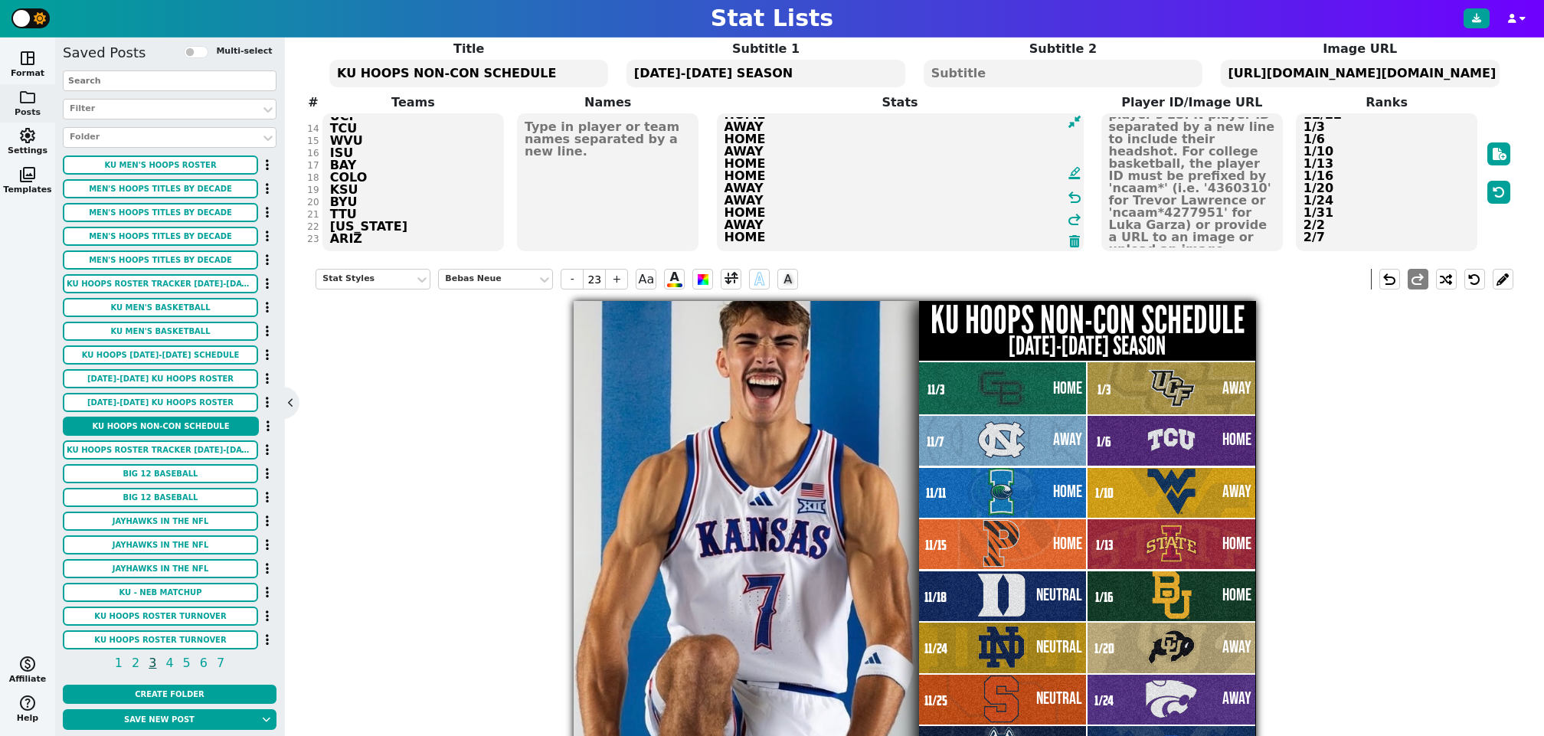
scroll to position [156, 0]
type textarea "HOME AWAY HOME HOME NEUTRAL NEUTRAL NEUTRAL HOME NEUTRAL AWAY HOME HOME AWAY HO…"
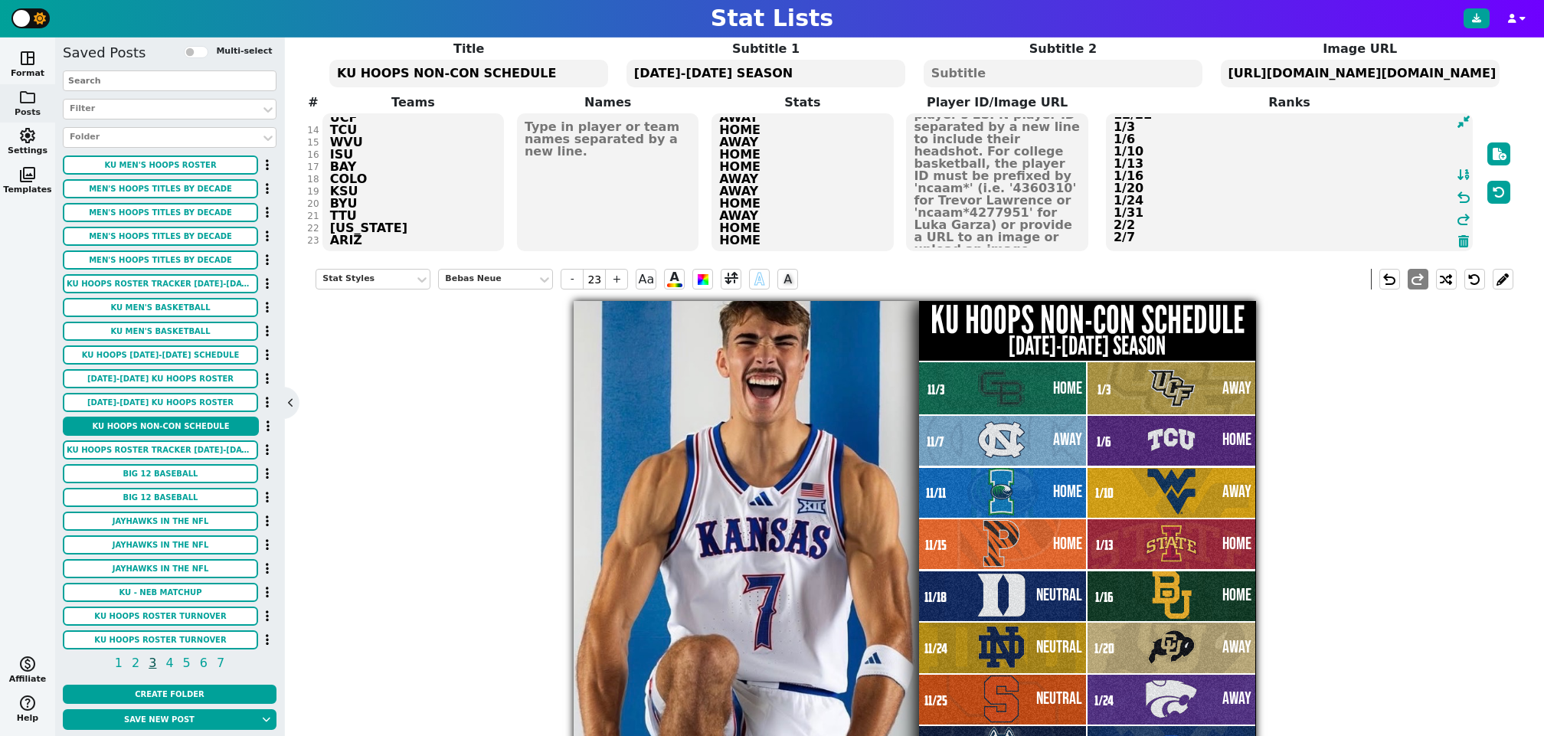
click at [1351, 237] on textarea "11/3 11/7 11/11 11/15 11/18 11/24 11/25 12/2 12/7 12/13 12/16 12/22 1/3 1/6 1/1…" at bounding box center [1289, 182] width 367 height 138
type input "16"
type textarea "11/3 11/7 11/11 11/15 11/18 11/24 11/25 12/2 12/7 12/13 12/16 12/22 1/3 1/6 1/1…"
click at [390, 235] on div "Title KU HOOPS NON-CON SCHEDULE Subtitle 1 2025-2026 SEASON Subtitle 2 Image UR…" at bounding box center [913, 146] width 1197 height 213
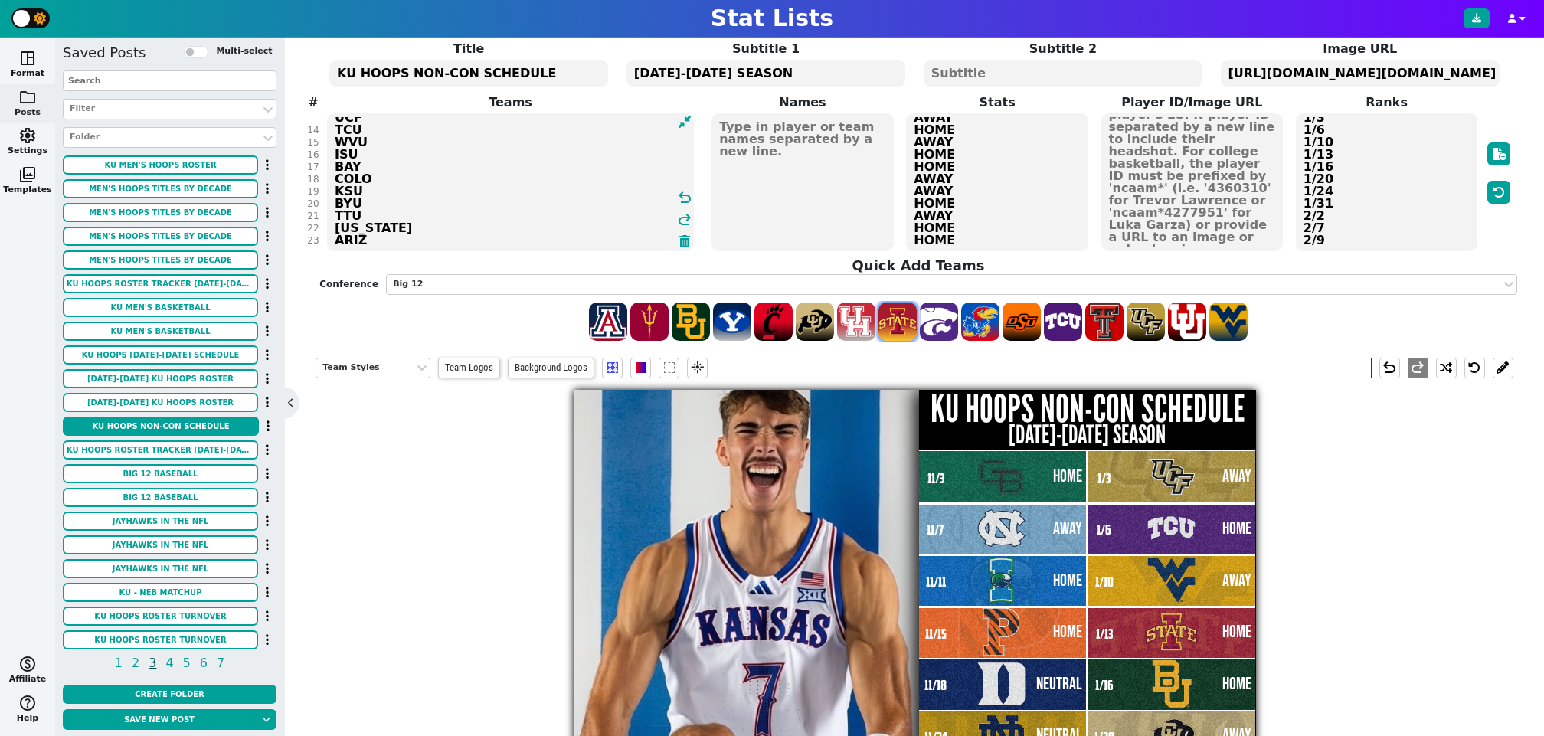
click at [904, 326] on span at bounding box center [897, 321] width 38 height 38
type textarea "GB UNC AMCC PRIN DUKE ND SYR UCONN MIZ NCST TOW DAV UCF TCU WVU ISU BAY COLO KS…"
click at [998, 233] on textarea "HOME AWAY HOME HOME NEUTRAL NEUTRAL NEUTRAL HOME NEUTRAL AWAY HOME HOME AWAY HO…" at bounding box center [997, 182] width 182 height 138
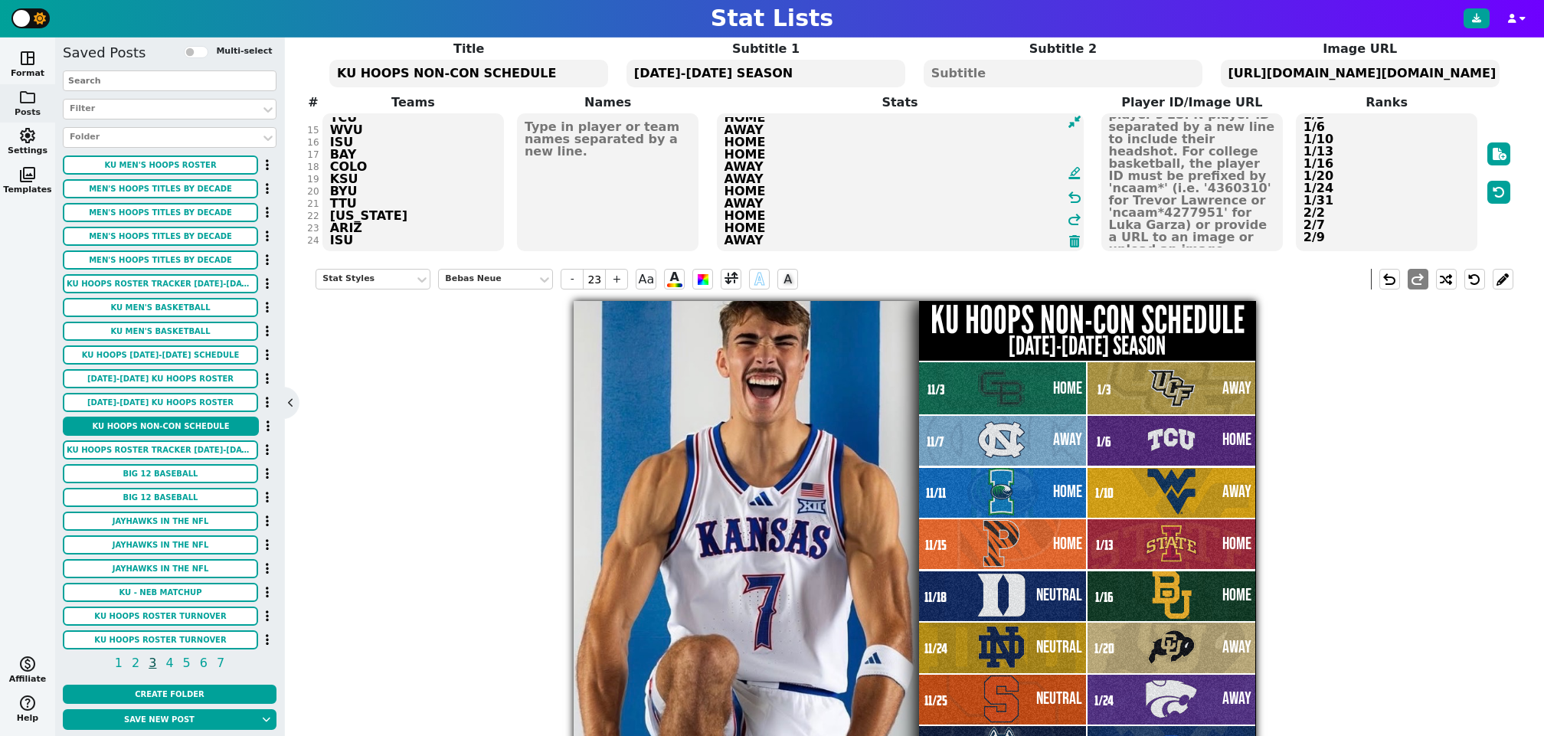
type textarea "HOME AWAY HOME HOME NEUTRAL NEUTRAL NEUTRAL HOME NEUTRAL AWAY HOME HOME AWAY HO…"
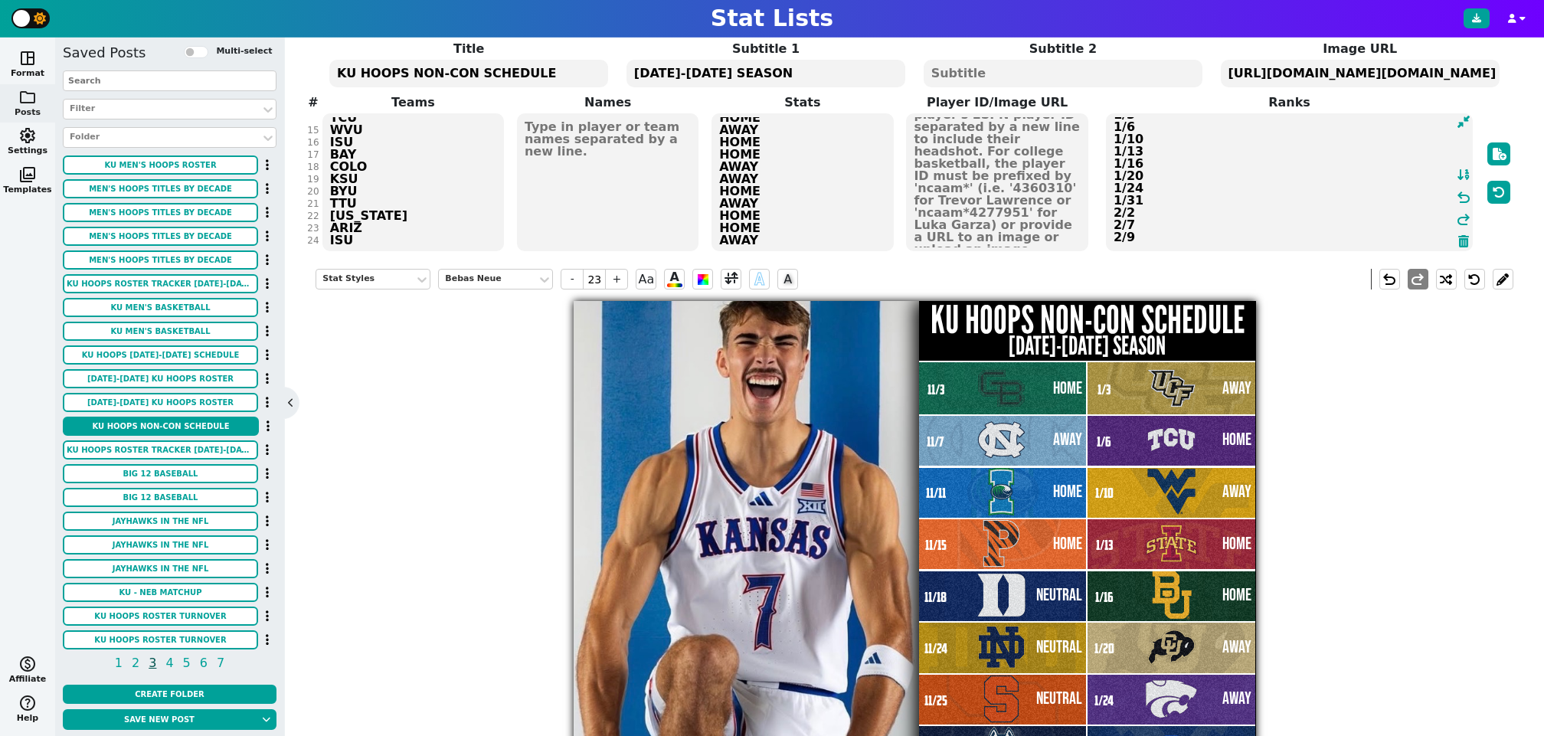
click at [1392, 240] on textarea "11/3 11/7 11/11 11/15 11/18 11/24 11/25 12/2 12/7 12/13 12/16 12/22 1/3 1/6 1/1…" at bounding box center [1289, 182] width 367 height 138
type input "16"
type textarea "11/3 11/7 11/11 11/15 11/18 11/24 11/25 12/2 12/7 12/13 12/16 12/22 1/3 1/6 1/1…"
click at [400, 235] on div "Title KU HOOPS NON-CON SCHEDULE Subtitle 1 2025-2026 SEASON Subtitle 2 Image UR…" at bounding box center [913, 146] width 1197 height 213
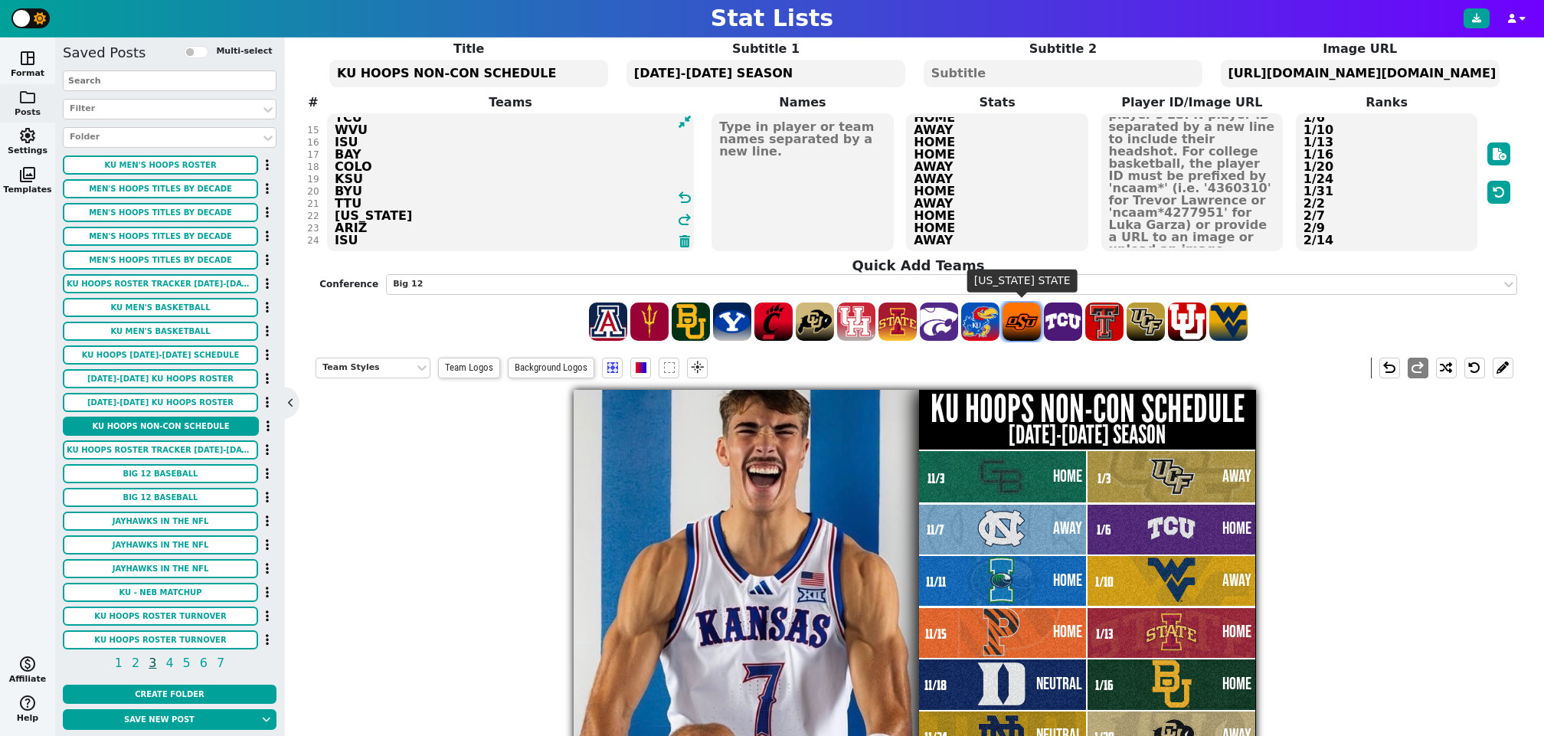
click at [1032, 322] on span at bounding box center [1021, 321] width 38 height 38
type textarea "GB UNC AMCC PRIN DUKE ND SYR UCONN MIZ NCST TOW DAV UCF TCU WVU ISU BAY COLO KS…"
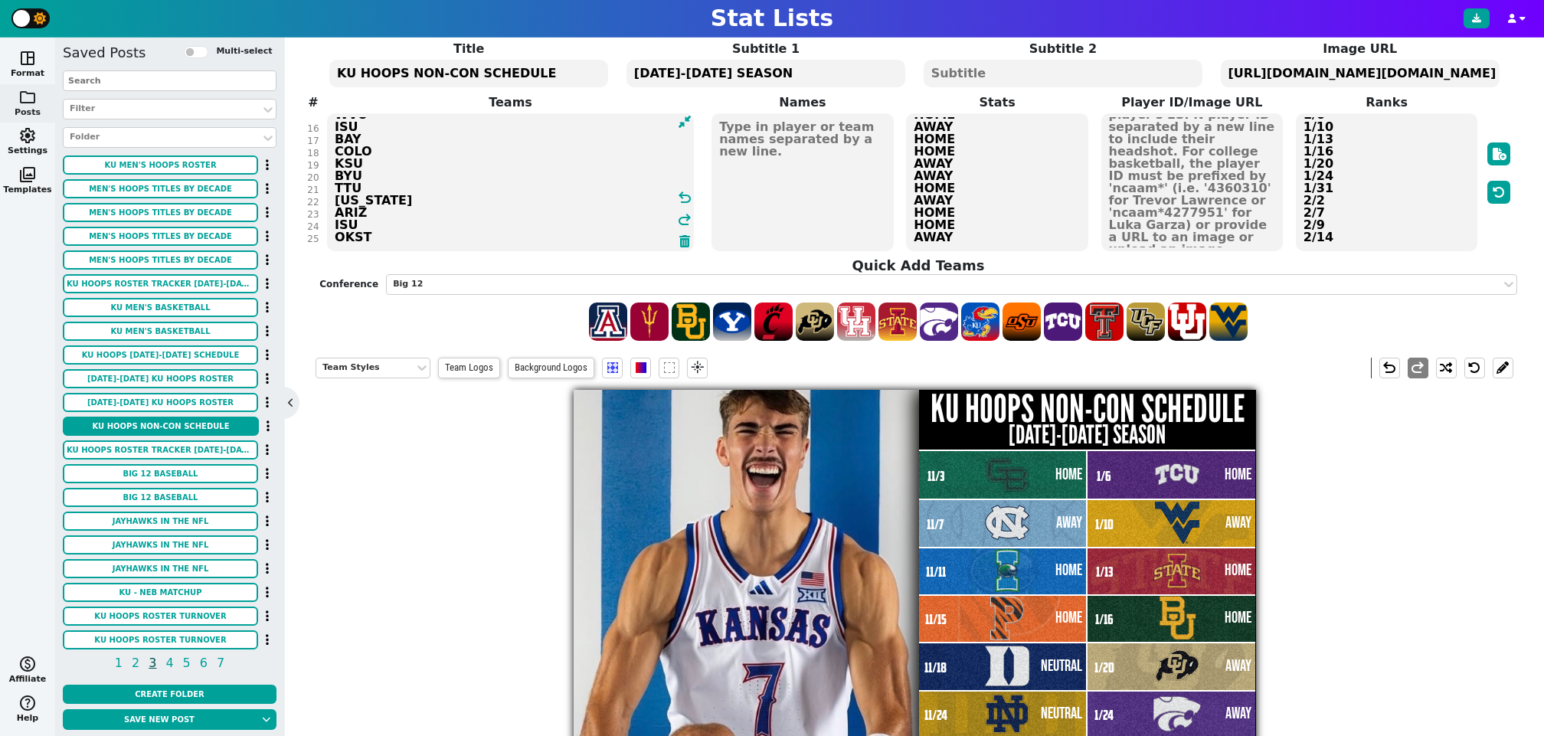
click at [1005, 235] on textarea "HOME AWAY HOME HOME NEUTRAL NEUTRAL NEUTRAL HOME NEUTRAL AWAY HOME HOME AWAY HO…" at bounding box center [997, 182] width 182 height 138
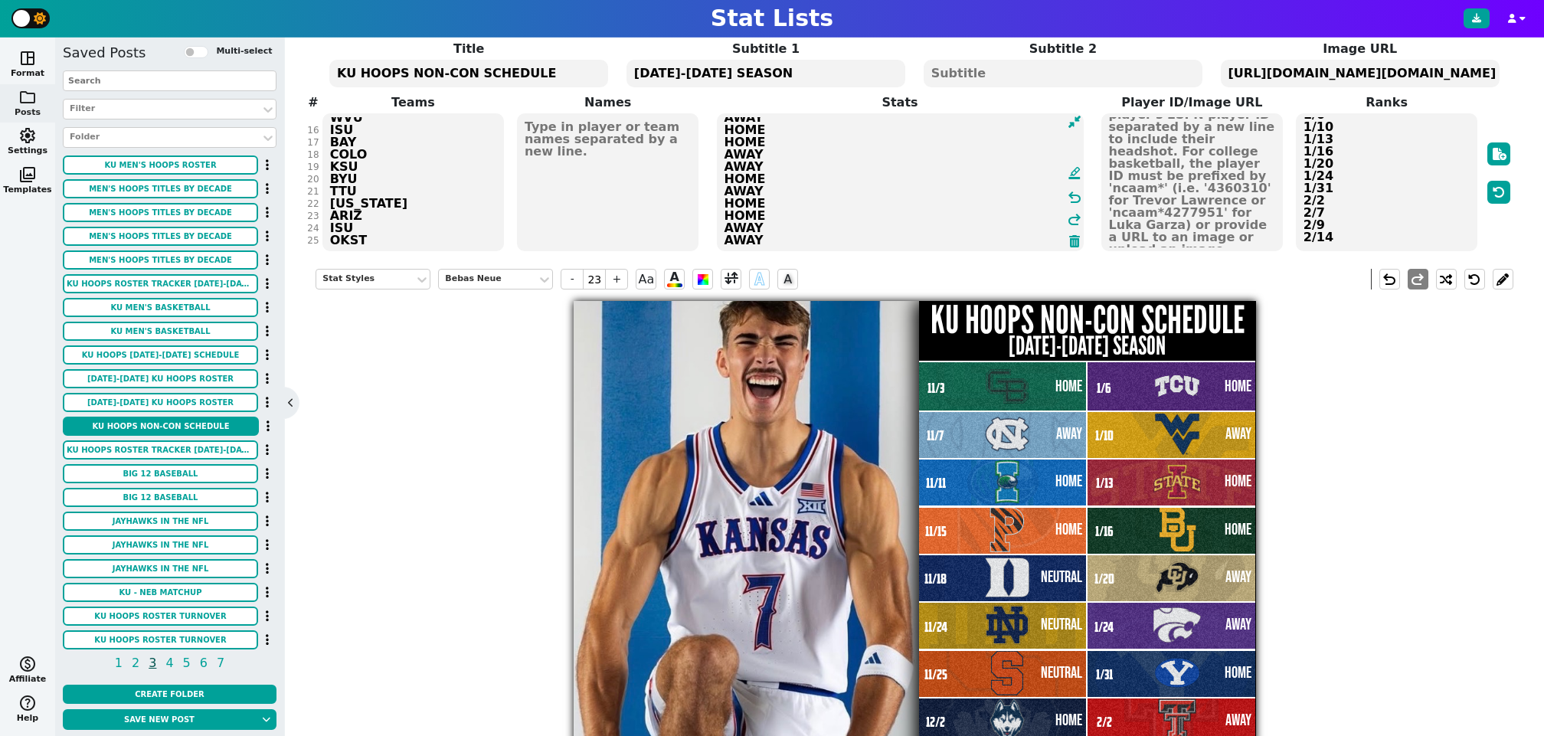
type textarea "HOME AWAY HOME HOME NEUTRAL NEUTRAL NEUTRAL HOME NEUTRAL AWAY HOME HOME AWAY HO…"
click at [1381, 231] on textarea "11/3 11/7 11/11 11/15 11/18 11/24 11/25 12/2 12/7 12/13 12/16 12/22 1/3 1/6 1/1…" at bounding box center [1386, 182] width 182 height 138
type input "16"
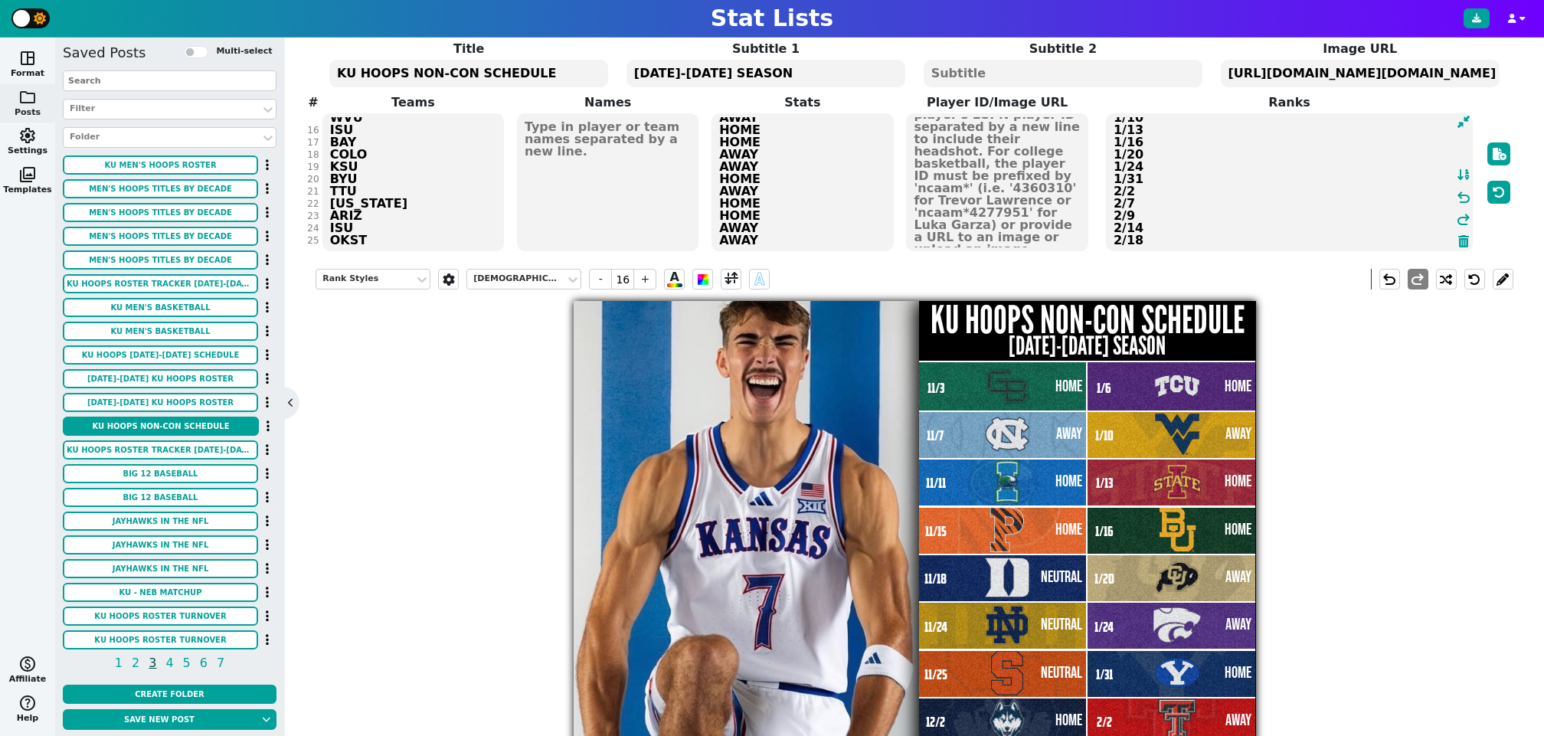
type textarea "11/3 11/7 11/11 11/15 11/18 11/24 11/25 12/2 12/7 12/13 12/16 12/22 1/3 1/6 1/1…"
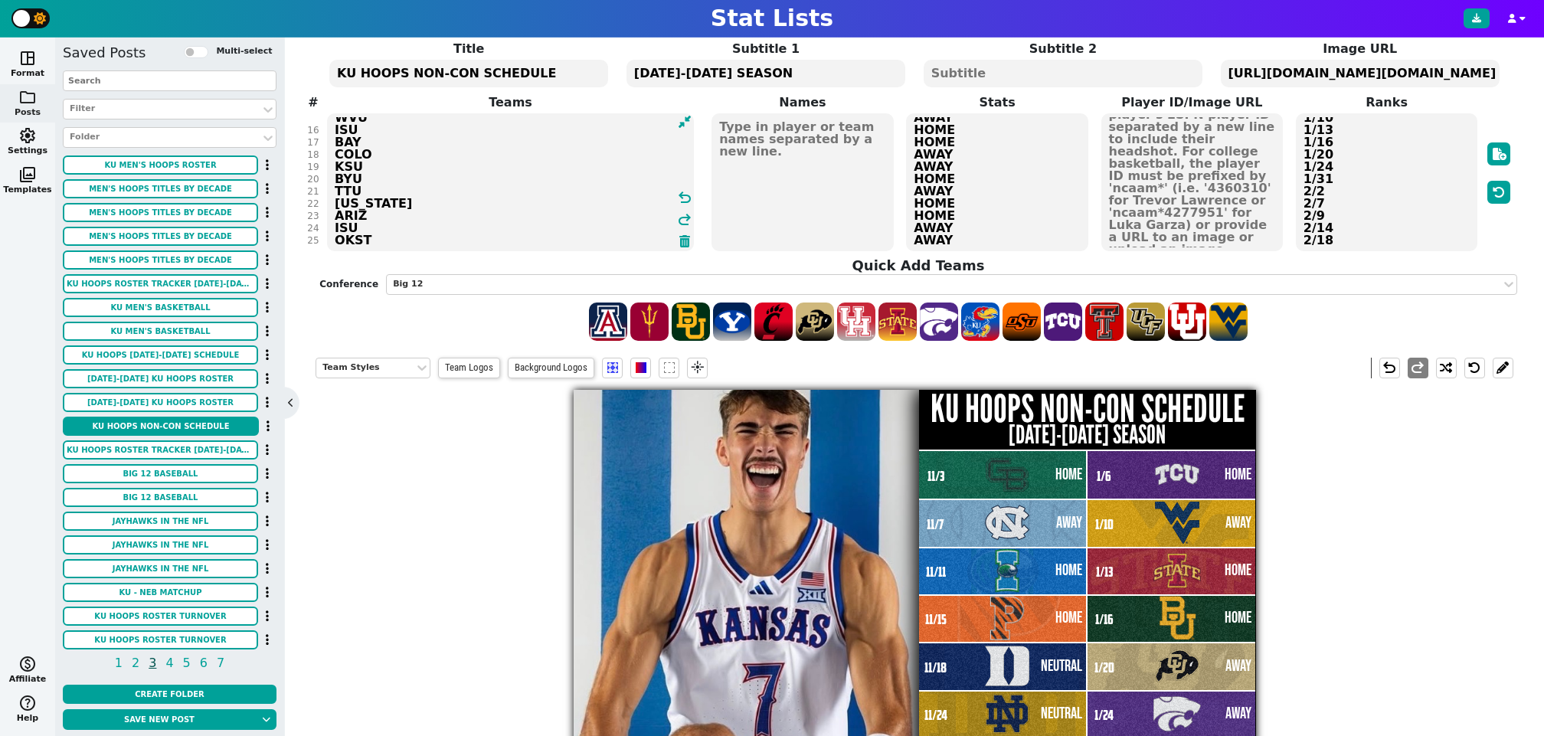
click at [415, 237] on div "Title KU HOOPS NON-CON SCHEDULE Subtitle 1 2025-2026 SEASON Subtitle 2 Image UR…" at bounding box center [913, 191] width 1197 height 302
click at [777, 325] on span at bounding box center [773, 321] width 38 height 38
type textarea "GB UNC AMCC PRIN DUKE ND SYR UCONN MIZ NCST TOW DAV UCF TCU WVU ISU BAY COLO KS…"
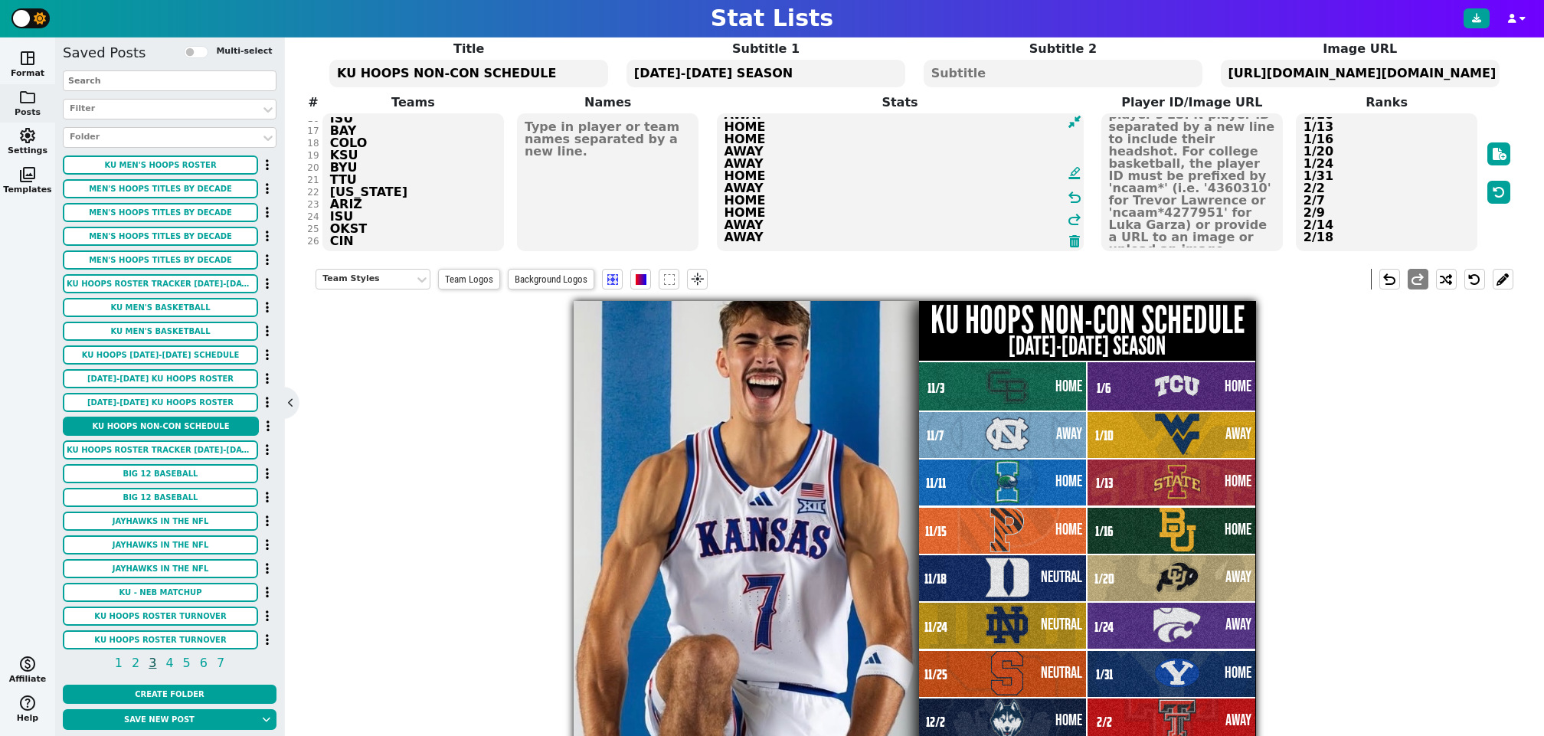
click at [1011, 240] on textarea "HOME AWAY HOME HOME NEUTRAL NEUTRAL NEUTRAL HOME NEUTRAL AWAY HOME HOME AWAY HO…" at bounding box center [900, 182] width 367 height 138
type textarea "HOME AWAY HOME HOME NEUTRAL NEUTRAL NEUTRAL HOME NEUTRAL AWAY HOME HOME AWAY HO…"
click at [1355, 234] on textarea "11/3 11/7 11/11 11/15 11/18 11/24 11/25 12/2 12/7 12/13 12/16 12/22 1/3 1/6 1/1…" at bounding box center [1386, 182] width 182 height 138
type input "16"
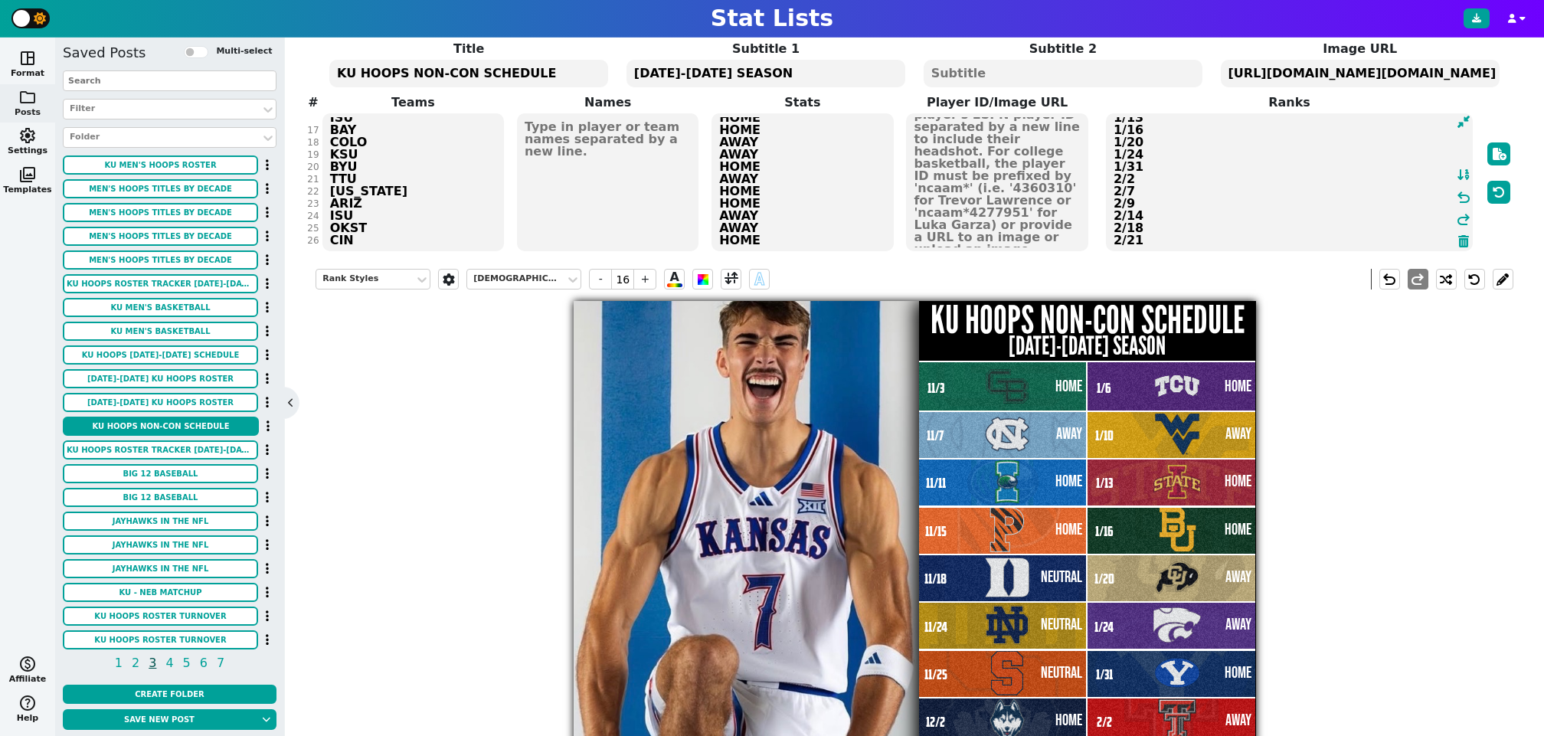
type textarea "11/3 11/7 11/11 11/15 11/18 11/24 11/25 12/2 12/7 12/13 12/16 12/22 1/3 1/6 1/1…"
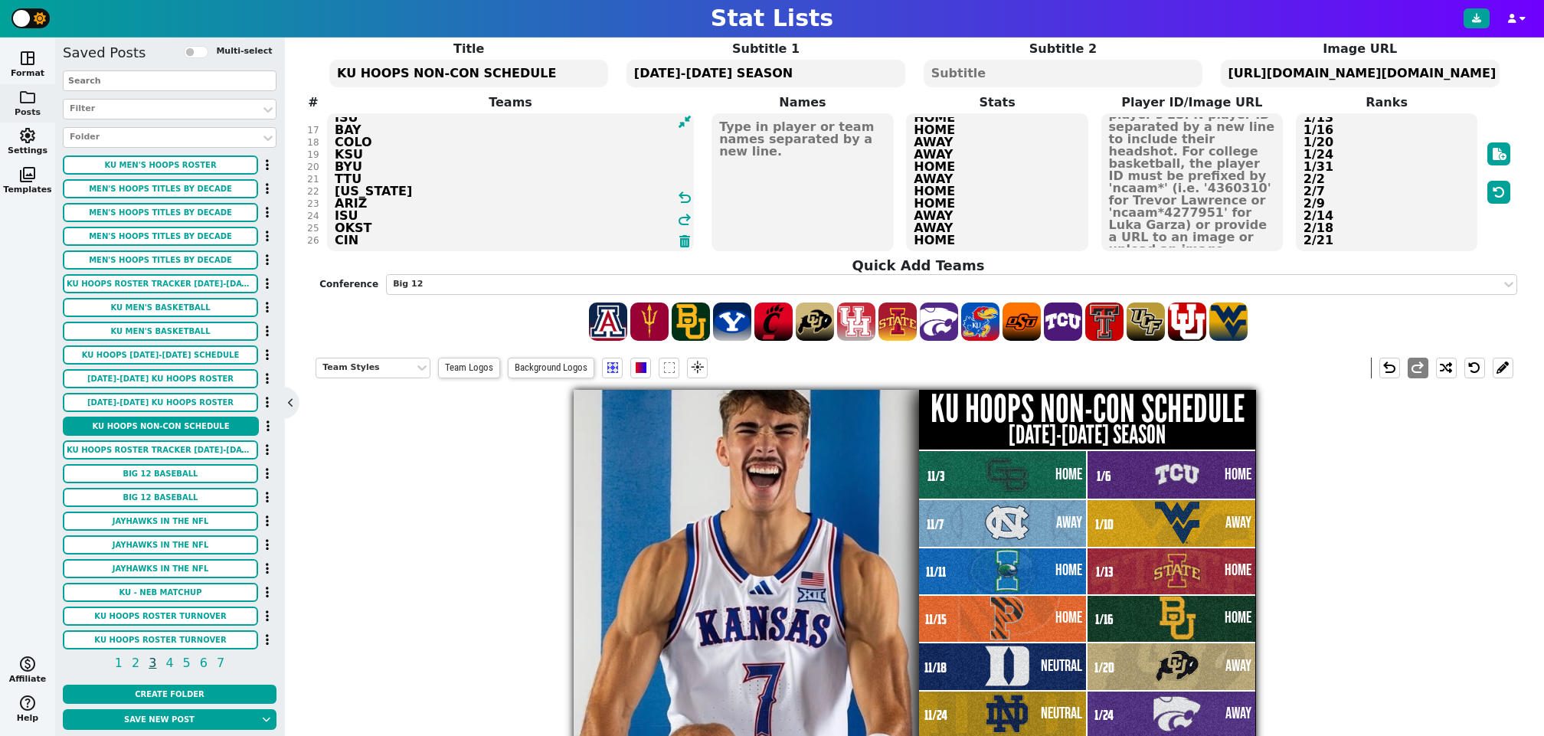
click at [410, 237] on div "Title KU HOOPS NON-CON SCHEDULE Subtitle 1 2025-2026 SEASON Subtitle 2 Image UR…" at bounding box center [913, 191] width 1197 height 302
click at [850, 319] on span at bounding box center [856, 321] width 38 height 38
type textarea "GB UNC AMCC PRIN DUKE ND SYR UCONN MIZ NCST TOW DAV UCF TCU WVU ISU BAY COLO KS…"
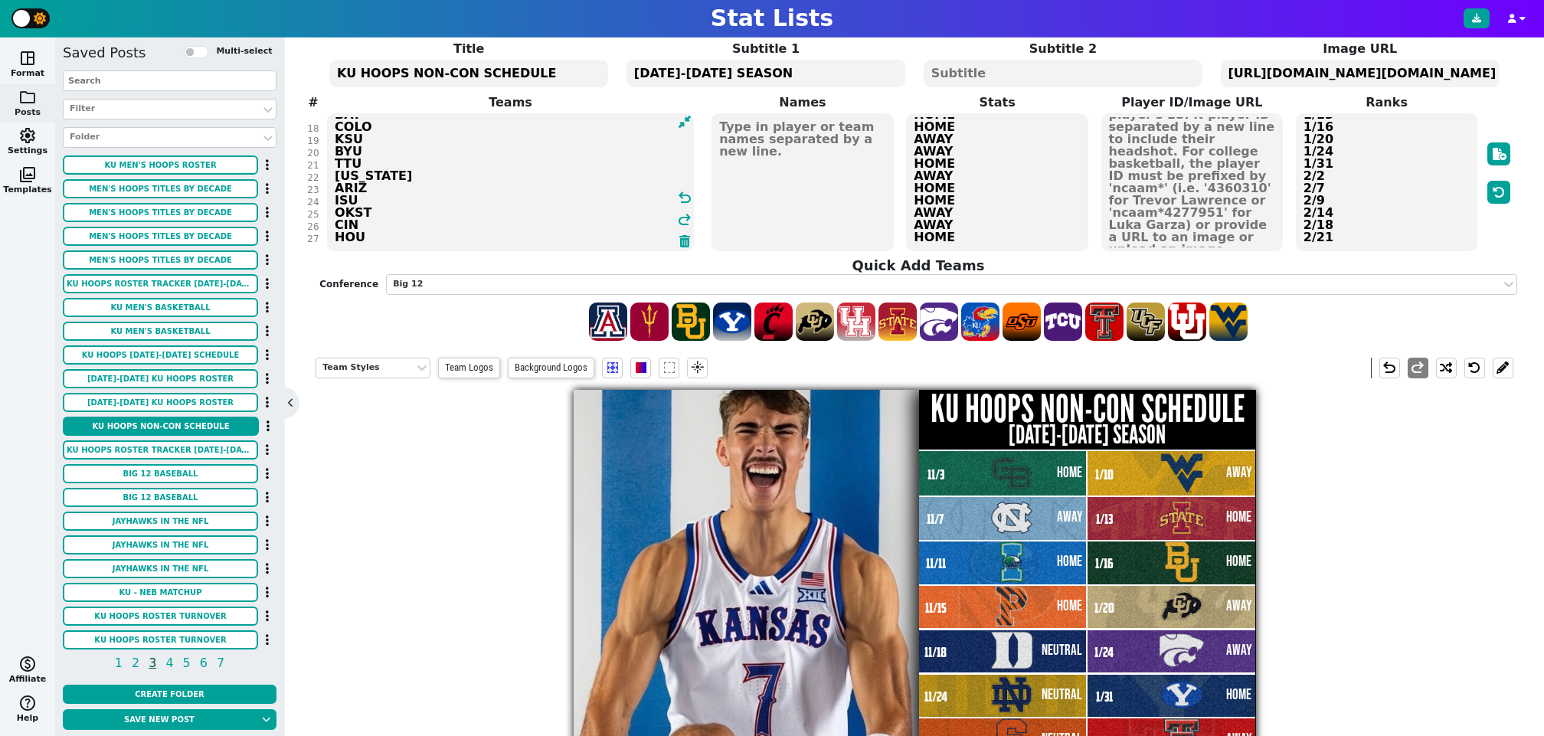
click at [988, 238] on textarea "HOME AWAY HOME HOME NEUTRAL NEUTRAL NEUTRAL HOME NEUTRAL AWAY HOME HOME AWAY HO…" at bounding box center [997, 182] width 182 height 138
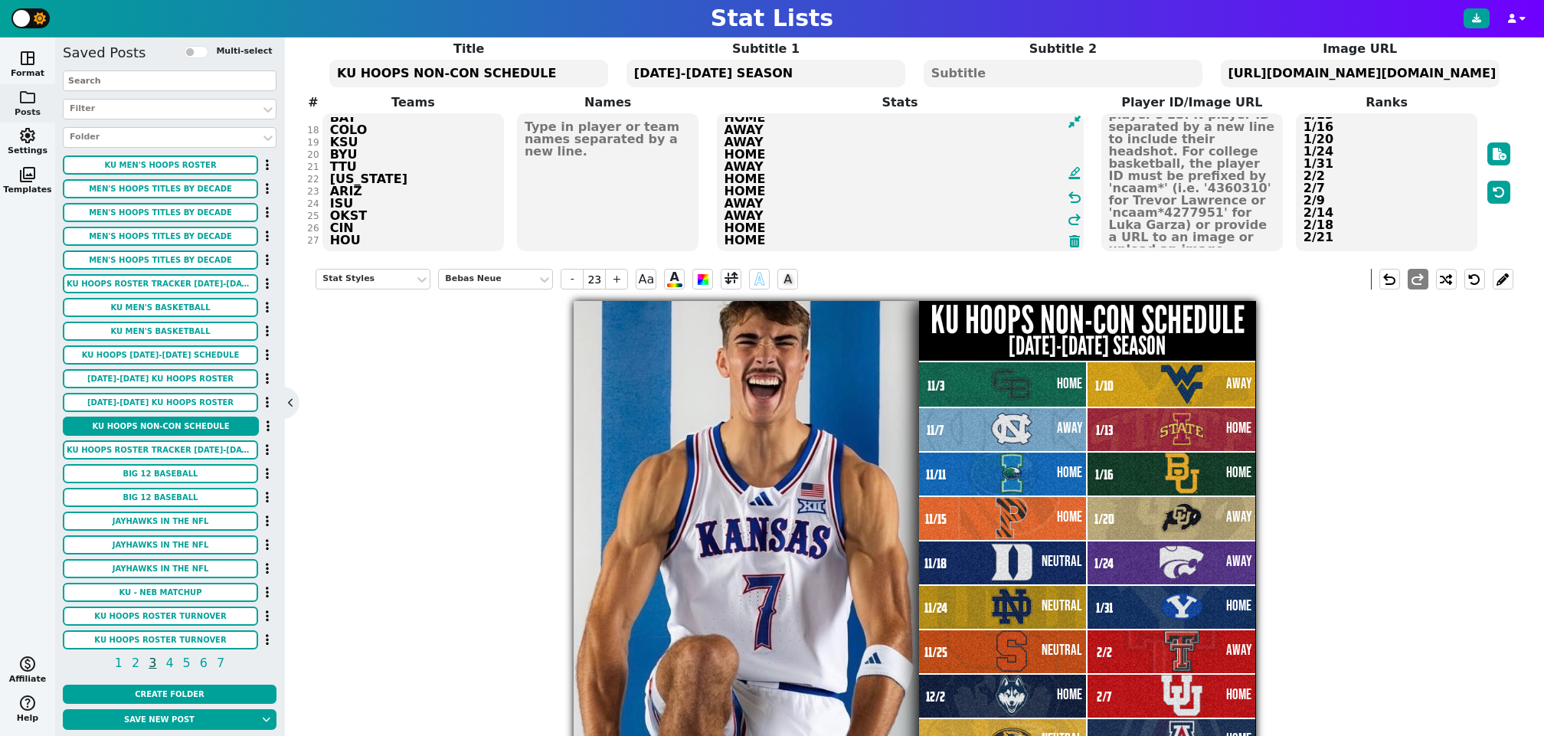
type textarea "HOME AWAY HOME HOME NEUTRAL NEUTRAL NEUTRAL HOME NEUTRAL AWAY HOME HOME AWAY HO…"
click at [1358, 239] on textarea "11/3 11/7 11/11 11/15 11/18 11/24 11/25 12/2 12/7 12/13 12/16 12/22 1/3 1/6 1/1…" at bounding box center [1386, 182] width 182 height 138
type input "16"
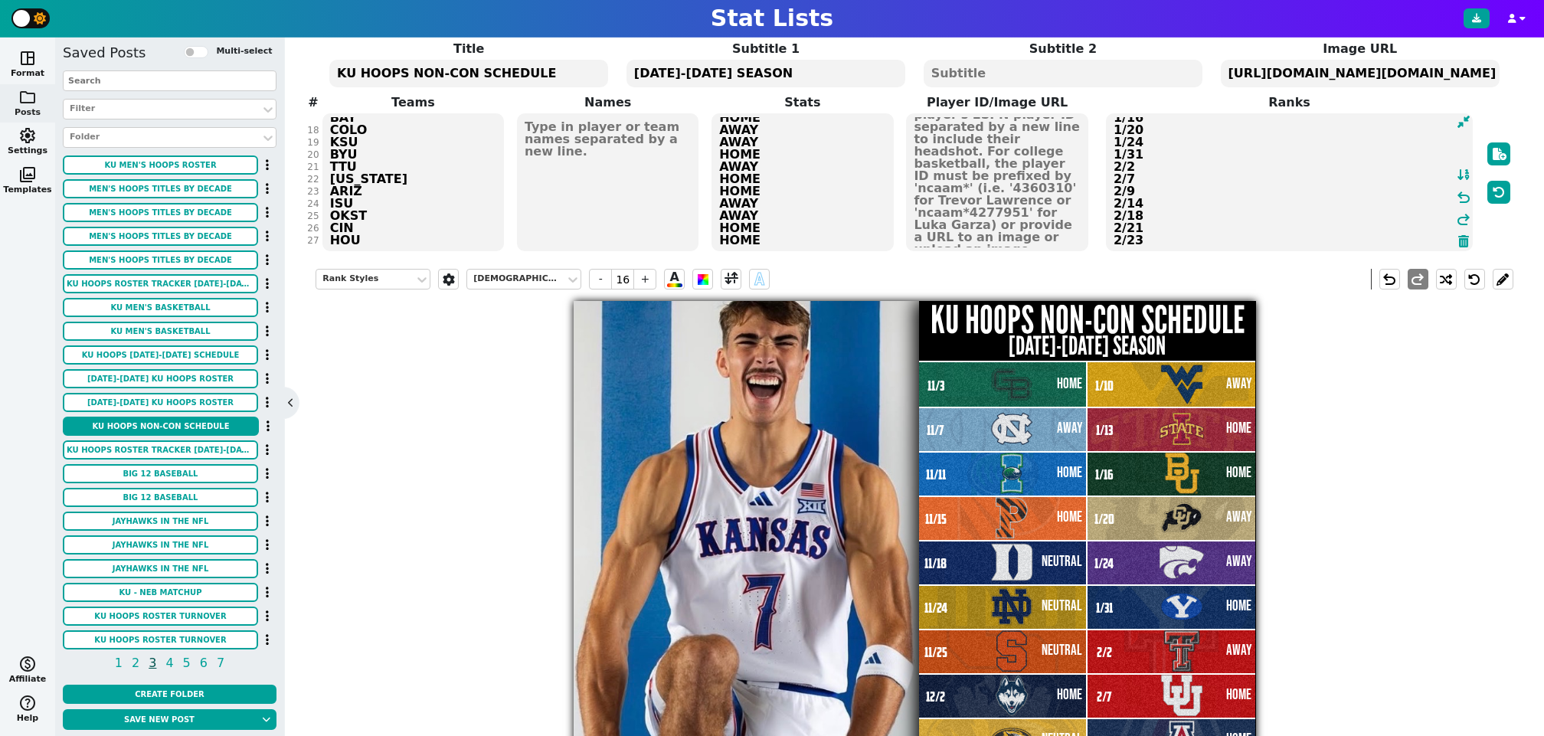
type textarea "11/3 11/7 11/11 11/15 11/18 11/24 11/25 12/2 12/7 12/13 12/16 12/22 1/3 1/6 1/1…"
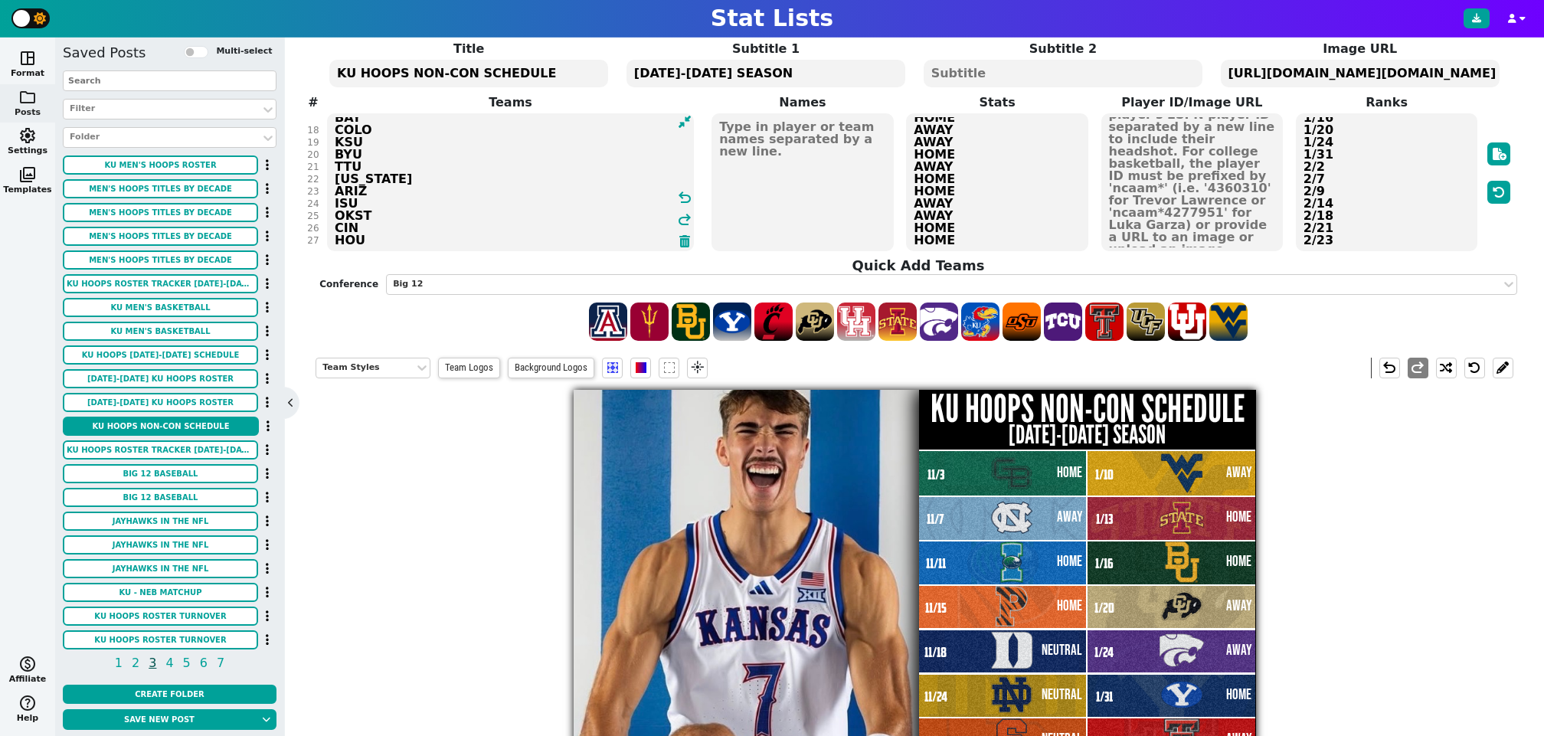
click at [390, 235] on div "Title KU HOOPS NON-CON SCHEDULE Subtitle 1 2025-2026 SEASON Subtitle 2 Image UR…" at bounding box center [913, 191] width 1197 height 302
click at [607, 322] on span at bounding box center [608, 321] width 38 height 38
type textarea "GB UNC AMCC PRIN DUKE ND SYR UCONN MIZ NCST TOW DAV UCF TCU WVU ISU BAY COLO KS…"
click at [987, 237] on textarea "HOME AWAY HOME HOME NEUTRAL NEUTRAL NEUTRAL HOME NEUTRAL AWAY HOME HOME AWAY HO…" at bounding box center [997, 182] width 182 height 138
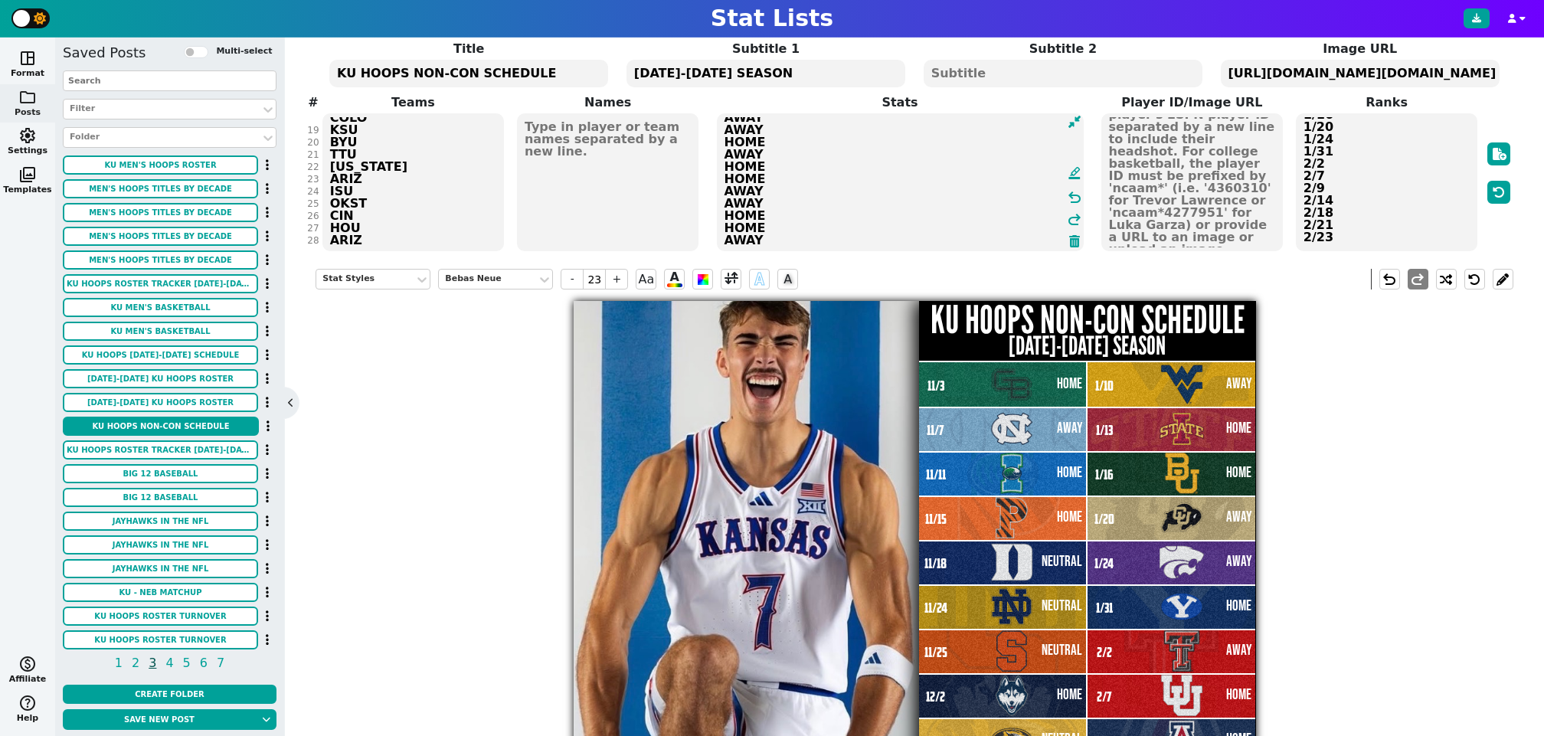
type textarea "HOME AWAY HOME HOME NEUTRAL NEUTRAL NEUTRAL HOME NEUTRAL AWAY HOME HOME AWAY HO…"
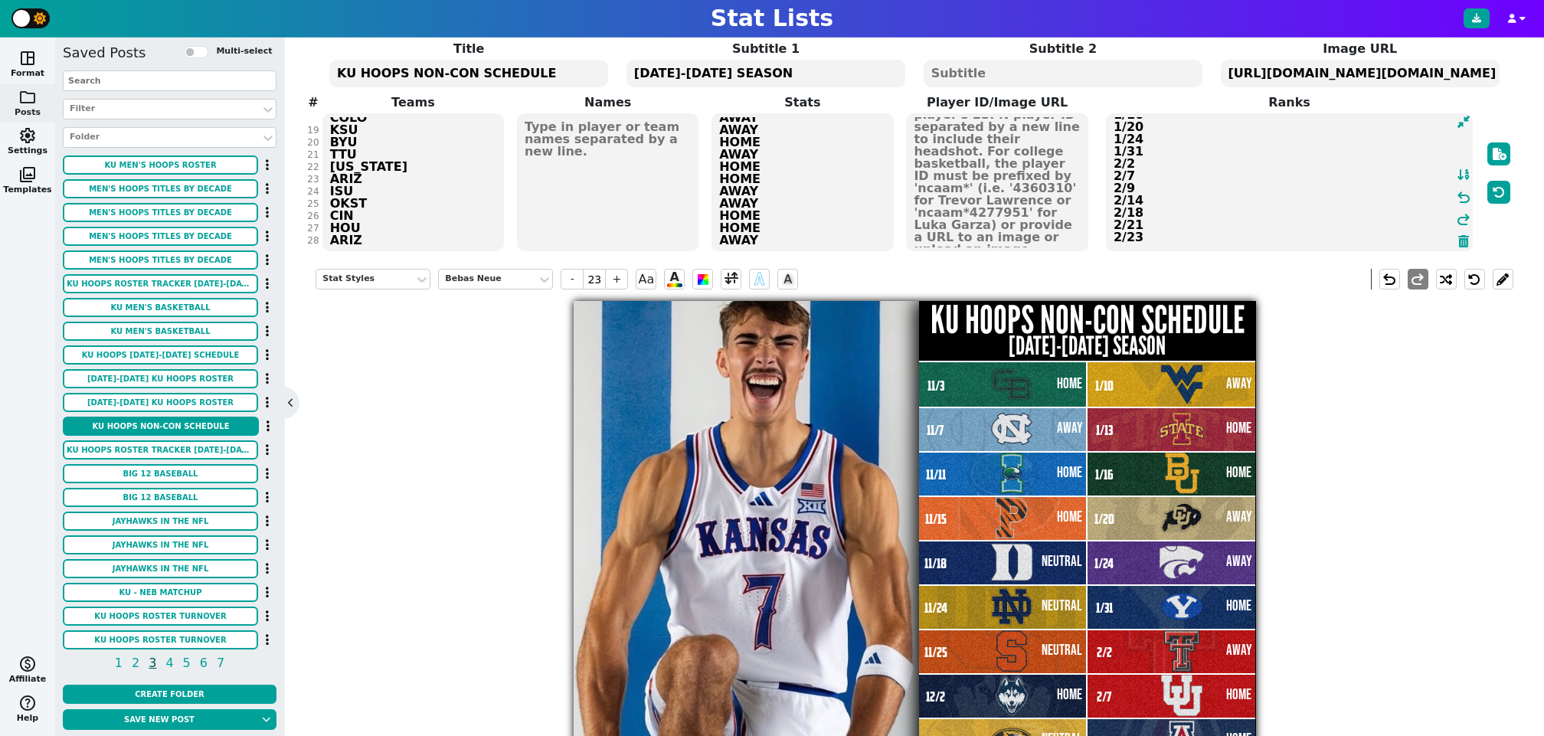
click at [1383, 241] on textarea "11/3 11/7 11/11 11/15 11/18 11/24 11/25 12/2 12/7 12/13 12/16 12/22 1/3 1/6 1/1…" at bounding box center [1289, 182] width 367 height 138
type input "16"
type textarea "11/3 11/7 11/11 11/15 11/18 11/24 11/25 12/2 12/7 12/13 12/16 12/22 1/3 1/6 1/1…"
click at [400, 235] on div "Title KU HOOPS NON-CON SCHEDULE Subtitle 1 2025-2026 SEASON Subtitle 2 Image UR…" at bounding box center [913, 146] width 1197 height 213
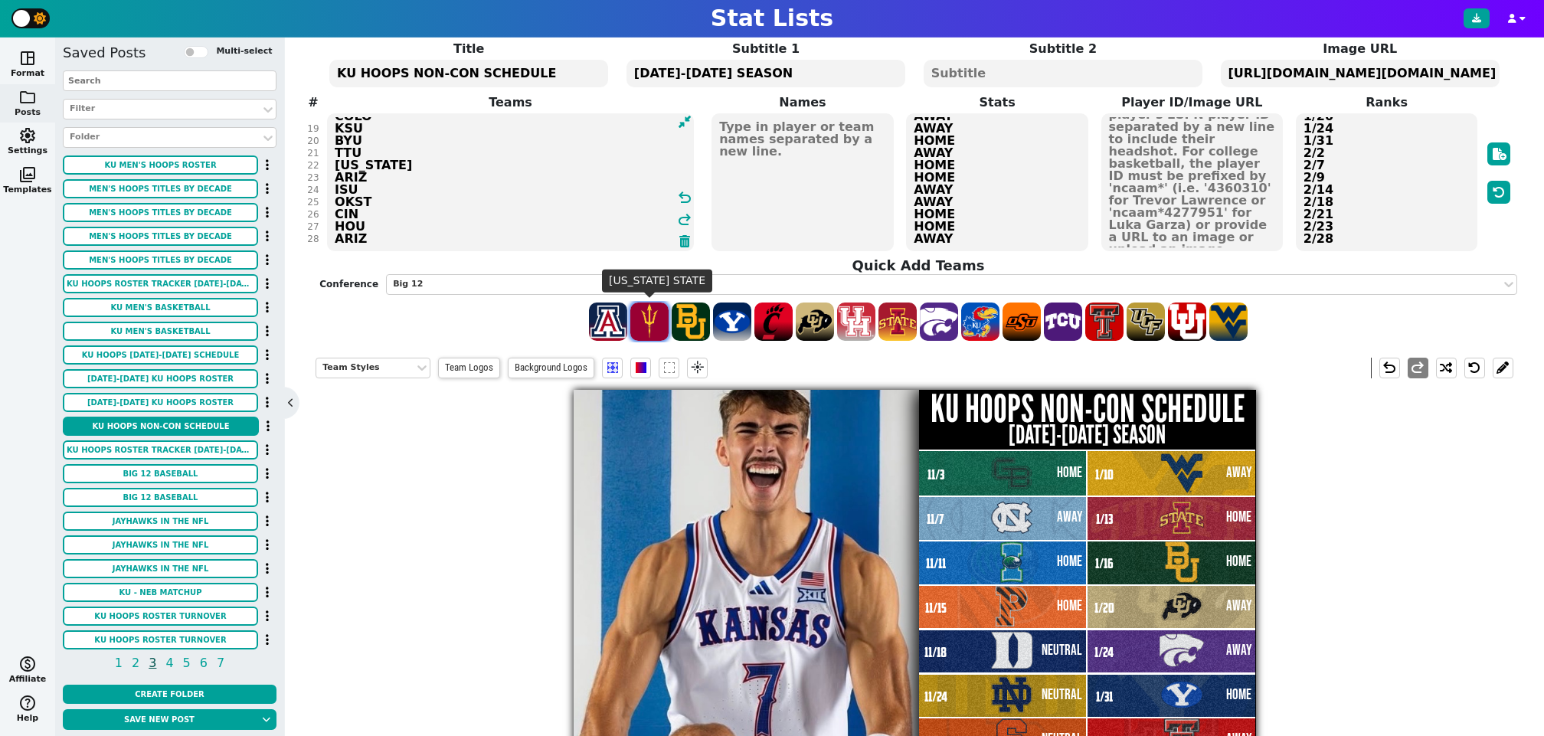
click at [649, 325] on span at bounding box center [649, 321] width 38 height 38
type textarea "GB UNC AMCC PRIN DUKE ND SYR UCONN MIZ NCST TOW DAV UCF TCU WVU ISU BAY COLO KS…"
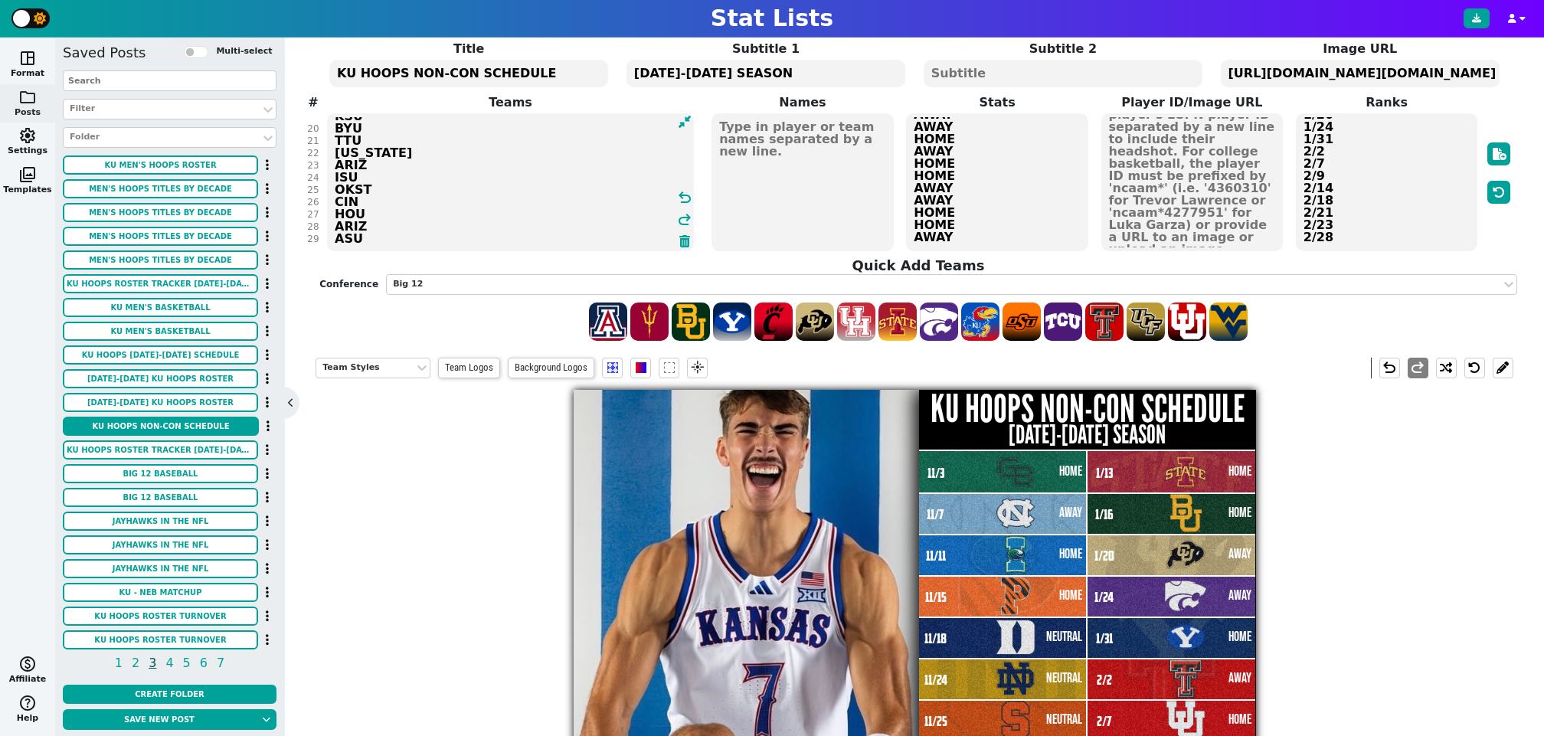
click at [995, 235] on textarea "HOME AWAY HOME HOME NEUTRAL NEUTRAL NEUTRAL HOME NEUTRAL AWAY HOME HOME AWAY HO…" at bounding box center [997, 182] width 182 height 138
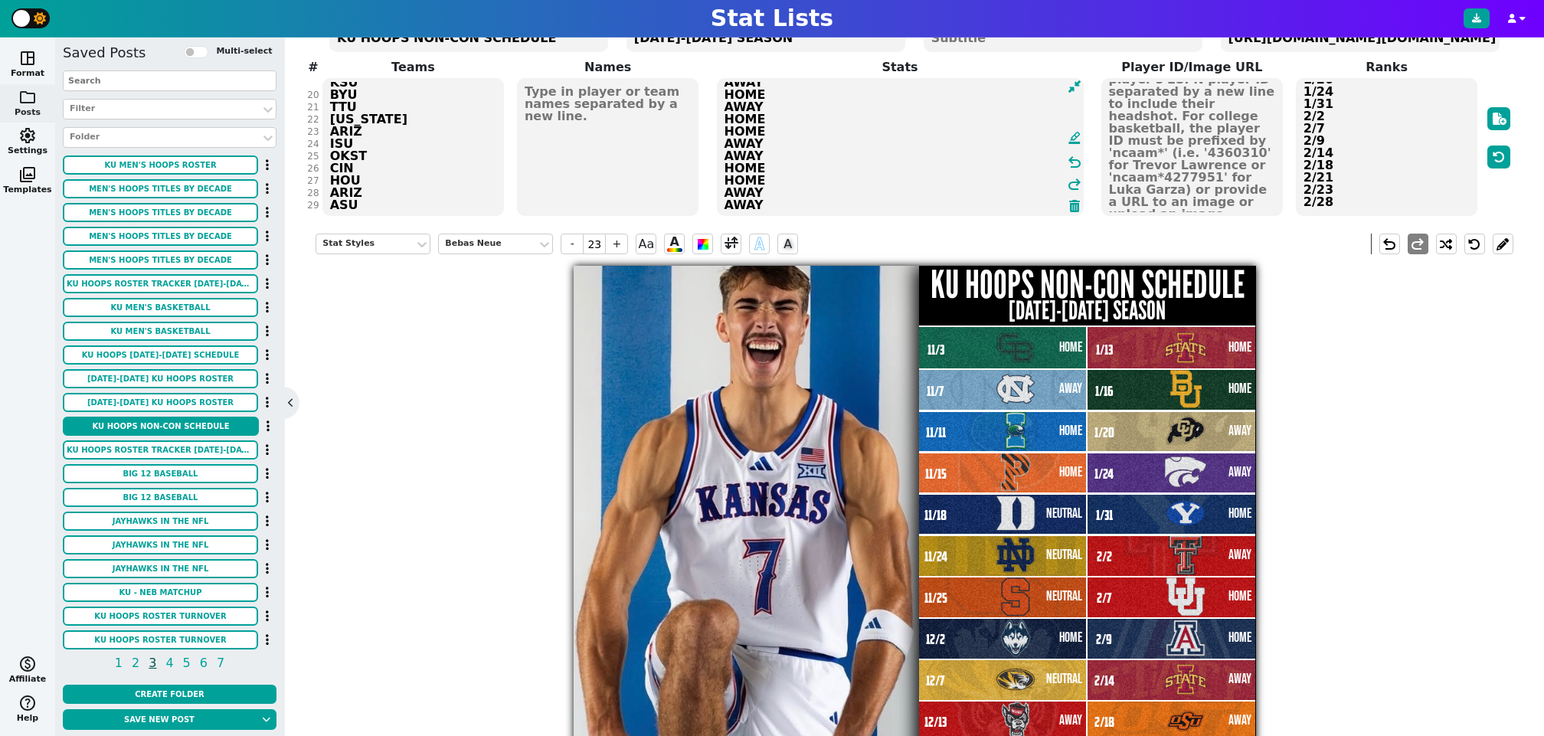
type textarea "HOME AWAY HOME HOME NEUTRAL NEUTRAL NEUTRAL HOME NEUTRAL AWAY HOME HOME AWAY HO…"
click at [1364, 205] on textarea "11/3 11/7 11/11 11/15 11/18 11/24 11/25 12/2 12/7 12/13 12/16 12/22 1/3 1/6 1/1…" at bounding box center [1386, 147] width 182 height 138
type input "16"
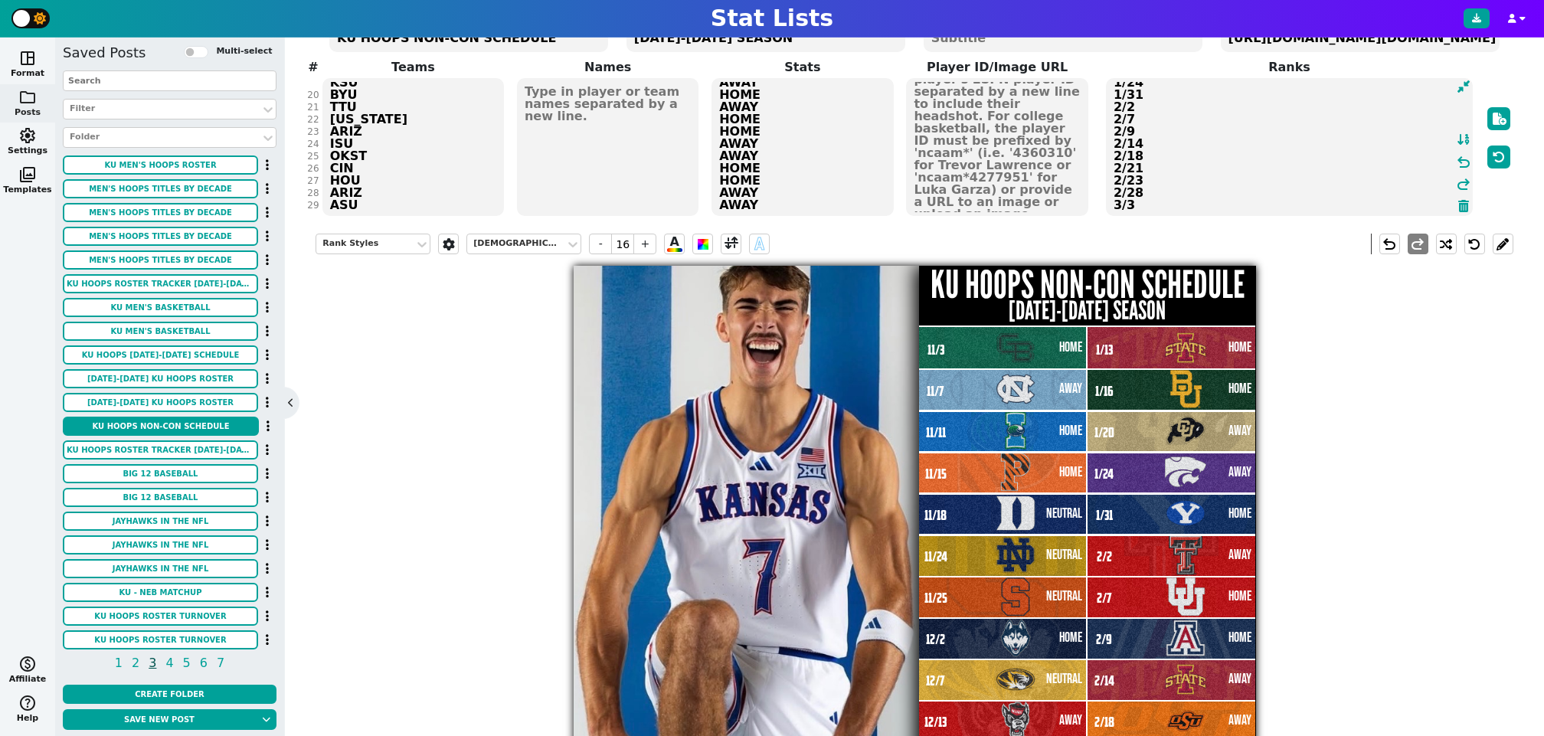
type textarea "11/3 11/7 11/11 11/15 11/18 11/24 11/25 12/2 12/7 12/13 12/16 12/22 1/3 1/6 1/1…"
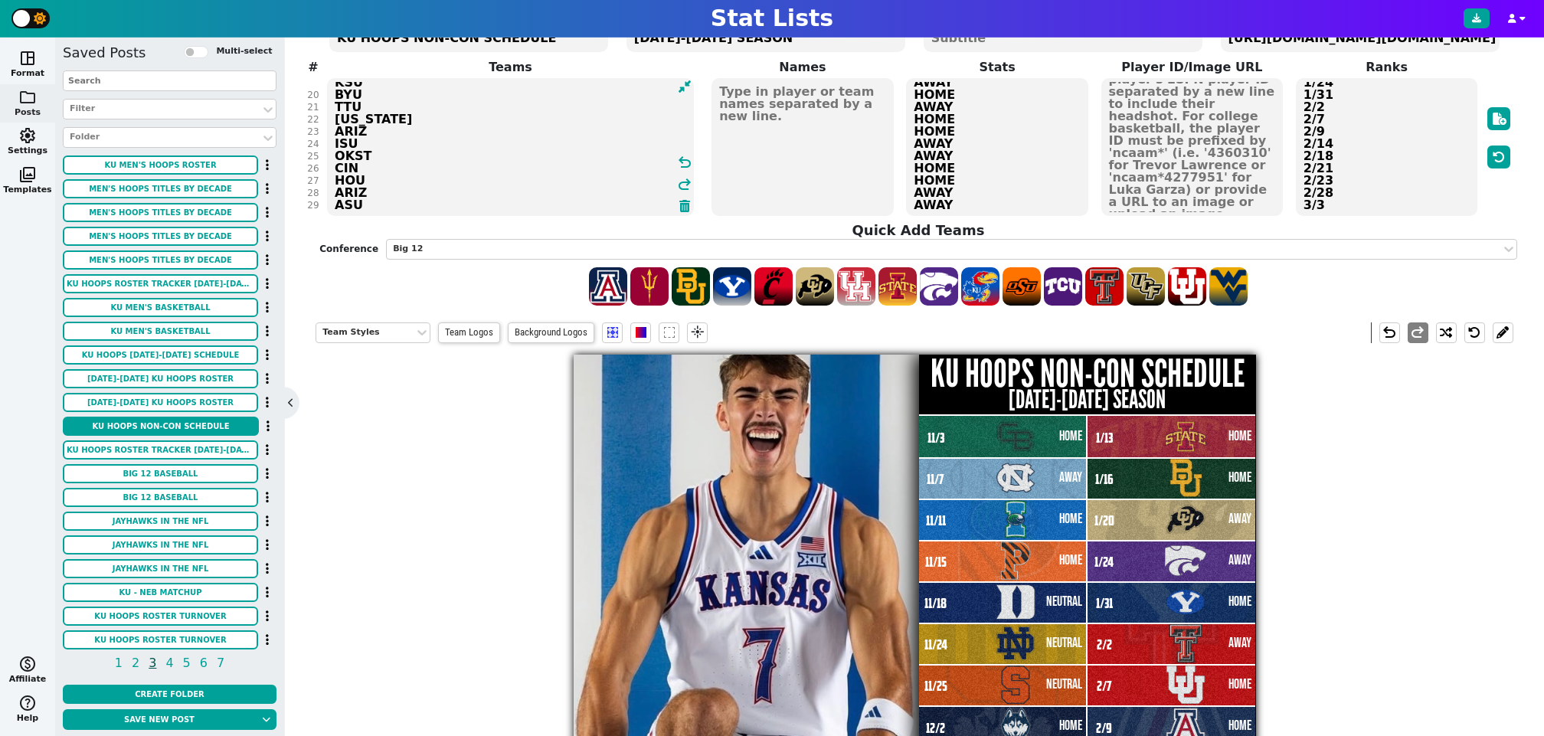
click at [408, 201] on div "Title KU HOOPS NON-CON SCHEDULE Subtitle 1 2025-2026 SEASON Subtitle 2 Image UR…" at bounding box center [913, 156] width 1197 height 302
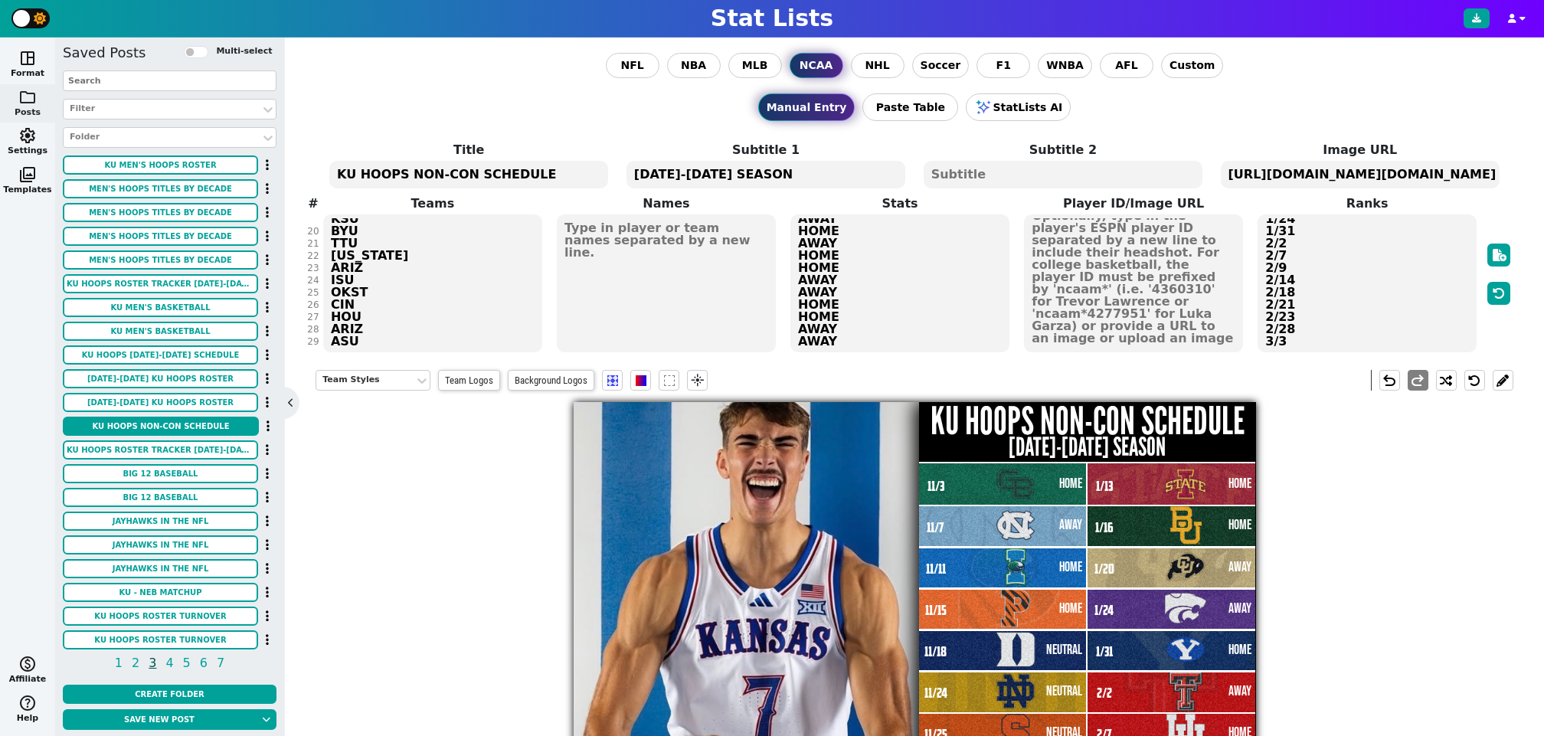
click at [468, 170] on textarea "KU HOOPS NON-CON SCHEDULE" at bounding box center [468, 175] width 279 height 28
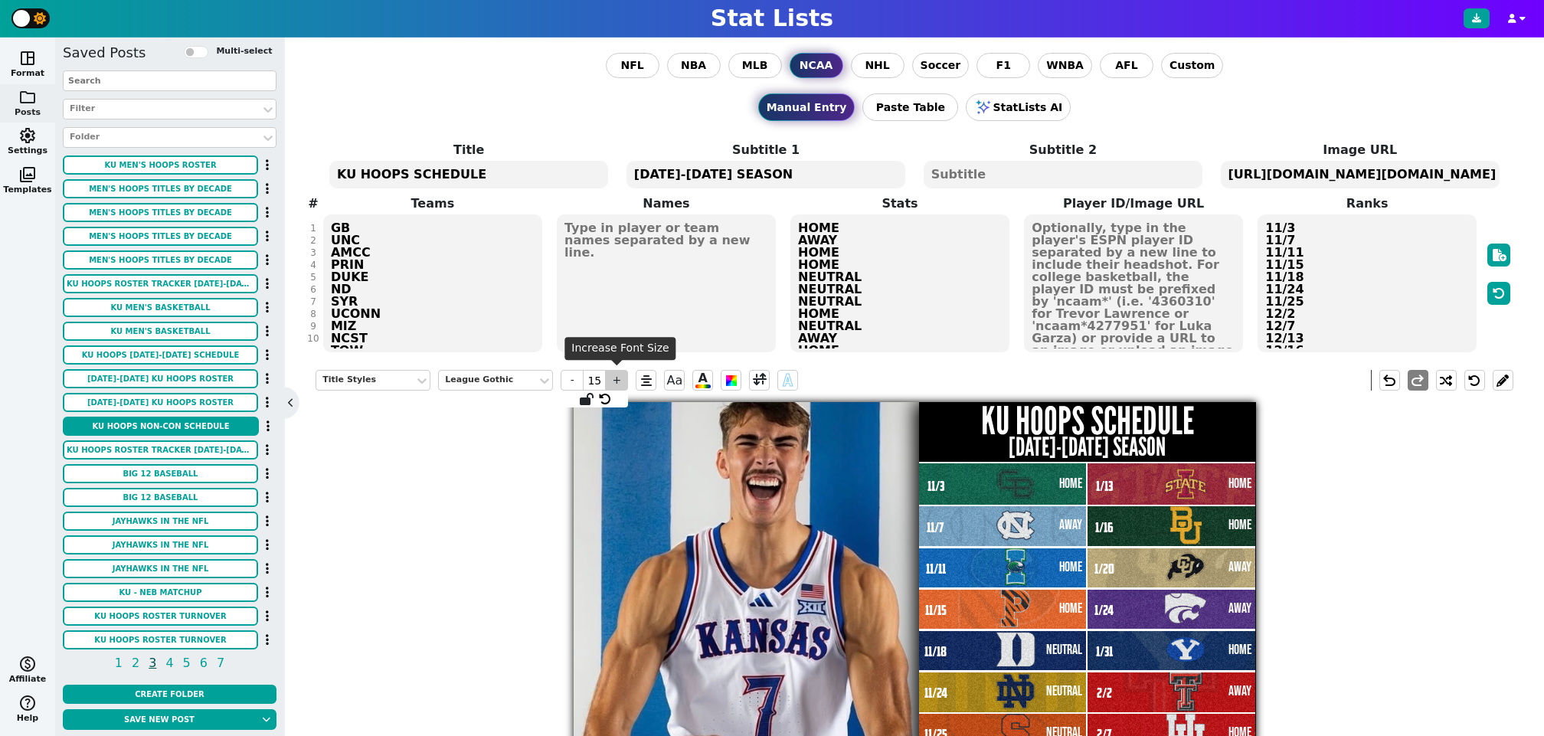
type textarea "KU HOOPS SCHEDULE"
click at [619, 377] on span "+" at bounding box center [616, 380] width 23 height 21
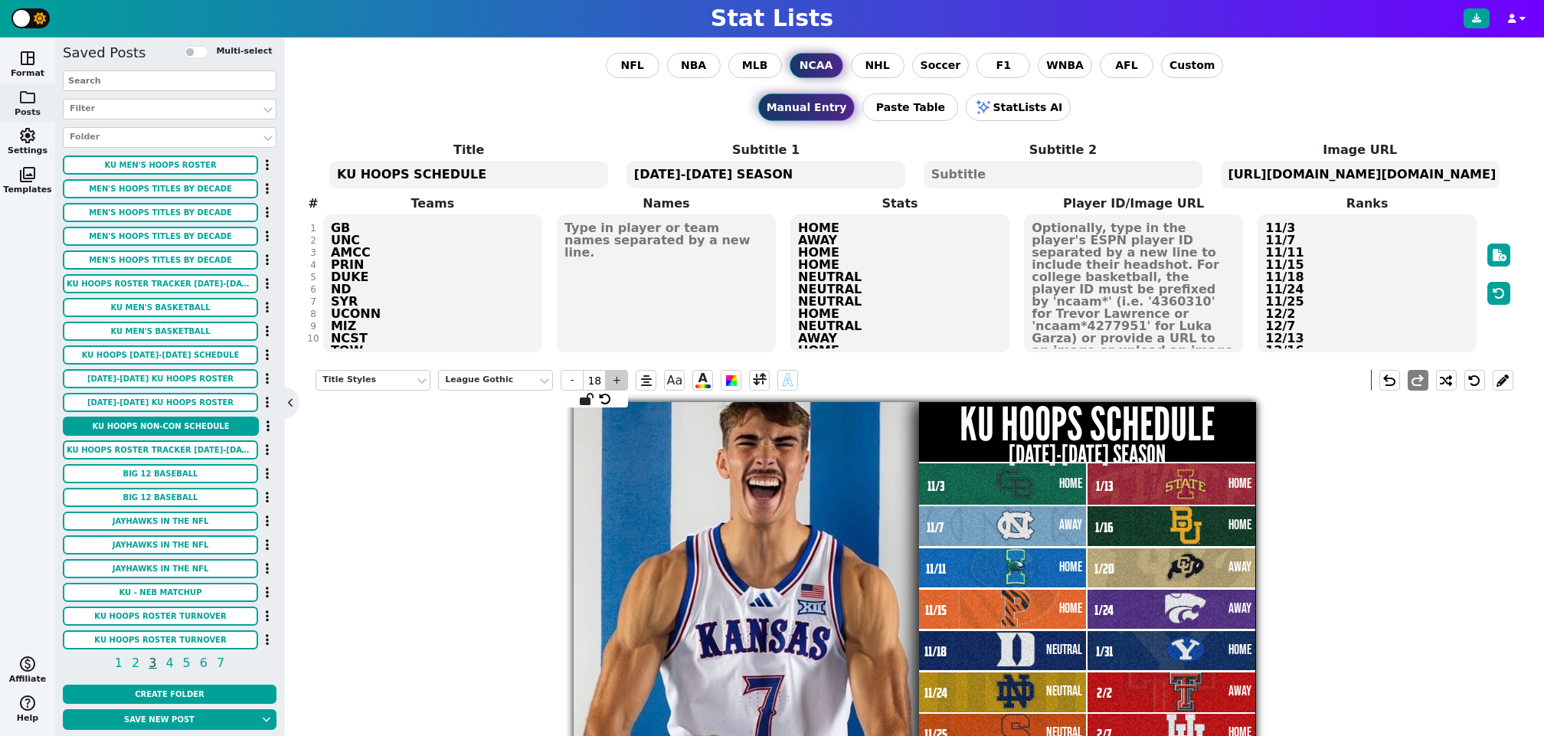
click at [619, 377] on span "+" at bounding box center [616, 380] width 23 height 21
click at [372, 376] on div "Title Styles" at bounding box center [365, 380] width 86 height 13
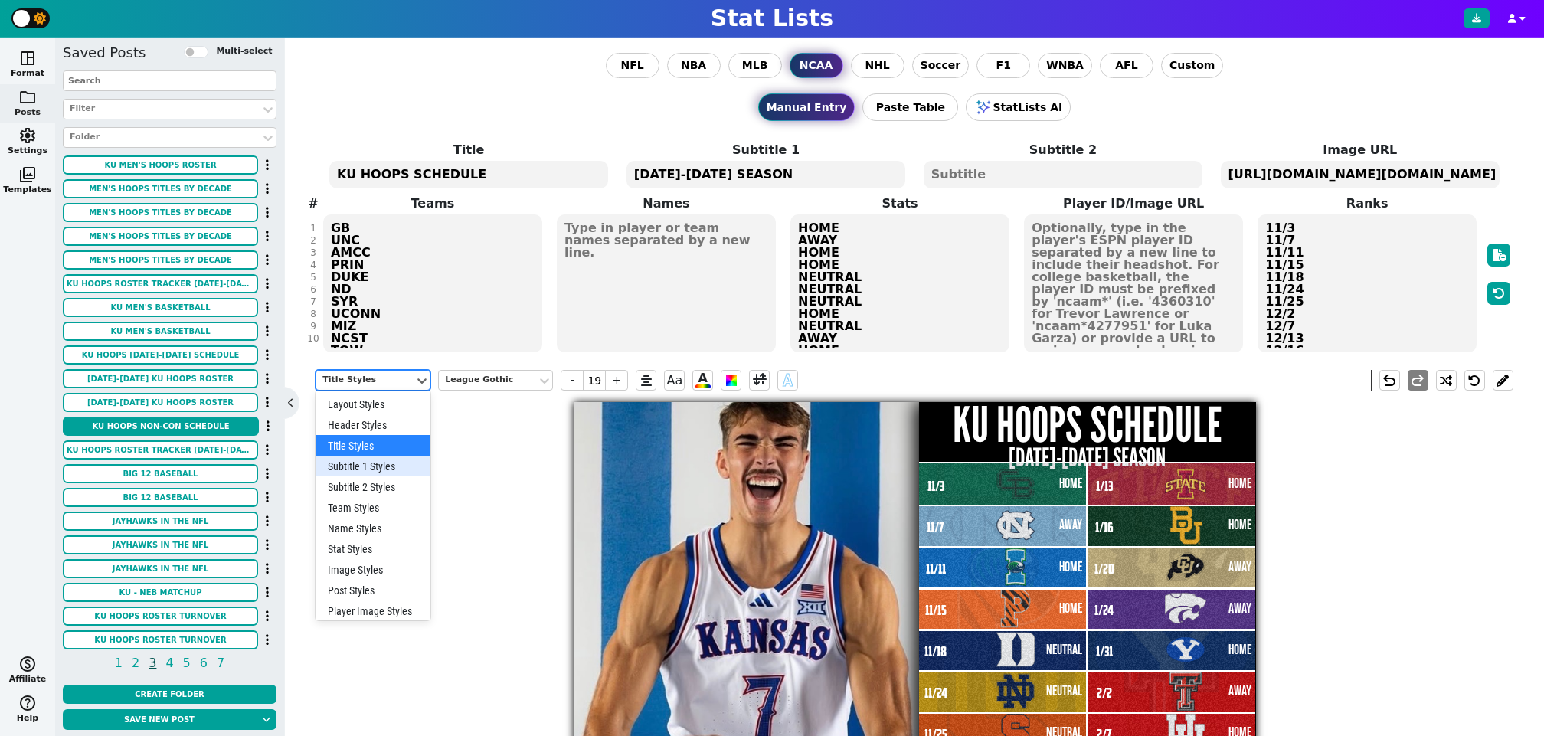
click at [374, 465] on div "Subtitle 1 Styles" at bounding box center [372, 466] width 115 height 21
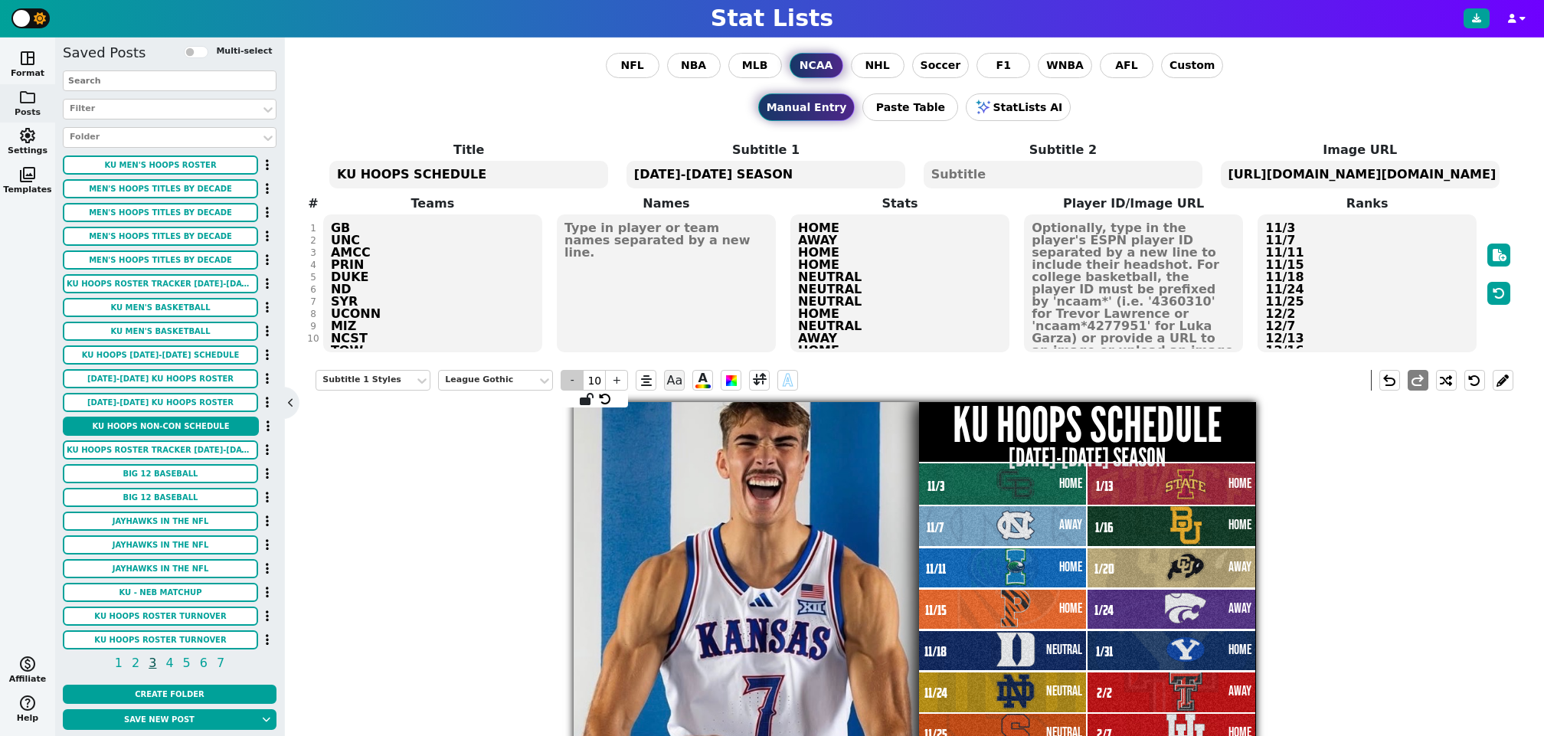
click at [571, 379] on span "-" at bounding box center [571, 380] width 23 height 21
type input "7"
click at [759, 378] on span at bounding box center [760, 380] width 14 height 19
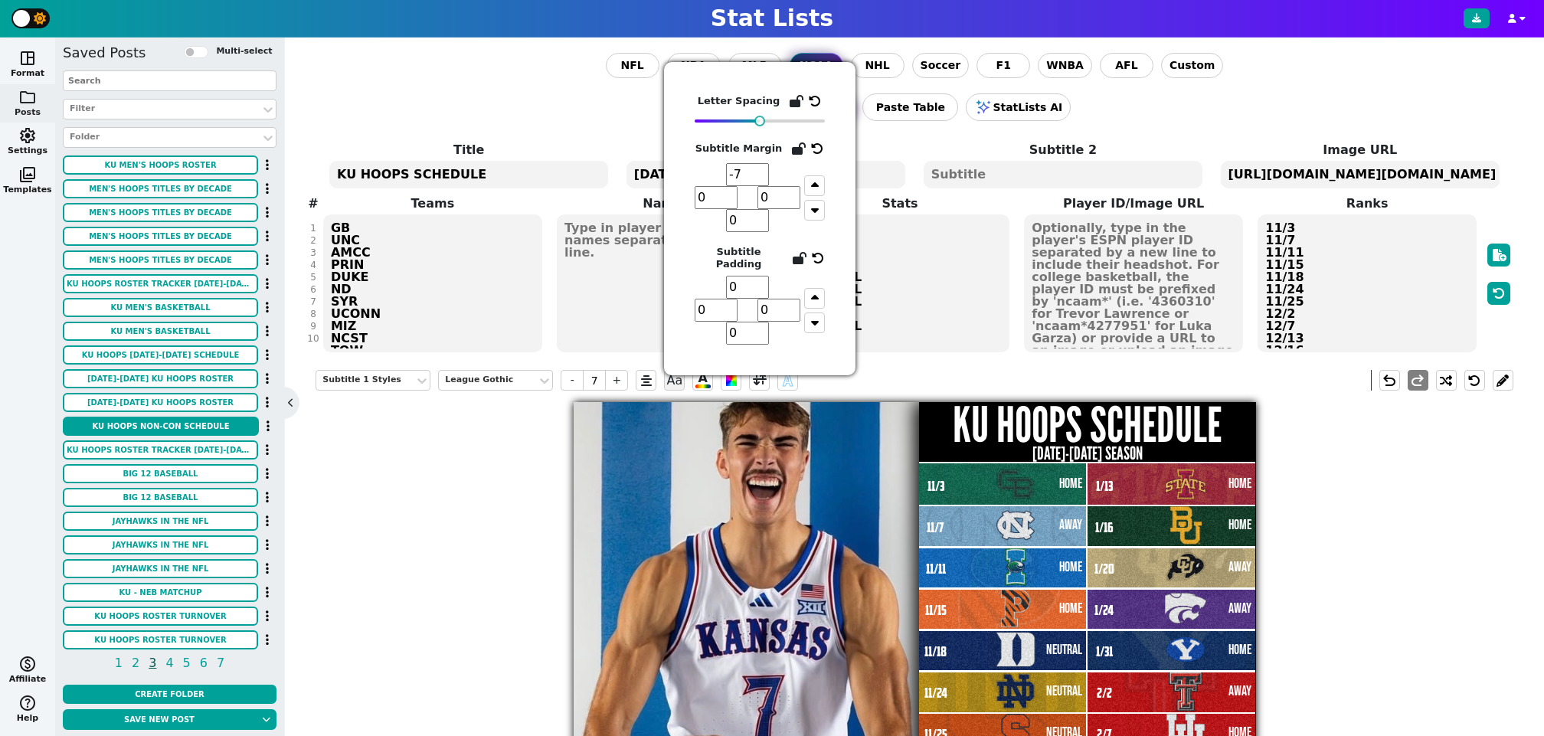
click at [763, 180] on input "-7" at bounding box center [747, 174] width 43 height 23
click at [763, 180] on input "-8" at bounding box center [747, 174] width 43 height 23
click at [763, 180] on input "-9" at bounding box center [747, 174] width 43 height 23
type input "-8"
click at [763, 171] on input "-8" at bounding box center [747, 174] width 43 height 23
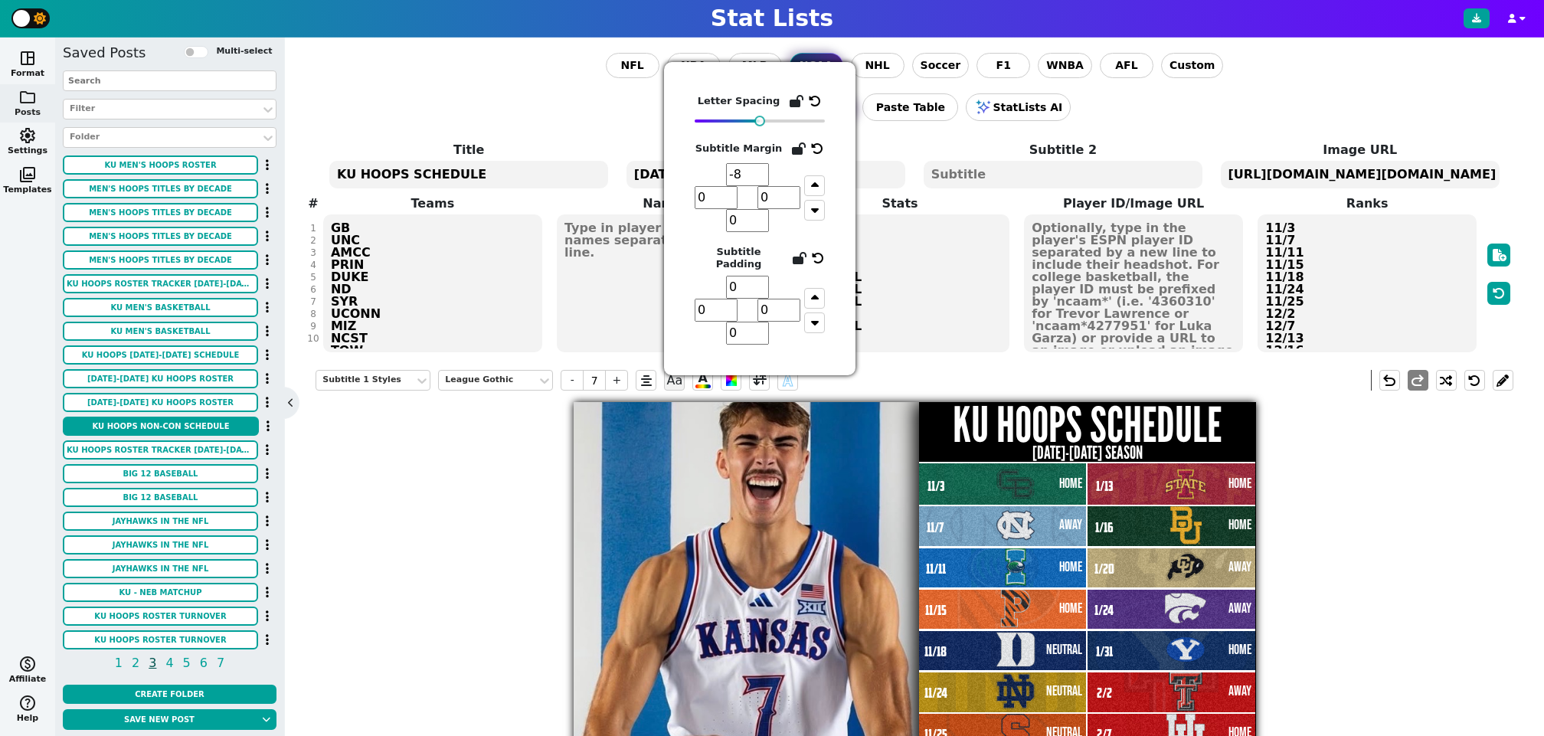
click at [1411, 542] on div "Subtitle 1 Styles League Gothic - 7 + Aa A A undo redo KU HOOPS SCHEDULE 2025-2…" at bounding box center [913, 721] width 1197 height 726
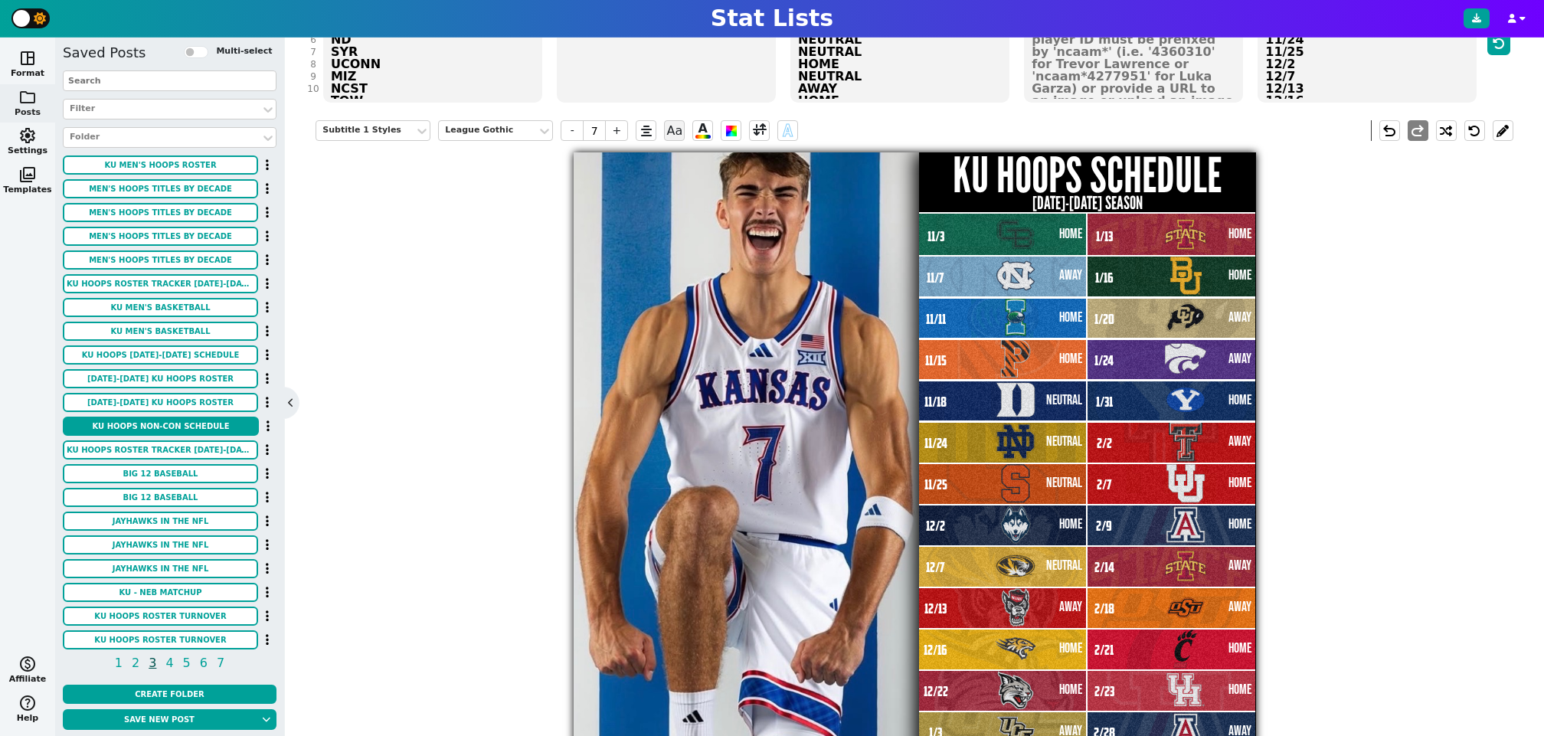
scroll to position [237, 0]
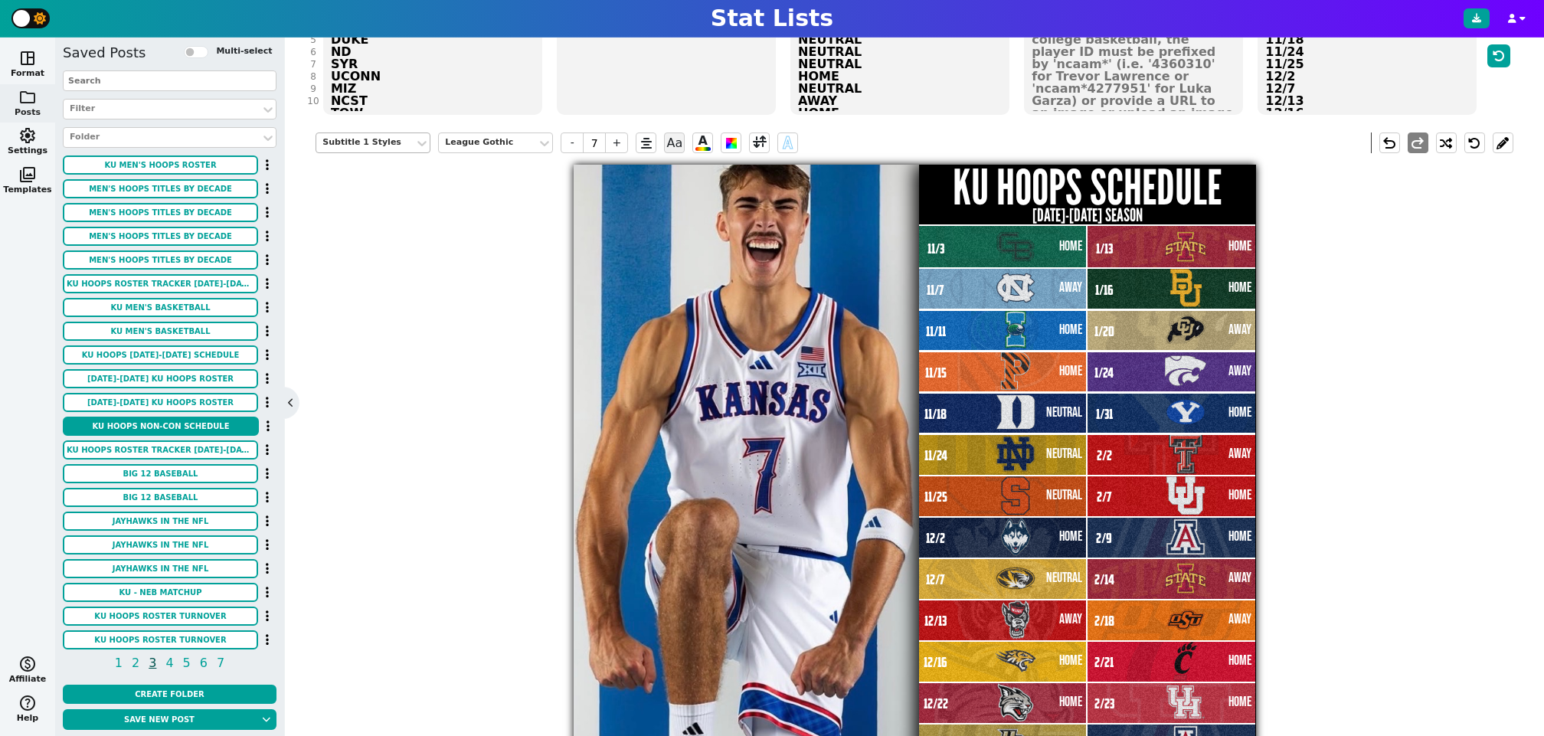
click at [398, 136] on div "Subtitle 1 Styles" at bounding box center [365, 142] width 86 height 13
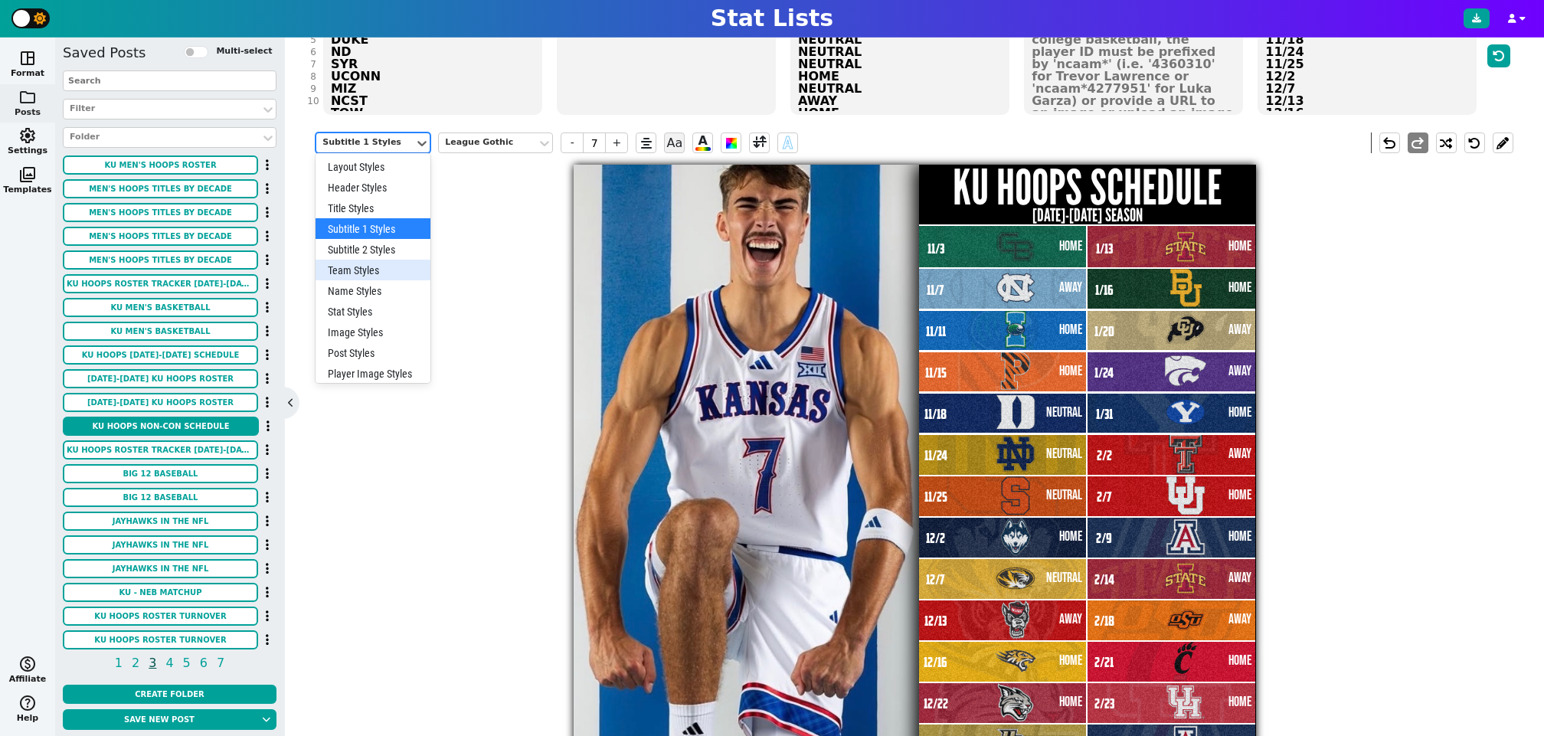
click at [374, 268] on div "Team Styles" at bounding box center [372, 270] width 115 height 21
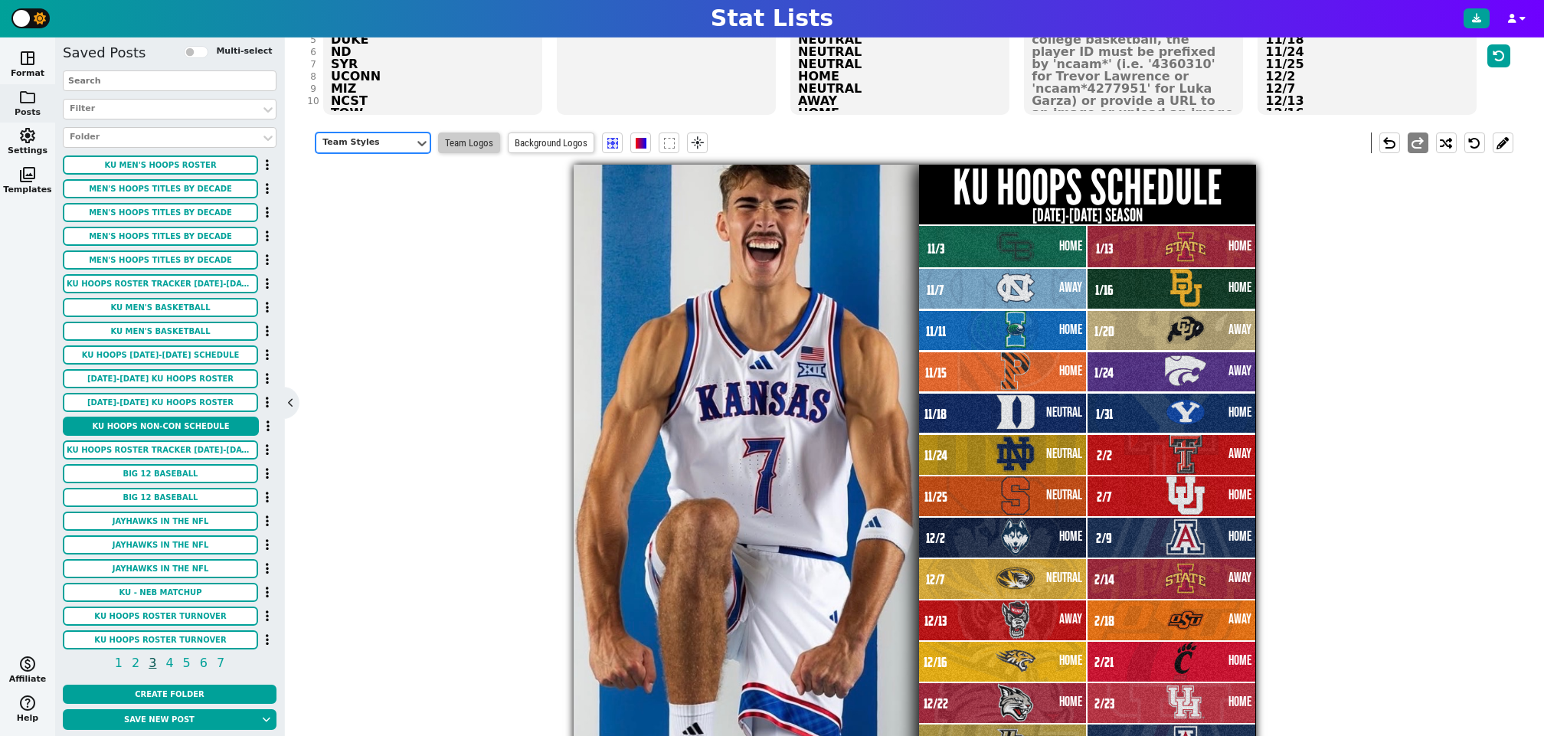
click at [483, 142] on span "Team Logos" at bounding box center [469, 142] width 62 height 21
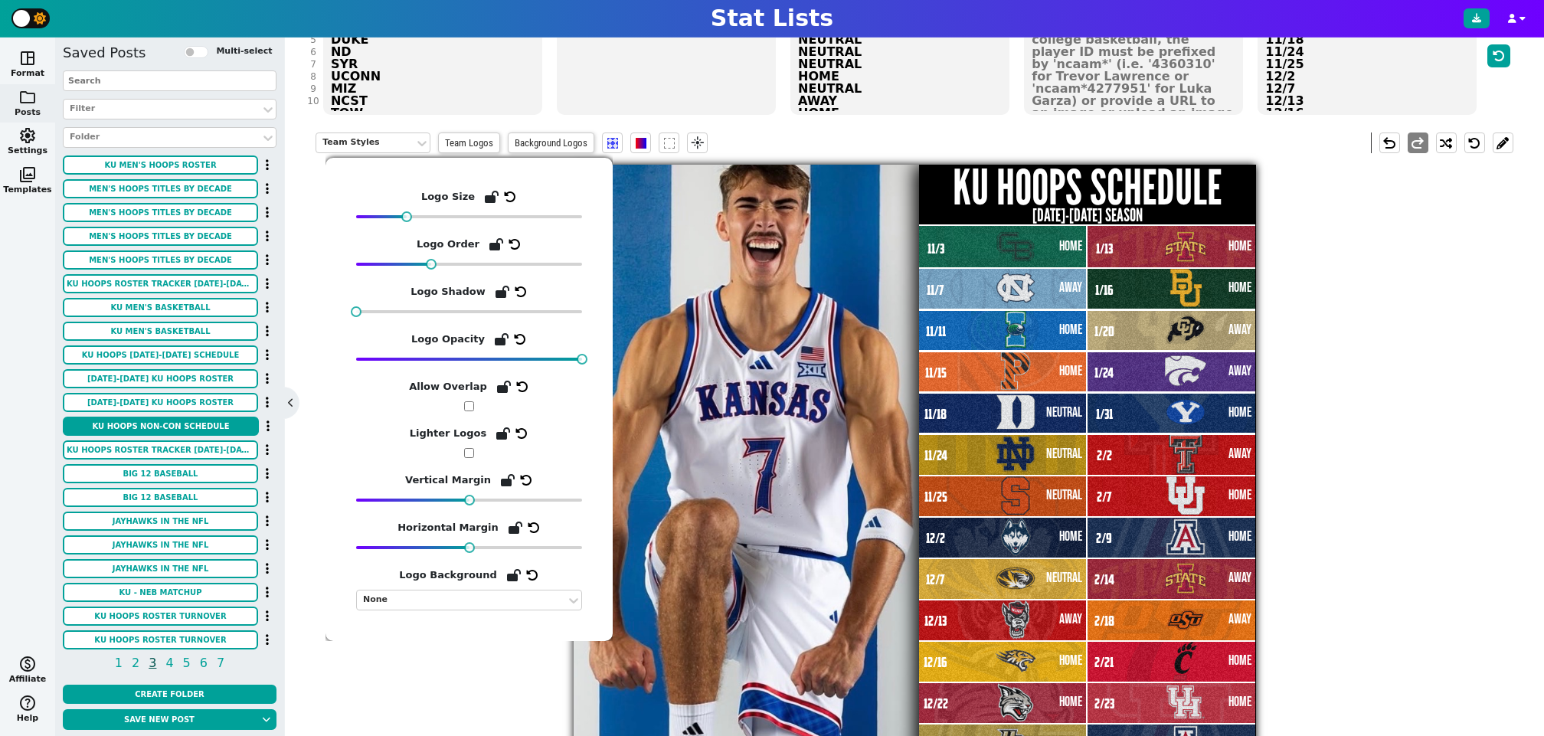
click at [469, 407] on input "checkbox" at bounding box center [469, 406] width 10 height 10
checkbox input "true"
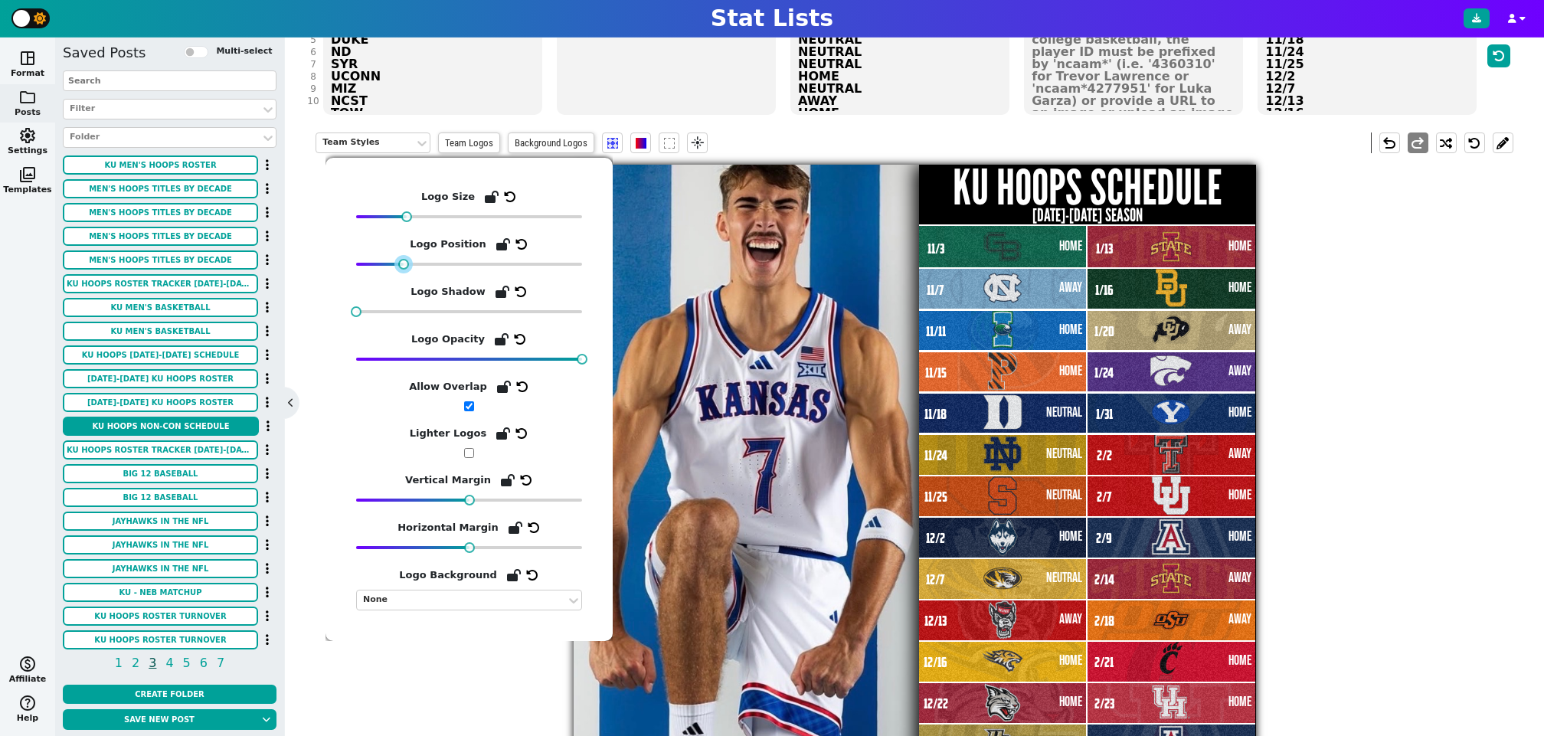
drag, startPoint x: 542, startPoint y: 265, endPoint x: 402, endPoint y: 289, distance: 142.2
click at [402, 289] on div "Logo Size Logo Position Logo Shadow Logo Opacity Allow Overlap Lighter Logos Ve…" at bounding box center [469, 399] width 226 height 422
click at [1377, 525] on div "Team Styles Team Logos Background Logos flare undo redo KU HOOPS SCHEDULE 2025-…" at bounding box center [913, 484] width 1197 height 726
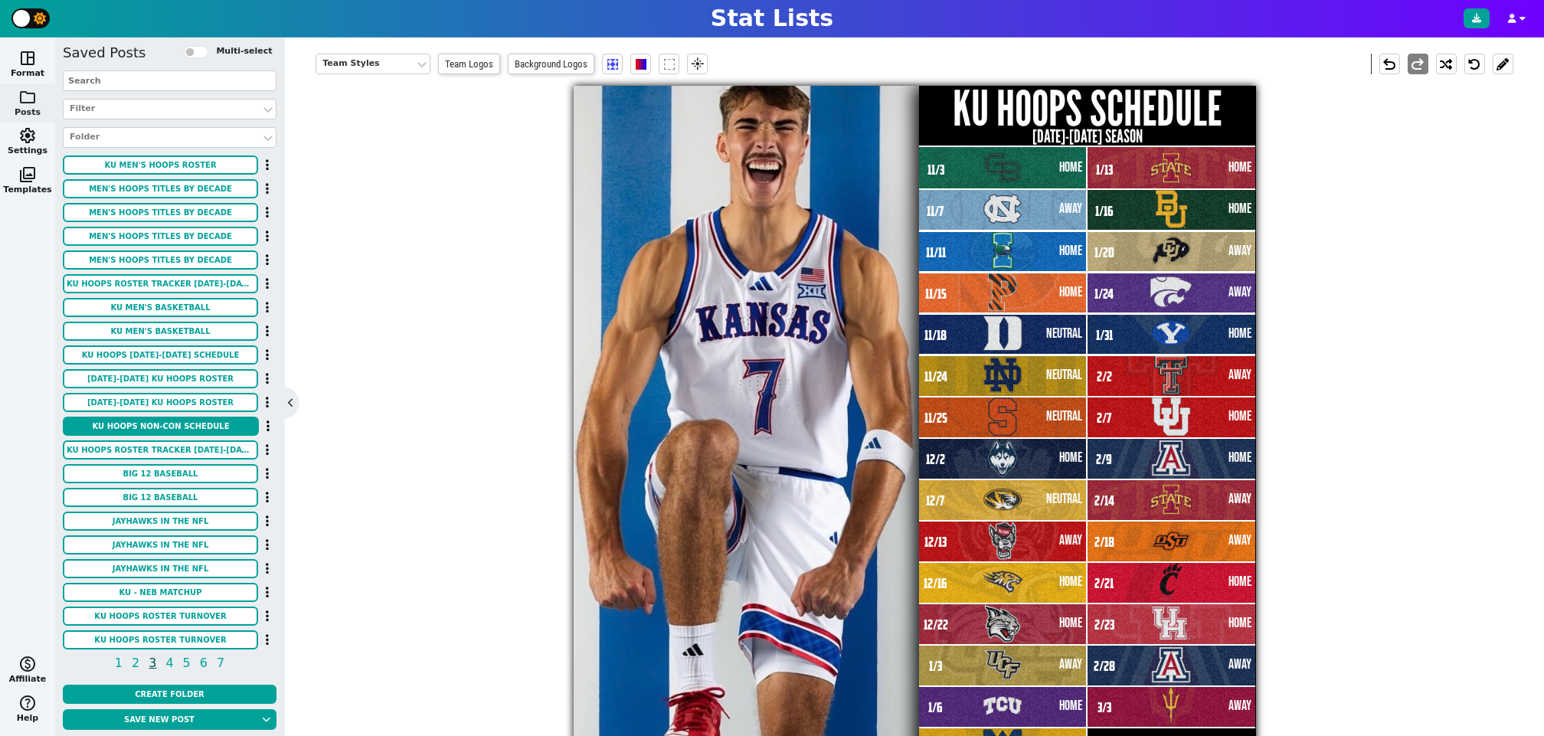
scroll to position [297, 0]
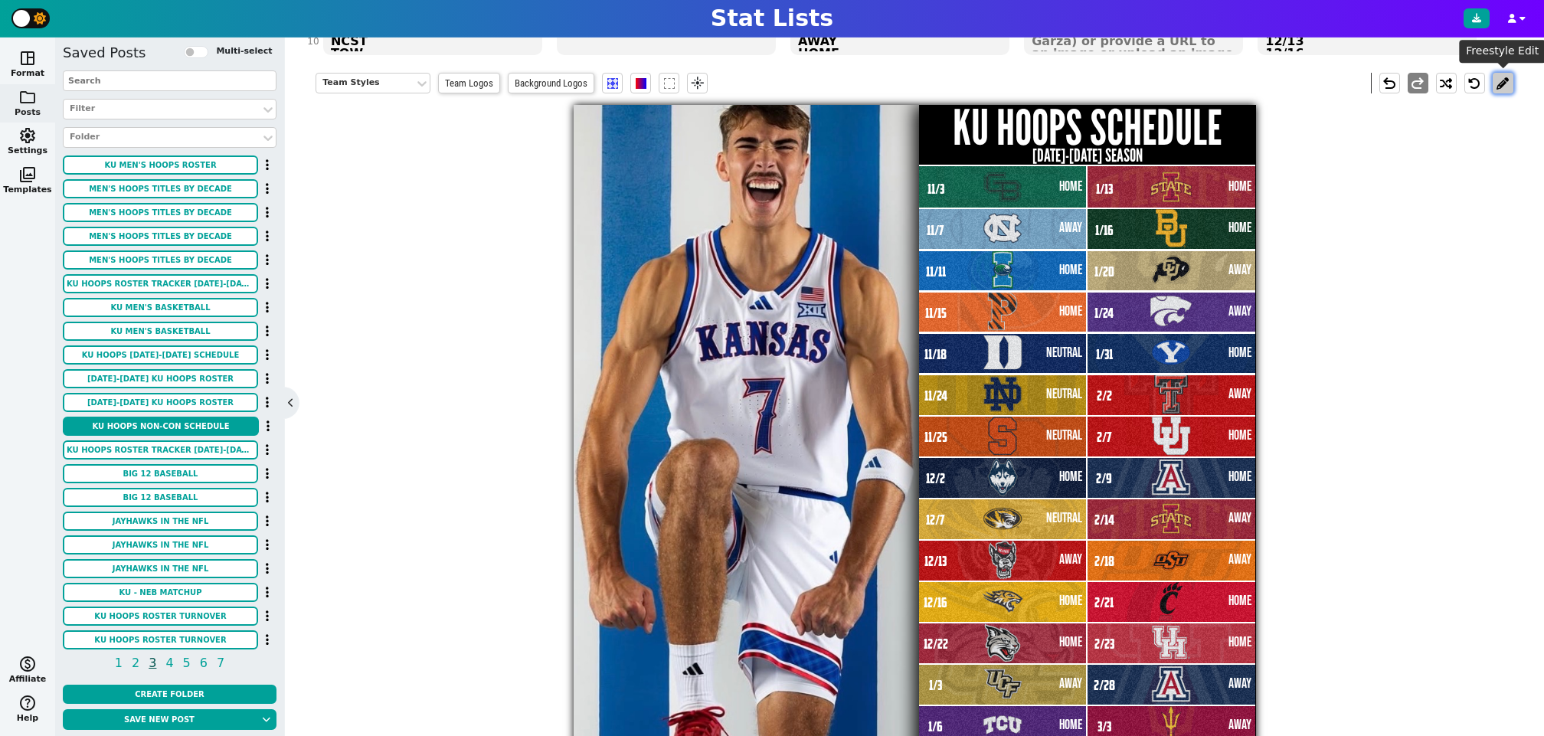
click at [1504, 81] on button at bounding box center [1502, 83] width 21 height 21
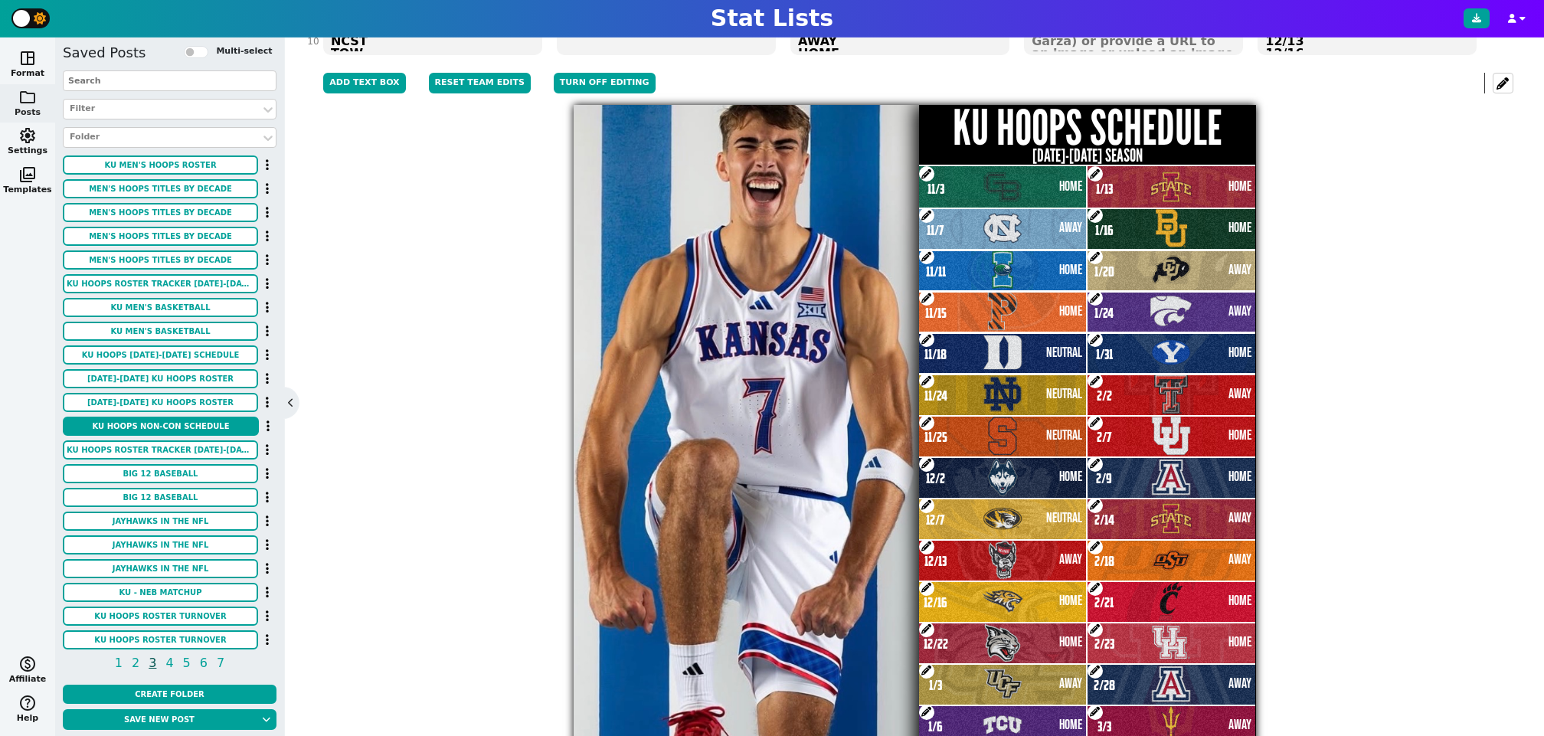
click at [930, 422] on span at bounding box center [926, 422] width 15 height 15
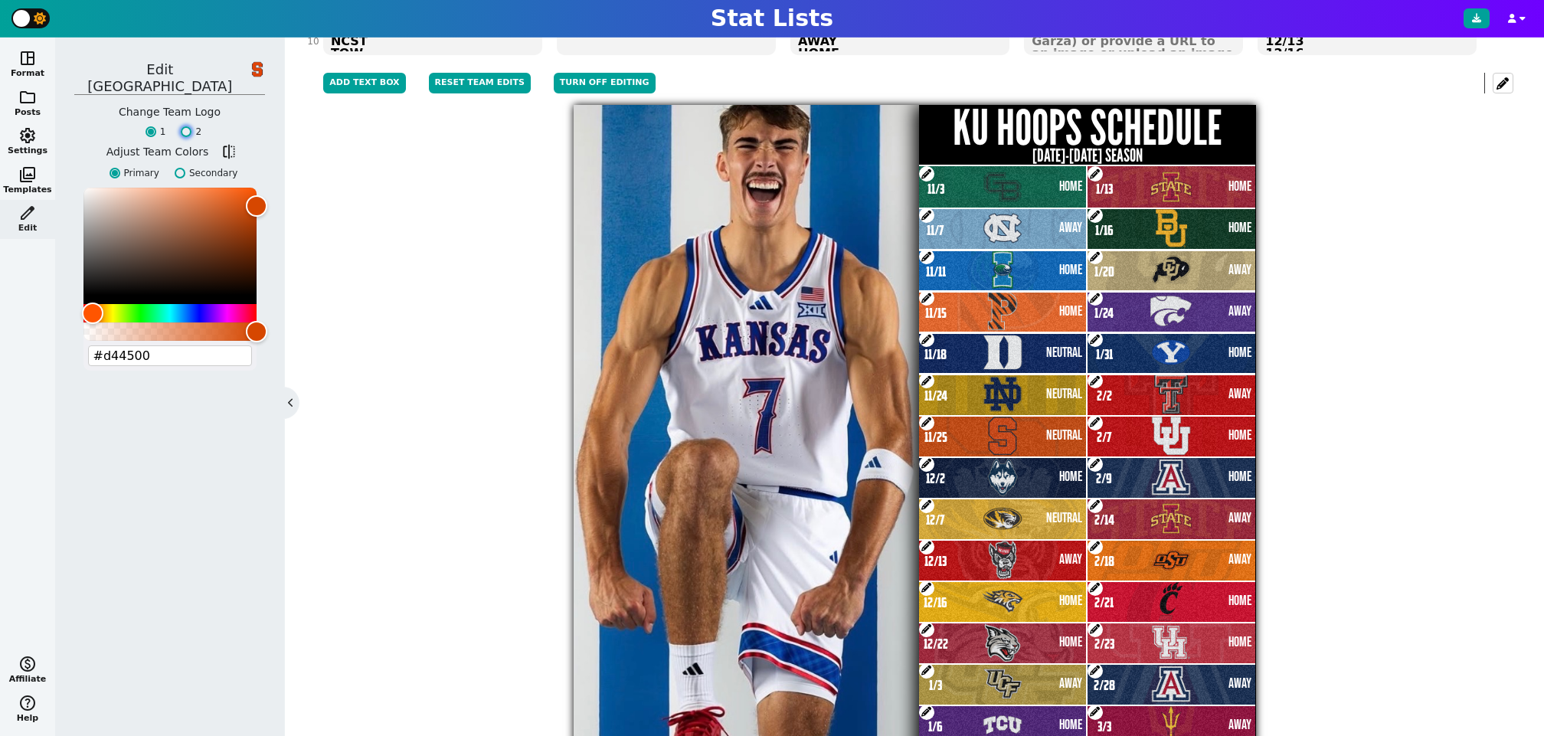
click at [182, 126] on input "2" at bounding box center [186, 131] width 11 height 11
radio input "true"
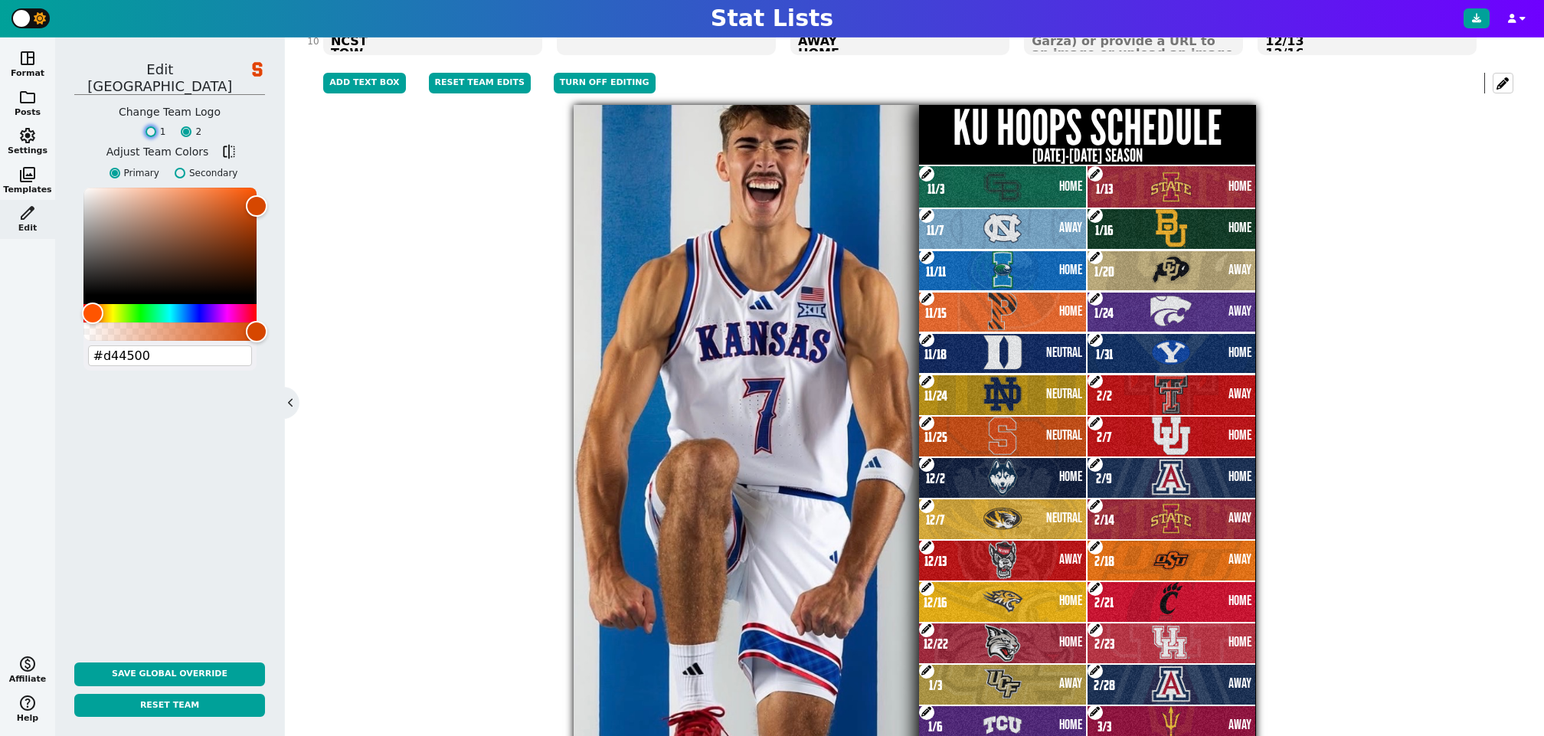
click at [154, 126] on input "1" at bounding box center [150, 131] width 11 height 11
radio input "true"
click at [188, 126] on input "2" at bounding box center [186, 131] width 11 height 11
radio input "true"
click at [153, 126] on input "1" at bounding box center [150, 131] width 11 height 11
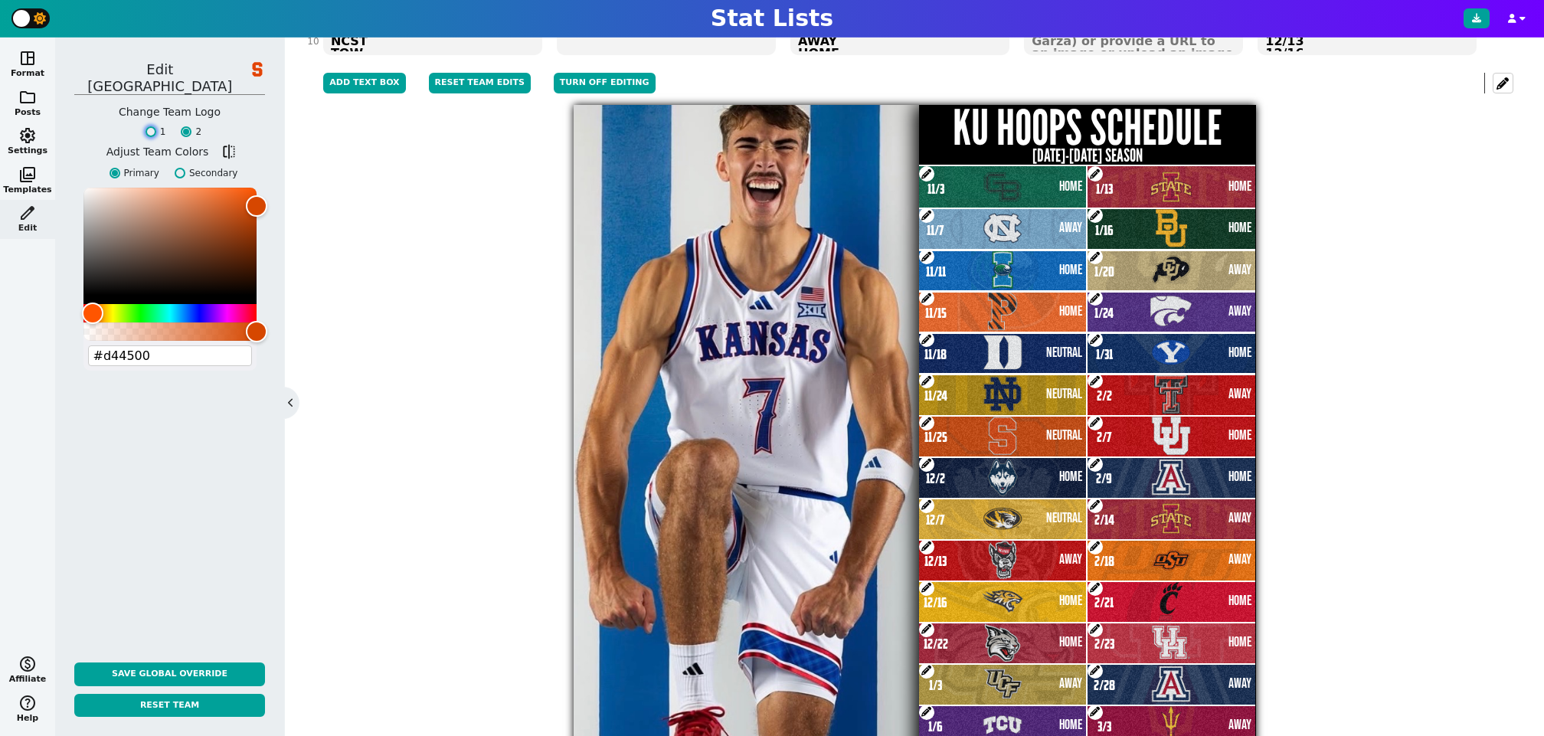
radio input "true"
click at [601, 85] on button "Turn off editing" at bounding box center [605, 83] width 102 height 21
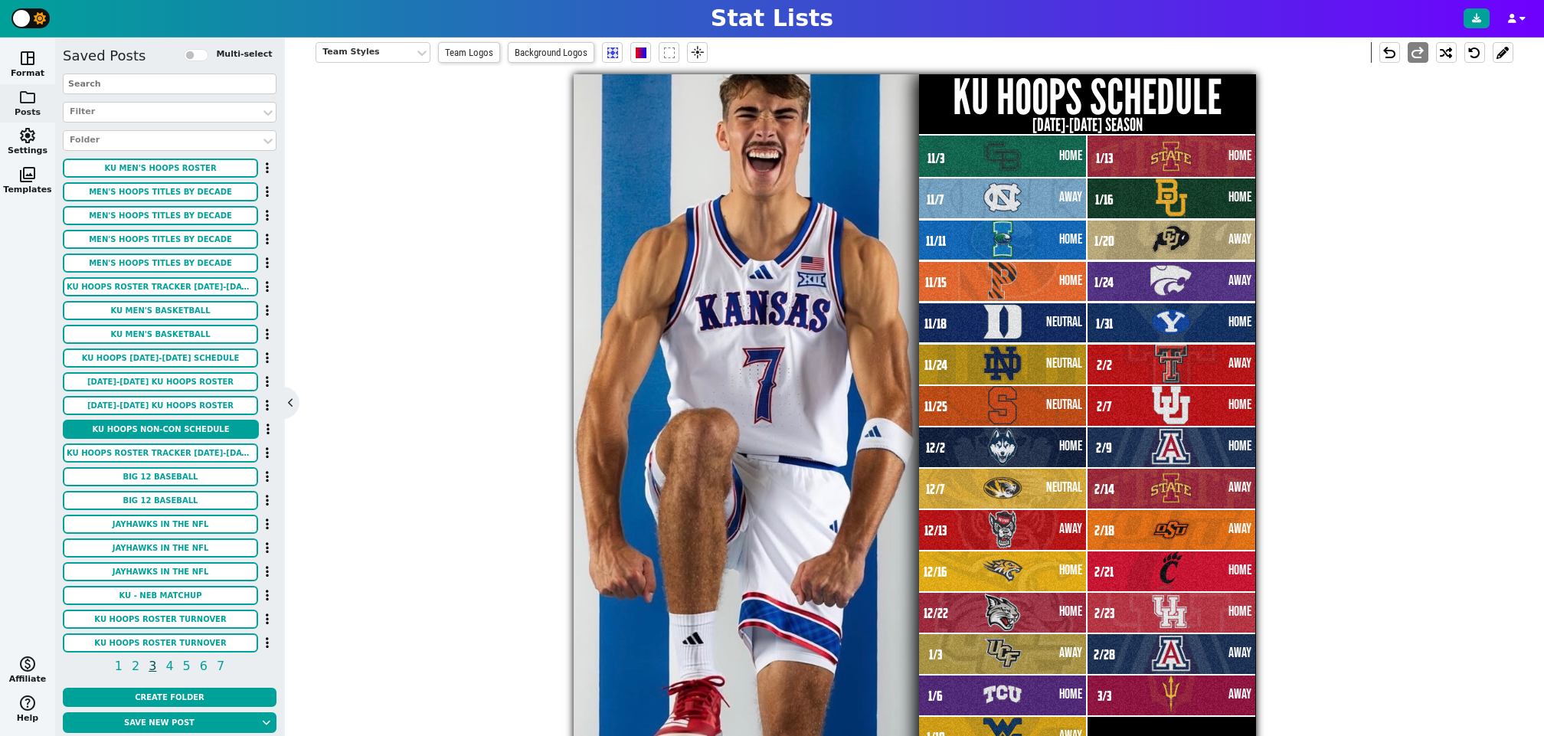
scroll to position [372, 0]
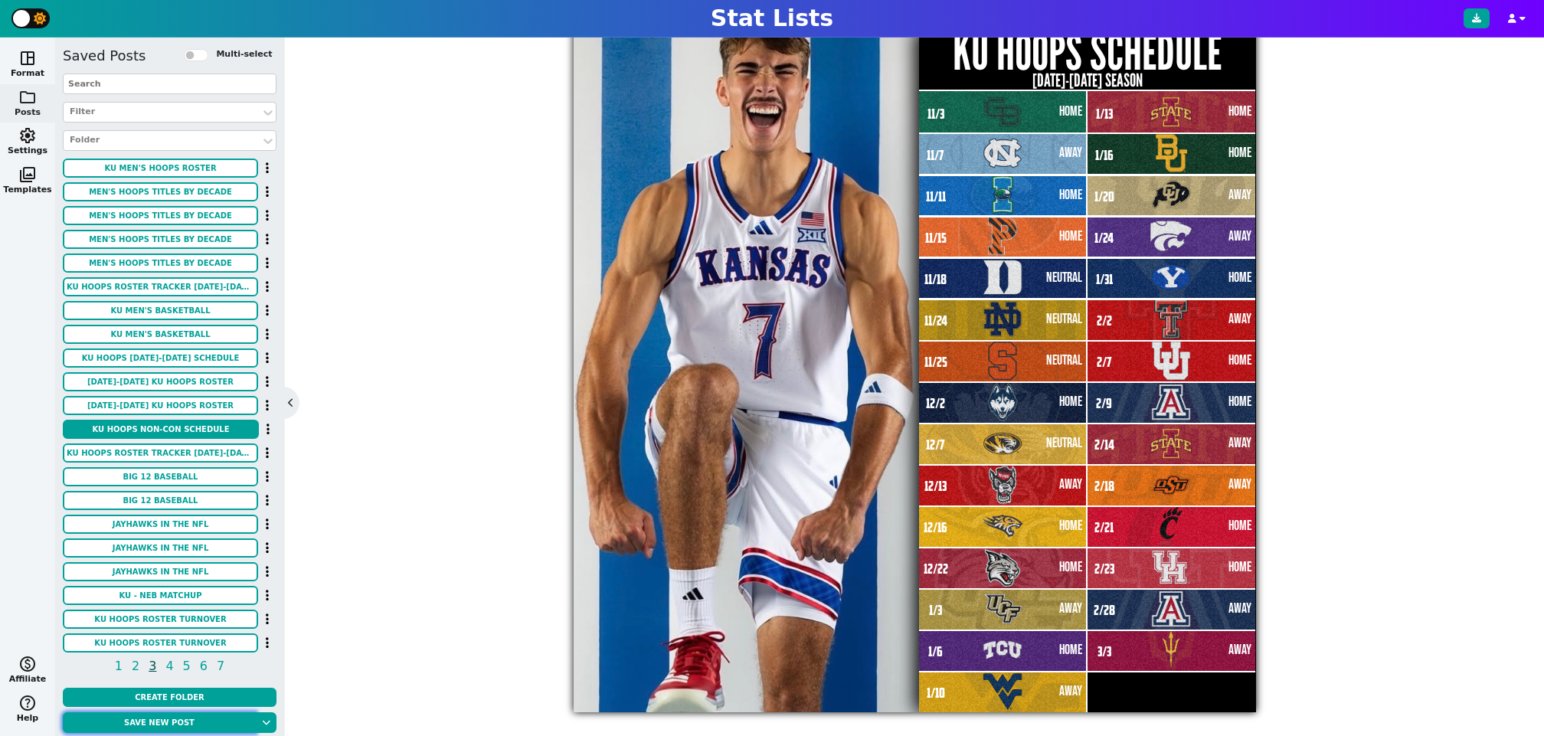
click at [146, 723] on button "Save new post" at bounding box center [159, 722] width 193 height 21
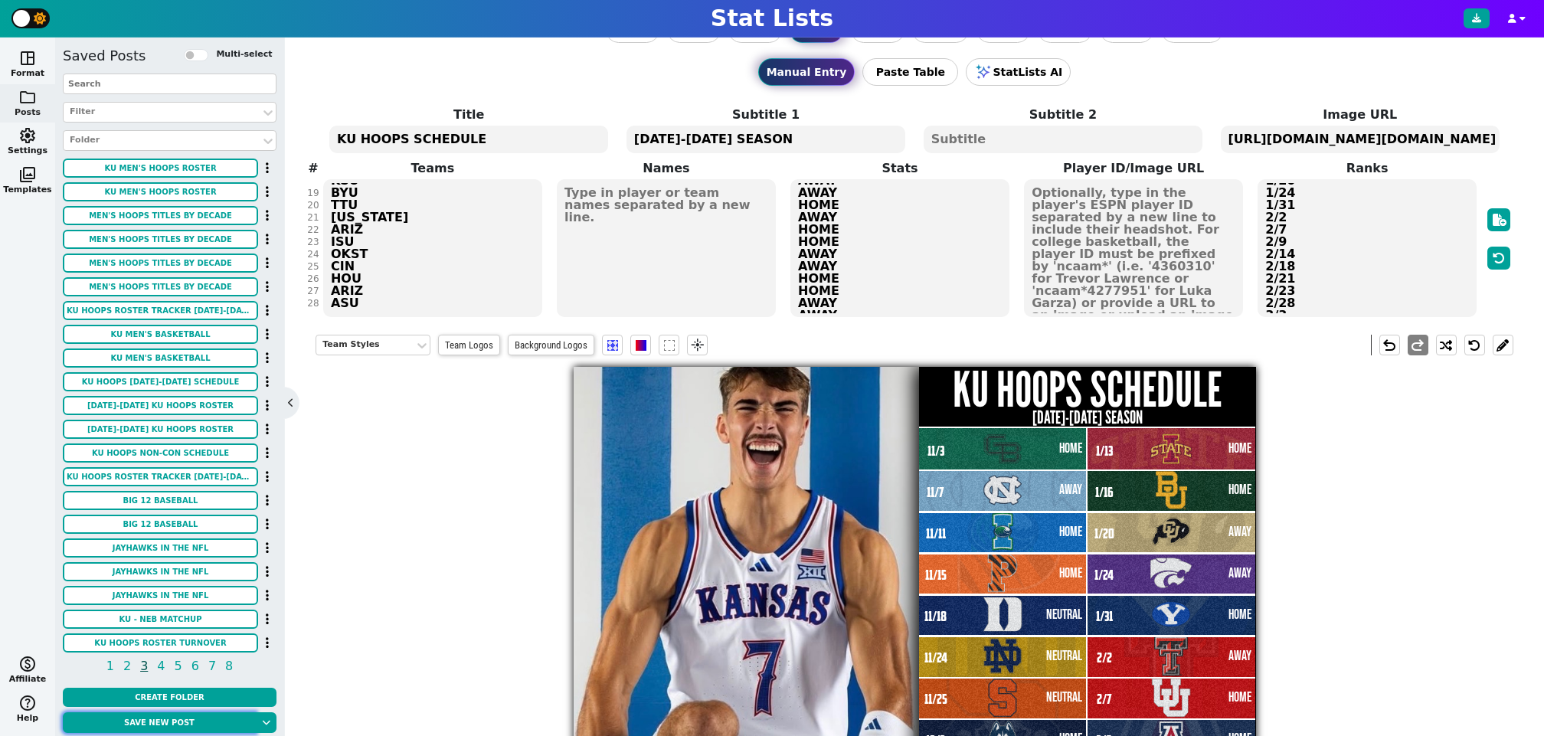
scroll to position [233, 0]
click at [389, 302] on div "Title KU HOOPS SCHEDULE Subtitle 1 2025-2026 SEASON Subtitle 2 Image URL https:…" at bounding box center [913, 212] width 1197 height 213
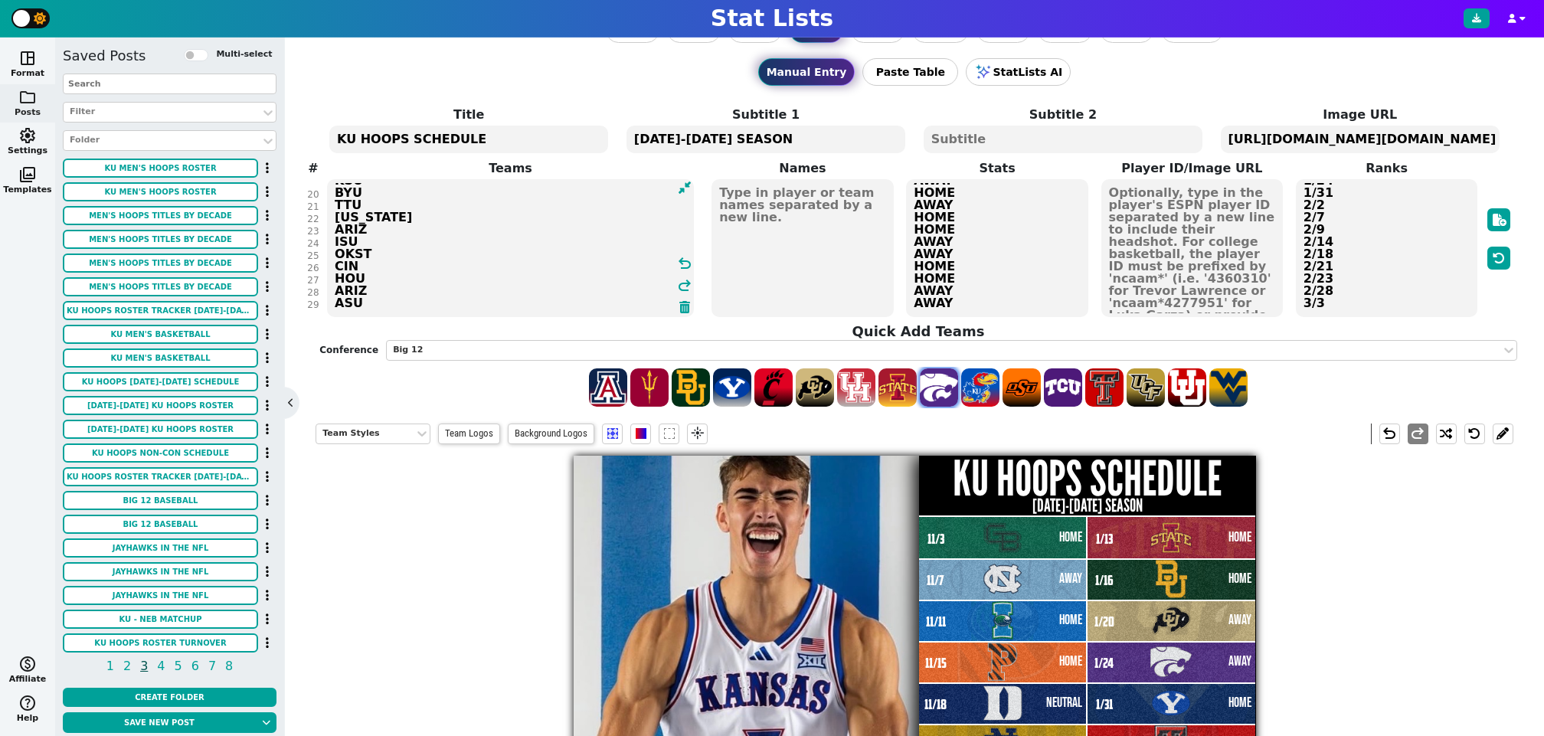
click at [936, 396] on span at bounding box center [939, 387] width 38 height 38
type textarea "GB UNC AMCC PRIN DUKE ND SYR UCONN MIZ NCST TOW DAV UCF TCU WVU ISU BAY COLO KS…"
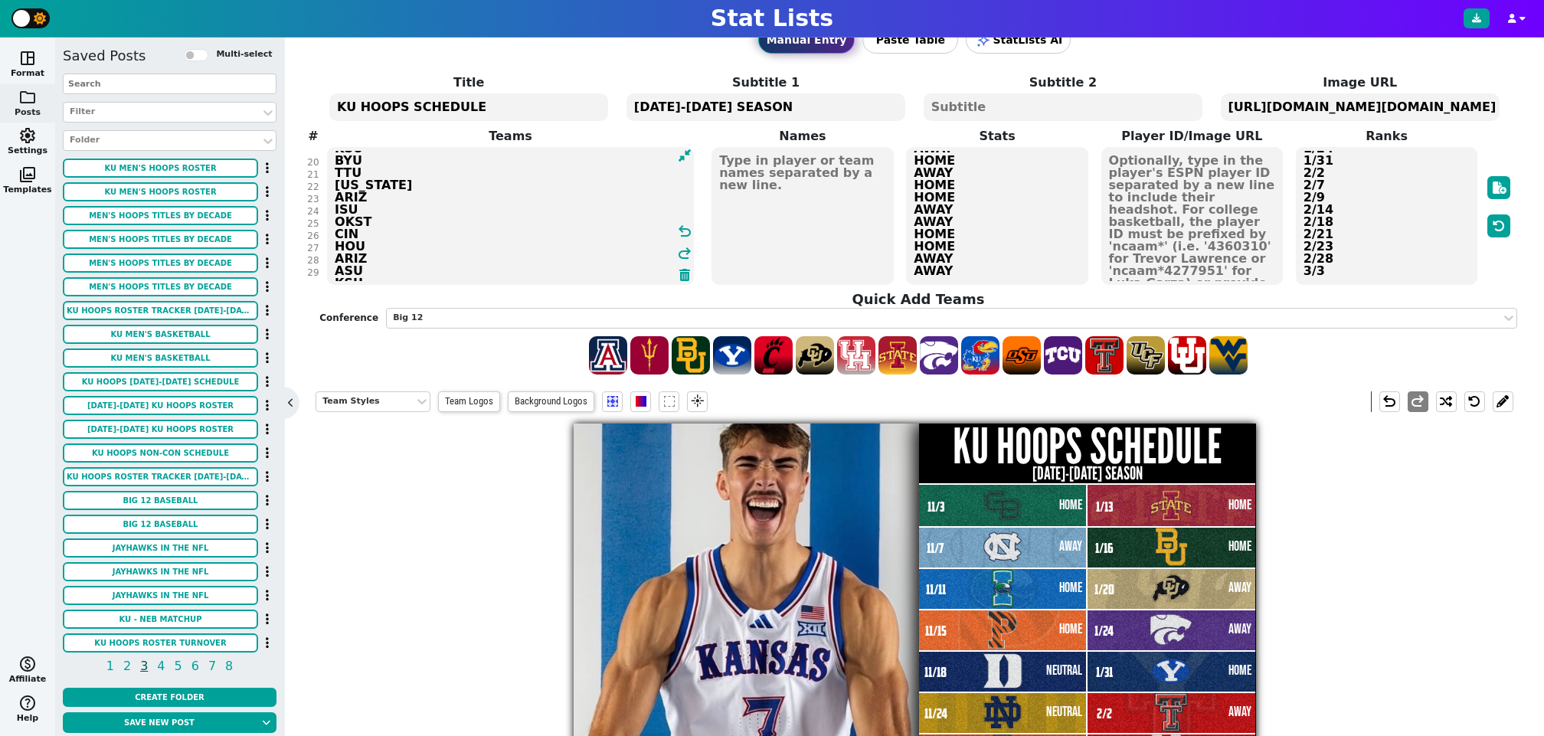
scroll to position [75, 0]
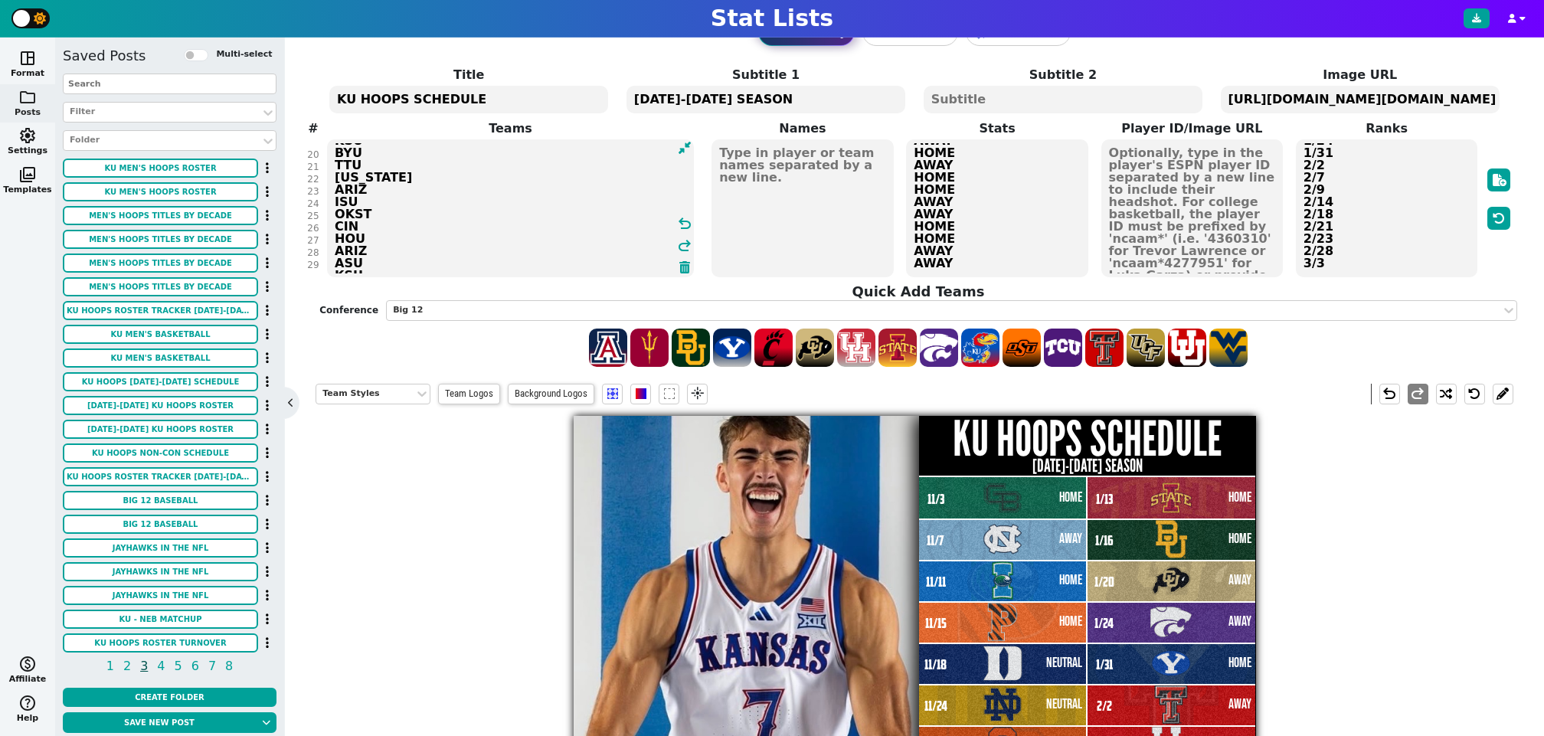
click at [992, 262] on textarea "HOME AWAY HOME HOME NEUTRAL NEUTRAL NEUTRAL HOME NEUTRAL AWAY HOME HOME AWAY HO…" at bounding box center [997, 208] width 182 height 138
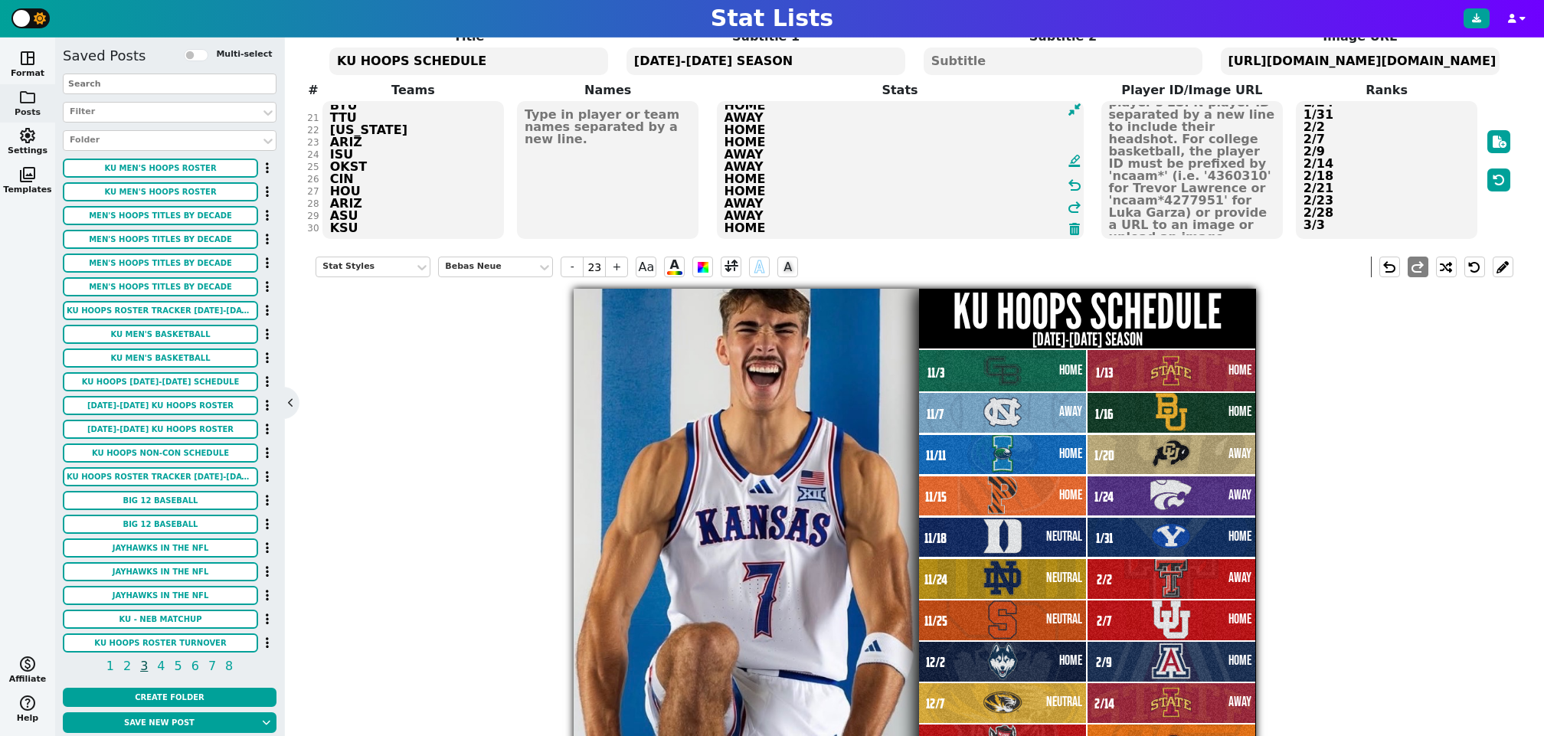
scroll to position [119, 0]
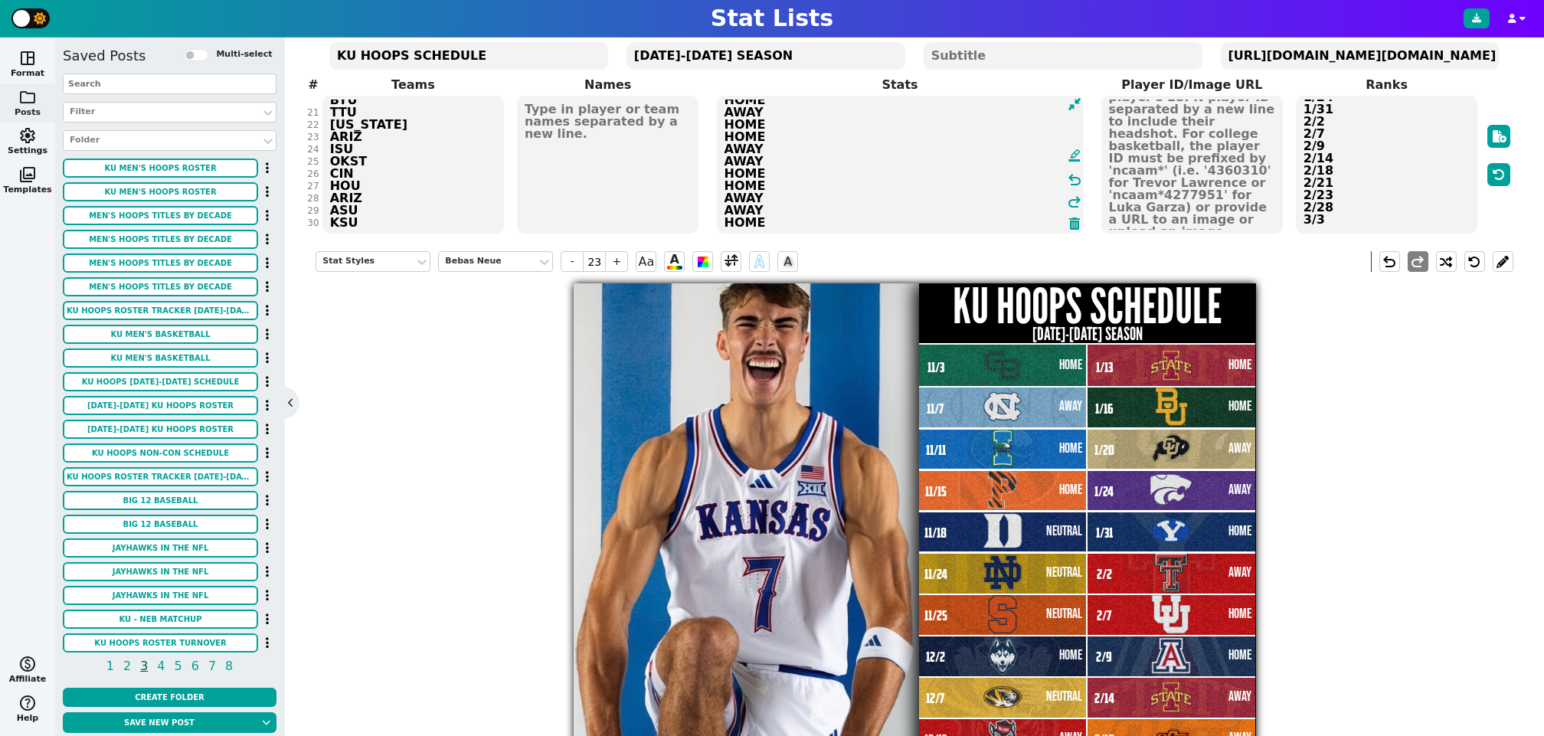
type textarea "HOME AWAY HOME HOME NEUTRAL NEUTRAL NEUTRAL HOME NEUTRAL AWAY HOME HOME AWAY HO…"
click at [1361, 221] on textarea "11/3 11/7 11/11 11/15 11/18 11/24 11/25 12/2 12/7 12/13 12/16 12/22 1/3 1/6 1/1…" at bounding box center [1386, 165] width 182 height 138
type input "16"
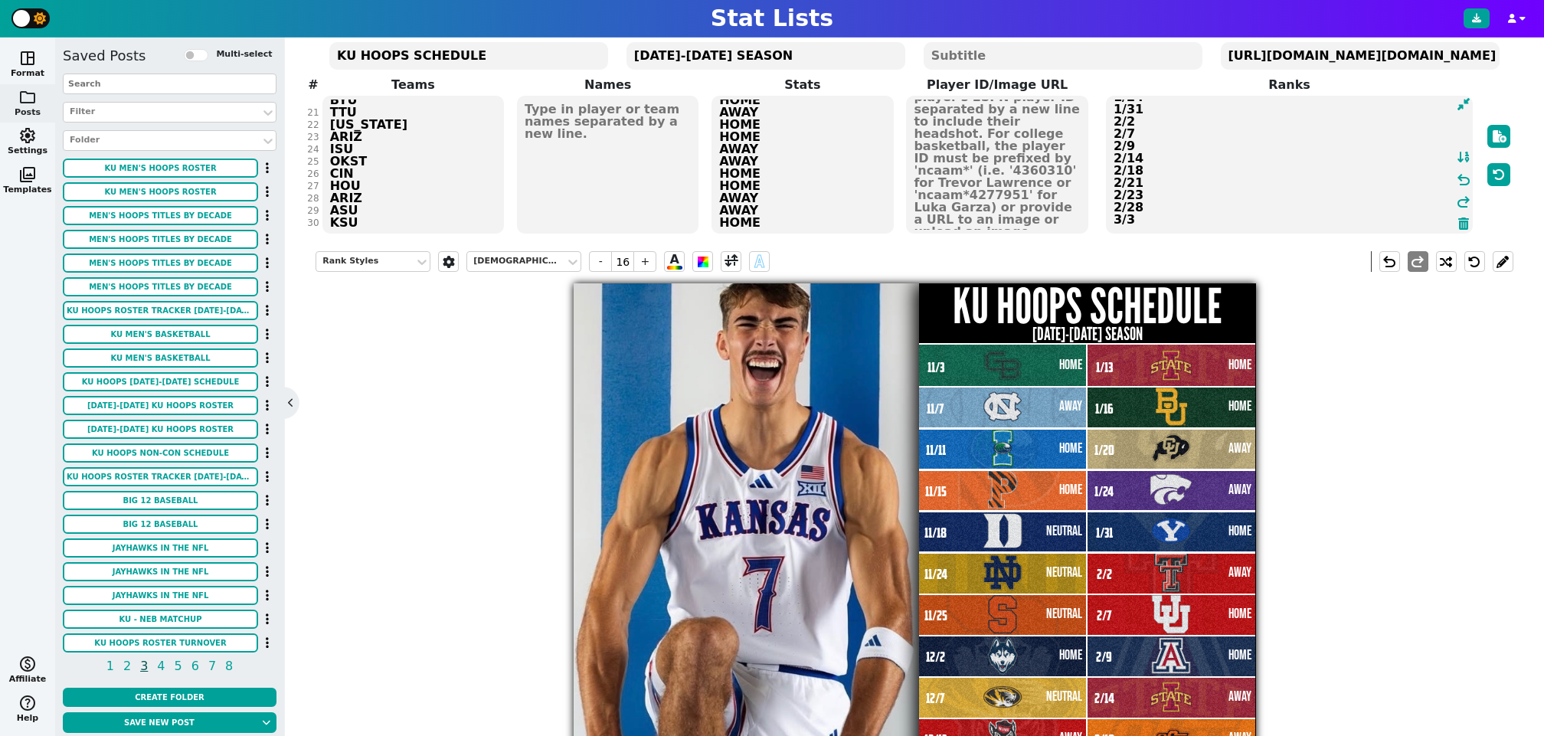
scroll to position [242, 0]
type textarea "11/3 11/7 11/11 11/15 11/18 11/24 11/25 12/2 12/7 12/13 12/16 12/22 1/3 1/6 1/1…"
click at [1499, 541] on div "Rank Styles American Captain - 16 + A A undo redo KU HOOPS SCHEDULE 2025-2026 S…" at bounding box center [913, 603] width 1197 height 726
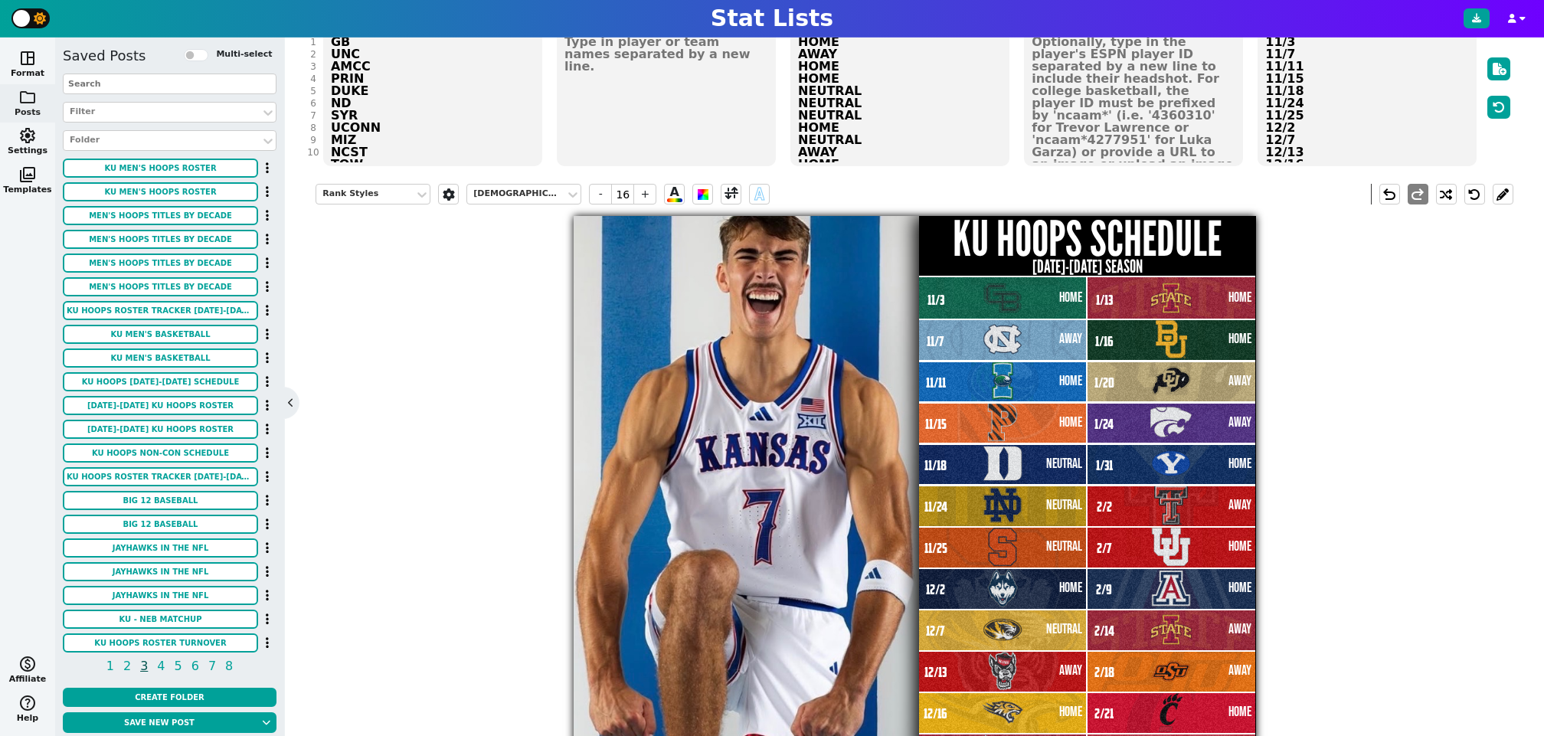
scroll to position [372, 0]
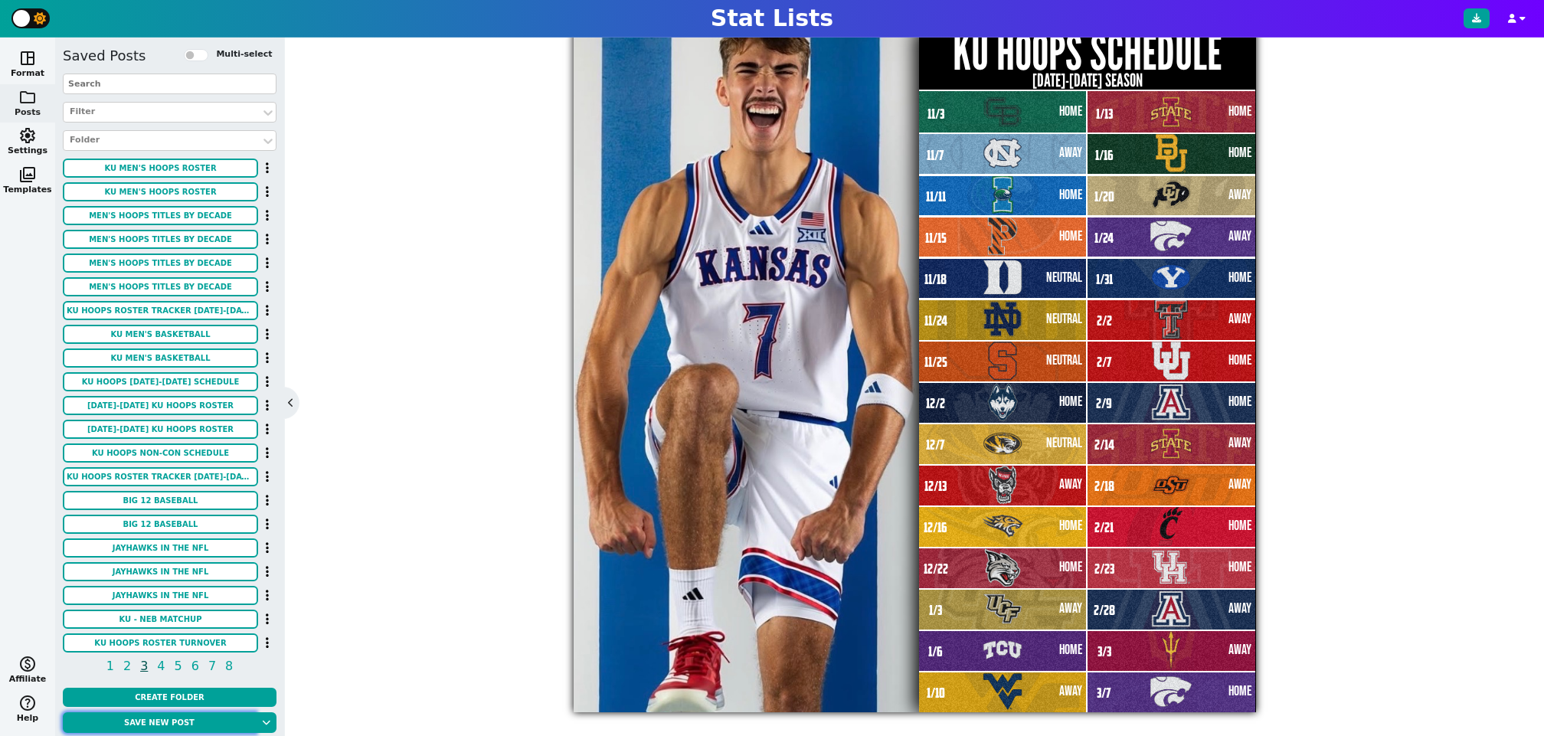
click at [156, 720] on button "Save new post" at bounding box center [159, 722] width 193 height 21
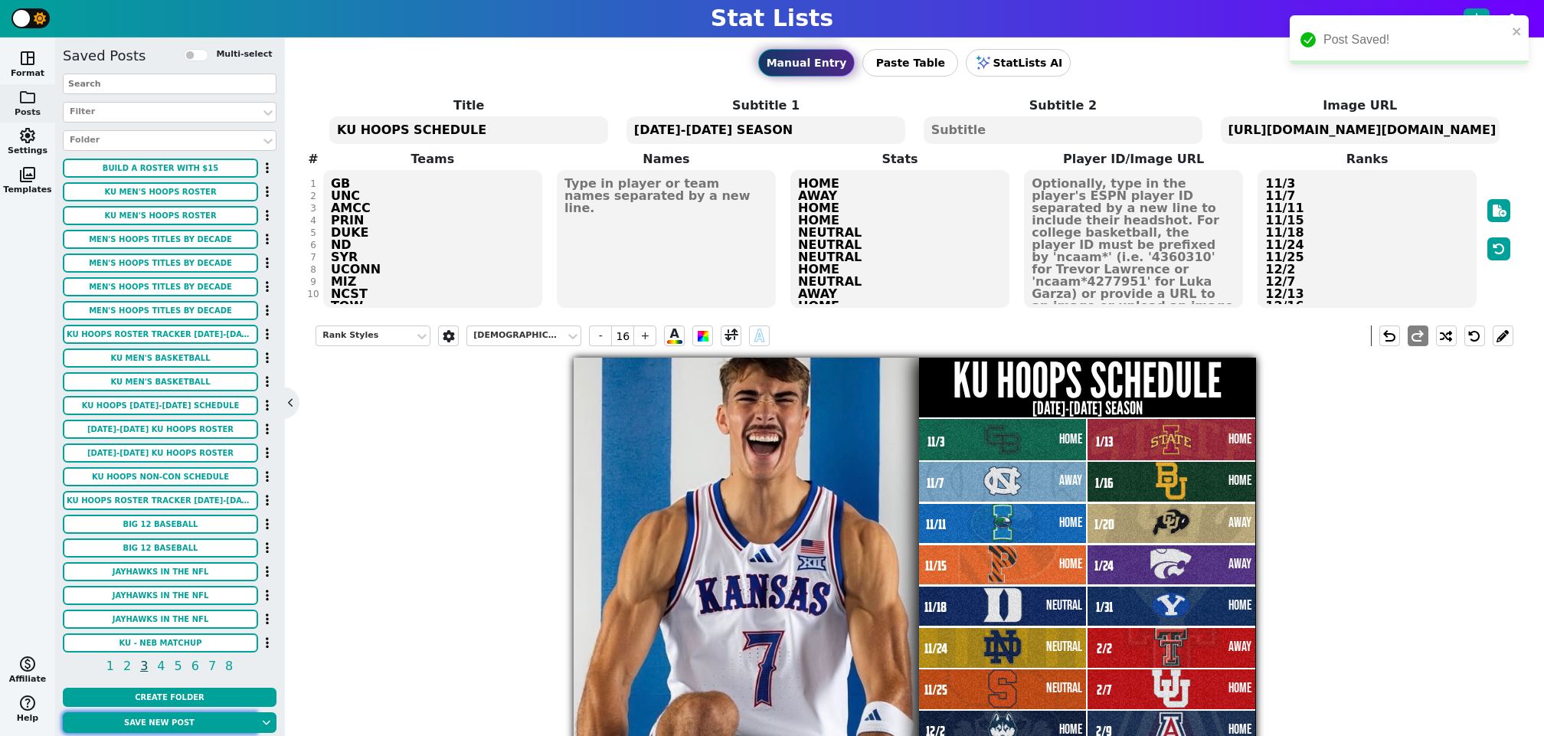
scroll to position [0, 0]
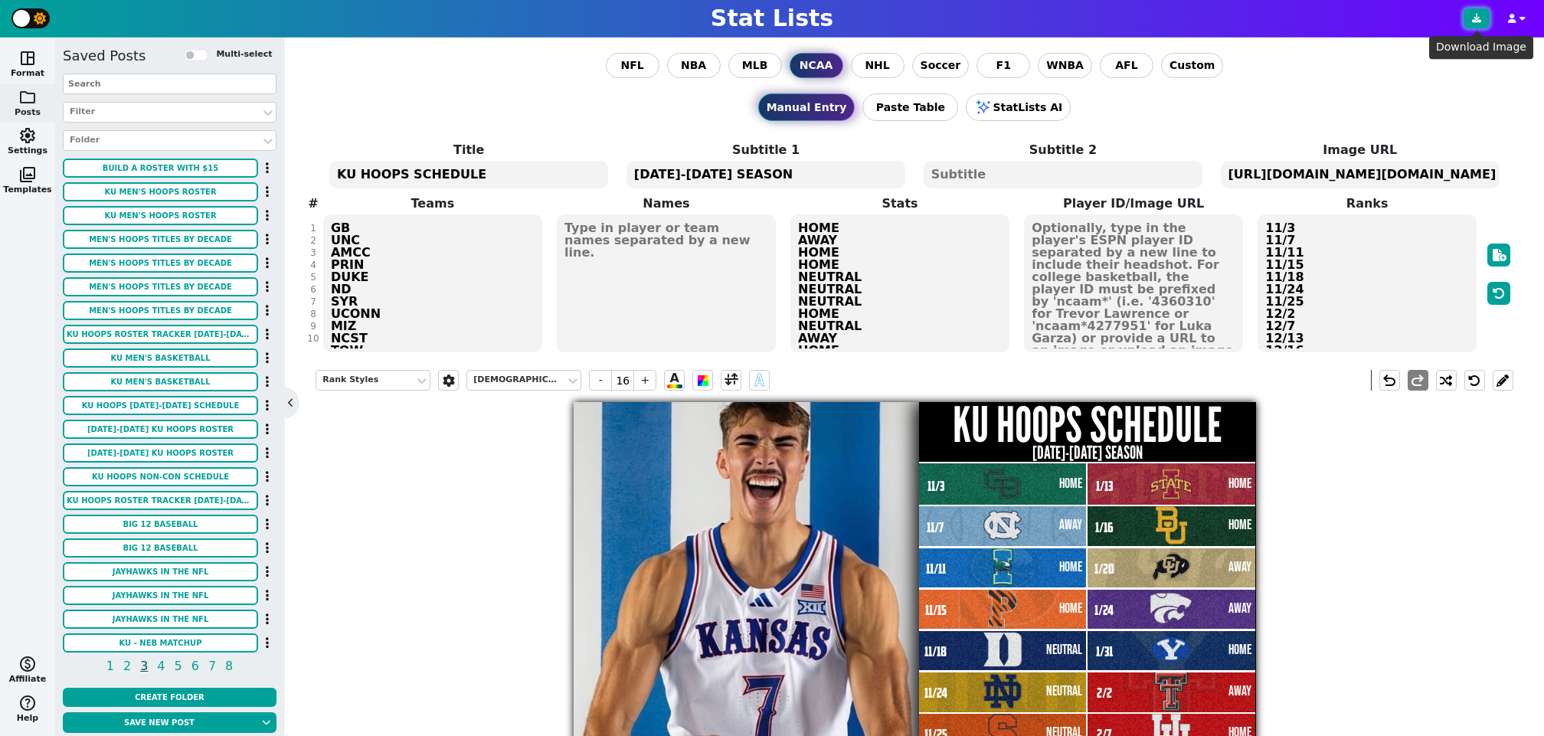
click at [1477, 23] on button at bounding box center [1476, 18] width 26 height 20
